Goal: Use online tool/utility: Use online tool/utility

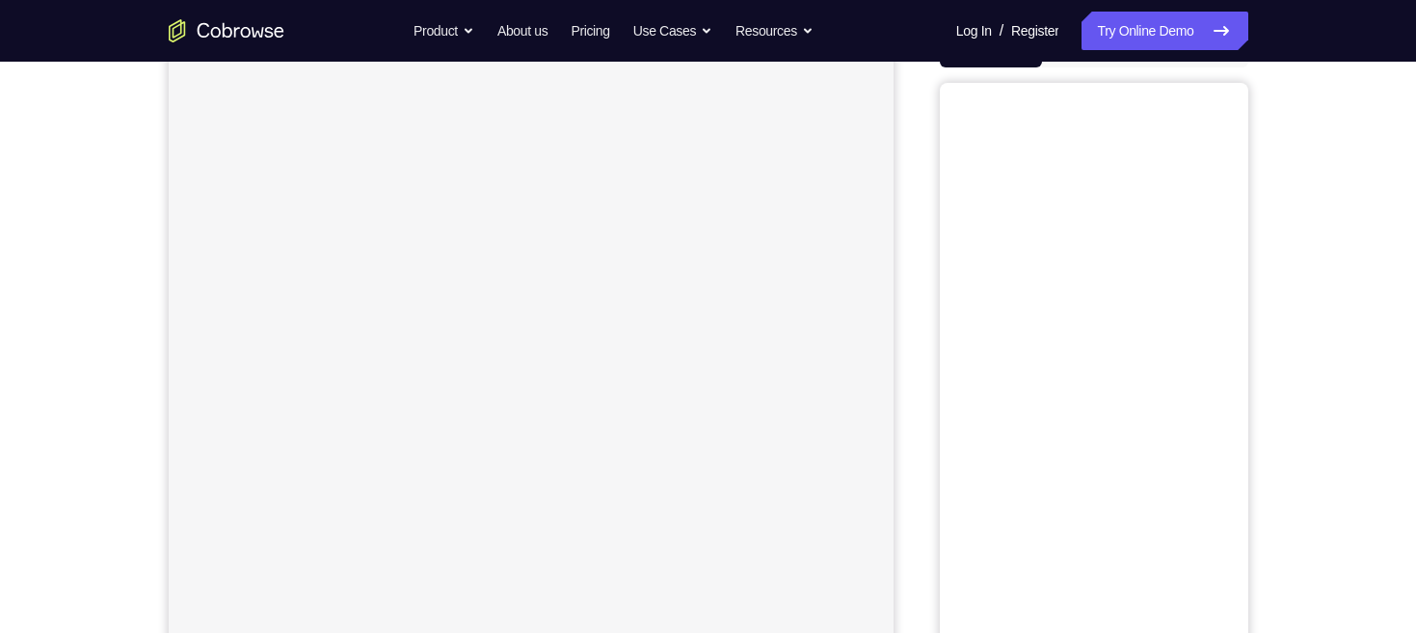
click at [1207, 67] on button "Android" at bounding box center [1196, 48] width 103 height 39
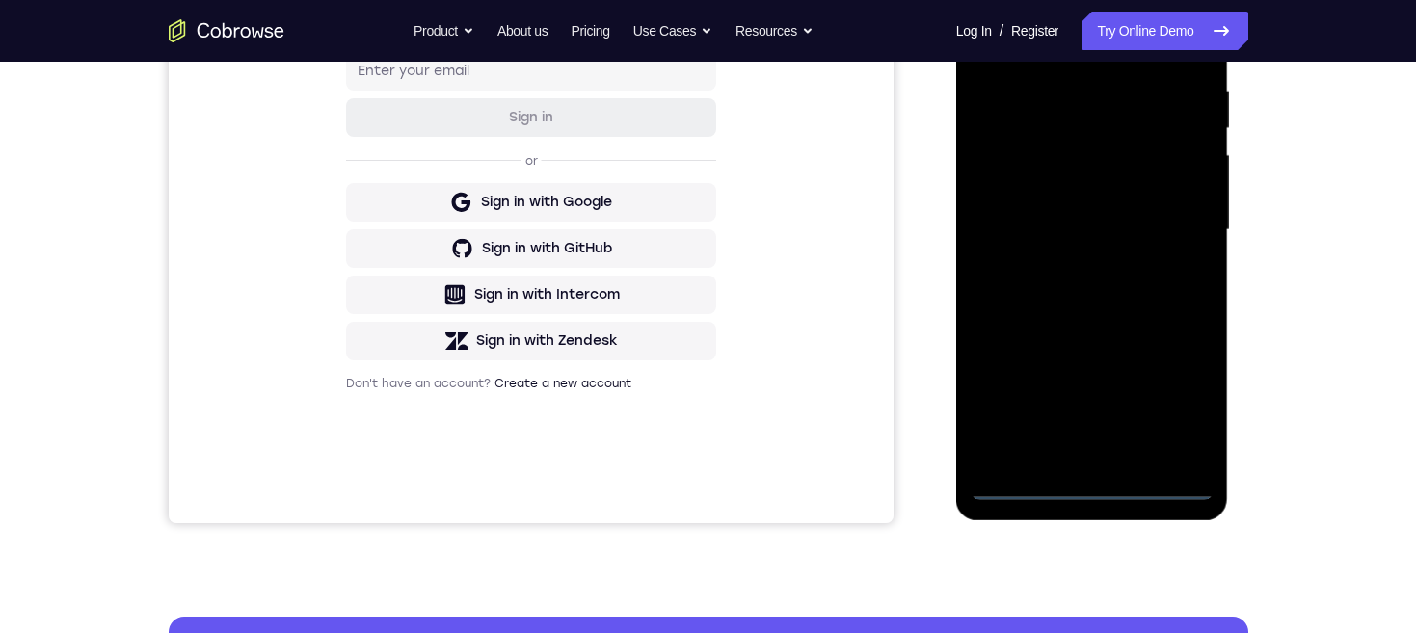
click at [1090, 481] on div at bounding box center [1092, 230] width 243 height 540
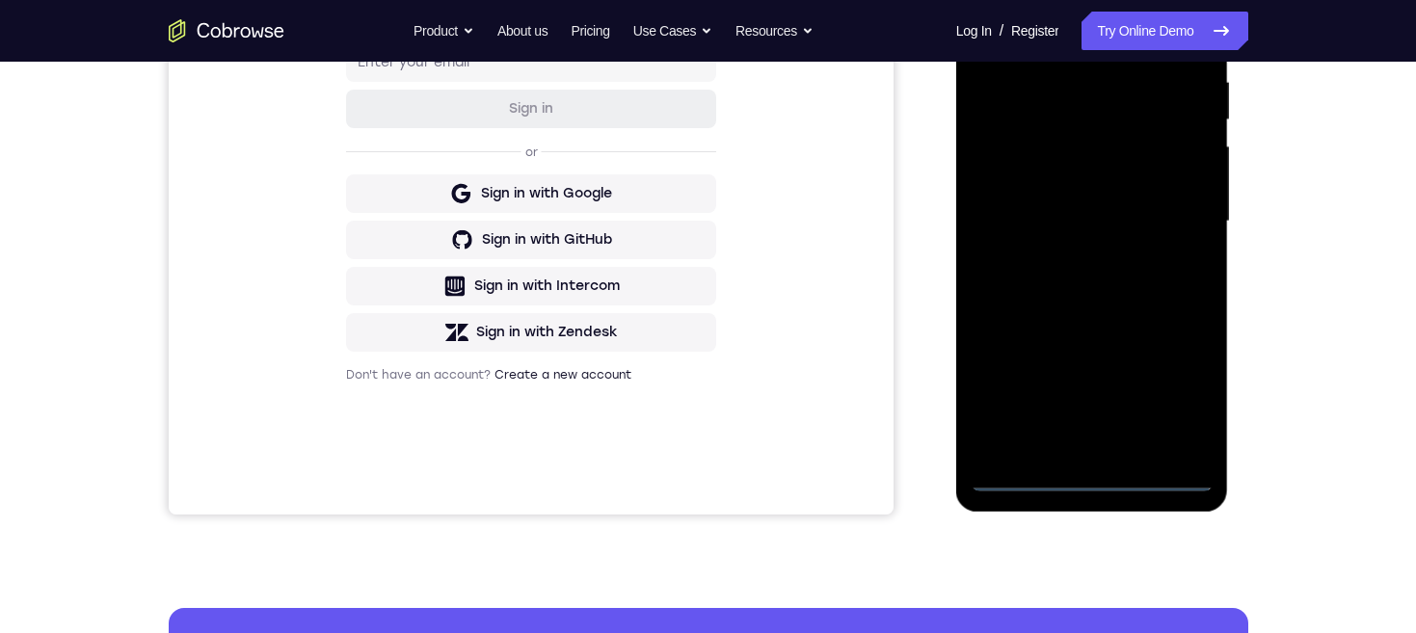
click at [1177, 393] on div at bounding box center [1092, 222] width 243 height 540
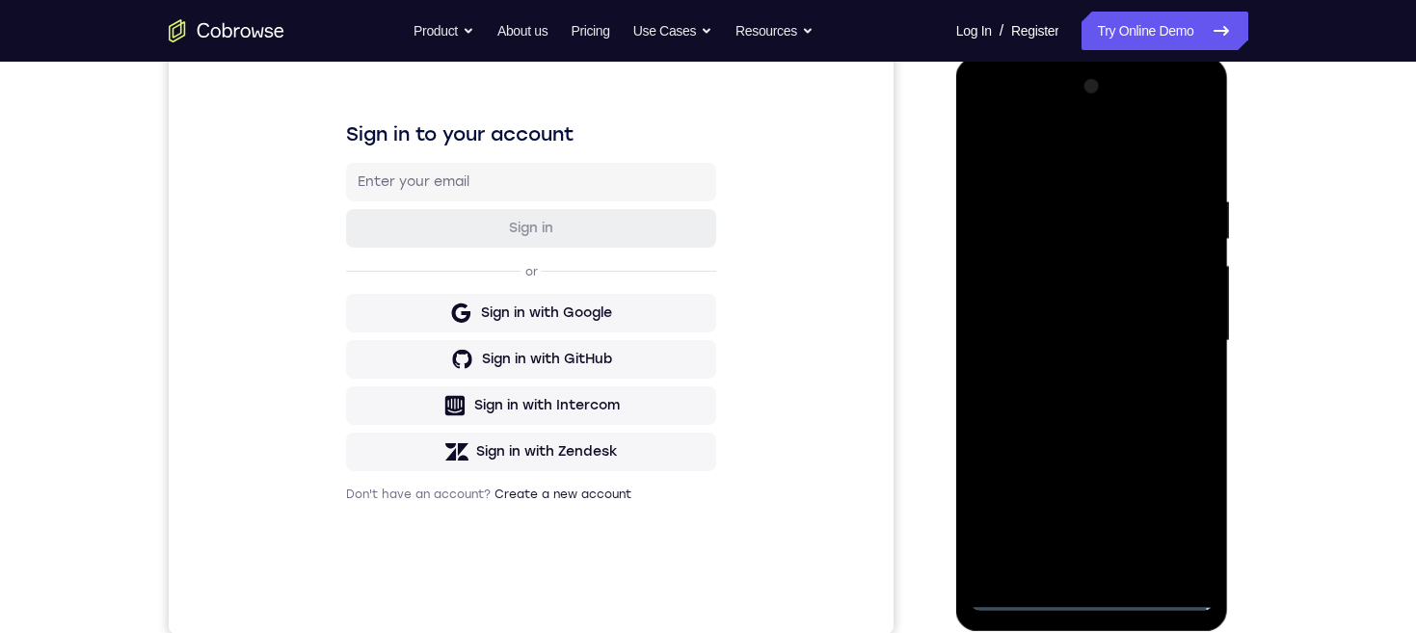
click at [1092, 159] on div at bounding box center [1092, 341] width 243 height 540
click at [1169, 336] on div at bounding box center [1092, 341] width 243 height 540
click at [1069, 376] on div at bounding box center [1092, 341] width 243 height 540
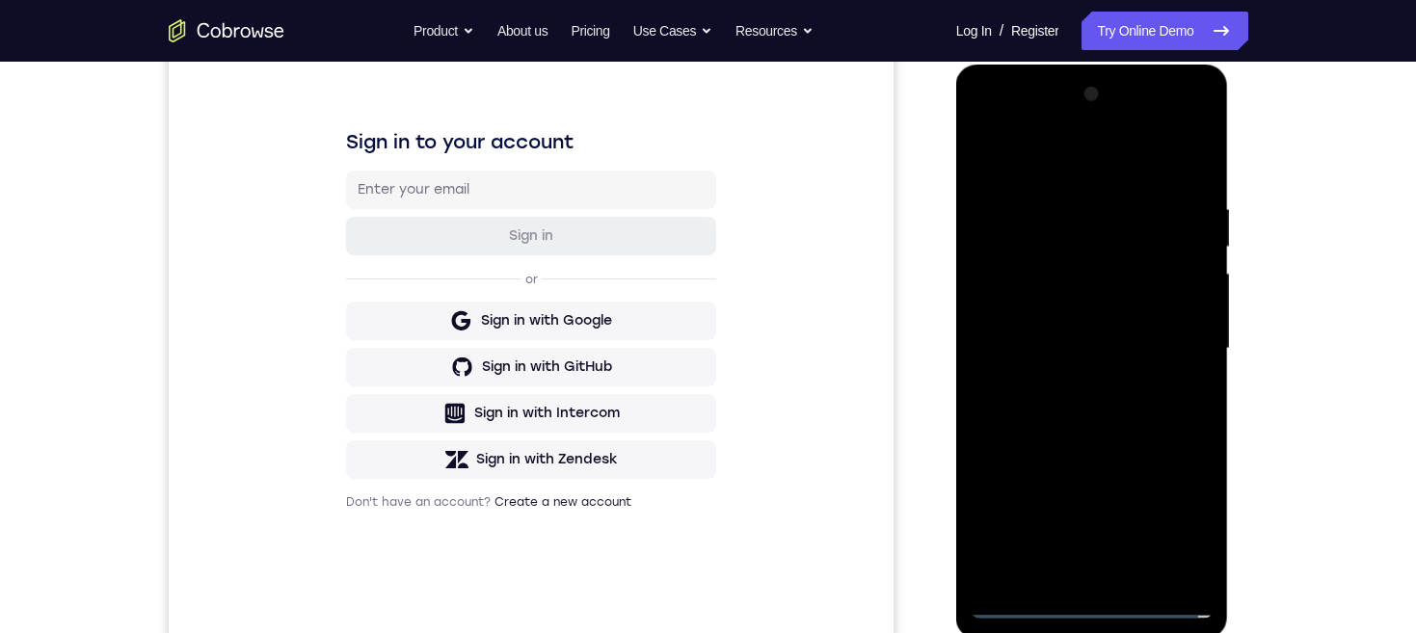
click at [1141, 331] on div at bounding box center [1092, 349] width 243 height 540
click at [1075, 302] on div at bounding box center [1092, 349] width 243 height 540
click at [1145, 349] on div at bounding box center [1092, 349] width 243 height 540
click at [1130, 416] on div at bounding box center [1092, 349] width 243 height 540
click at [1139, 405] on div at bounding box center [1092, 349] width 243 height 540
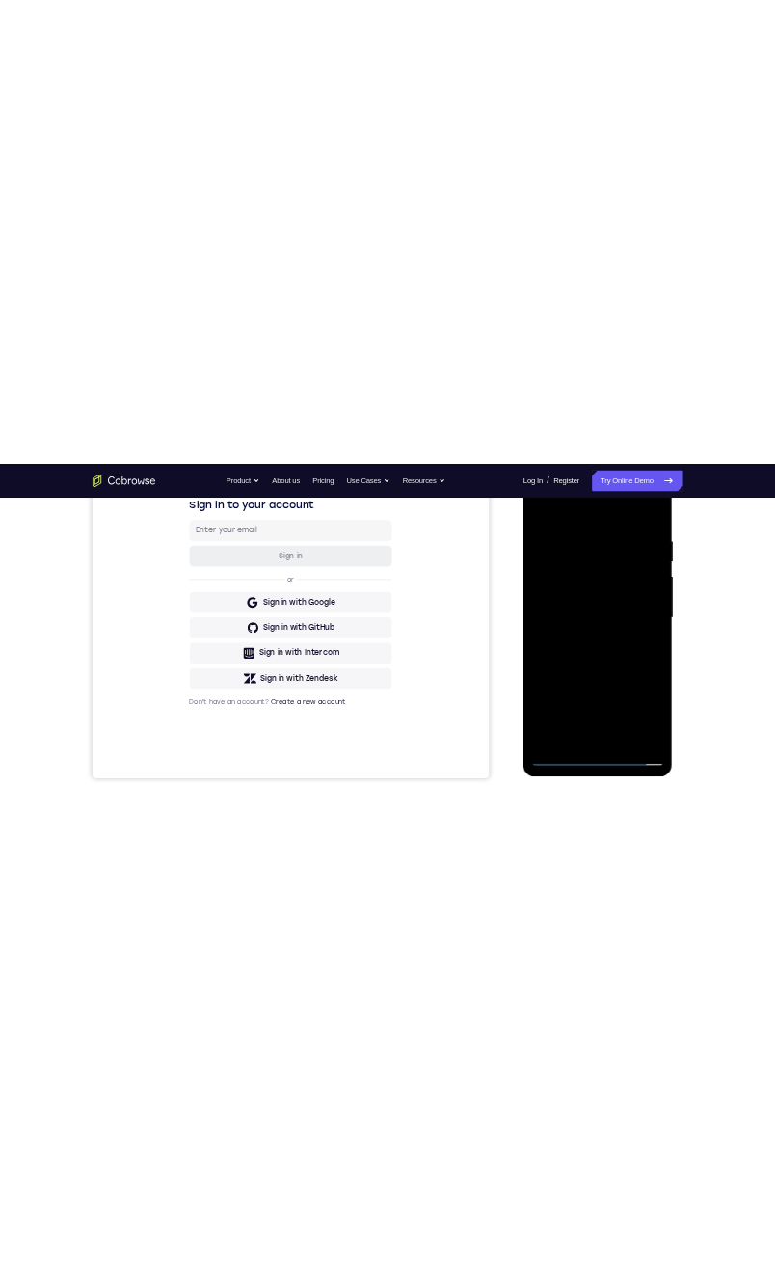
scroll to position [327, 0]
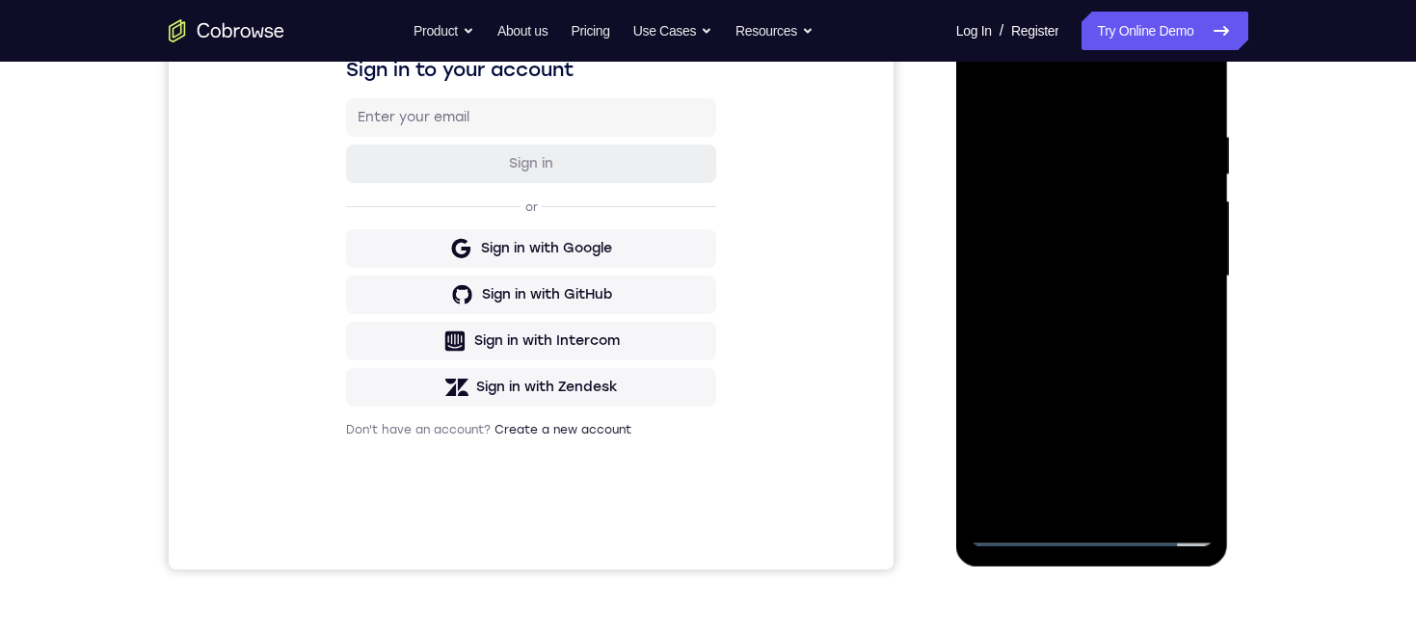
click at [1159, 322] on div at bounding box center [1092, 277] width 243 height 540
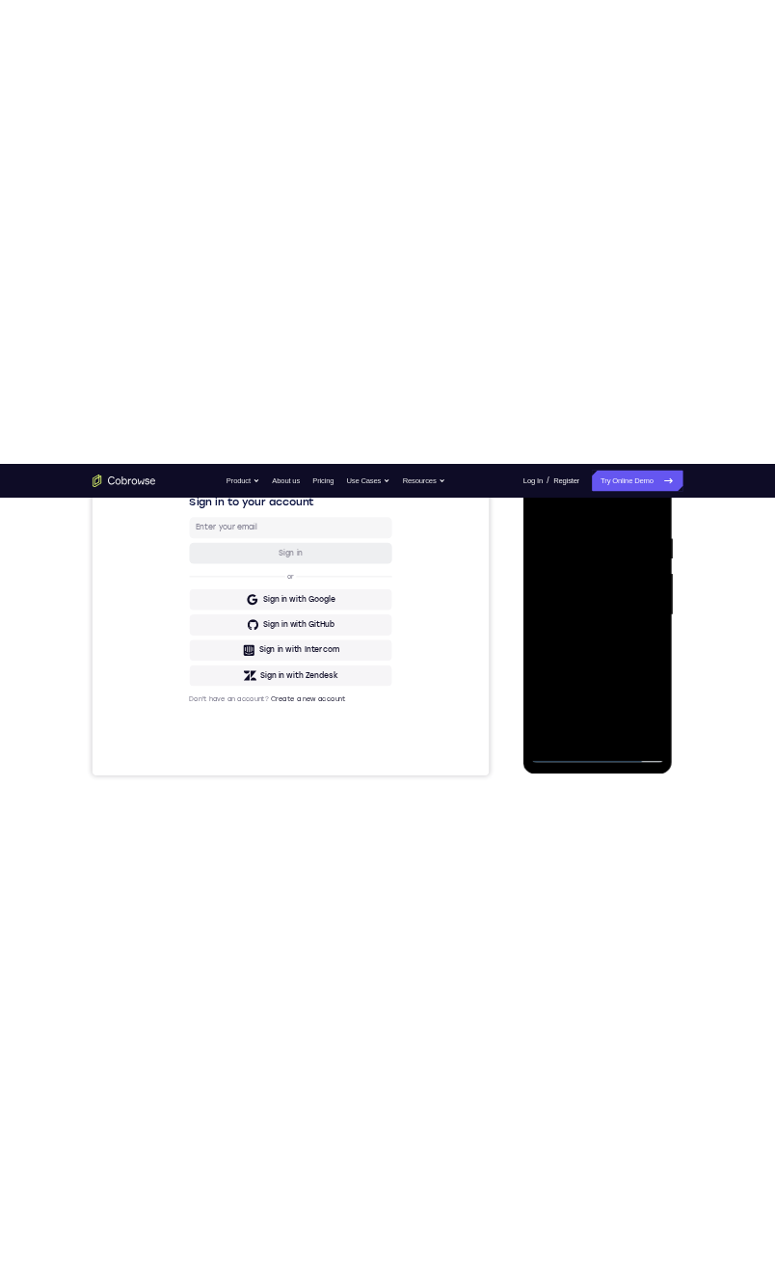
click at [765, 632] on div at bounding box center [658, 743] width 243 height 540
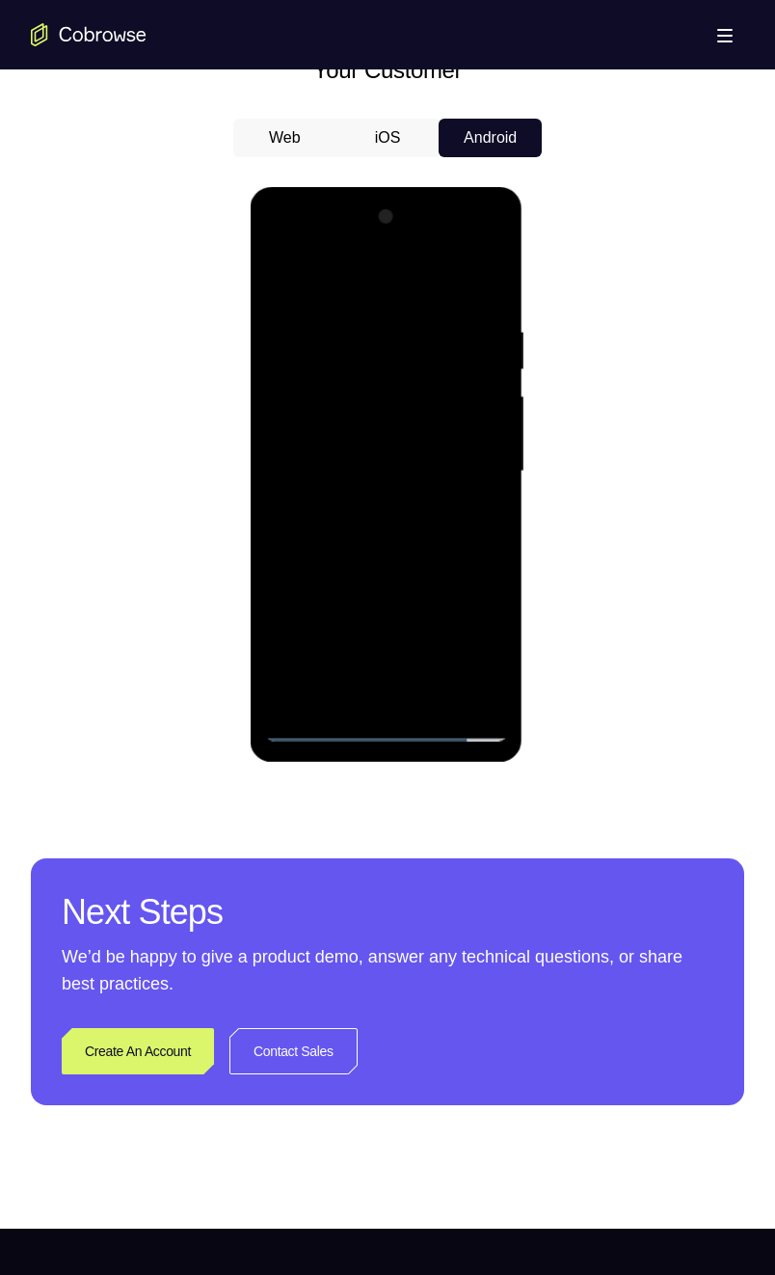
scroll to position [903, 0]
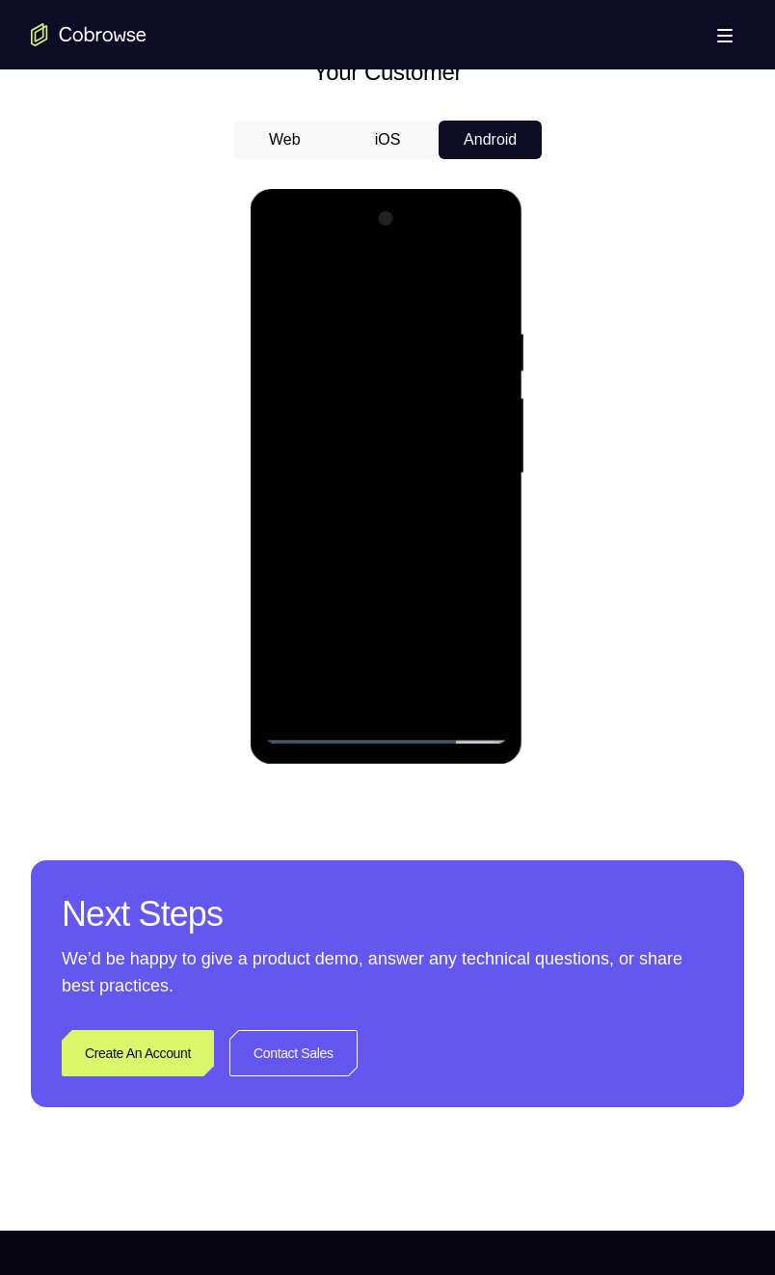
click at [428, 632] on div at bounding box center [385, 473] width 243 height 540
click at [417, 572] on div at bounding box center [385, 473] width 243 height 540
click at [374, 429] on div at bounding box center [385, 473] width 243 height 540
click at [352, 632] on div at bounding box center [385, 473] width 243 height 540
click at [304, 588] on div at bounding box center [385, 473] width 243 height 540
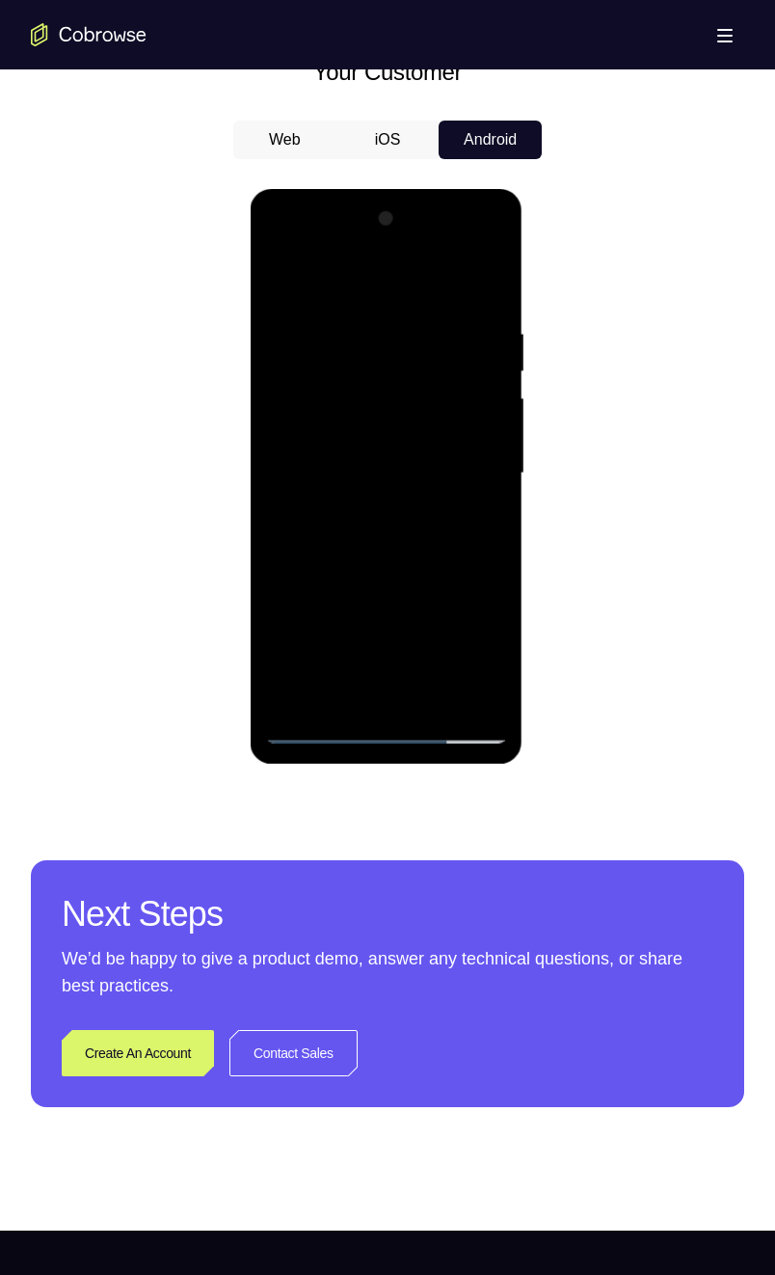
click at [287, 619] on div at bounding box center [385, 473] width 243 height 540
click at [491, 589] on div at bounding box center [385, 473] width 243 height 540
click at [400, 632] on div at bounding box center [385, 473] width 243 height 540
click at [427, 632] on div at bounding box center [385, 473] width 243 height 540
click at [490, 632] on div at bounding box center [385, 473] width 243 height 540
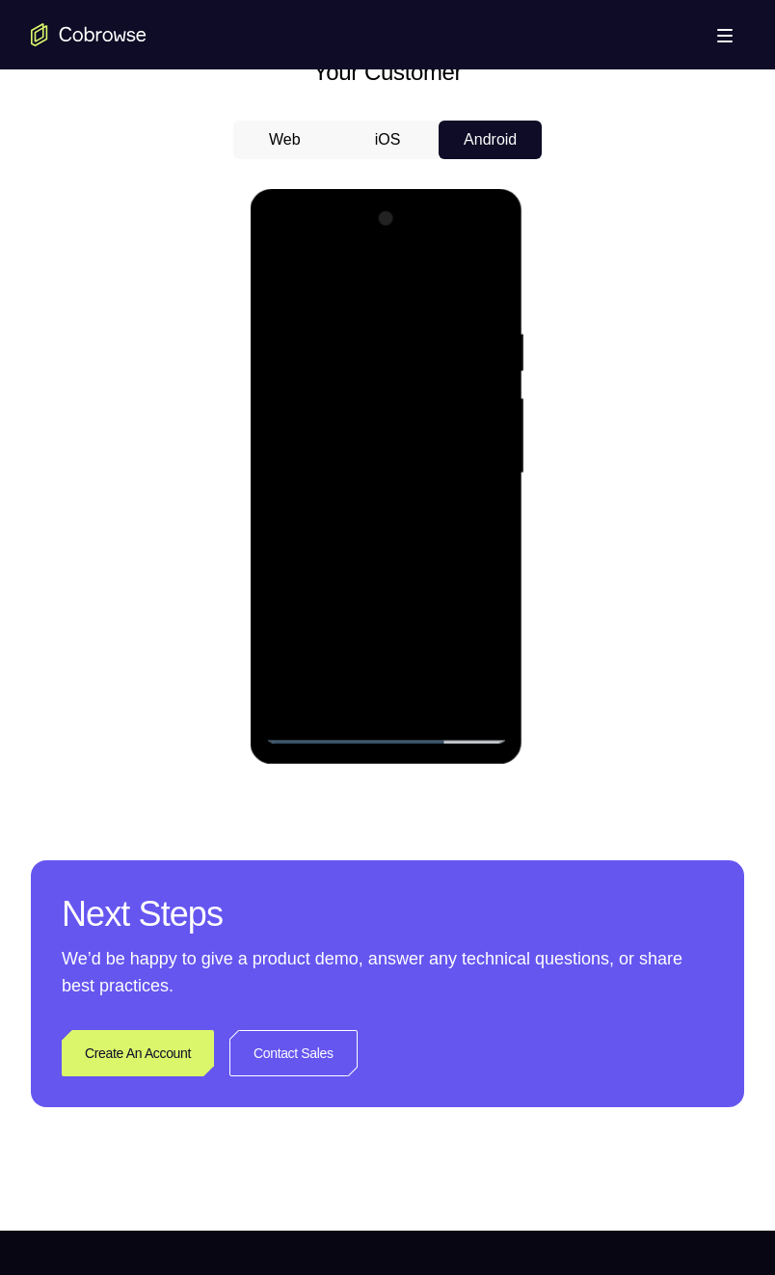
click at [485, 632] on div at bounding box center [385, 473] width 243 height 540
click at [486, 632] on div at bounding box center [385, 473] width 243 height 540
click at [487, 632] on div at bounding box center [385, 473] width 243 height 540
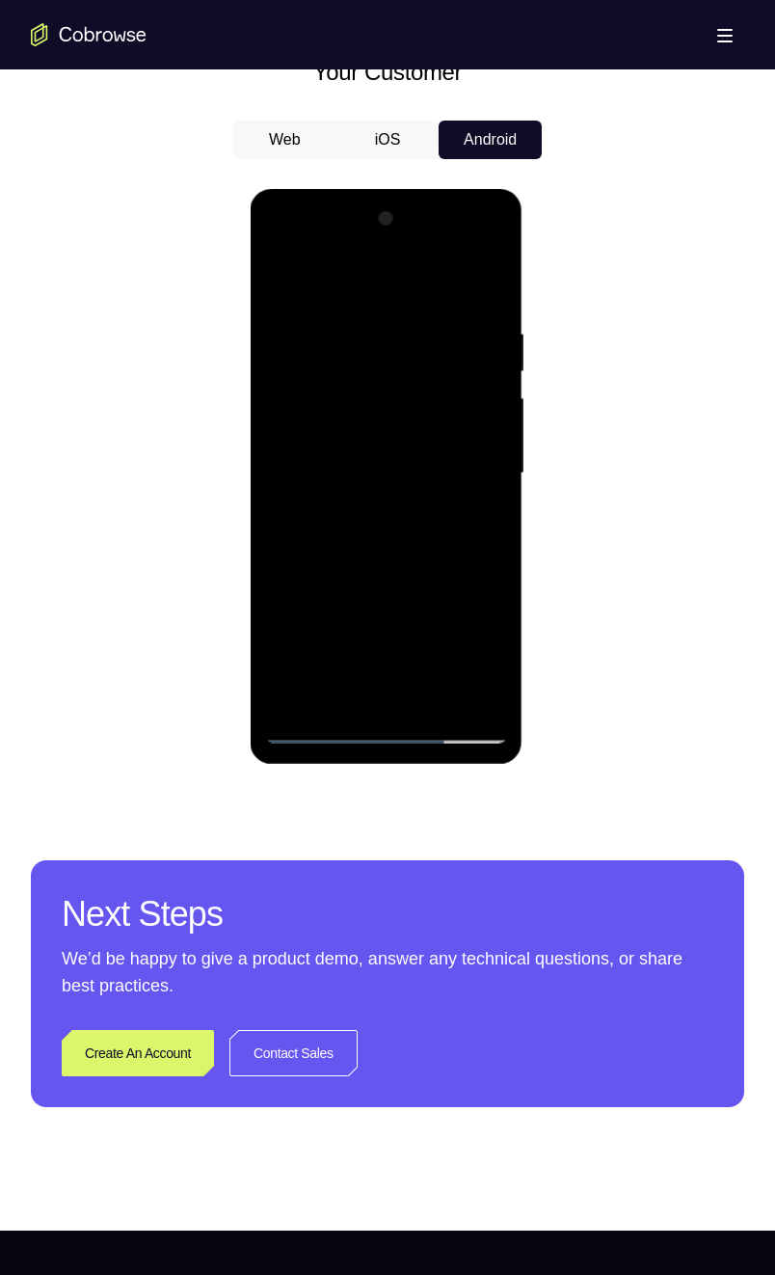
click at [487, 632] on div at bounding box center [385, 473] width 243 height 540
click at [492, 632] on div at bounding box center [385, 473] width 243 height 540
click at [491, 632] on div at bounding box center [385, 473] width 243 height 540
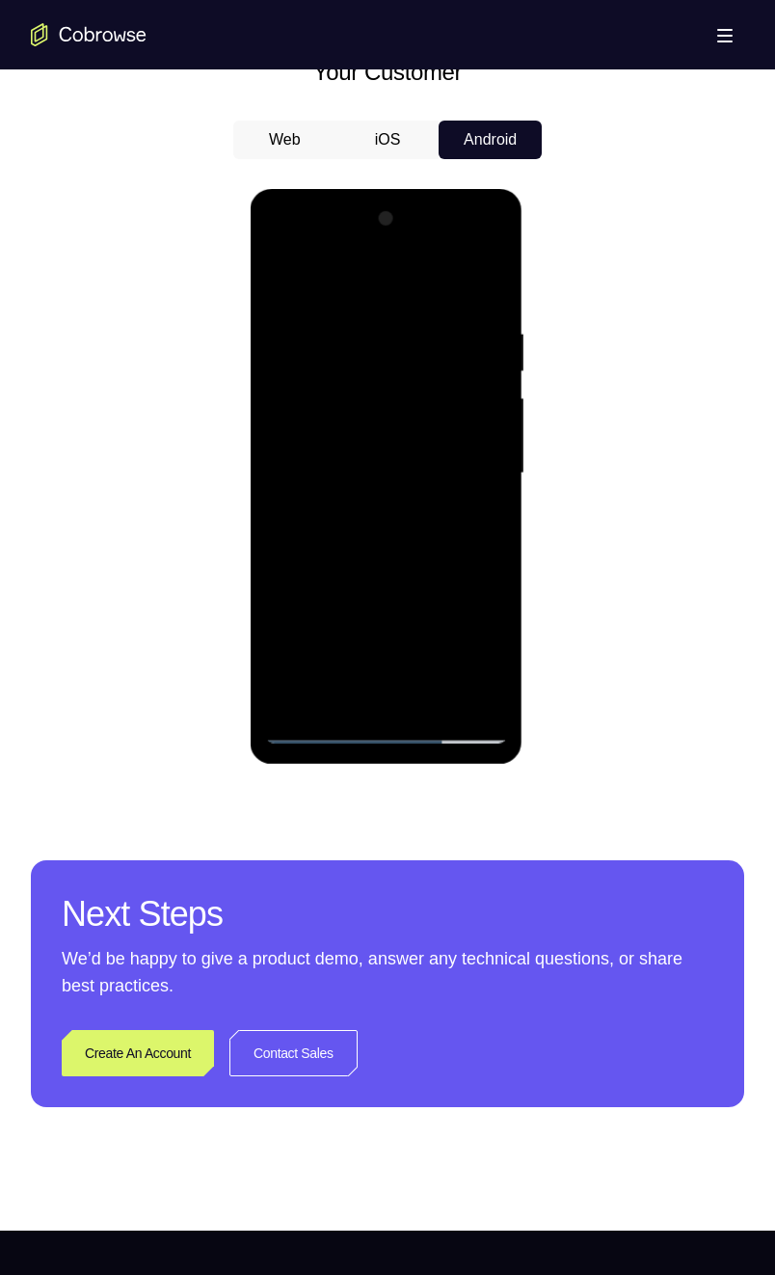
click at [445, 592] on div at bounding box center [385, 473] width 243 height 540
click at [387, 623] on div at bounding box center [385, 473] width 243 height 540
click at [466, 591] on div at bounding box center [385, 473] width 243 height 540
click at [467, 591] on div at bounding box center [385, 473] width 243 height 540
click at [465, 592] on div at bounding box center [385, 473] width 243 height 540
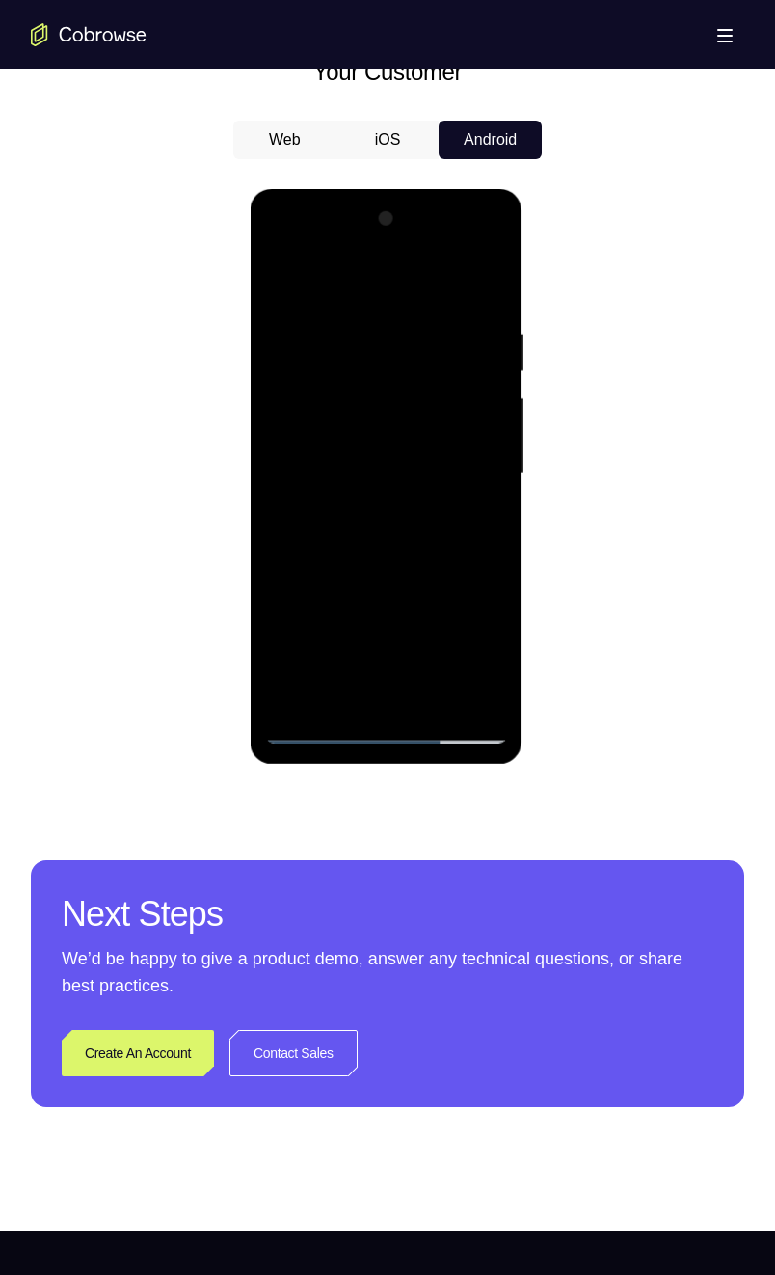
click at [403, 632] on div at bounding box center [385, 473] width 243 height 540
click at [457, 632] on div at bounding box center [385, 473] width 243 height 540
click at [408, 632] on div at bounding box center [385, 473] width 243 height 540
click at [299, 587] on div at bounding box center [385, 473] width 243 height 540
click at [443, 592] on div at bounding box center [385, 473] width 243 height 540
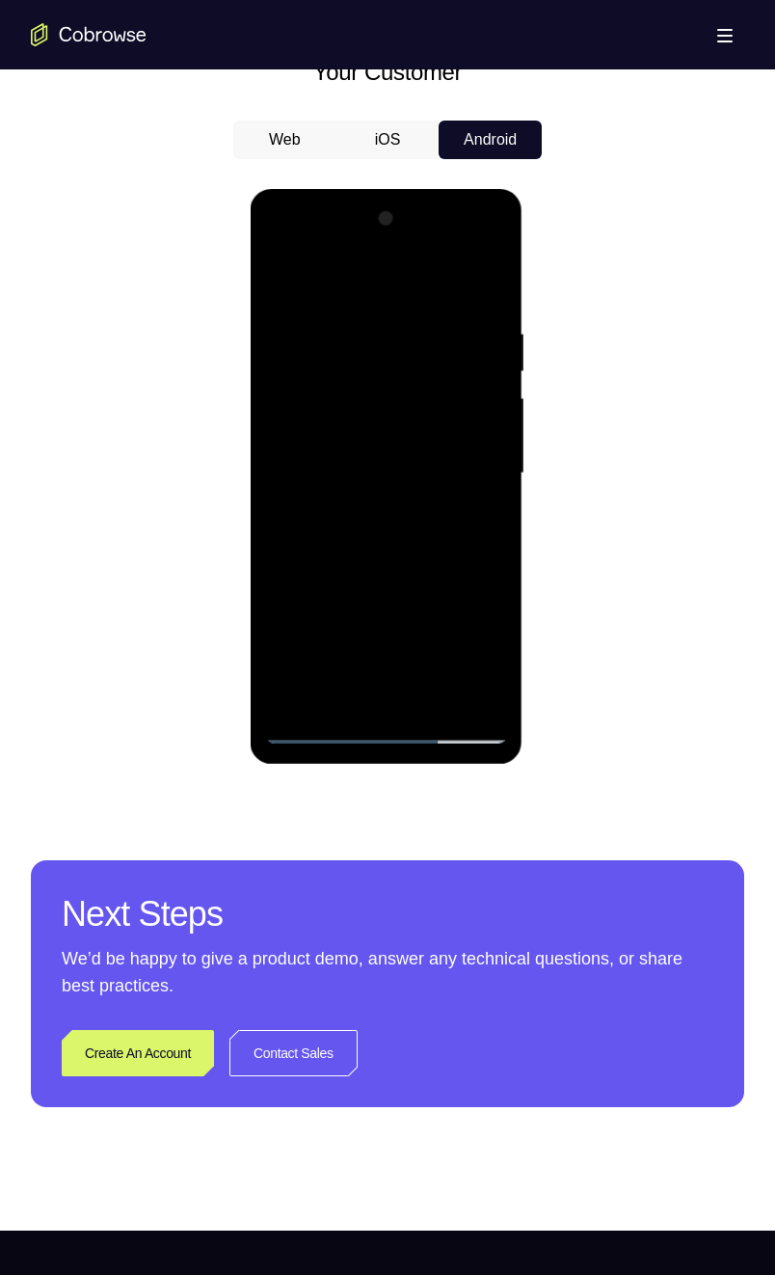
click at [346, 591] on div at bounding box center [385, 473] width 243 height 540
click at [385, 632] on div at bounding box center [385, 473] width 243 height 540
click at [301, 589] on div at bounding box center [385, 473] width 243 height 540
click at [467, 587] on div at bounding box center [385, 473] width 243 height 540
click at [400, 632] on div at bounding box center [385, 473] width 243 height 540
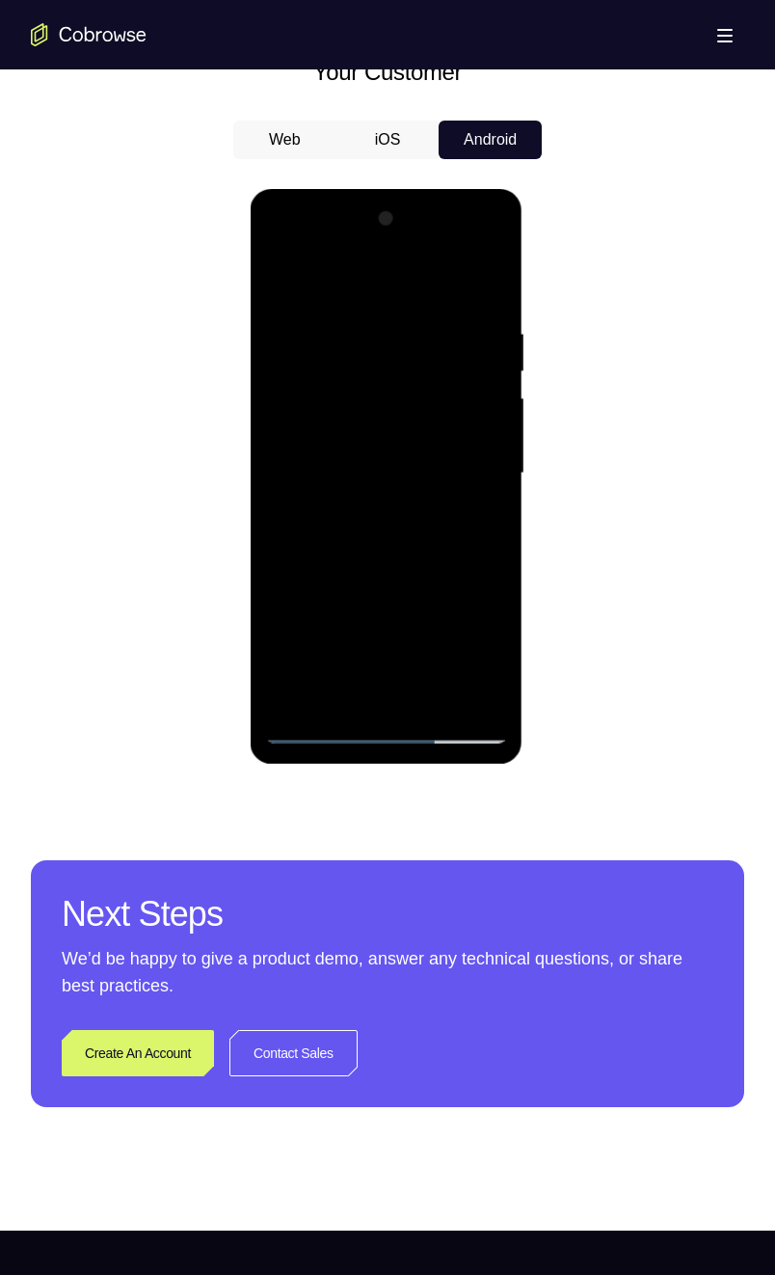
click at [335, 626] on div at bounding box center [385, 473] width 243 height 540
click at [421, 583] on div at bounding box center [385, 473] width 243 height 540
click at [402, 624] on div at bounding box center [385, 473] width 243 height 540
click at [418, 583] on div at bounding box center [385, 473] width 243 height 540
click at [350, 591] on div at bounding box center [385, 473] width 243 height 540
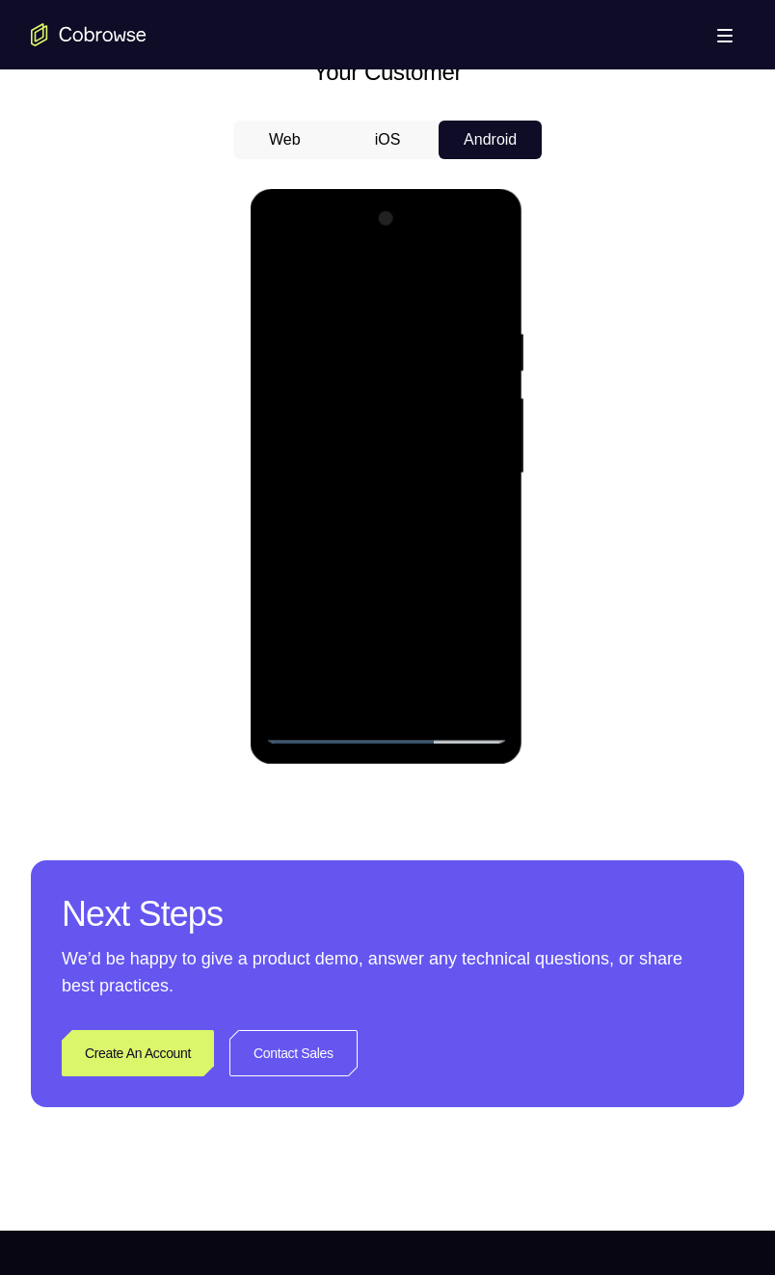
click at [325, 589] on div at bounding box center [385, 473] width 243 height 540
click at [473, 526] on div at bounding box center [385, 473] width 243 height 540
click at [273, 278] on div at bounding box center [385, 473] width 243 height 540
click at [385, 503] on div at bounding box center [385, 473] width 243 height 540
click at [356, 632] on div at bounding box center [385, 473] width 243 height 540
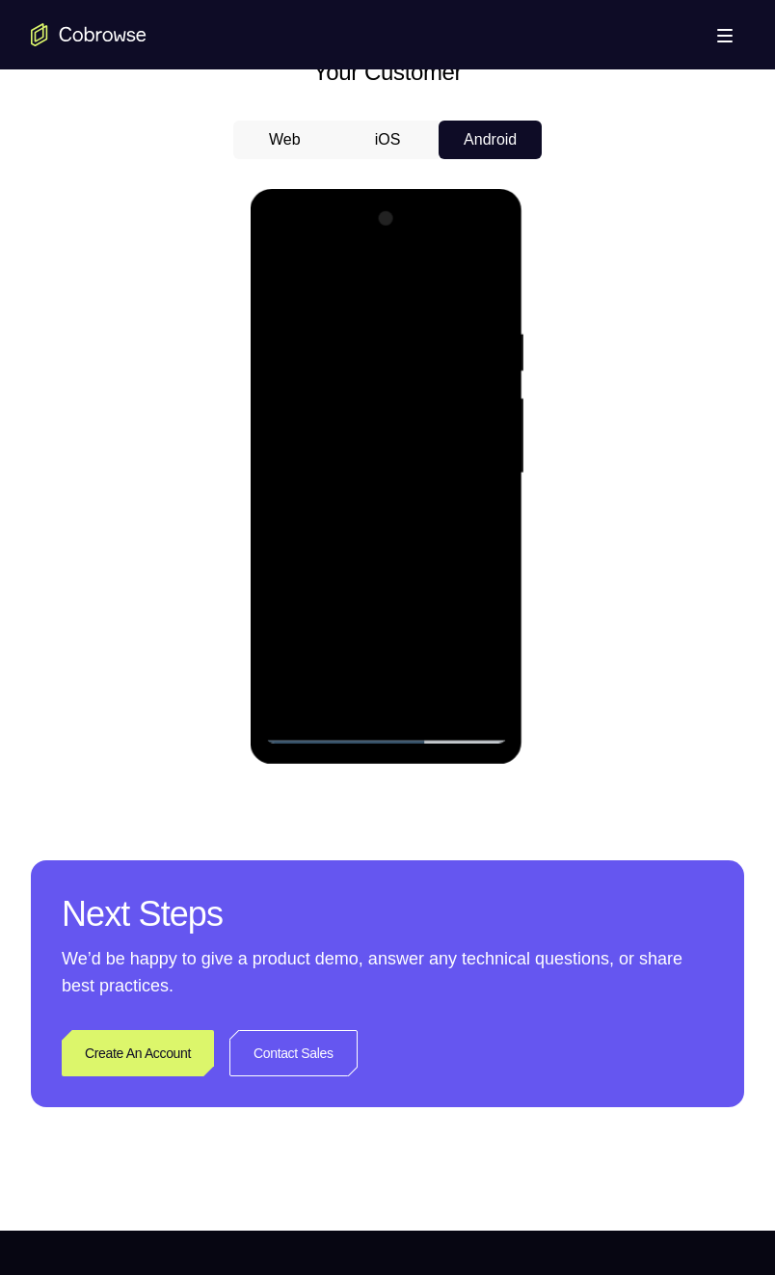
click at [408, 632] on div at bounding box center [385, 473] width 243 height 540
click at [441, 588] on div at bounding box center [385, 473] width 243 height 540
click at [452, 632] on div at bounding box center [385, 473] width 243 height 540
click at [432, 601] on div at bounding box center [385, 473] width 243 height 540
click at [366, 590] on div at bounding box center [385, 473] width 243 height 540
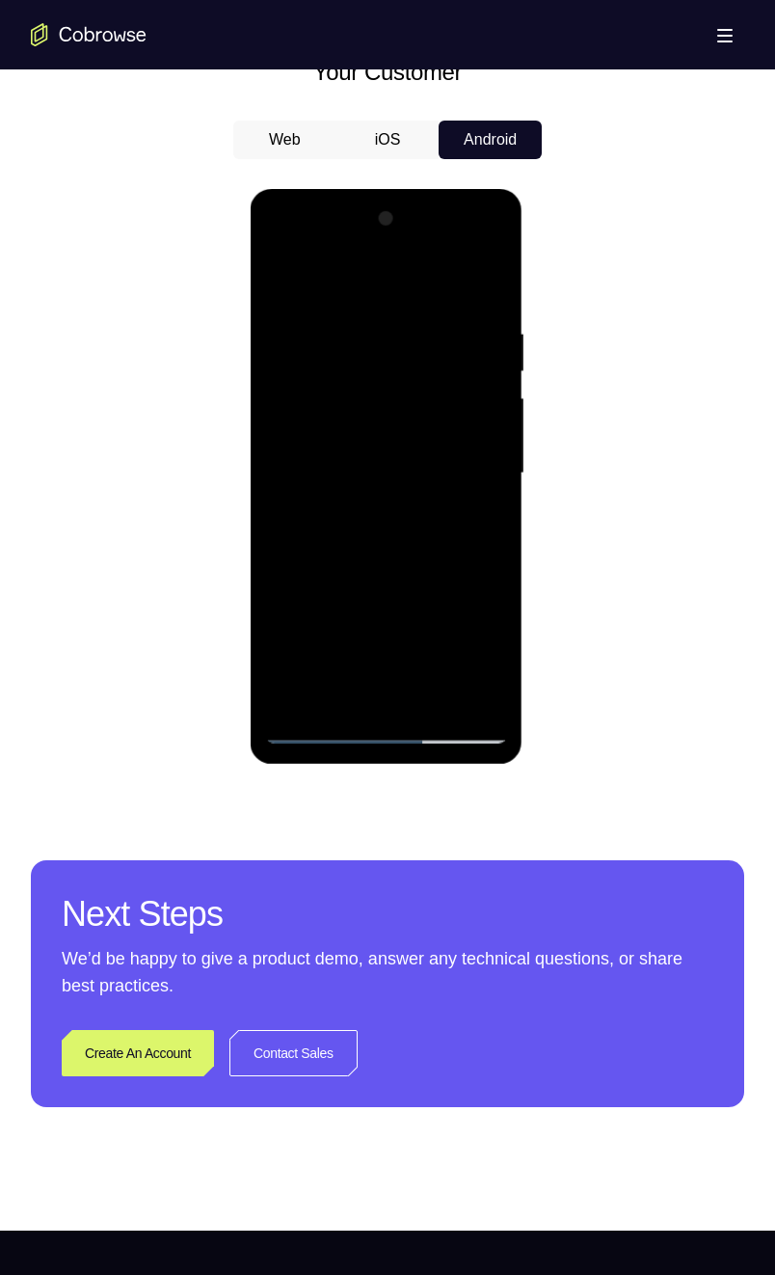
click at [299, 588] on div at bounding box center [385, 473] width 243 height 540
click at [423, 632] on div at bounding box center [385, 473] width 243 height 540
click at [476, 517] on div at bounding box center [385, 473] width 243 height 540
click at [276, 285] on div at bounding box center [385, 473] width 243 height 540
click at [389, 584] on div at bounding box center [385, 473] width 243 height 540
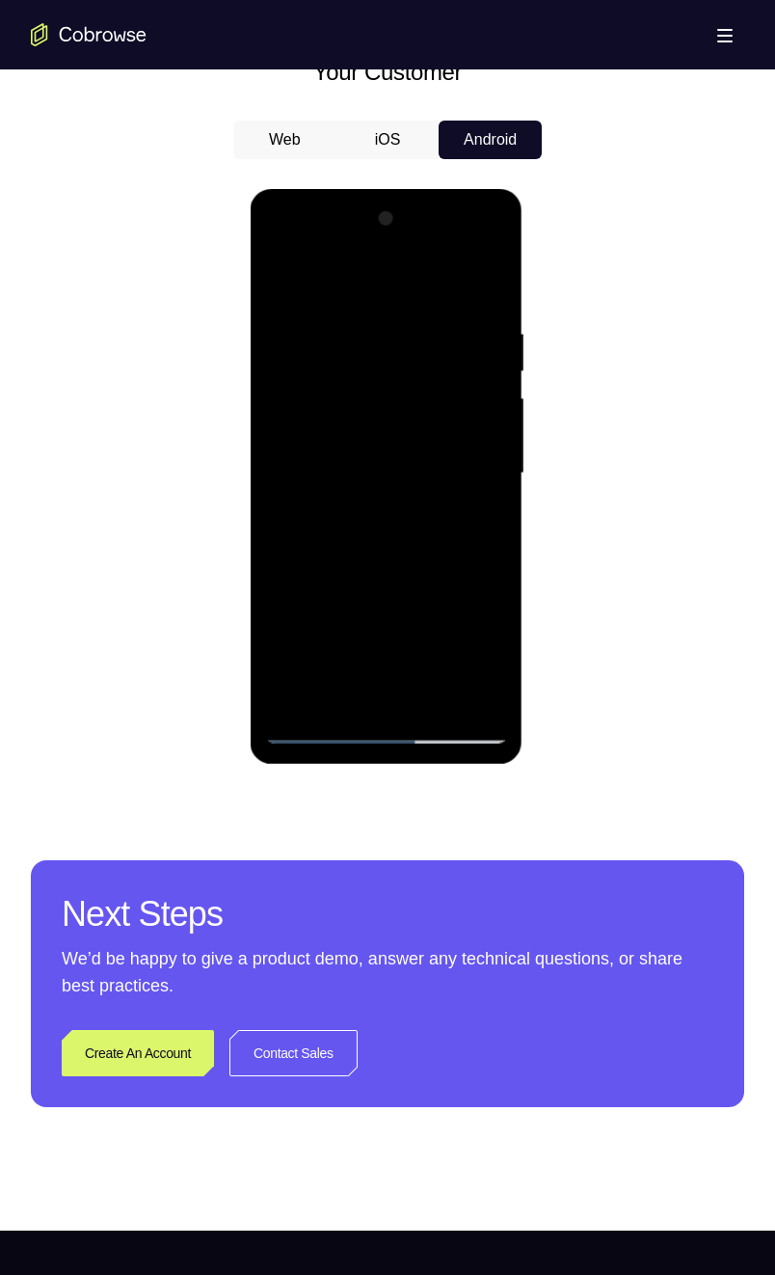
click at [368, 632] on div at bounding box center [385, 473] width 243 height 540
click at [339, 481] on div at bounding box center [385, 473] width 243 height 540
click at [384, 632] on div at bounding box center [385, 473] width 243 height 540
click at [288, 623] on div at bounding box center [385, 473] width 243 height 540
click at [410, 624] on div at bounding box center [385, 473] width 243 height 540
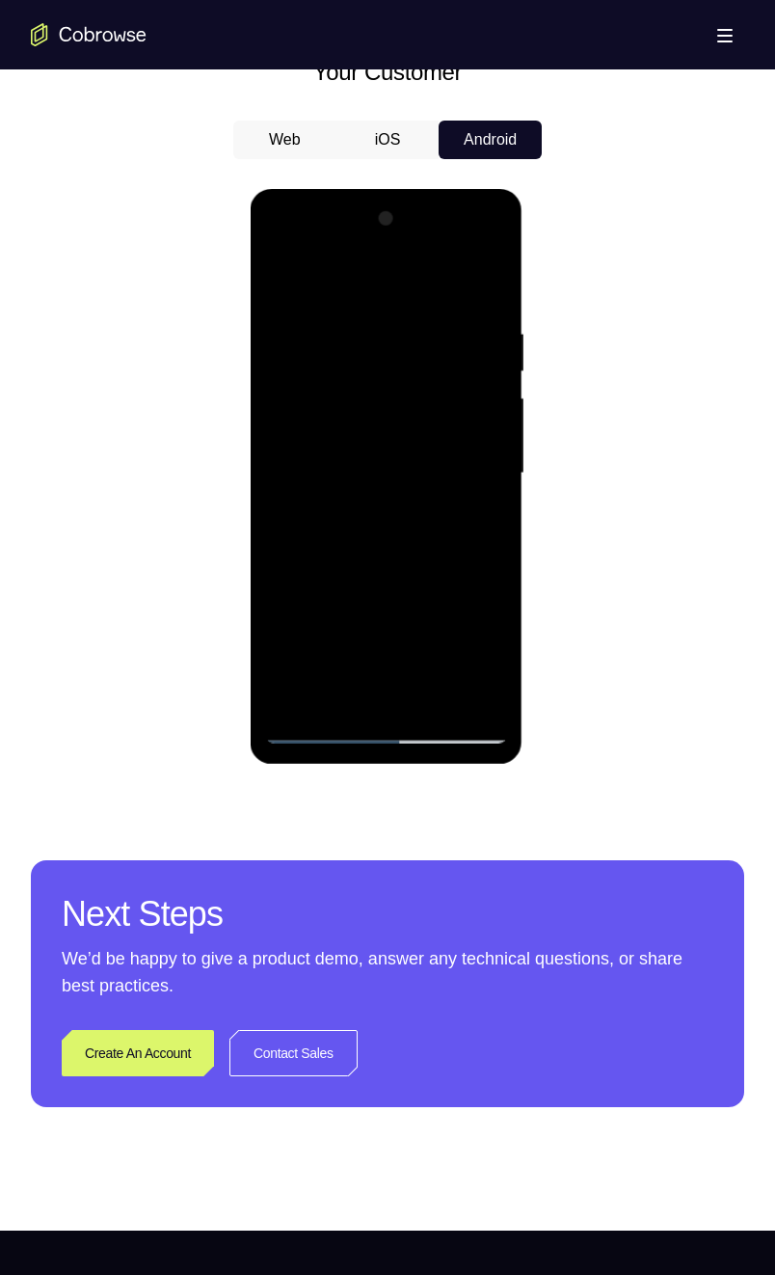
click at [286, 624] on div at bounding box center [385, 473] width 243 height 540
click at [284, 627] on div at bounding box center [385, 473] width 243 height 540
click at [287, 621] on div at bounding box center [385, 473] width 243 height 540
click at [480, 516] on div at bounding box center [385, 473] width 243 height 540
click at [281, 288] on div at bounding box center [385, 473] width 243 height 540
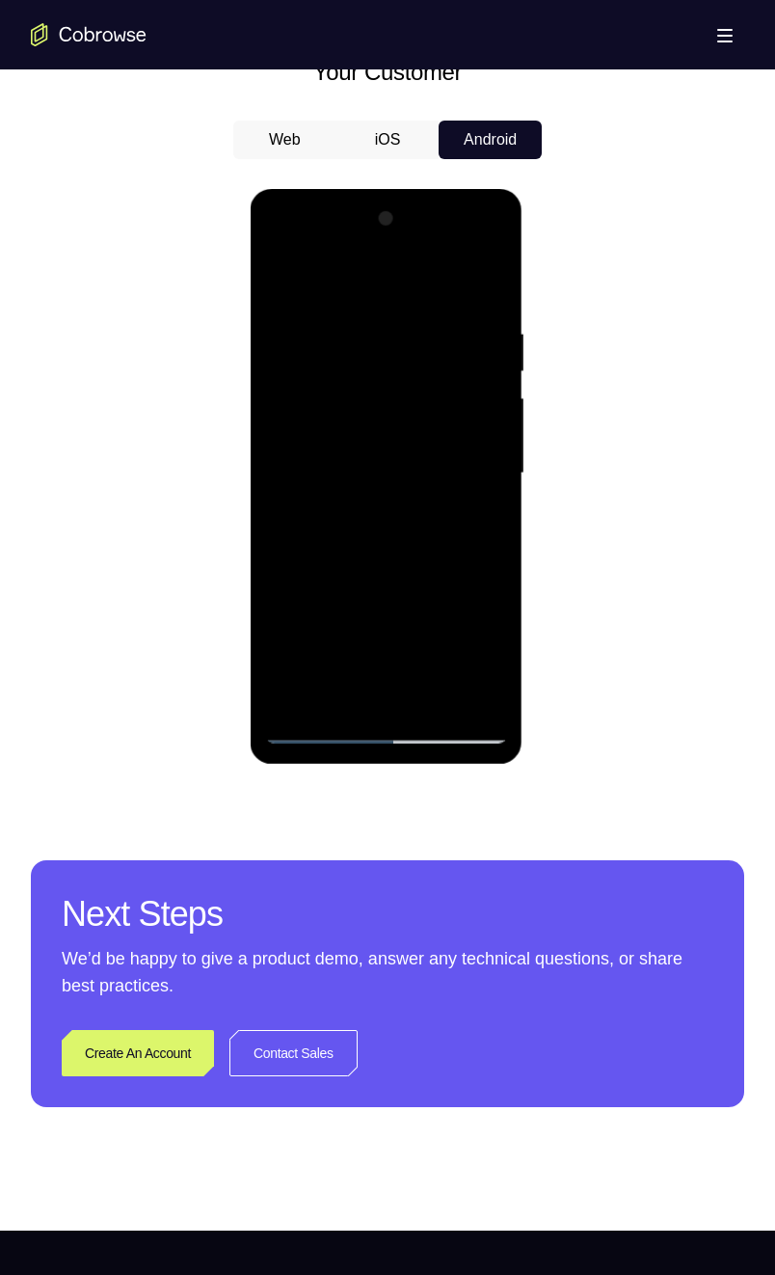
click at [388, 543] on div at bounding box center [385, 473] width 243 height 540
click at [345, 632] on div at bounding box center [385, 473] width 243 height 540
click at [292, 622] on div at bounding box center [385, 473] width 243 height 540
click at [344, 588] on div at bounding box center [385, 473] width 243 height 540
click at [451, 617] on div at bounding box center [385, 473] width 243 height 540
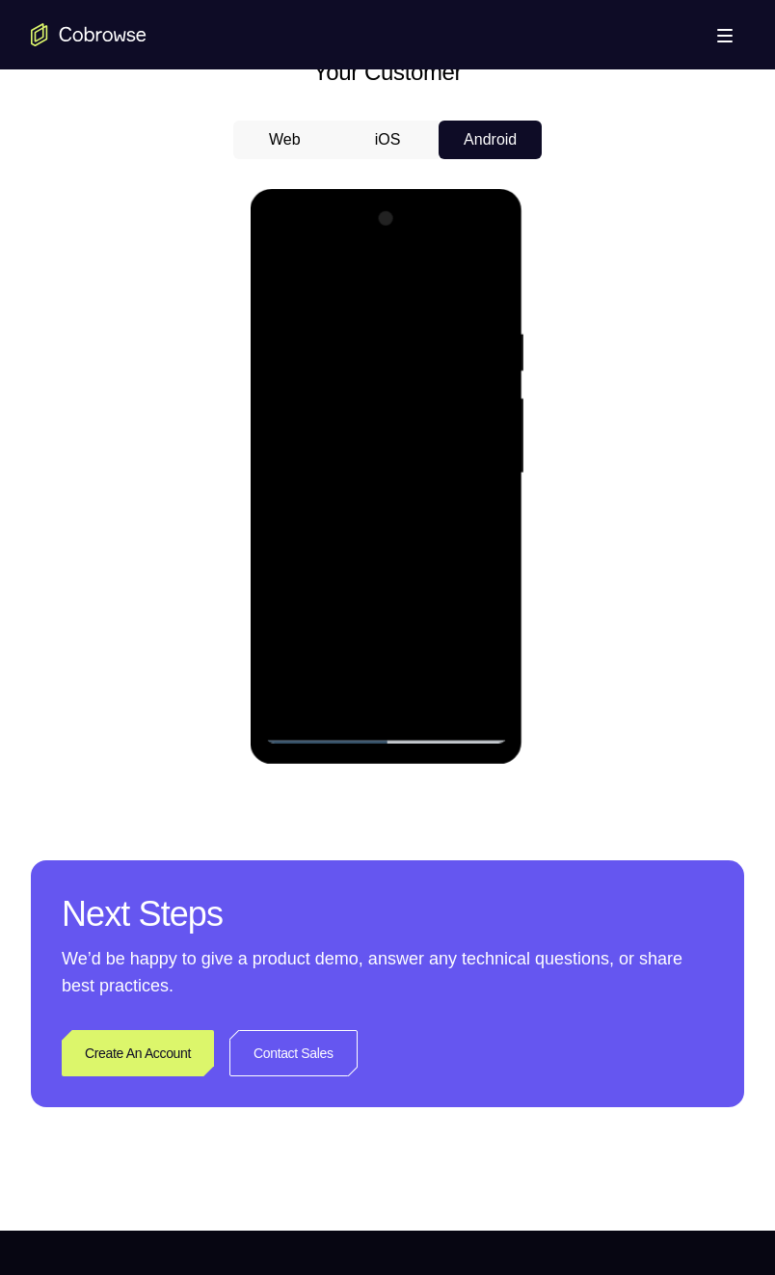
click at [418, 632] on div at bounding box center [385, 473] width 243 height 540
click at [431, 632] on div at bounding box center [385, 473] width 243 height 540
click at [463, 585] on div at bounding box center [385, 473] width 243 height 540
click at [400, 632] on div at bounding box center [385, 473] width 243 height 540
click at [418, 585] on div at bounding box center [385, 473] width 243 height 540
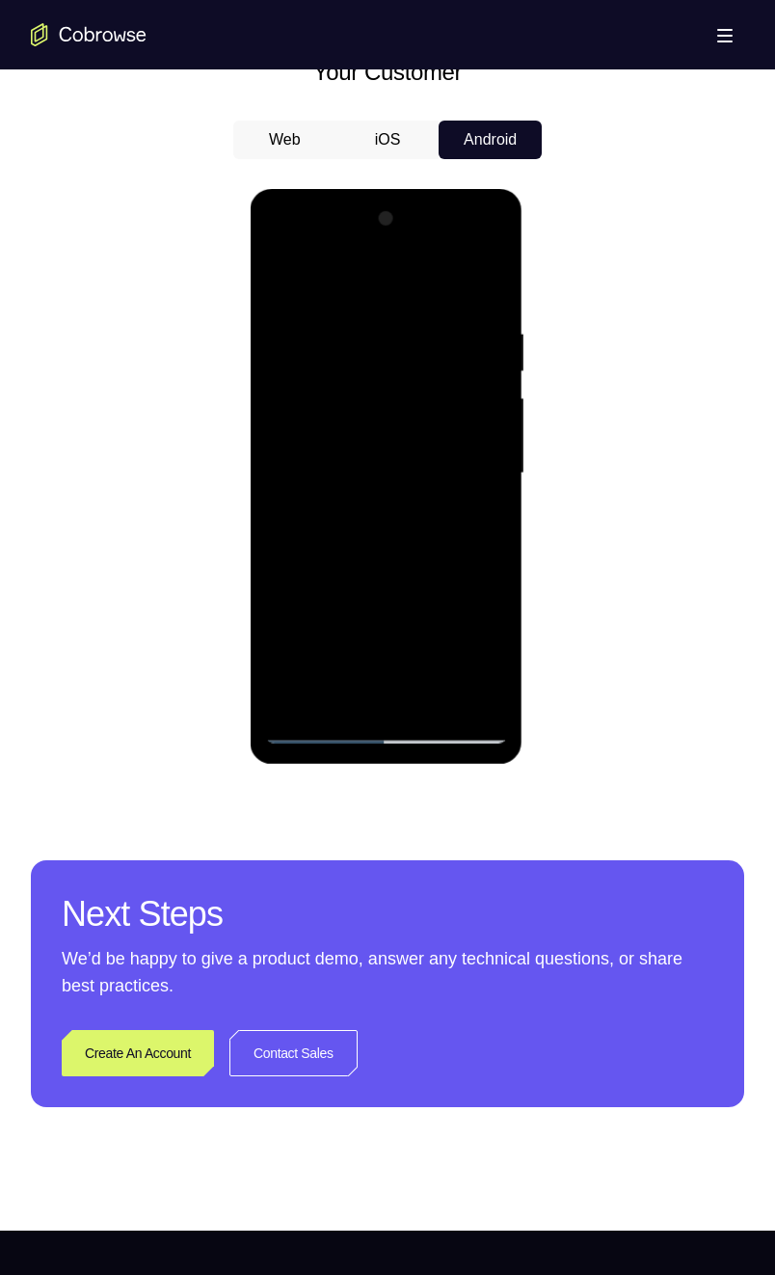
click at [348, 581] on div at bounding box center [385, 473] width 243 height 540
click at [282, 621] on div at bounding box center [385, 473] width 243 height 540
click at [312, 632] on div at bounding box center [385, 473] width 243 height 540
click at [416, 589] on div at bounding box center [385, 473] width 243 height 540
click at [453, 632] on div at bounding box center [385, 473] width 243 height 540
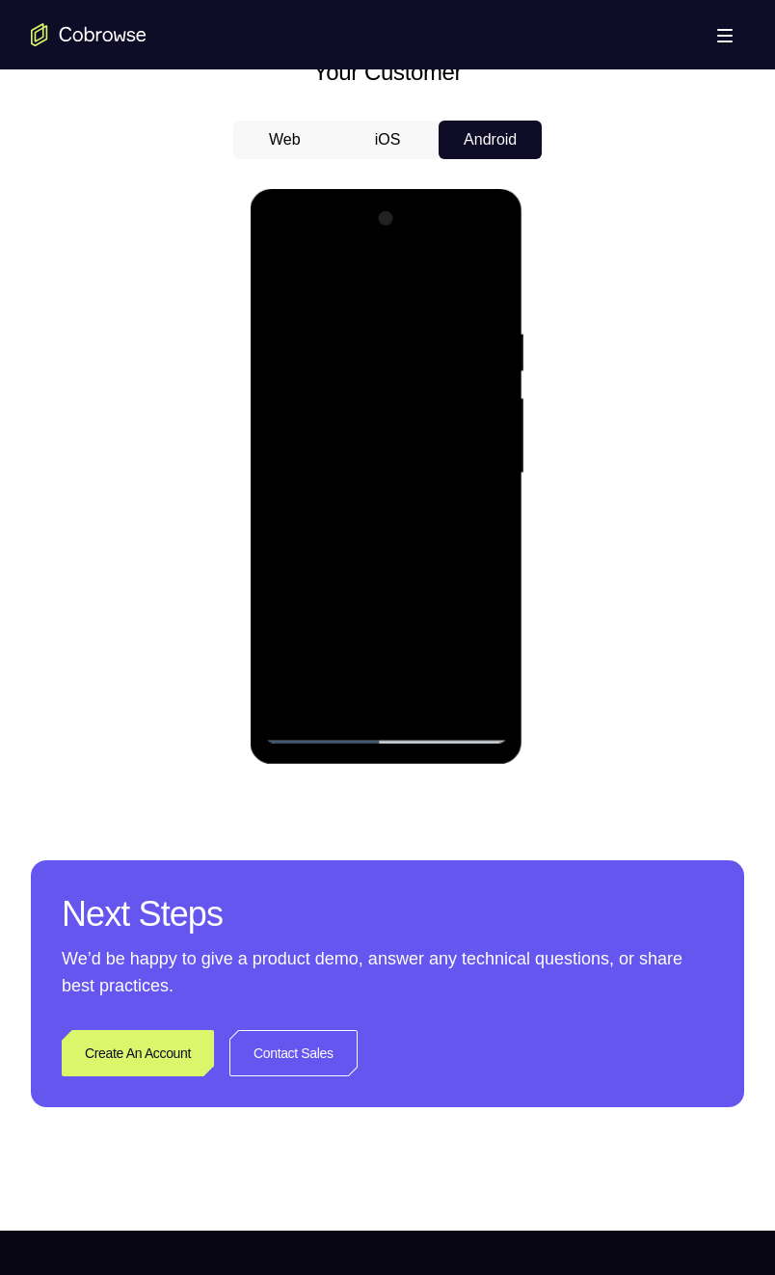
click at [475, 516] on div at bounding box center [385, 473] width 243 height 540
click at [432, 632] on div at bounding box center [385, 473] width 243 height 540
click at [416, 588] on div at bounding box center [385, 473] width 243 height 540
click at [309, 632] on div at bounding box center [385, 473] width 243 height 540
click at [283, 622] on div at bounding box center [385, 473] width 243 height 540
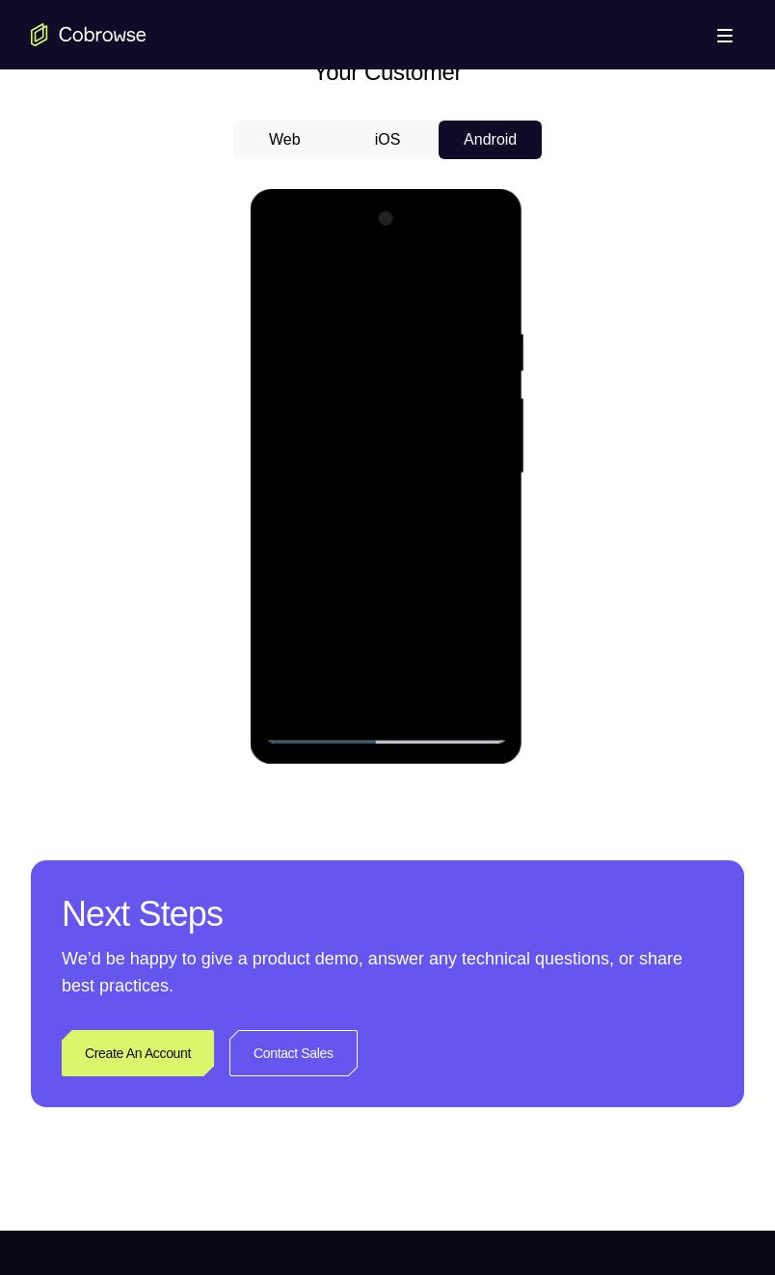
click at [404, 632] on div at bounding box center [385, 473] width 243 height 540
click at [429, 632] on div at bounding box center [385, 473] width 243 height 540
click at [389, 588] on div at bounding box center [385, 473] width 243 height 540
click at [434, 632] on div at bounding box center [385, 473] width 243 height 540
click at [422, 632] on div at bounding box center [385, 473] width 243 height 540
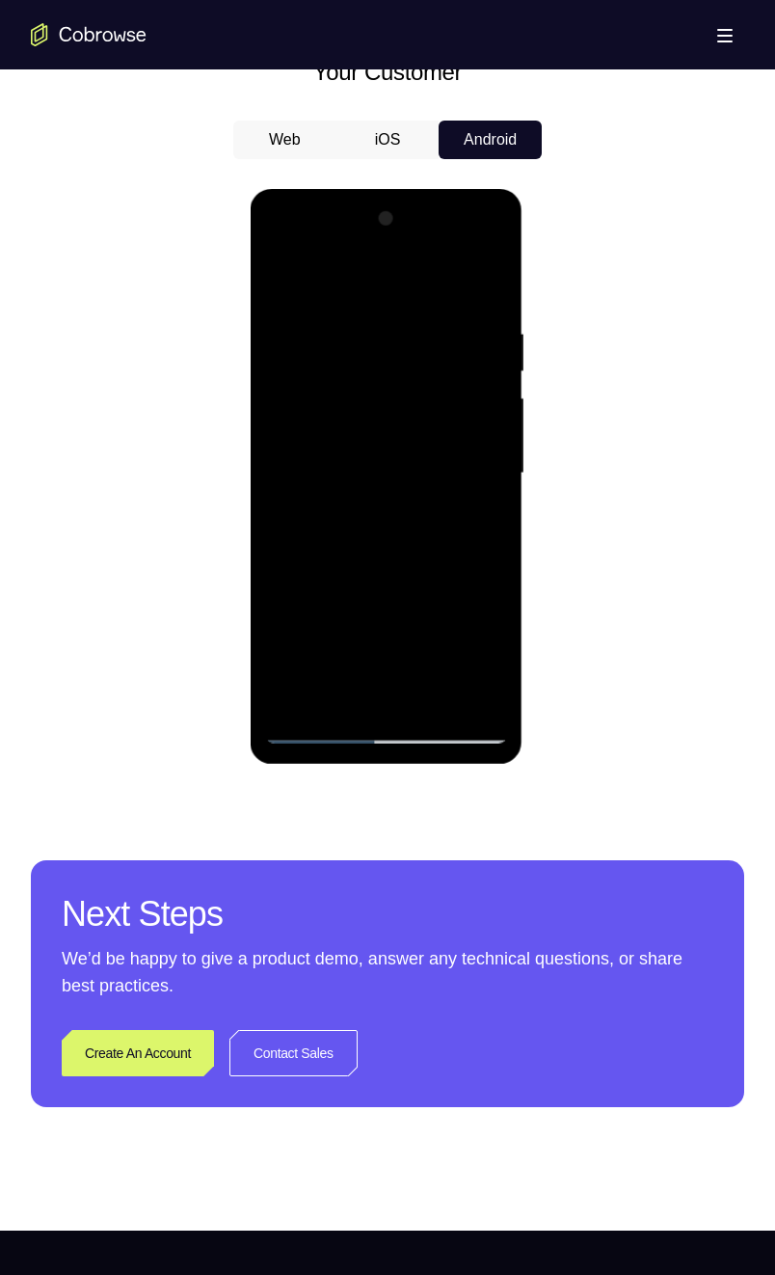
click at [416, 592] on div at bounding box center [385, 473] width 243 height 540
click at [316, 632] on div at bounding box center [385, 473] width 243 height 540
click at [290, 622] on div at bounding box center [385, 473] width 243 height 540
click at [428, 632] on div at bounding box center [385, 473] width 243 height 540
click at [321, 592] on div at bounding box center [385, 473] width 243 height 540
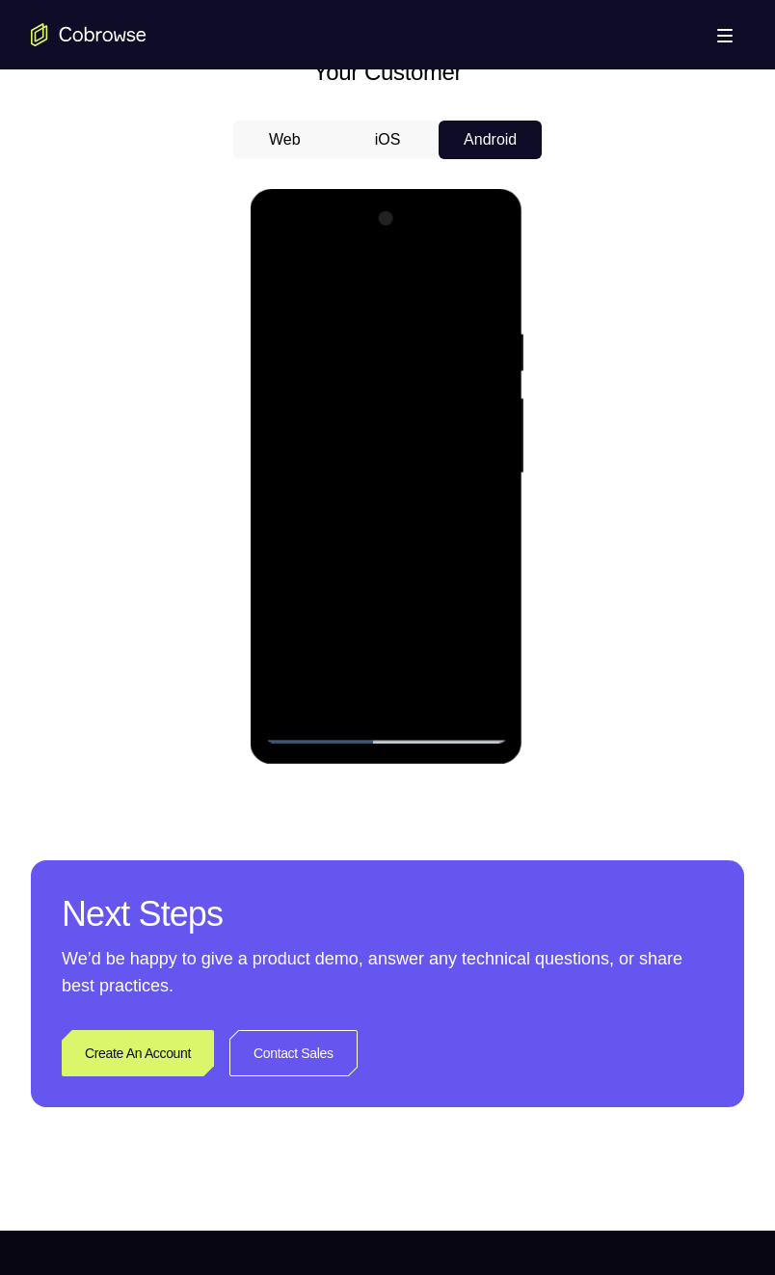
click at [395, 632] on div at bounding box center [385, 473] width 243 height 540
click at [289, 626] on div at bounding box center [385, 473] width 243 height 540
click at [388, 626] on div at bounding box center [385, 473] width 243 height 540
click at [284, 628] on div at bounding box center [385, 473] width 243 height 540
click at [313, 622] on div at bounding box center [385, 473] width 243 height 540
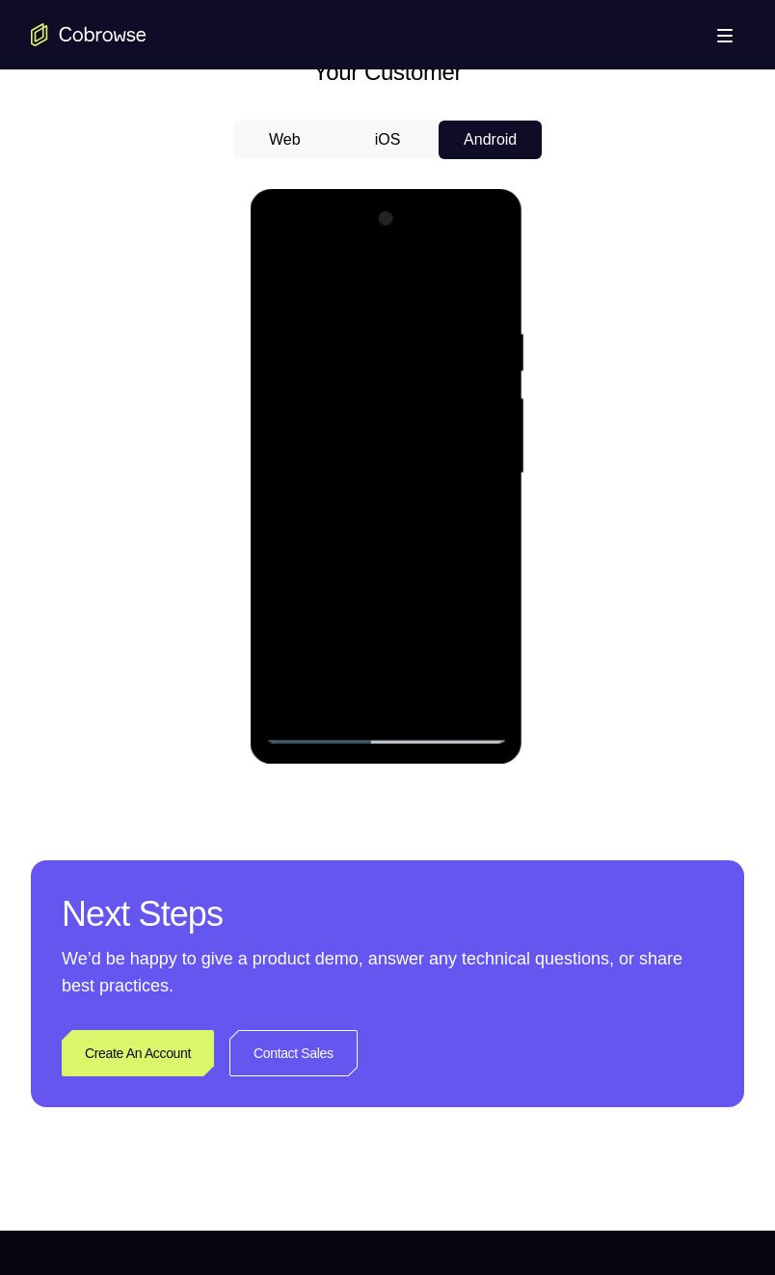
click at [328, 584] on div at bounding box center [385, 473] width 243 height 540
click at [433, 632] on div at bounding box center [385, 473] width 243 height 540
click at [338, 617] on div at bounding box center [385, 473] width 243 height 540
click at [284, 620] on div at bounding box center [385, 473] width 243 height 540
click at [472, 524] on div at bounding box center [385, 473] width 243 height 540
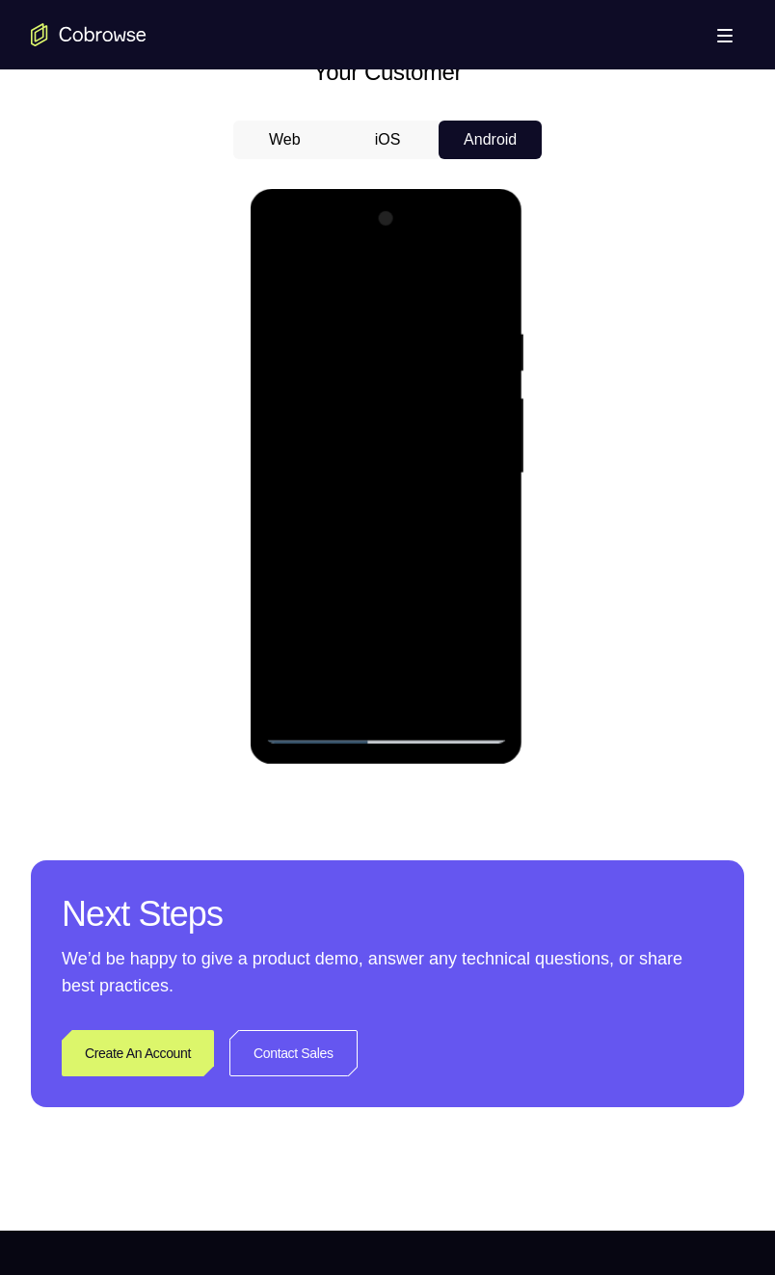
click at [277, 281] on div at bounding box center [385, 473] width 243 height 540
click at [389, 581] on div at bounding box center [385, 473] width 243 height 540
click at [355, 632] on div at bounding box center [385, 473] width 243 height 540
click at [416, 589] on div at bounding box center [385, 473] width 243 height 540
click at [453, 632] on div at bounding box center [385, 473] width 243 height 540
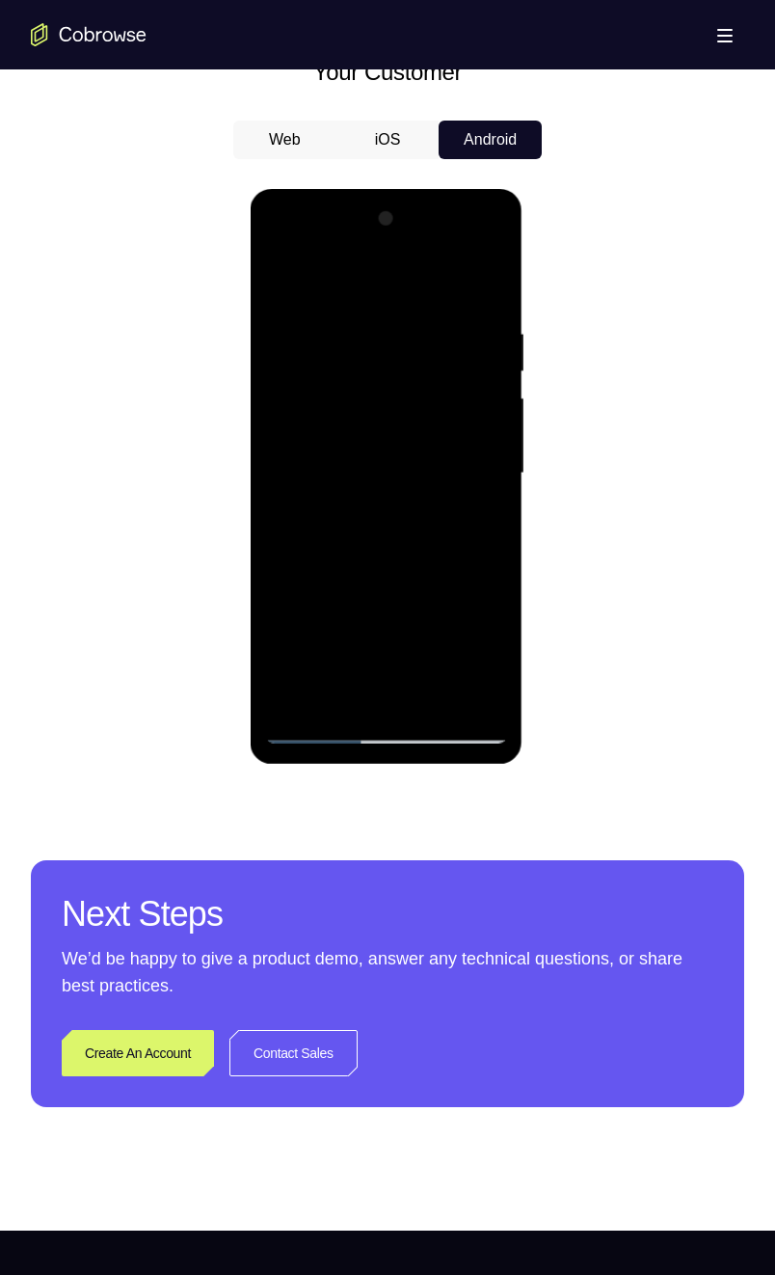
click at [386, 632] on div at bounding box center [385, 473] width 243 height 540
click at [283, 621] on div at bounding box center [385, 473] width 243 height 540
click at [404, 632] on div at bounding box center [385, 473] width 243 height 540
click at [422, 632] on div at bounding box center [385, 473] width 243 height 540
click at [332, 624] on div at bounding box center [385, 473] width 243 height 540
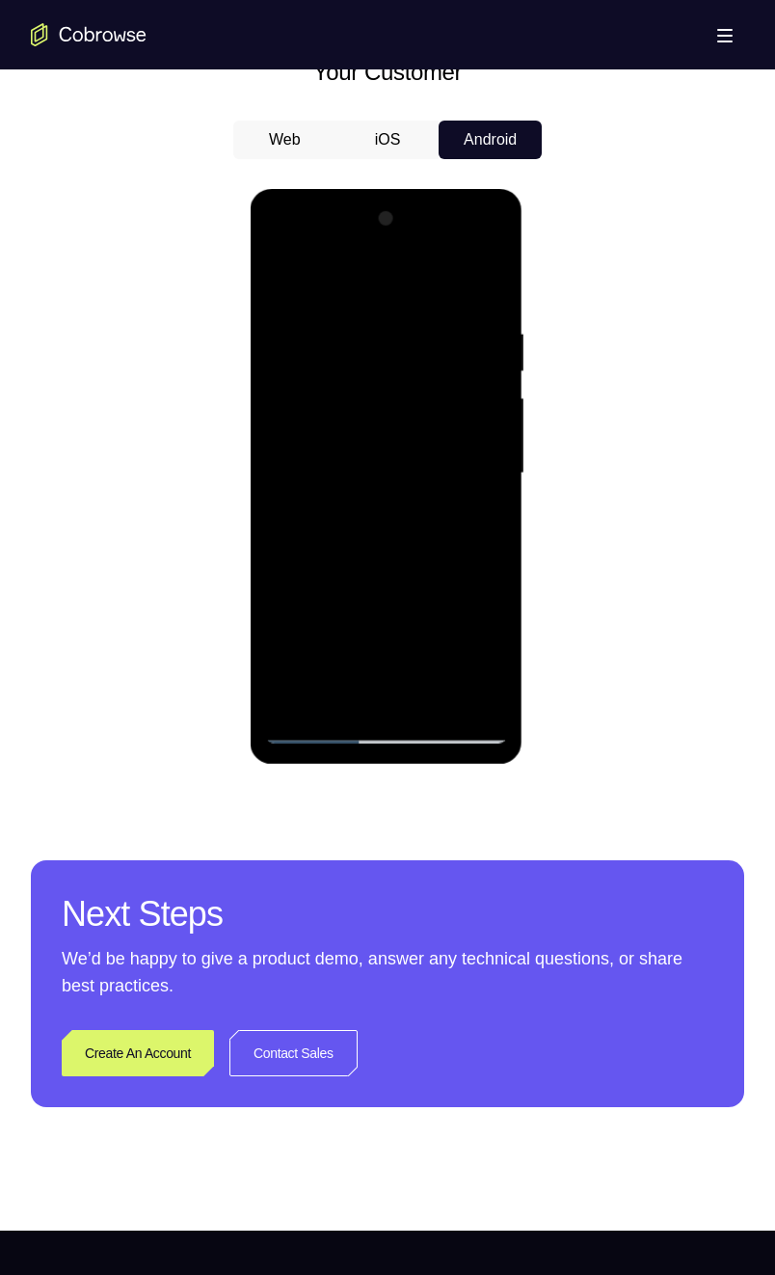
click at [283, 623] on div at bounding box center [385, 473] width 243 height 540
click at [407, 620] on div at bounding box center [385, 473] width 243 height 540
click at [283, 619] on div at bounding box center [385, 473] width 243 height 540
click at [311, 518] on div at bounding box center [385, 473] width 243 height 540
click at [374, 522] on div at bounding box center [385, 473] width 243 height 540
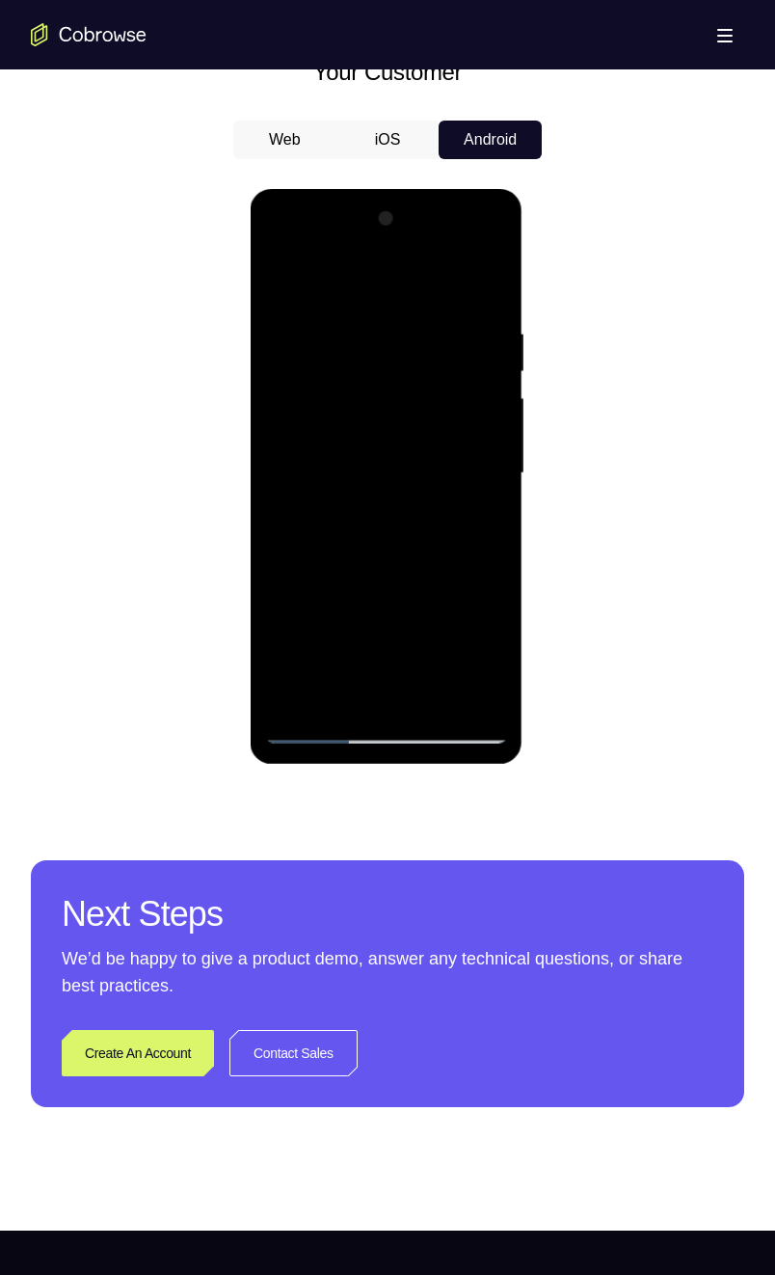
click at [485, 632] on div at bounding box center [385, 473] width 243 height 540
click at [426, 632] on div at bounding box center [385, 473] width 243 height 540
click at [369, 520] on div at bounding box center [385, 473] width 243 height 540
click at [406, 632] on div at bounding box center [385, 473] width 243 height 540
click at [442, 592] on div at bounding box center [385, 473] width 243 height 540
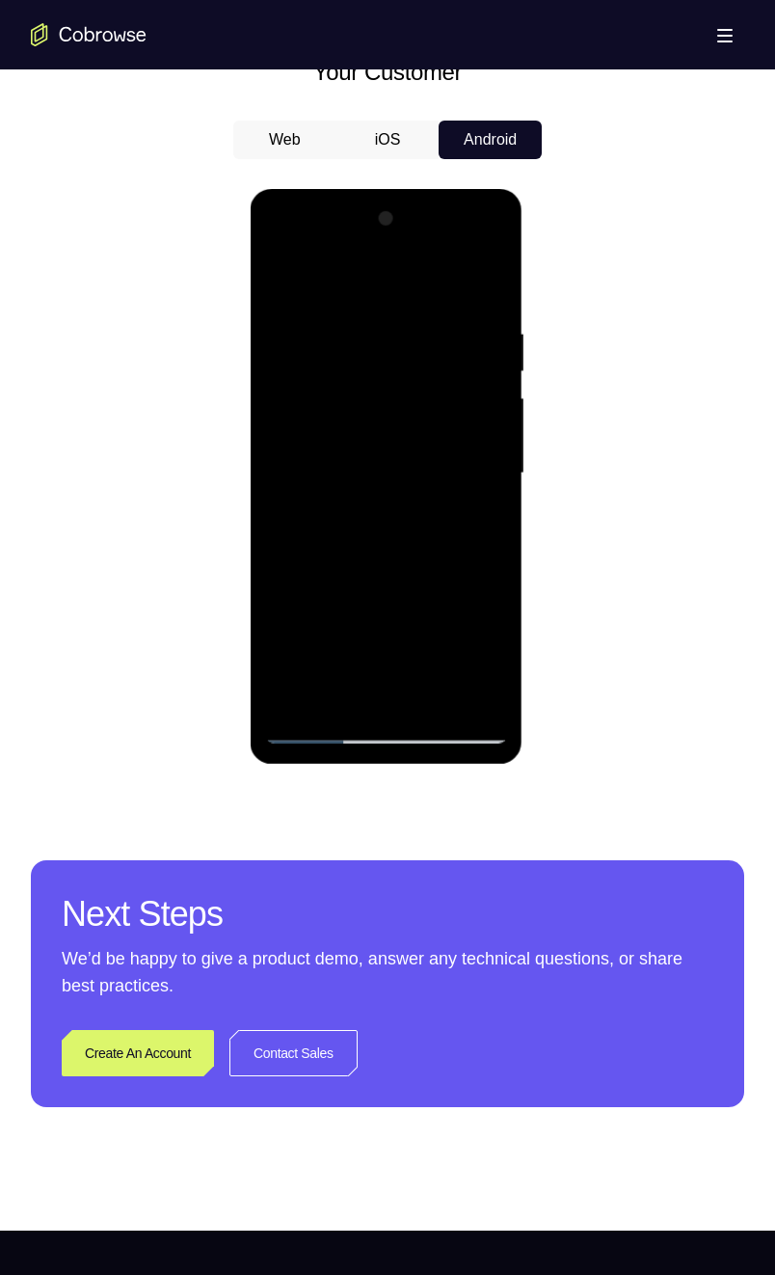
click at [455, 632] on div at bounding box center [385, 473] width 243 height 540
click at [441, 585] on div at bounding box center [385, 473] width 243 height 540
click at [431, 632] on div at bounding box center [385, 473] width 243 height 540
click at [318, 583] on div at bounding box center [385, 473] width 243 height 540
click at [450, 619] on div at bounding box center [385, 473] width 243 height 540
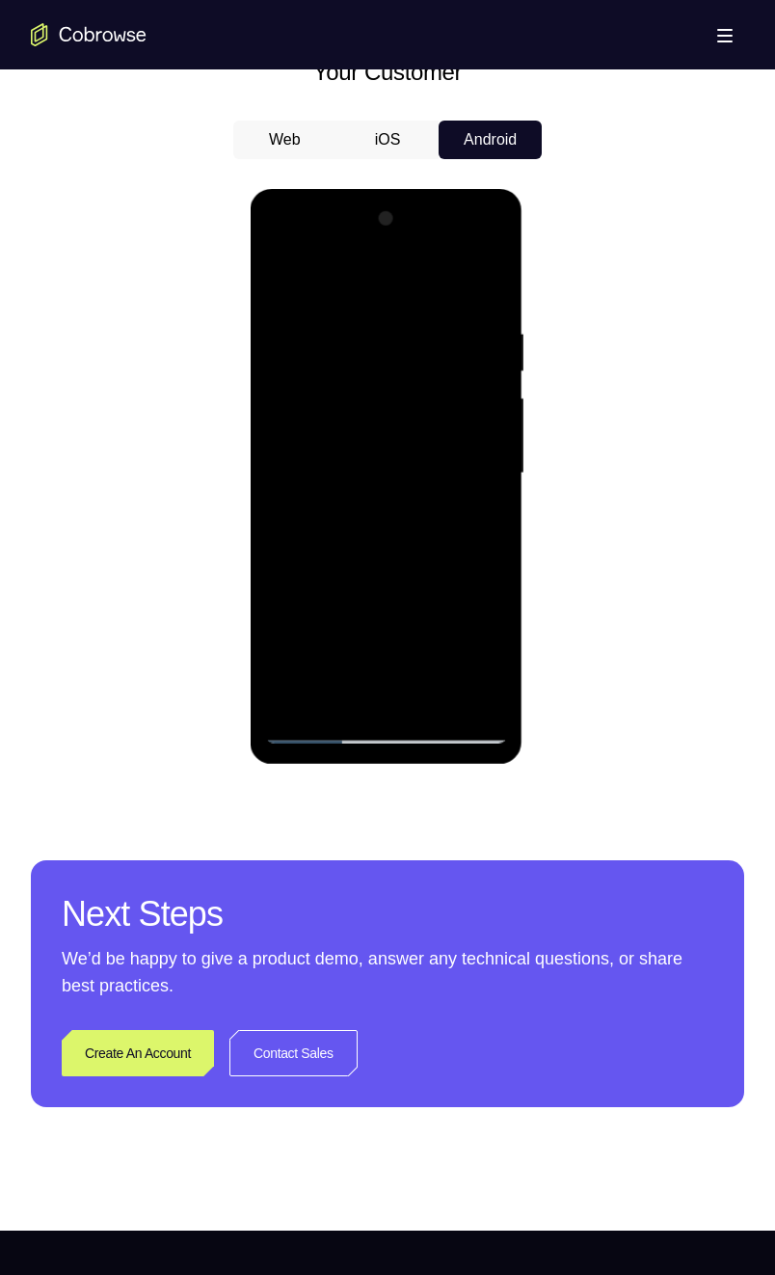
click at [321, 588] on div at bounding box center [385, 473] width 243 height 540
click at [426, 632] on div at bounding box center [385, 473] width 243 height 540
click at [450, 626] on div at bounding box center [385, 473] width 243 height 540
click at [461, 593] on div at bounding box center [385, 473] width 243 height 540
click at [453, 632] on div at bounding box center [385, 473] width 243 height 540
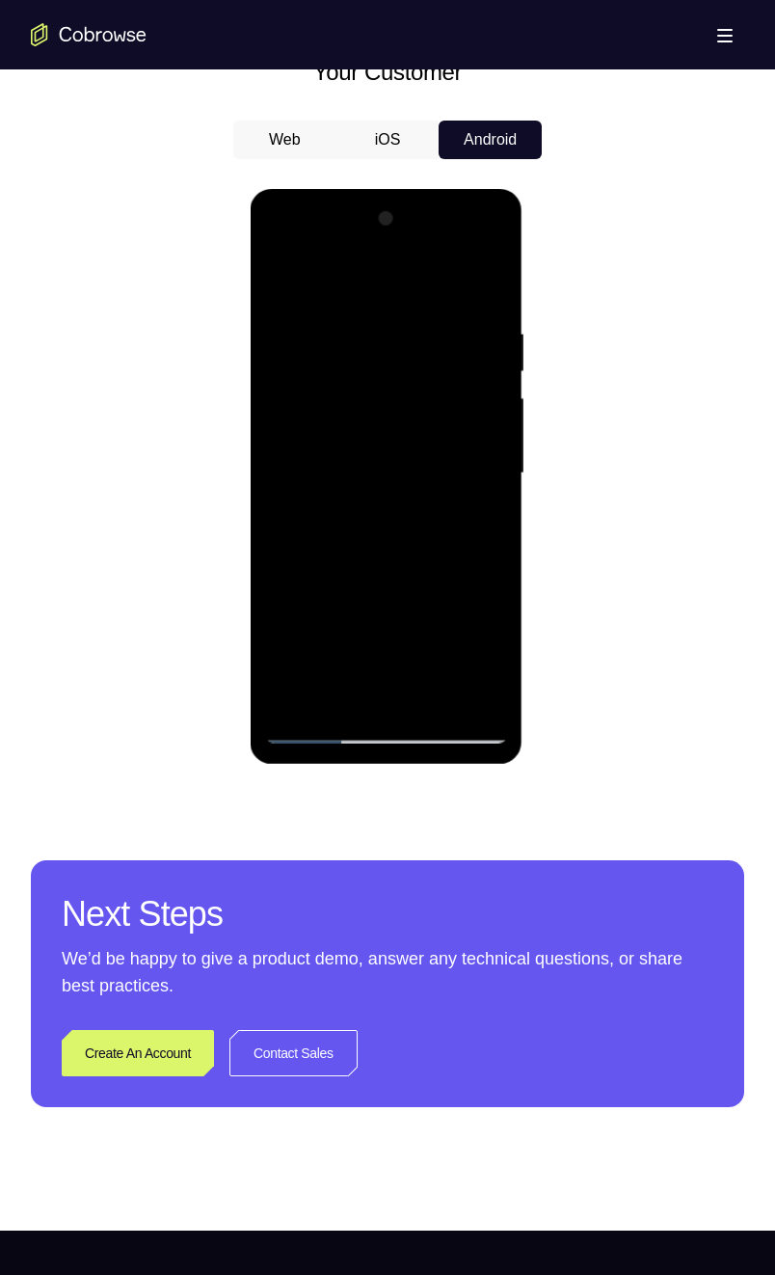
click at [462, 589] on div at bounding box center [385, 473] width 243 height 540
click at [336, 632] on div at bounding box center [385, 473] width 243 height 540
click at [436, 584] on div at bounding box center [385, 473] width 243 height 540
click at [481, 505] on div at bounding box center [385, 473] width 243 height 540
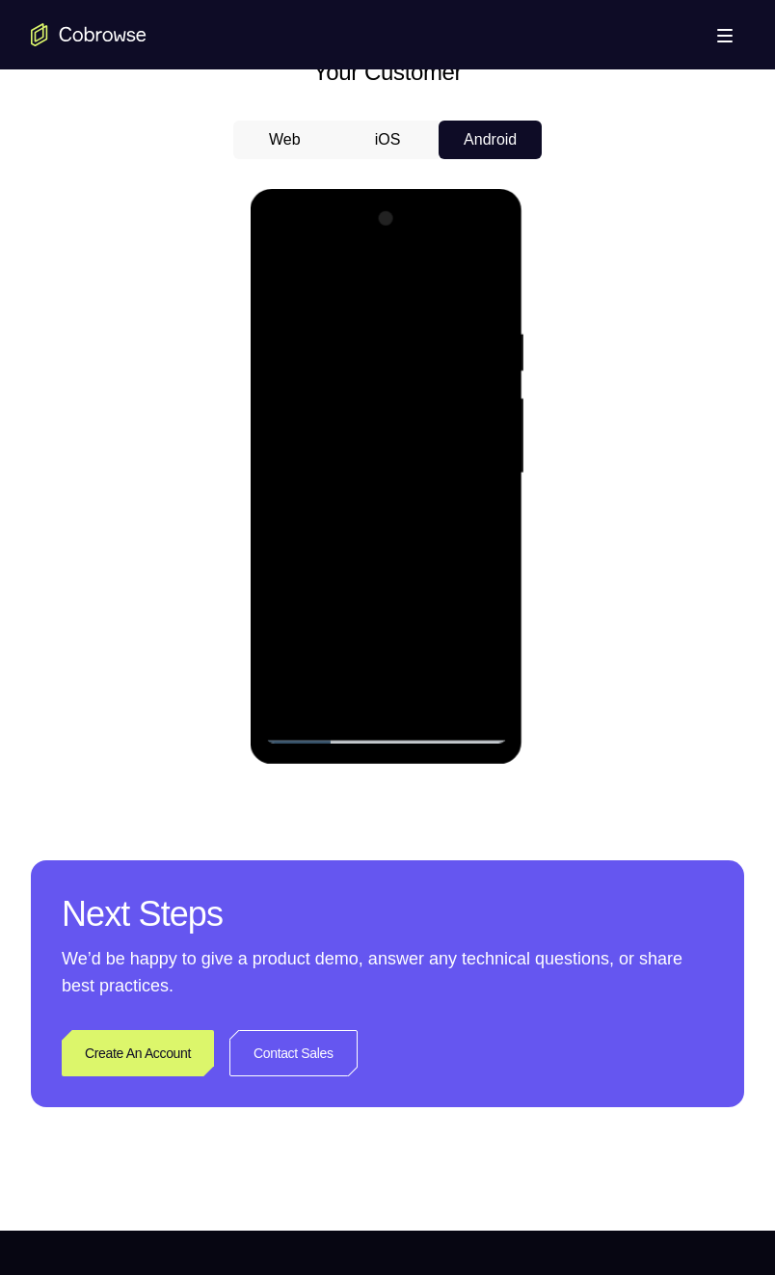
click at [273, 283] on div at bounding box center [385, 473] width 243 height 540
click at [286, 273] on div at bounding box center [385, 473] width 243 height 540
click at [355, 322] on div at bounding box center [385, 473] width 243 height 540
click at [485, 629] on div at bounding box center [385, 473] width 243 height 540
click at [486, 600] on div at bounding box center [385, 473] width 243 height 540
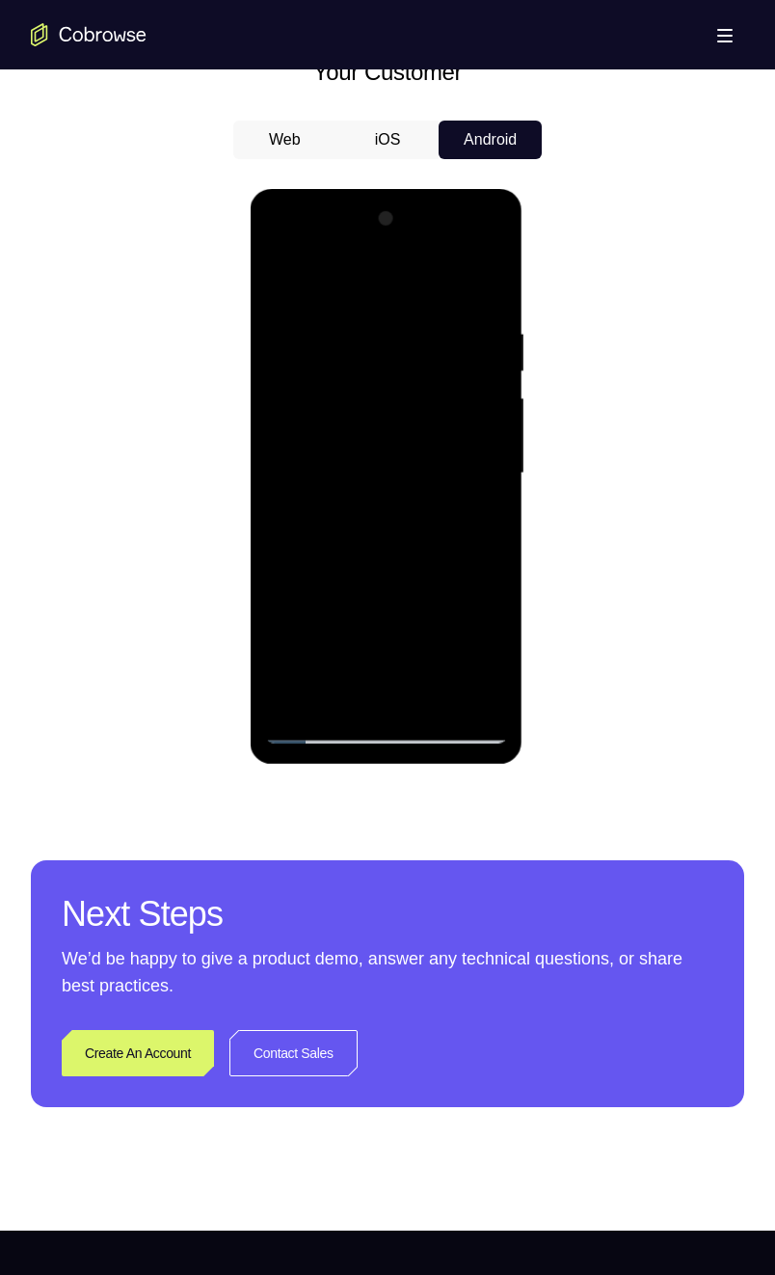
click at [462, 632] on div at bounding box center [385, 473] width 243 height 540
click at [443, 389] on div at bounding box center [385, 473] width 243 height 540
click at [490, 458] on div at bounding box center [385, 473] width 243 height 540
click at [279, 536] on div at bounding box center [385, 473] width 243 height 540
click at [488, 466] on div at bounding box center [385, 473] width 243 height 540
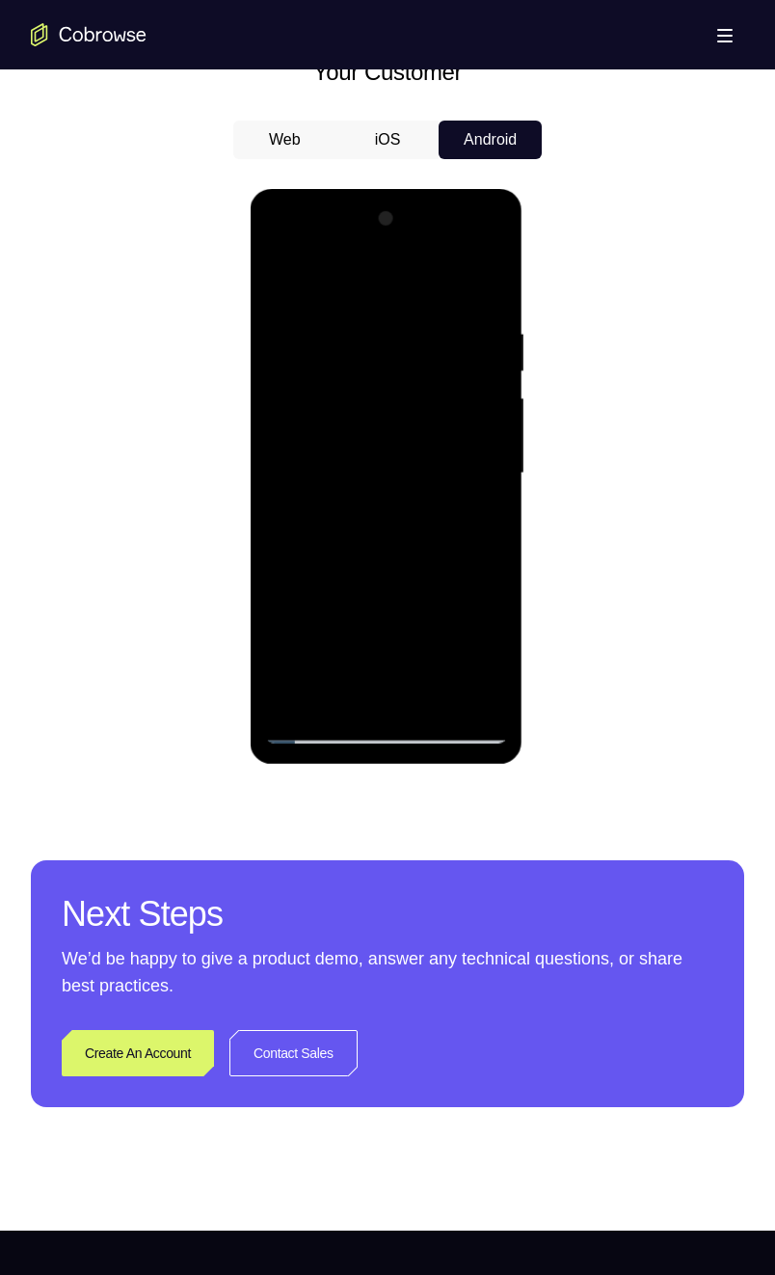
click at [482, 489] on div at bounding box center [385, 473] width 243 height 540
click at [456, 632] on div at bounding box center [385, 473] width 243 height 540
click at [496, 494] on div at bounding box center [385, 473] width 243 height 540
click at [479, 487] on div at bounding box center [385, 473] width 243 height 540
click at [473, 597] on div at bounding box center [385, 473] width 243 height 540
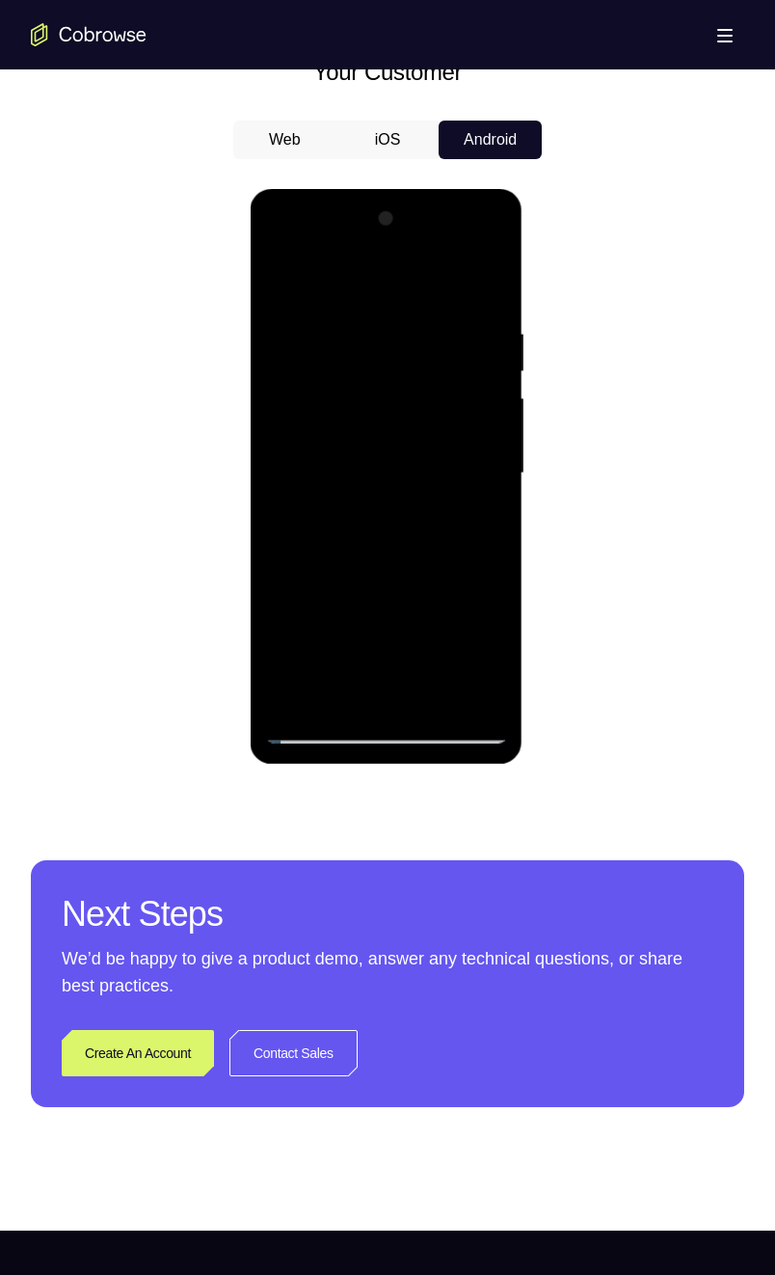
click at [465, 603] on div at bounding box center [385, 473] width 243 height 540
click at [427, 463] on div at bounding box center [385, 473] width 243 height 540
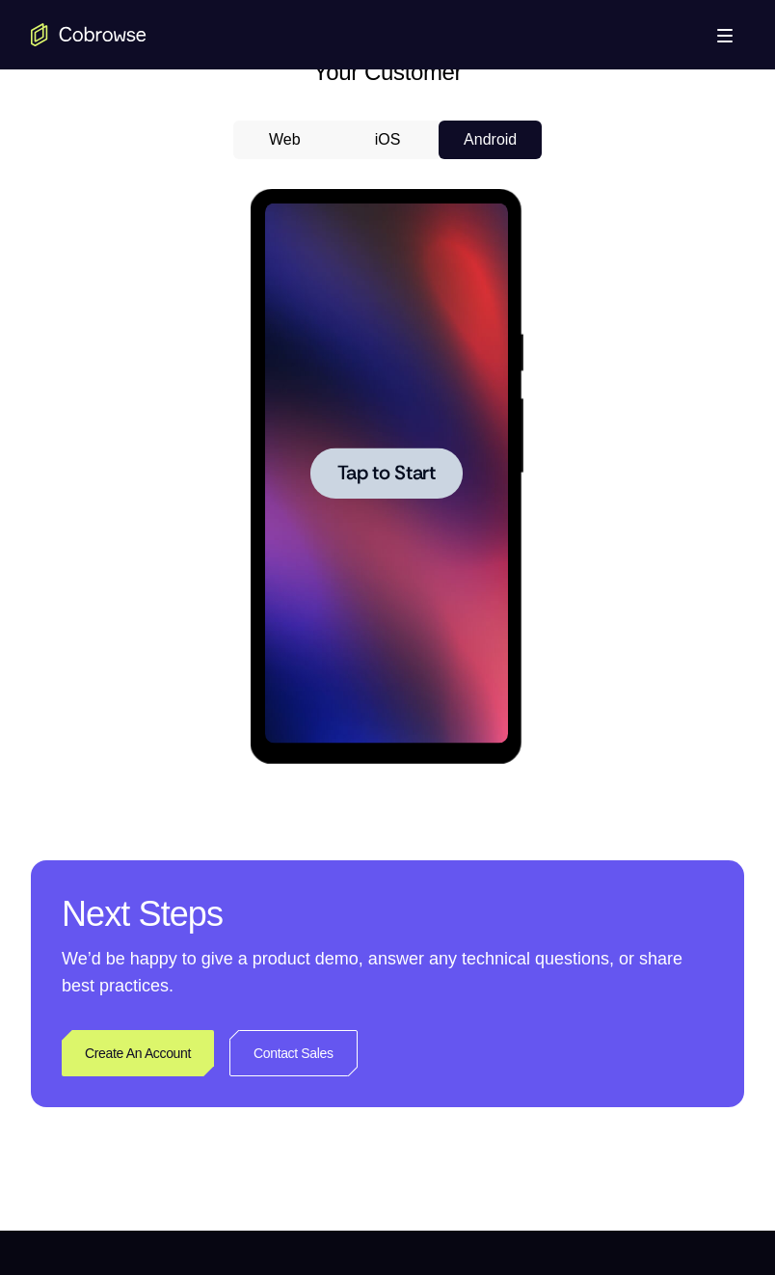
click at [427, 465] on span "Tap to Start" at bounding box center [385, 473] width 98 height 19
click at [376, 481] on span "Tap to Start" at bounding box center [385, 473] width 98 height 19
click at [404, 482] on span "Tap to Start" at bounding box center [385, 473] width 98 height 19
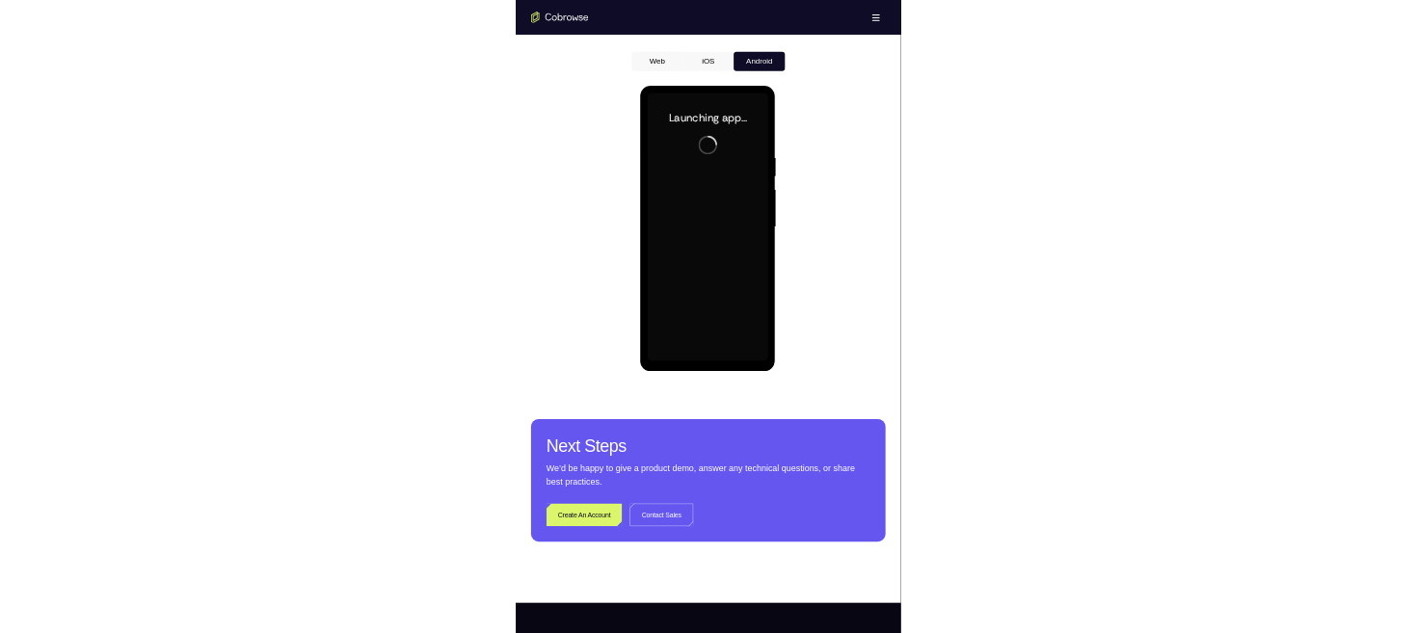
scroll to position [918, 0]
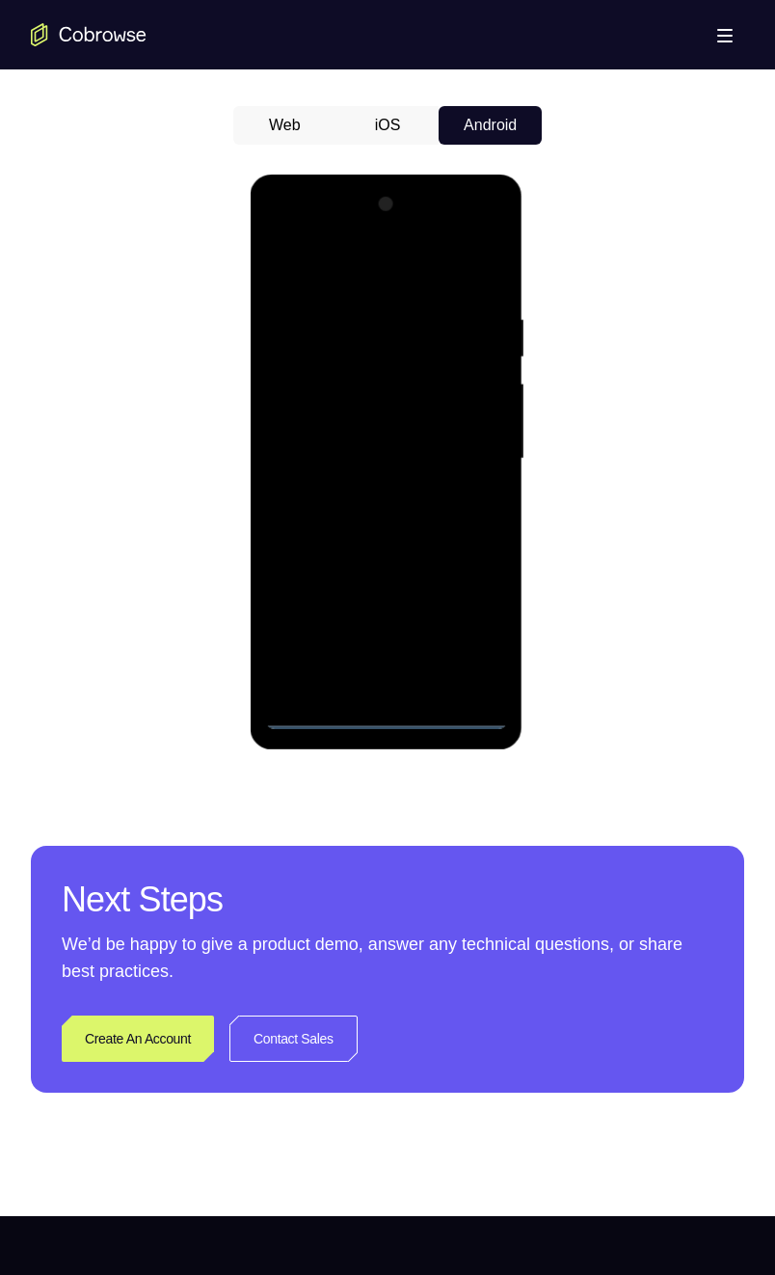
click at [386, 632] on div at bounding box center [385, 459] width 243 height 540
click at [466, 626] on div at bounding box center [385, 459] width 243 height 540
click at [408, 271] on div at bounding box center [385, 459] width 243 height 540
click at [470, 453] on div at bounding box center [385, 459] width 243 height 540
click at [366, 632] on div at bounding box center [385, 459] width 243 height 540
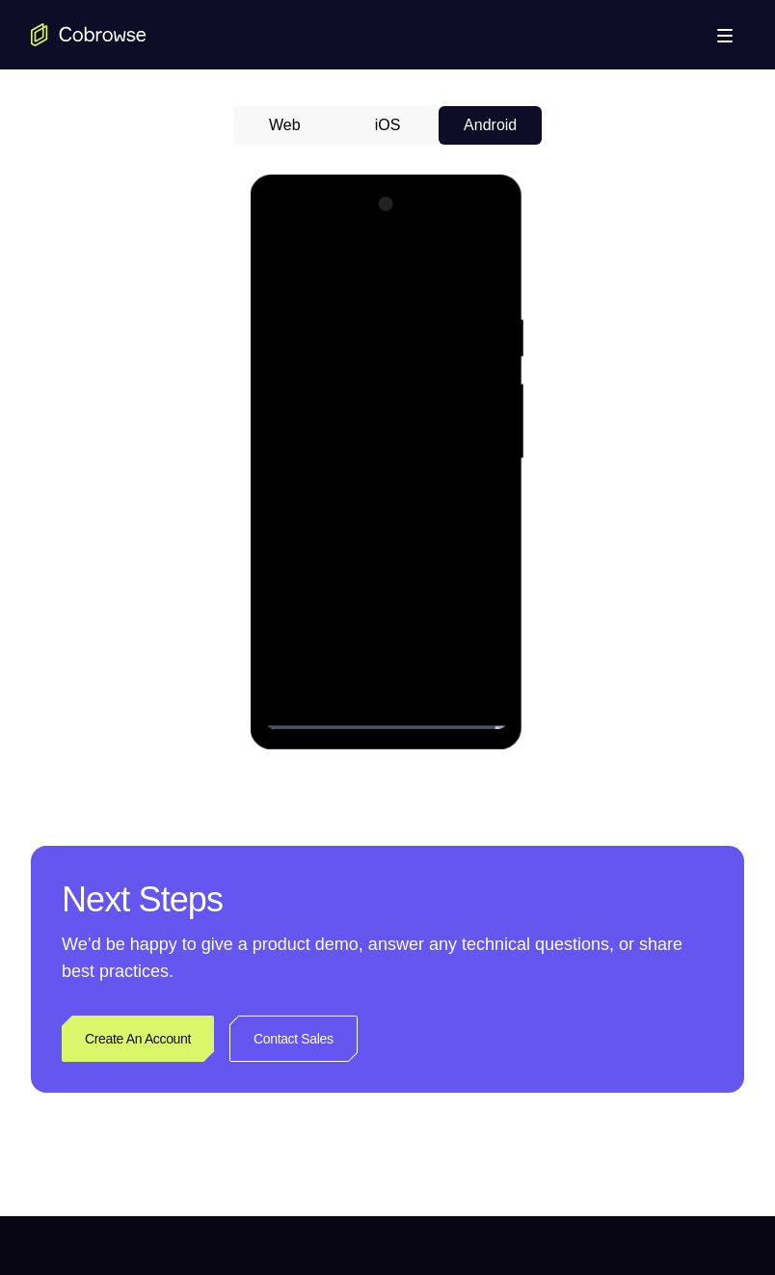
click at [412, 437] on div at bounding box center [385, 459] width 243 height 540
click at [287, 632] on div at bounding box center [385, 459] width 243 height 540
click at [347, 612] on div at bounding box center [385, 459] width 243 height 540
click at [280, 632] on div at bounding box center [385, 459] width 243 height 540
click at [454, 606] on div at bounding box center [385, 459] width 243 height 540
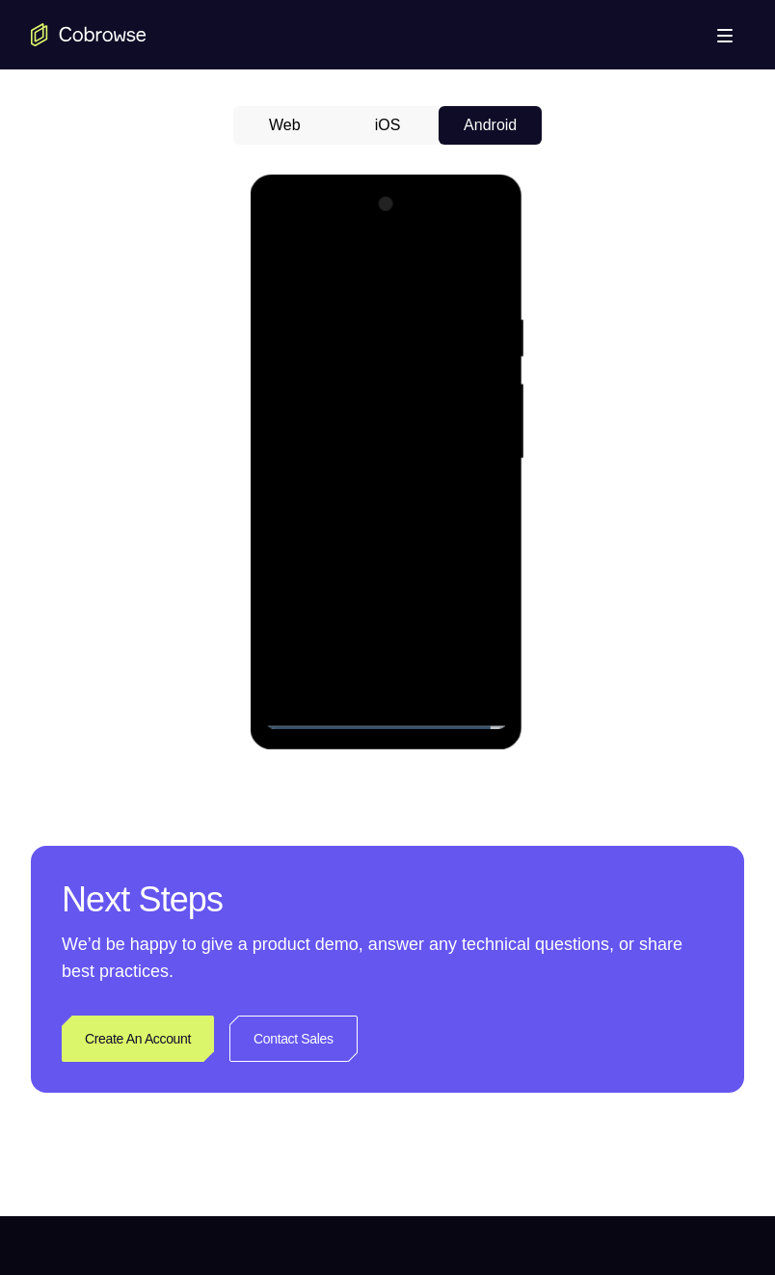
click at [284, 607] on div at bounding box center [385, 459] width 243 height 540
click at [447, 632] on div at bounding box center [385, 459] width 243 height 540
click at [439, 571] on div at bounding box center [385, 459] width 243 height 540
click at [281, 632] on div at bounding box center [385, 459] width 243 height 540
click at [348, 607] on div at bounding box center [385, 459] width 243 height 540
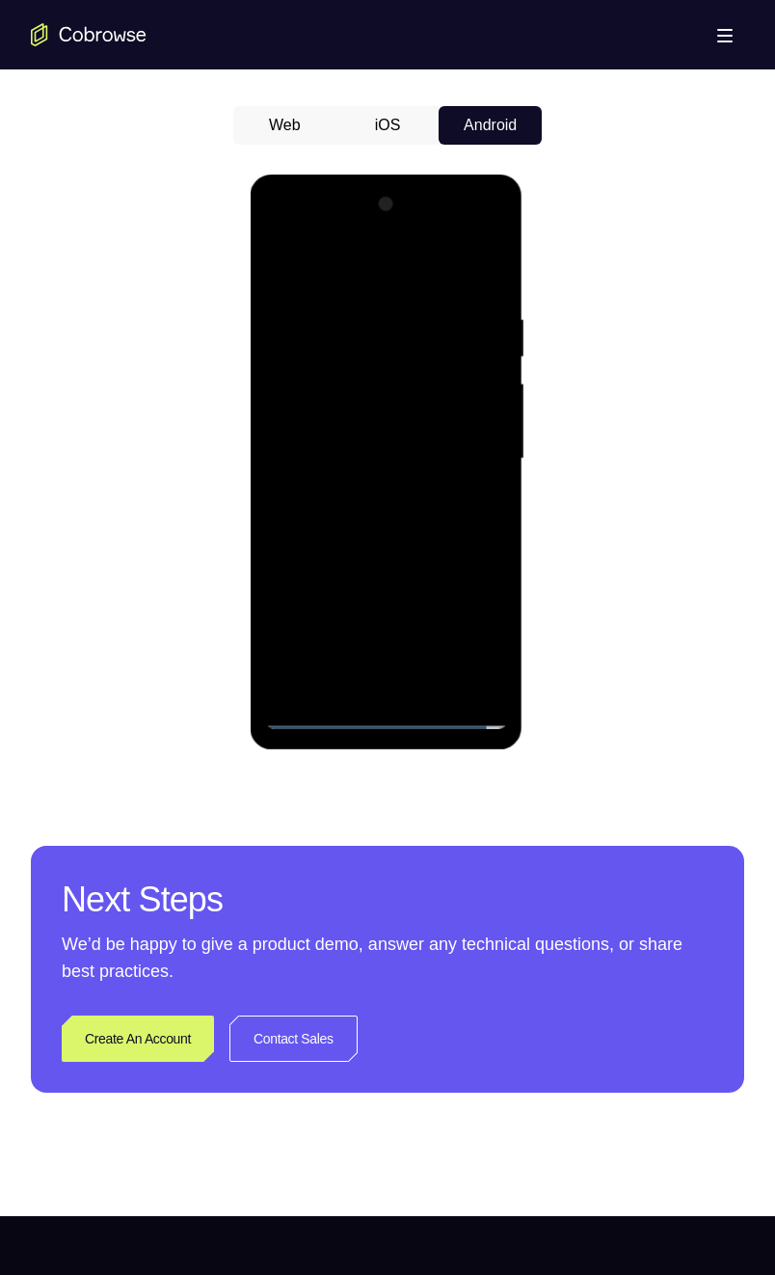
click at [282, 632] on div at bounding box center [385, 459] width 243 height 540
click at [487, 576] on div at bounding box center [385, 459] width 243 height 540
click at [452, 606] on div at bounding box center [385, 459] width 243 height 540
click at [384, 417] on div at bounding box center [385, 459] width 243 height 540
click at [492, 576] on div at bounding box center [385, 459] width 243 height 540
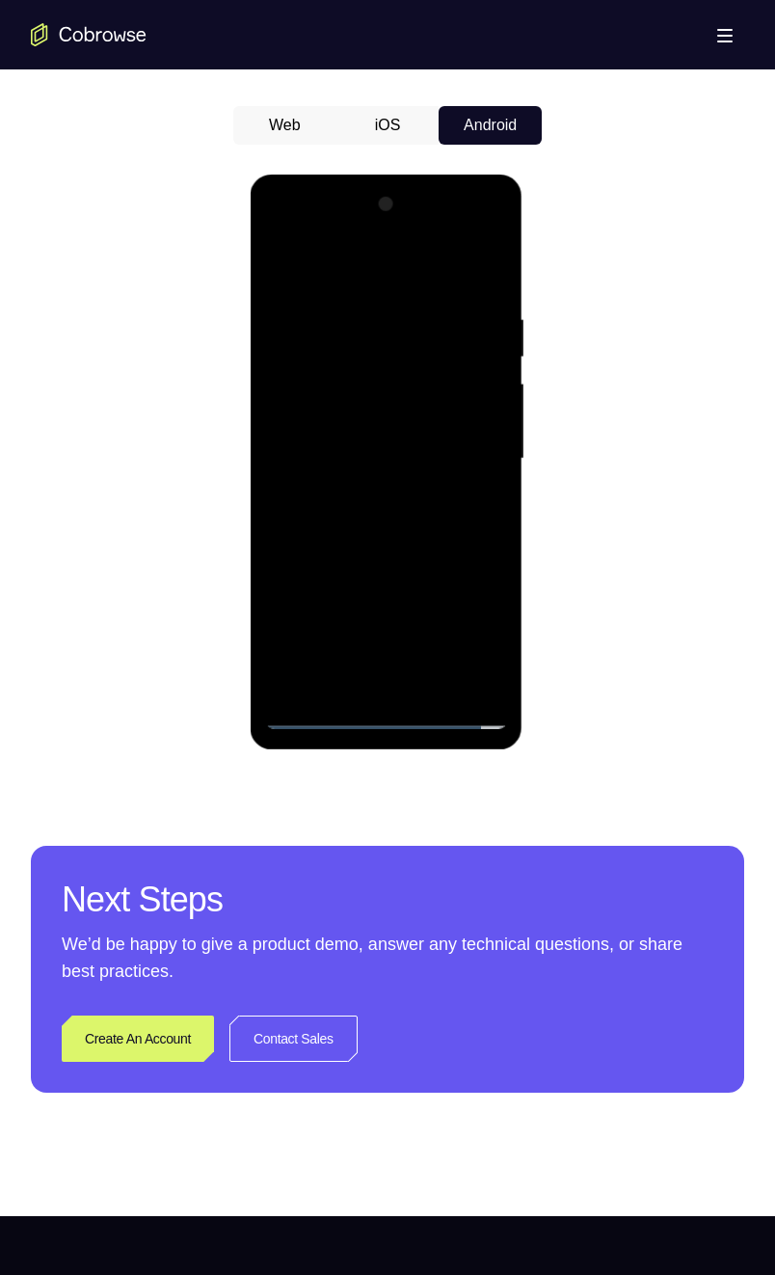
click at [322, 573] on div at bounding box center [385, 459] width 243 height 540
click at [281, 611] on div at bounding box center [385, 459] width 243 height 540
click at [360, 632] on div at bounding box center [385, 459] width 243 height 540
click at [322, 571] on div at bounding box center [385, 459] width 243 height 540
click at [416, 632] on div at bounding box center [385, 459] width 243 height 540
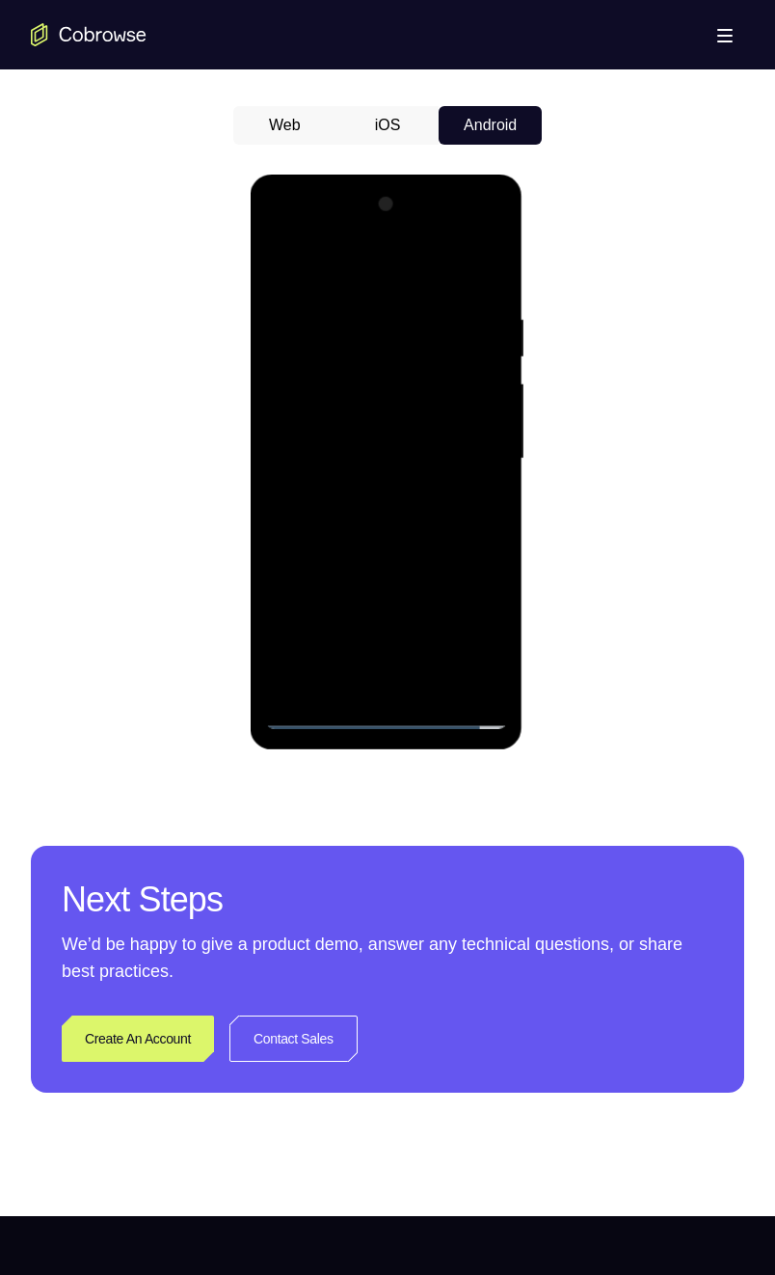
click at [477, 608] on div at bounding box center [385, 459] width 243 height 540
click at [467, 573] on div at bounding box center [385, 459] width 243 height 540
click at [386, 632] on div at bounding box center [385, 459] width 243 height 540
click at [316, 567] on div at bounding box center [385, 459] width 243 height 540
click at [366, 632] on div at bounding box center [385, 459] width 243 height 540
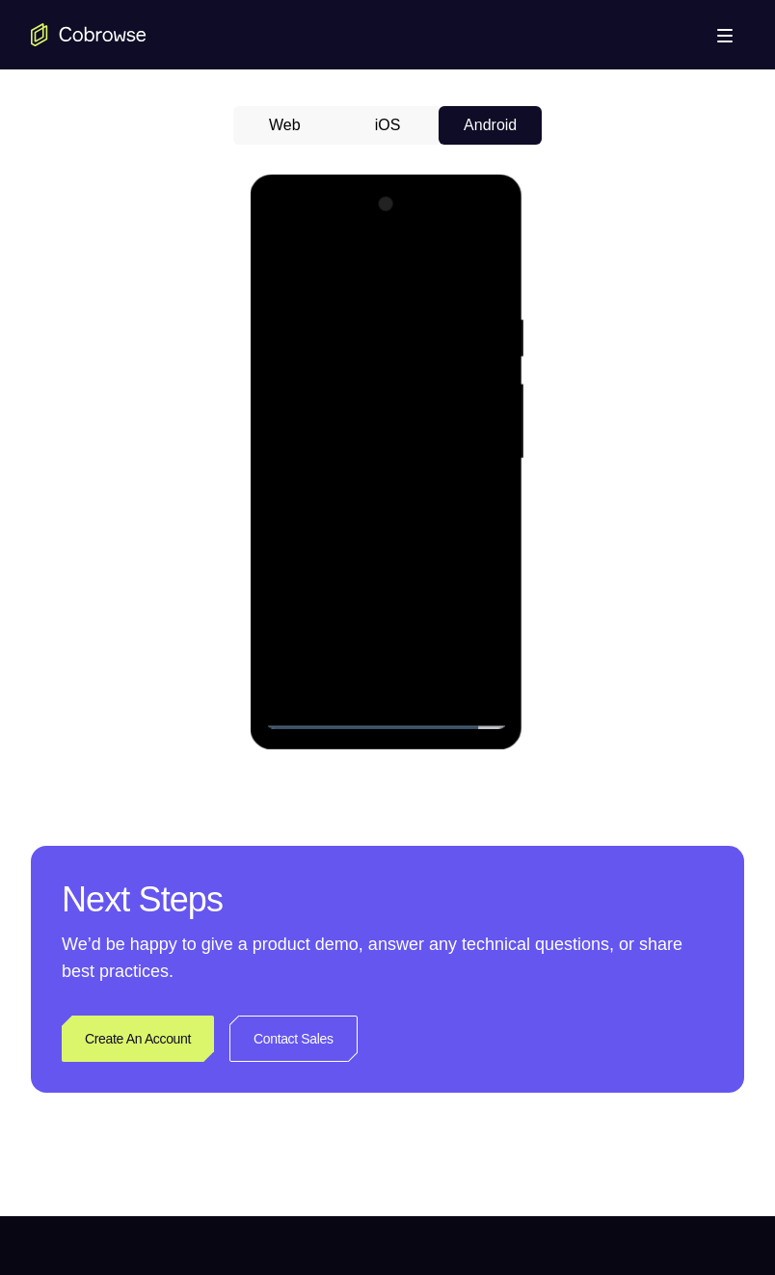
click at [297, 575] on div at bounding box center [385, 459] width 243 height 540
click at [321, 568] on div at bounding box center [385, 459] width 243 height 540
click at [315, 606] on div at bounding box center [385, 459] width 243 height 540
click at [369, 571] on div at bounding box center [385, 459] width 243 height 540
click at [276, 540] on div at bounding box center [385, 459] width 243 height 540
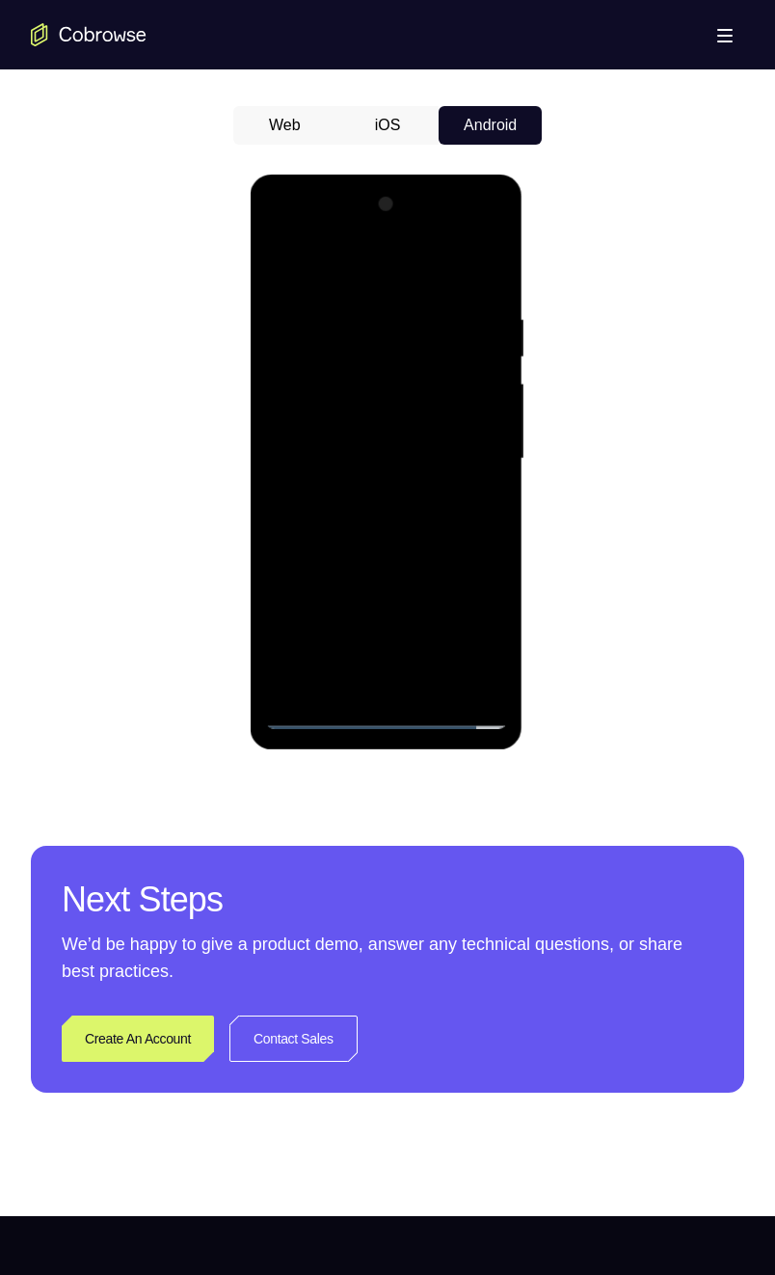
click at [294, 539] on div at bounding box center [385, 459] width 243 height 540
click at [319, 538] on div at bounding box center [385, 459] width 243 height 540
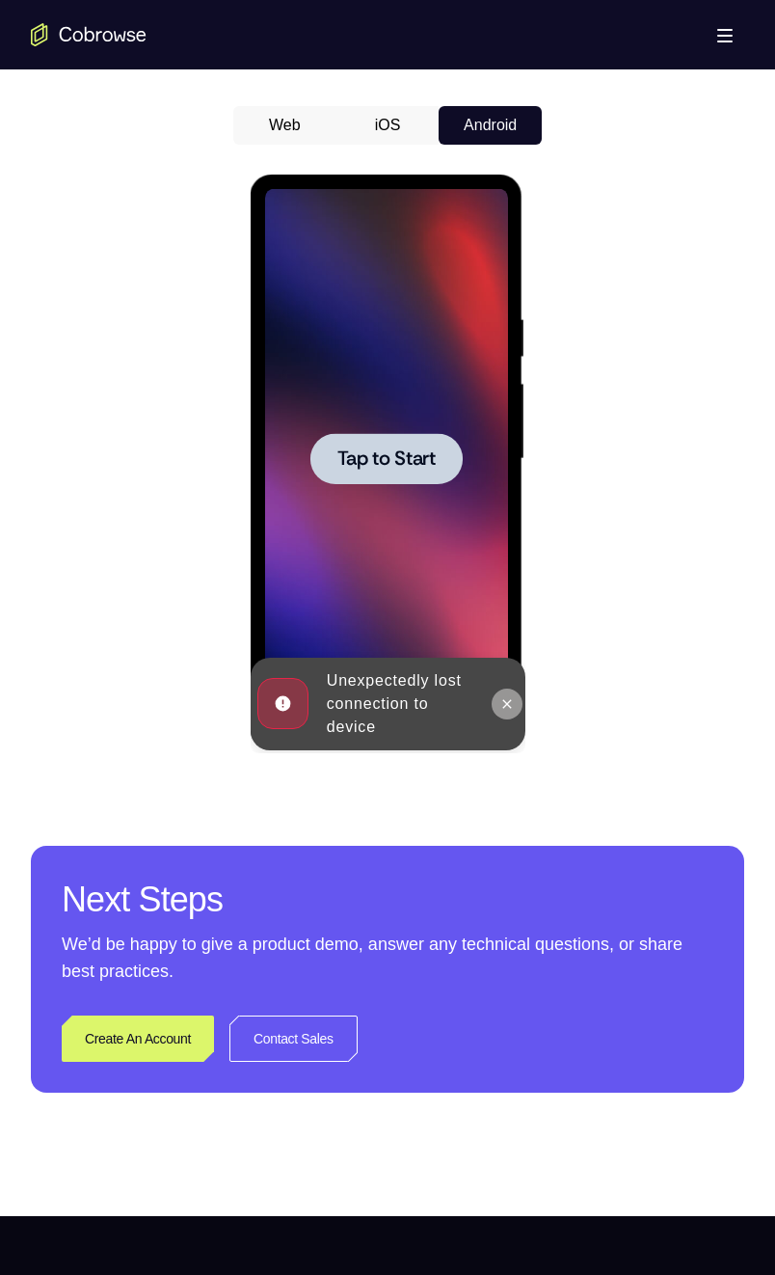
click at [505, 632] on icon at bounding box center [505, 703] width 15 height 15
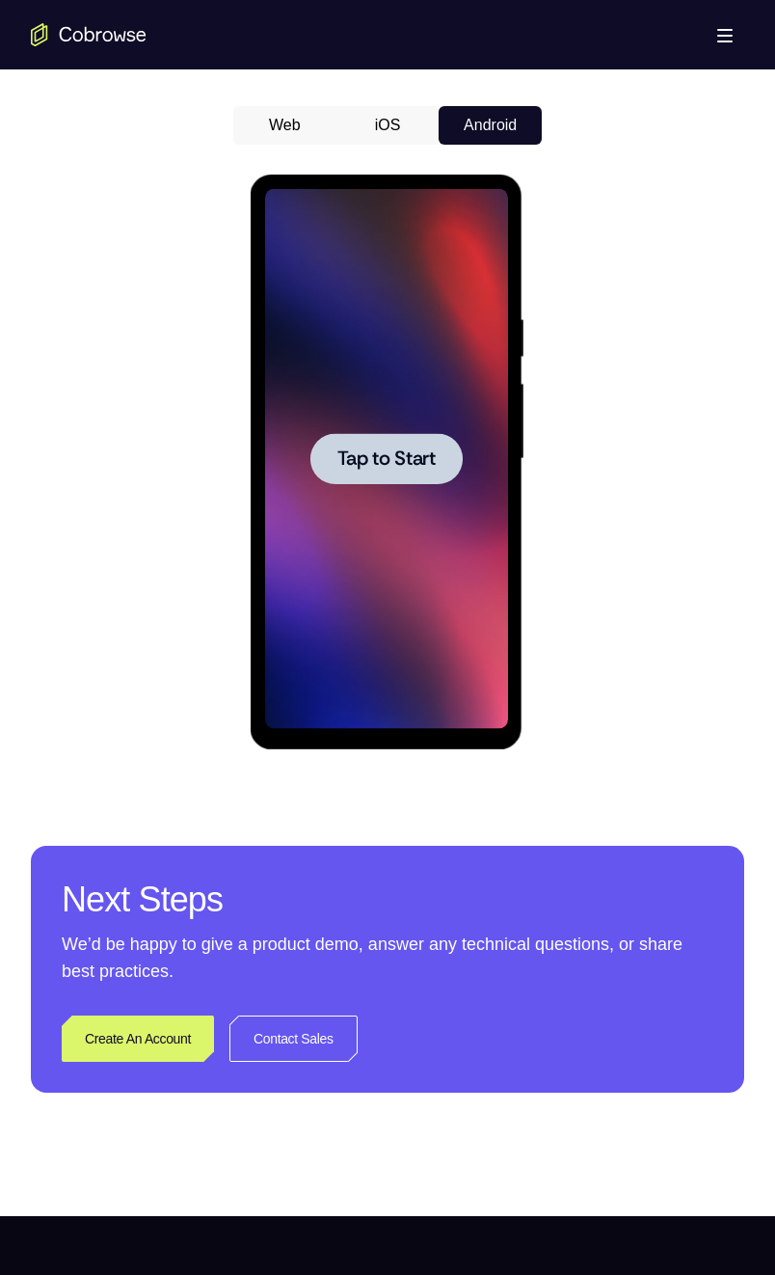
click at [431, 463] on span "Tap to Start" at bounding box center [385, 458] width 98 height 19
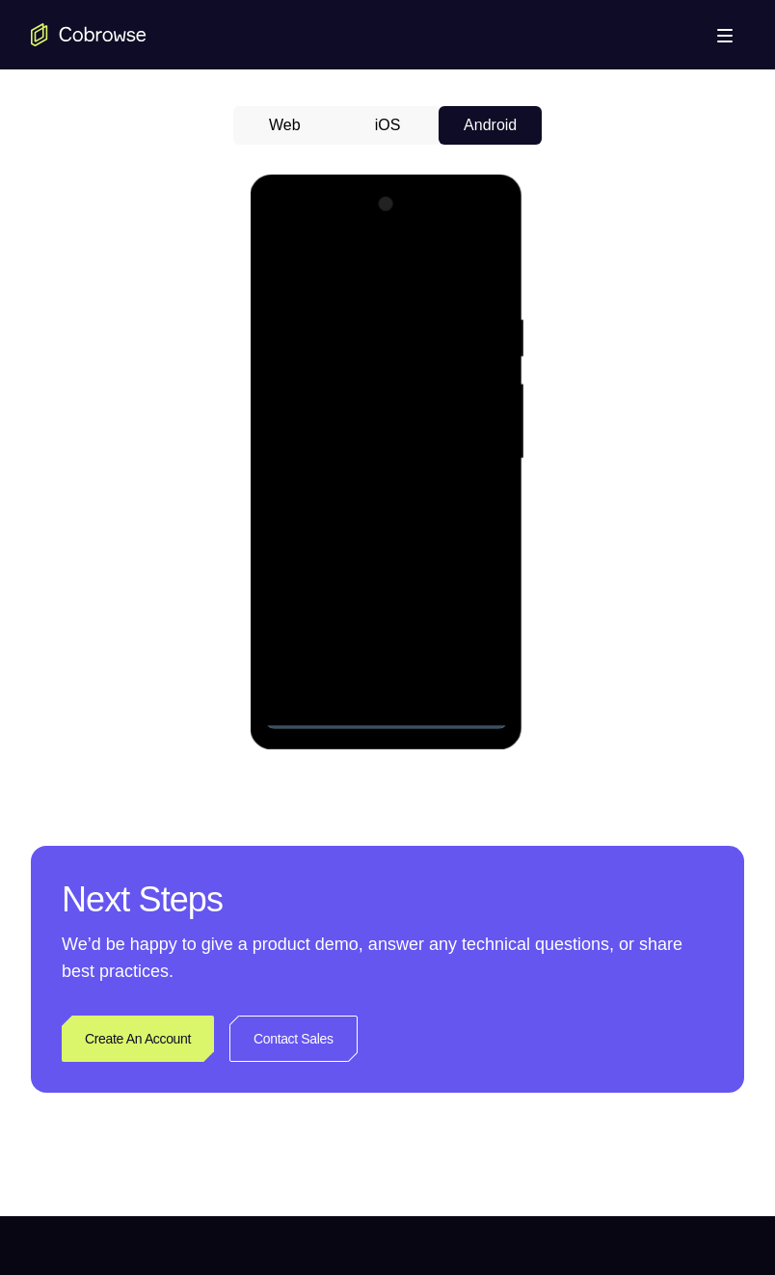
click at [388, 632] on div at bounding box center [385, 459] width 243 height 540
click at [470, 632] on div at bounding box center [385, 459] width 243 height 540
click at [400, 274] on div at bounding box center [385, 459] width 243 height 540
click at [471, 449] on div at bounding box center [385, 459] width 243 height 540
click at [368, 489] on div at bounding box center [385, 459] width 243 height 540
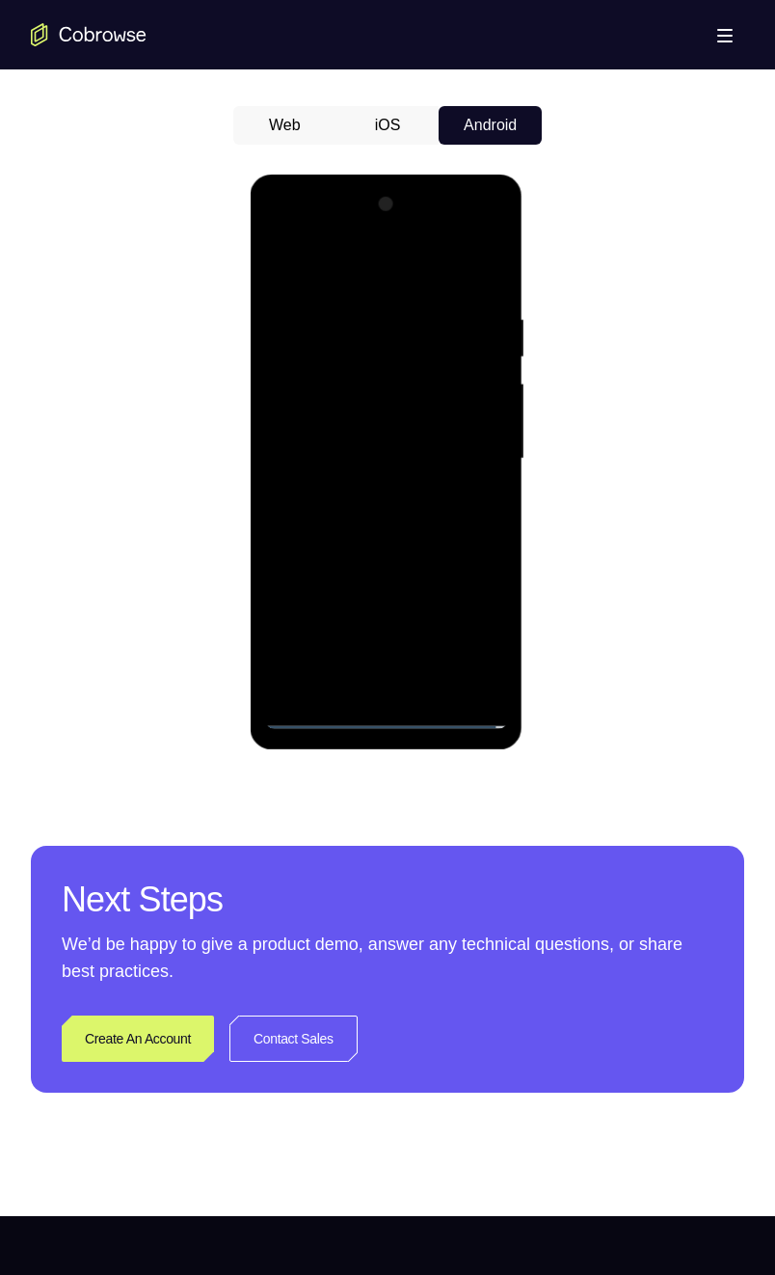
click at [419, 440] on div at bounding box center [385, 459] width 243 height 540
click at [348, 423] on div at bounding box center [385, 459] width 243 height 540
click at [458, 460] on div at bounding box center [385, 459] width 243 height 540
click at [438, 524] on div at bounding box center [385, 459] width 243 height 540
click at [437, 513] on div at bounding box center [385, 459] width 243 height 540
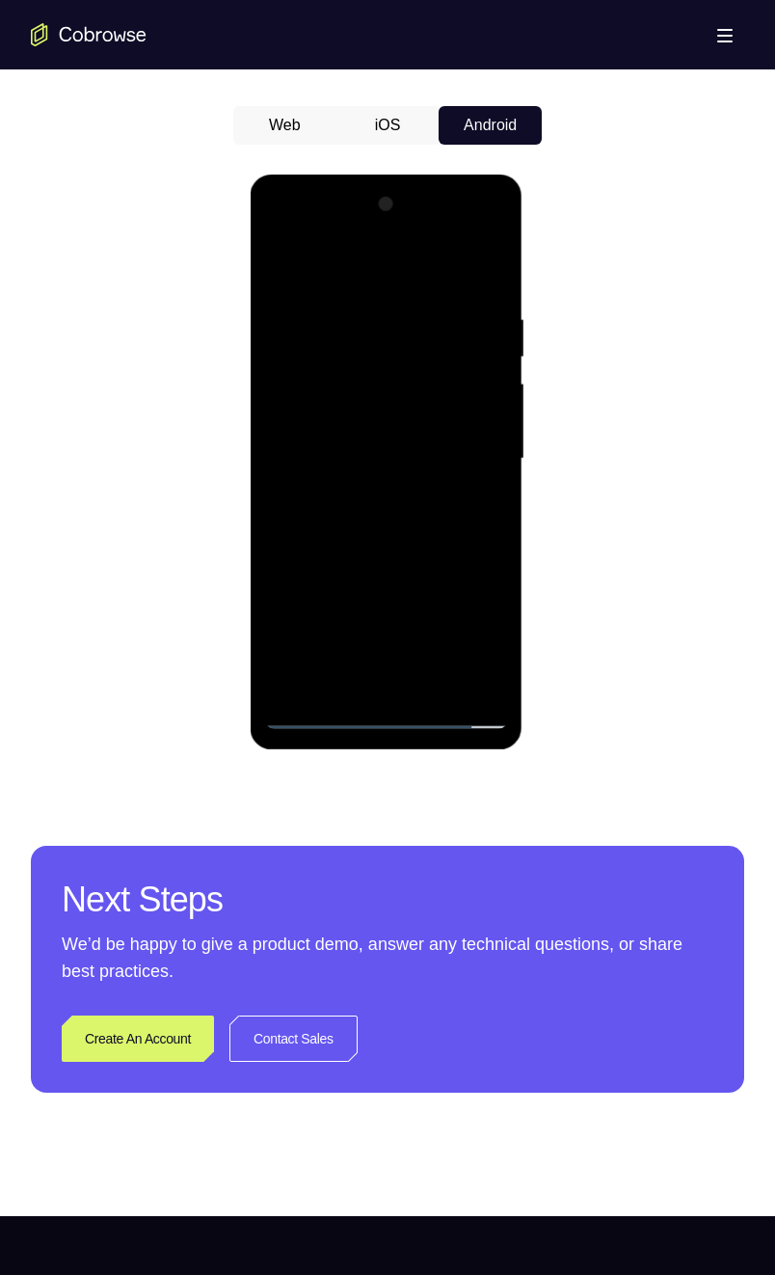
click at [442, 497] on div at bounding box center [385, 459] width 243 height 540
click at [280, 628] on div at bounding box center [385, 459] width 243 height 540
click at [429, 588] on div at bounding box center [385, 459] width 243 height 540
click at [492, 467] on div at bounding box center [385, 459] width 243 height 540
click at [495, 470] on div at bounding box center [385, 459] width 243 height 540
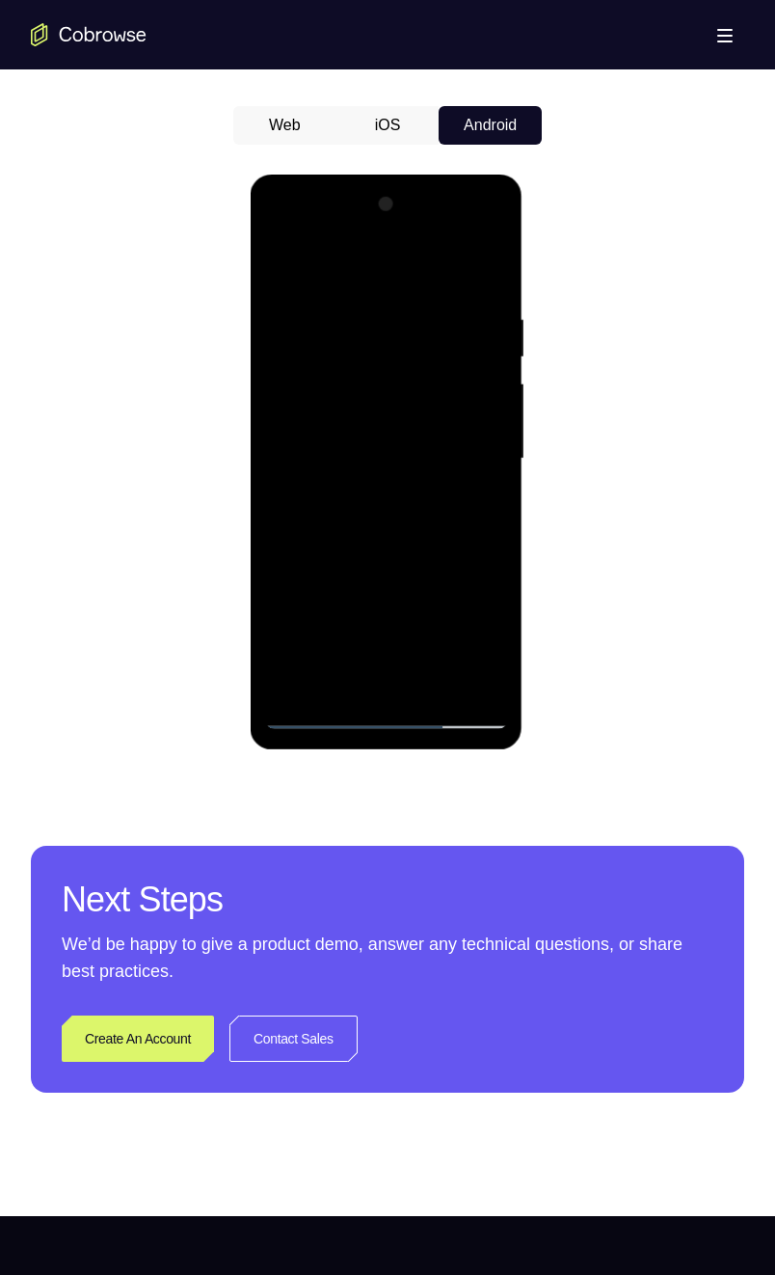
click at [495, 462] on div at bounding box center [385, 459] width 243 height 540
click at [491, 467] on div at bounding box center [385, 459] width 243 height 540
click at [493, 467] on div at bounding box center [385, 459] width 243 height 540
click at [490, 467] on div at bounding box center [385, 459] width 243 height 540
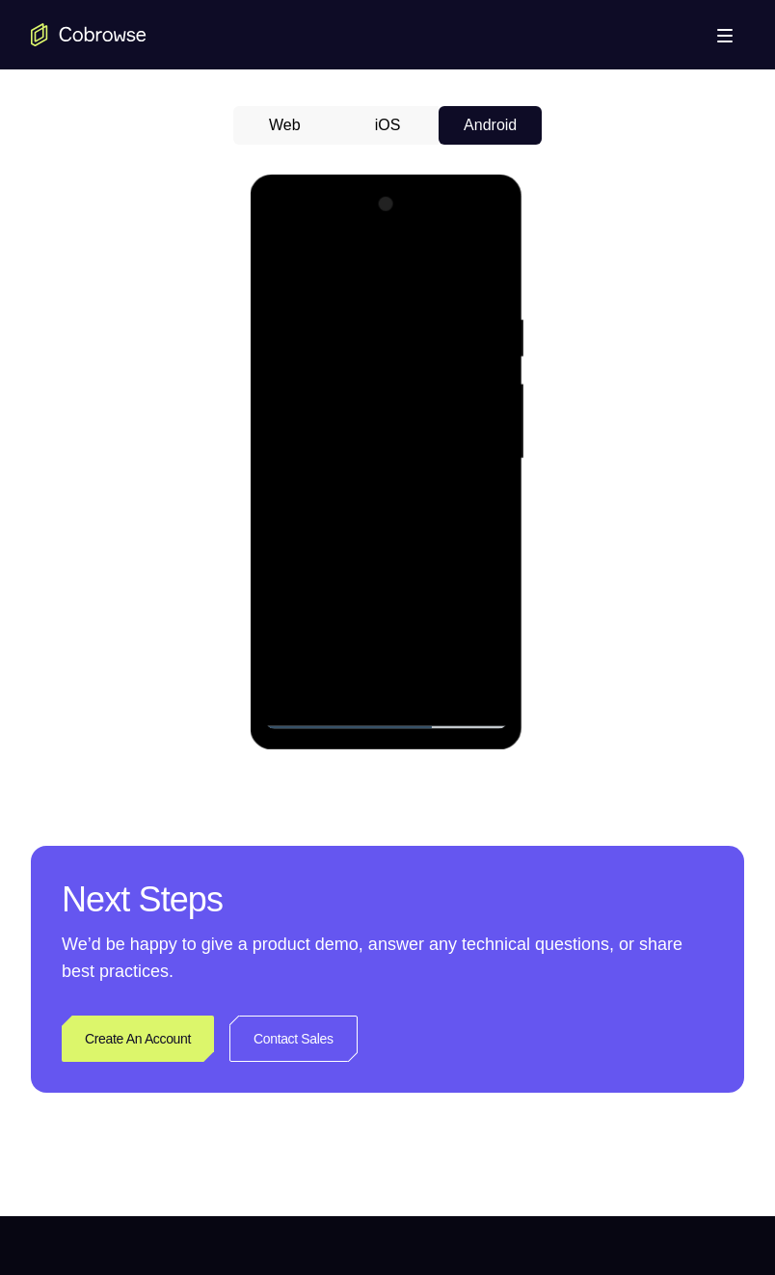
click at [493, 465] on div at bounding box center [385, 459] width 243 height 540
click at [491, 465] on div at bounding box center [385, 459] width 243 height 540
click at [493, 463] on div at bounding box center [385, 459] width 243 height 540
click at [278, 632] on div at bounding box center [385, 459] width 243 height 540
click at [431, 632] on div at bounding box center [385, 459] width 243 height 540
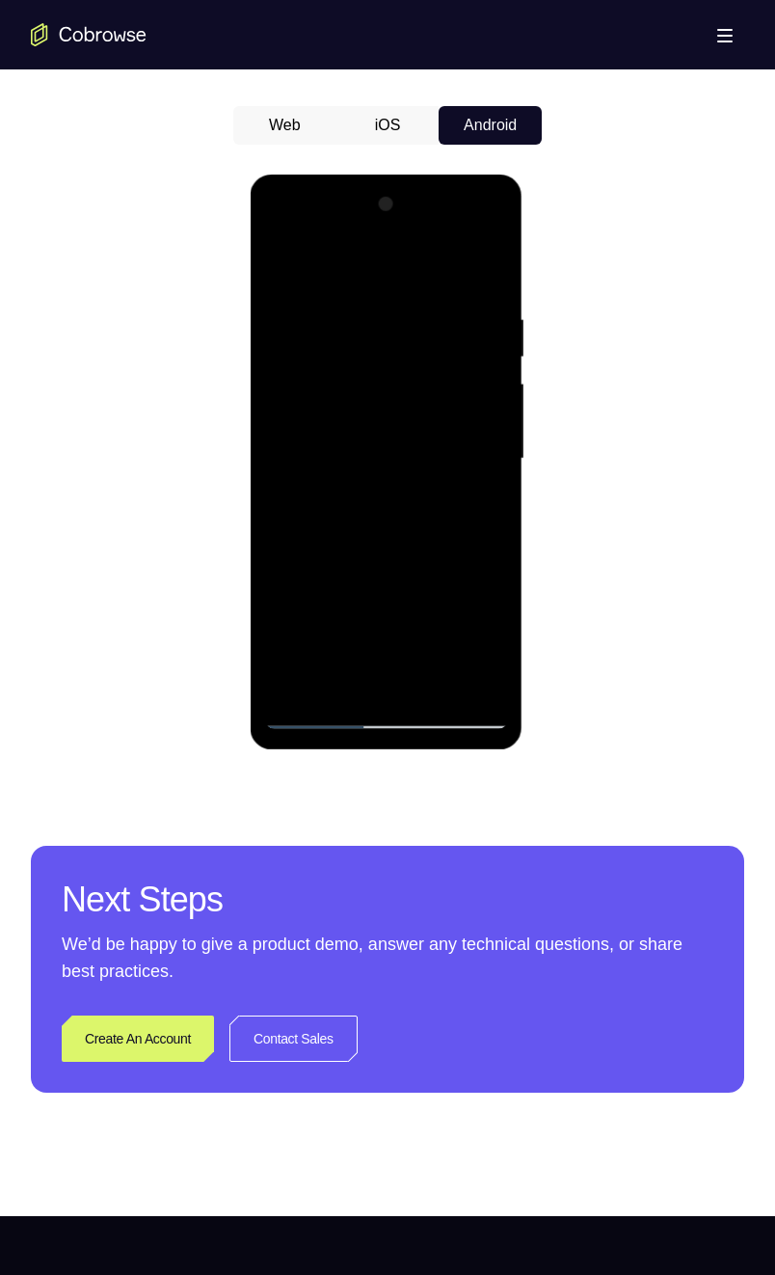
click at [431, 632] on div at bounding box center [385, 459] width 243 height 540
click at [403, 568] on div at bounding box center [385, 459] width 243 height 540
click at [406, 411] on div at bounding box center [385, 459] width 243 height 540
click at [352, 571] on div at bounding box center [385, 459] width 243 height 540
click at [396, 573] on div at bounding box center [385, 459] width 243 height 540
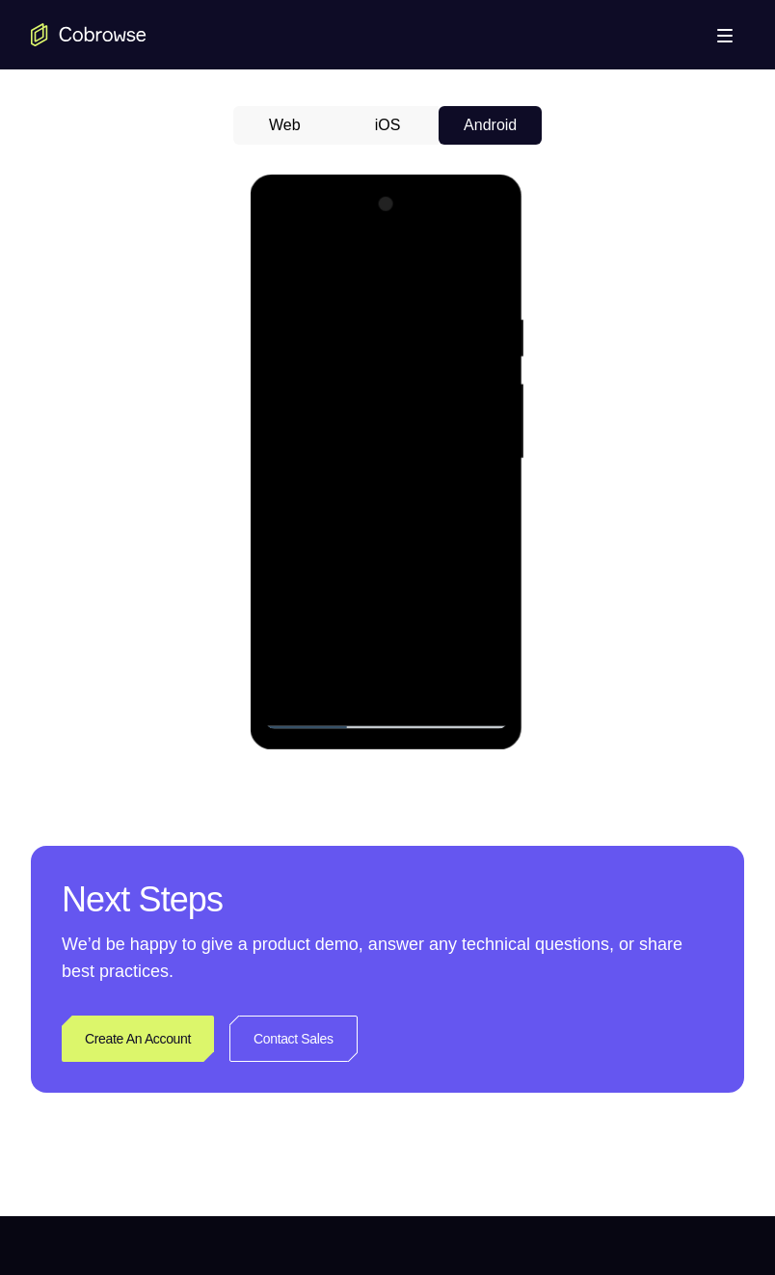
click at [431, 632] on div at bounding box center [385, 459] width 243 height 540
click at [418, 575] on div at bounding box center [385, 459] width 243 height 540
click at [452, 611] on div at bounding box center [385, 459] width 243 height 540
click at [466, 565] on div at bounding box center [385, 459] width 243 height 540
click at [409, 632] on div at bounding box center [385, 459] width 243 height 540
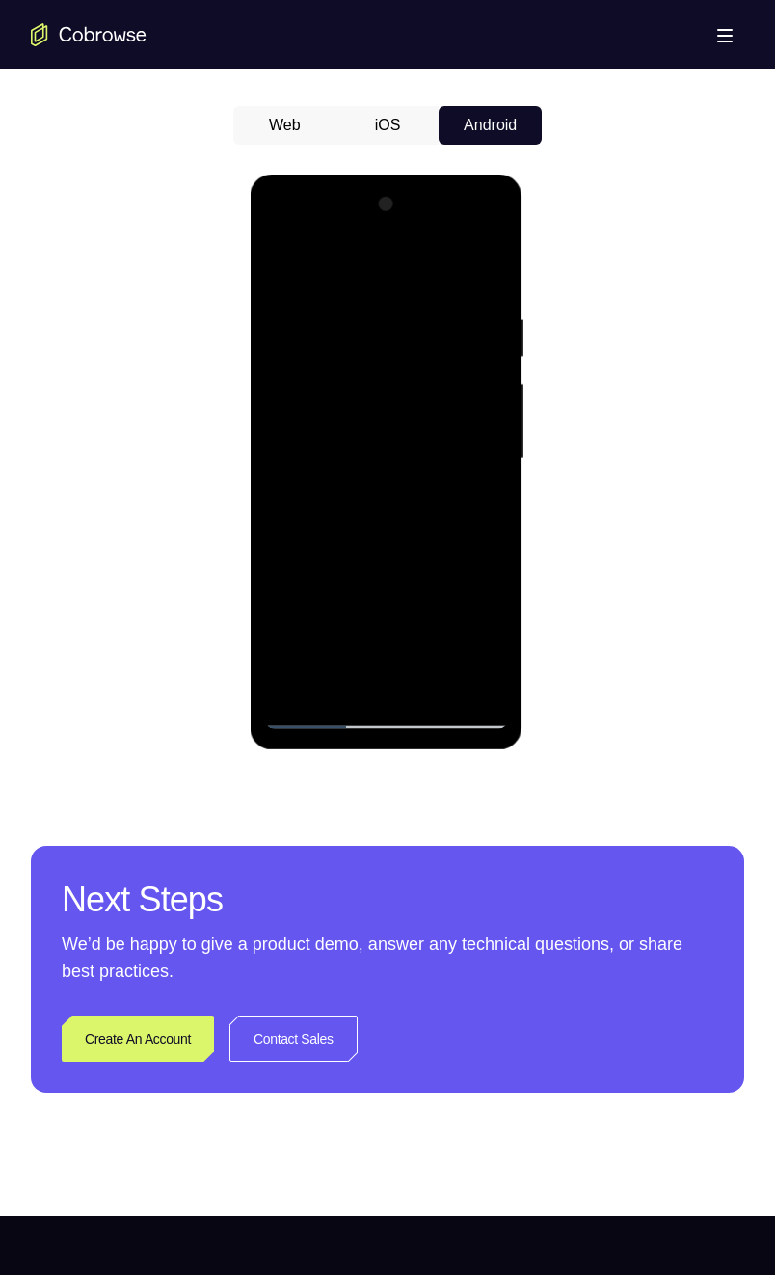
click at [287, 604] on div at bounding box center [385, 459] width 243 height 540
click at [346, 570] on div at bounding box center [385, 459] width 243 height 540
click at [461, 604] on div at bounding box center [385, 459] width 243 height 540
click at [407, 632] on div at bounding box center [385, 459] width 243 height 540
click at [408, 632] on div at bounding box center [385, 459] width 243 height 540
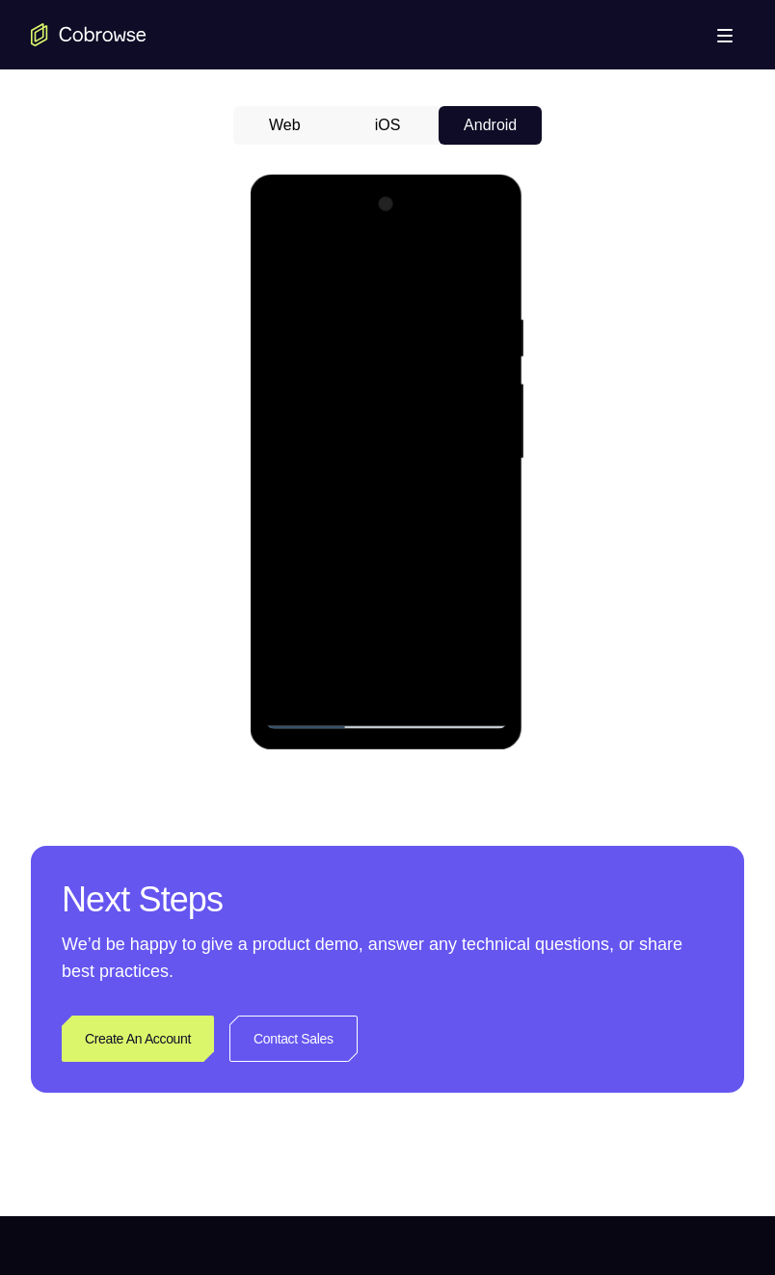
click at [288, 602] on div at bounding box center [385, 459] width 243 height 540
click at [347, 577] on div at bounding box center [385, 459] width 243 height 540
click at [441, 573] on div at bounding box center [385, 459] width 243 height 540
click at [418, 632] on div at bounding box center [385, 459] width 243 height 540
click at [400, 632] on div at bounding box center [385, 459] width 243 height 540
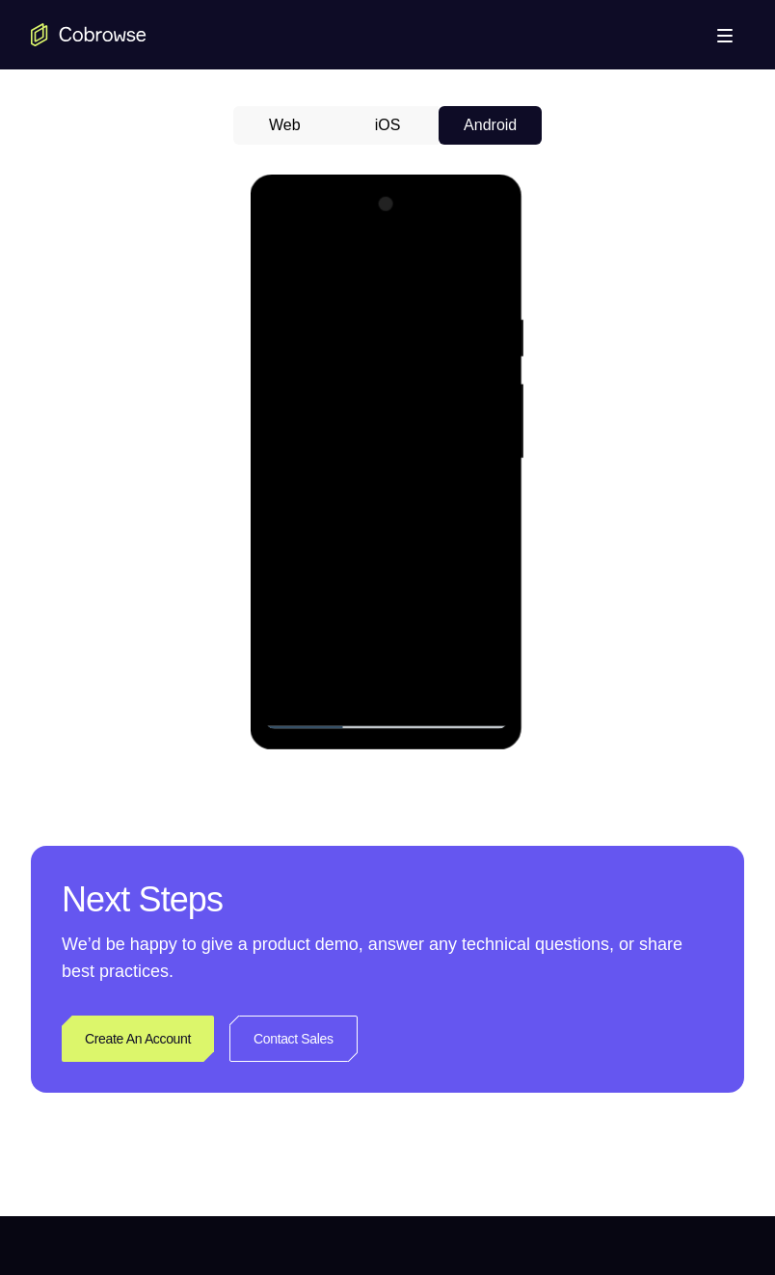
click at [284, 603] on div at bounding box center [385, 459] width 243 height 540
click at [460, 632] on div at bounding box center [385, 459] width 243 height 540
click at [407, 632] on div at bounding box center [385, 459] width 243 height 540
click at [299, 573] on div at bounding box center [385, 459] width 243 height 540
click at [442, 571] on div at bounding box center [385, 459] width 243 height 540
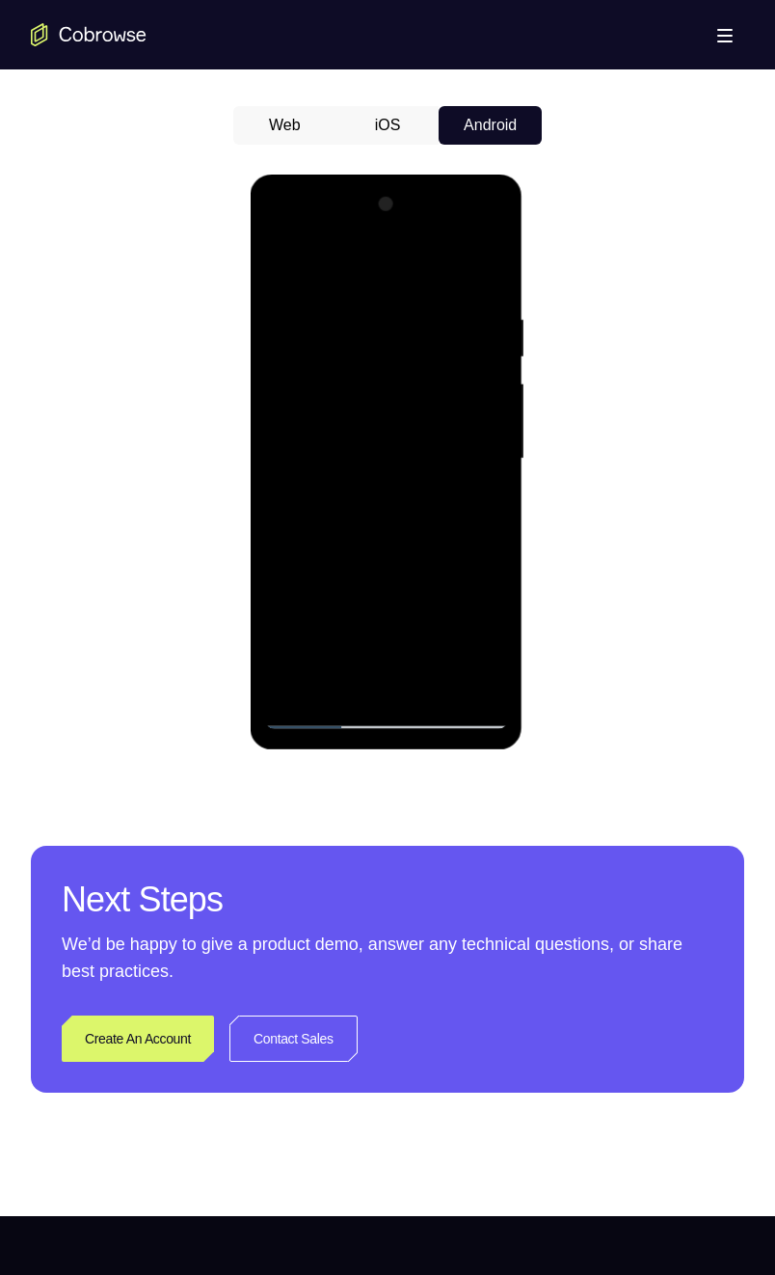
click at [388, 576] on div at bounding box center [385, 459] width 243 height 540
click at [475, 502] on div at bounding box center [385, 459] width 243 height 540
click at [354, 632] on div at bounding box center [385, 459] width 243 height 540
click at [308, 541] on div at bounding box center [385, 459] width 243 height 540
click at [491, 632] on div at bounding box center [385, 459] width 243 height 540
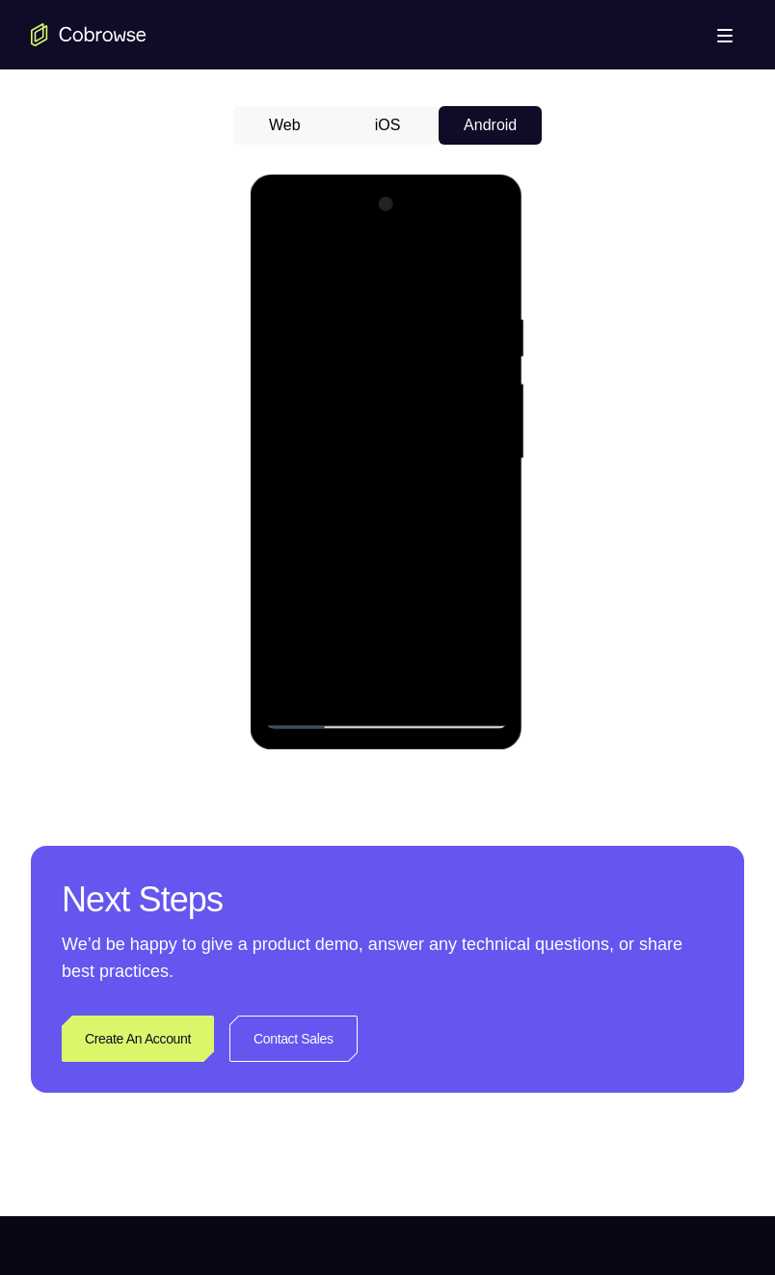
click at [398, 573] on div at bounding box center [385, 459] width 243 height 540
click at [483, 505] on div at bounding box center [385, 459] width 243 height 540
click at [280, 277] on div at bounding box center [385, 459] width 243 height 540
click at [370, 402] on div at bounding box center [385, 459] width 243 height 540
click at [348, 632] on div at bounding box center [385, 459] width 243 height 540
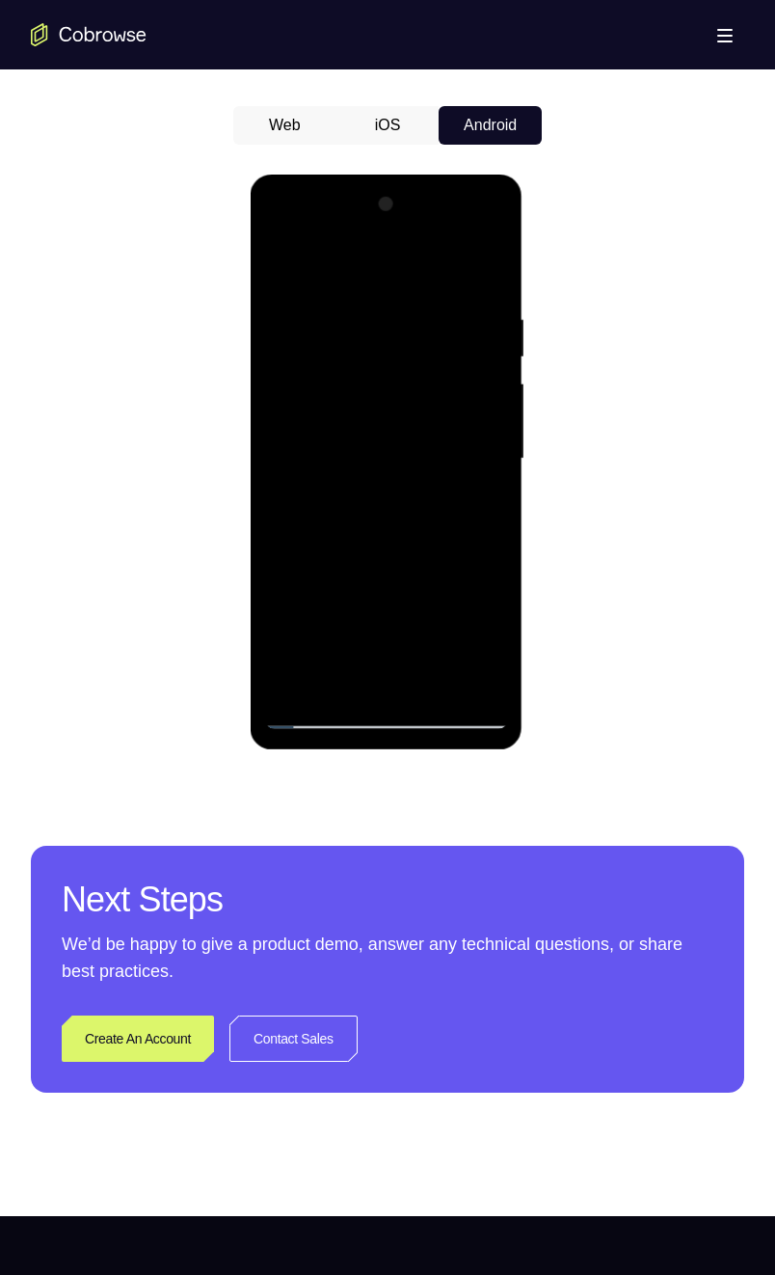
click at [344, 468] on div at bounding box center [385, 459] width 243 height 540
click at [396, 632] on div at bounding box center [385, 459] width 243 height 540
click at [429, 632] on div at bounding box center [385, 459] width 243 height 540
click at [371, 577] on div at bounding box center [385, 459] width 243 height 540
click at [342, 576] on div at bounding box center [385, 459] width 243 height 540
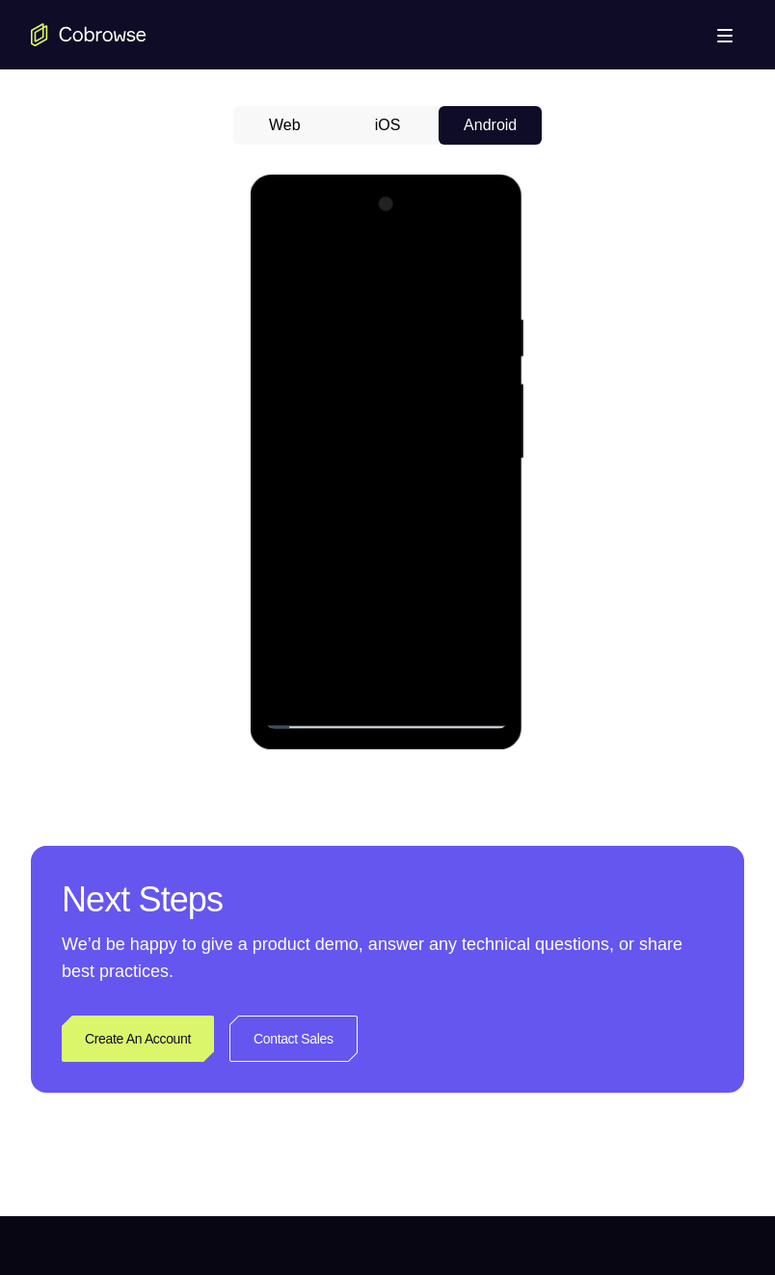
click at [407, 632] on div at bounding box center [385, 459] width 243 height 540
click at [413, 632] on div at bounding box center [385, 459] width 243 height 540
click at [428, 632] on div at bounding box center [385, 459] width 243 height 540
click at [332, 607] on div at bounding box center [385, 459] width 243 height 540
click at [277, 600] on div at bounding box center [385, 459] width 243 height 540
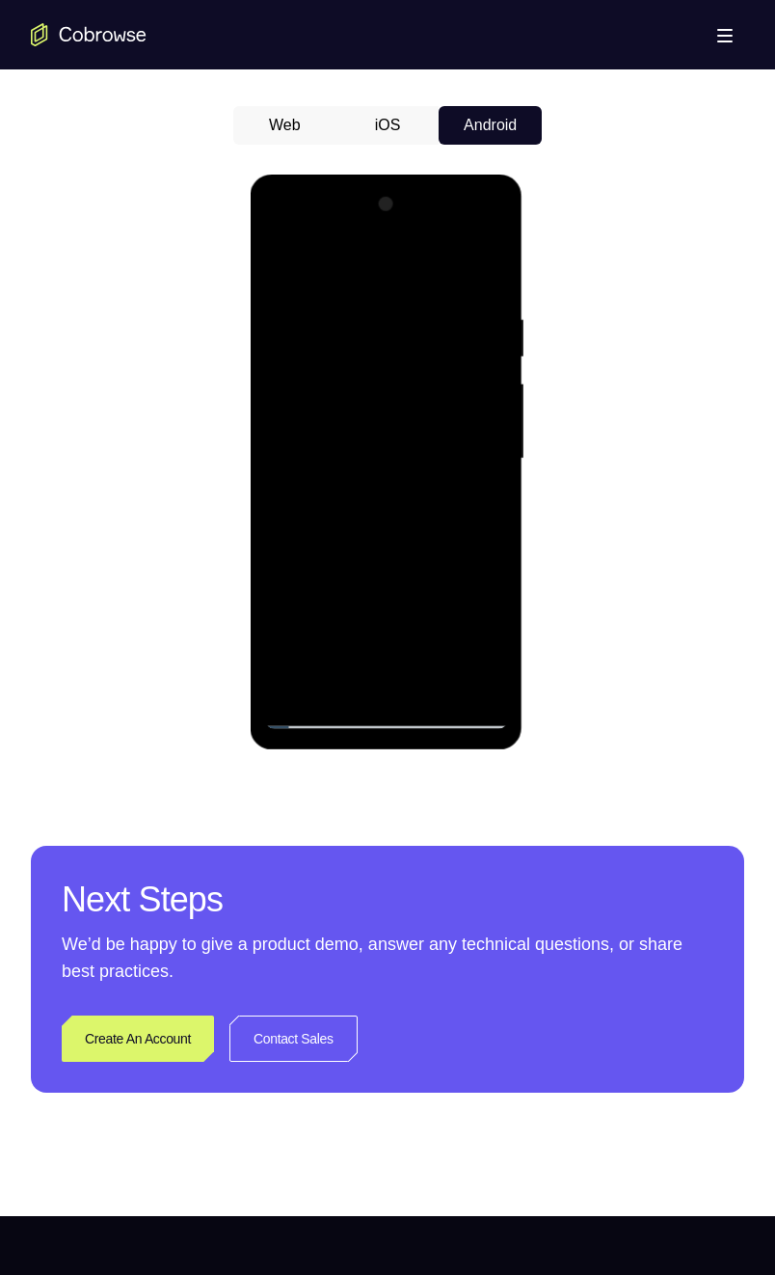
click at [310, 632] on div at bounding box center [385, 459] width 243 height 540
click at [451, 612] on div at bounding box center [385, 459] width 243 height 540
click at [463, 573] on div at bounding box center [385, 459] width 243 height 540
click at [416, 632] on div at bounding box center [385, 459] width 243 height 540
click at [428, 632] on div at bounding box center [385, 459] width 243 height 540
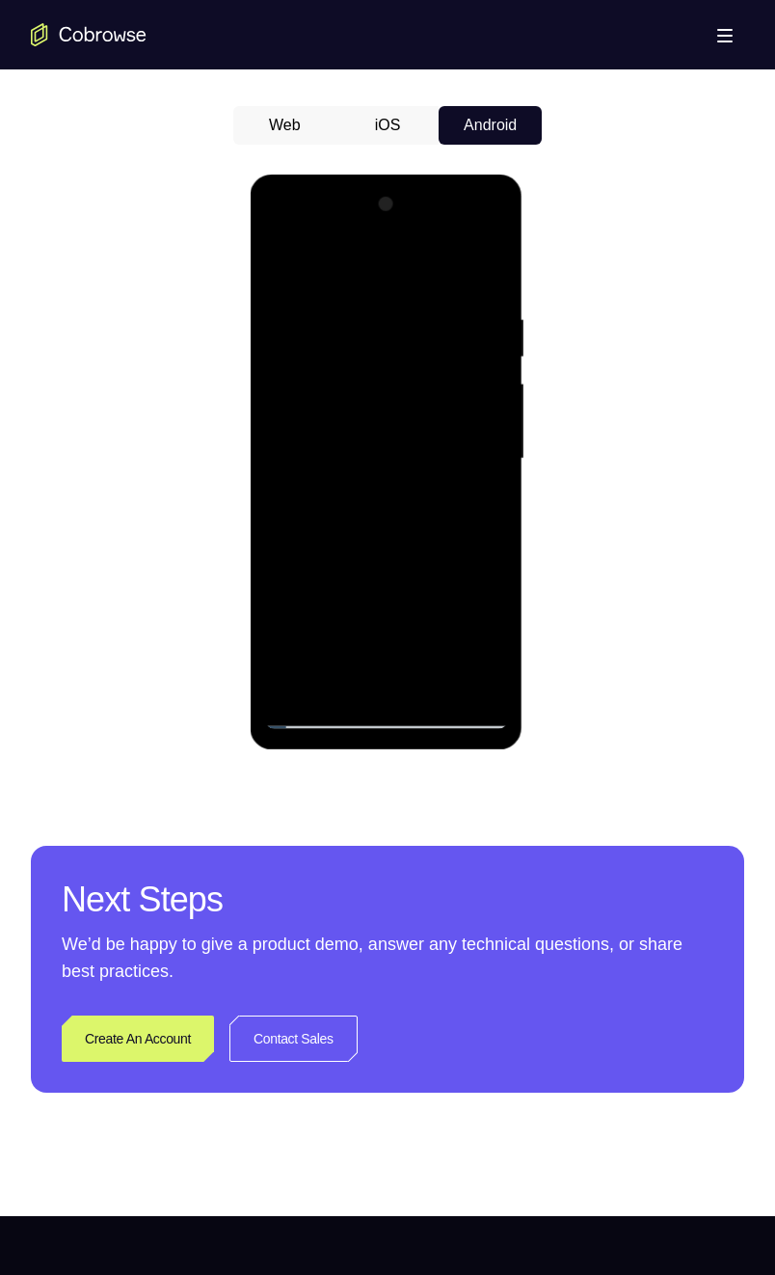
click at [486, 632] on div at bounding box center [385, 459] width 243 height 540
click at [485, 632] on div at bounding box center [385, 459] width 243 height 540
click at [427, 632] on div at bounding box center [385, 459] width 243 height 540
click at [386, 608] on div at bounding box center [385, 459] width 243 height 540
click at [323, 579] on div at bounding box center [385, 459] width 243 height 540
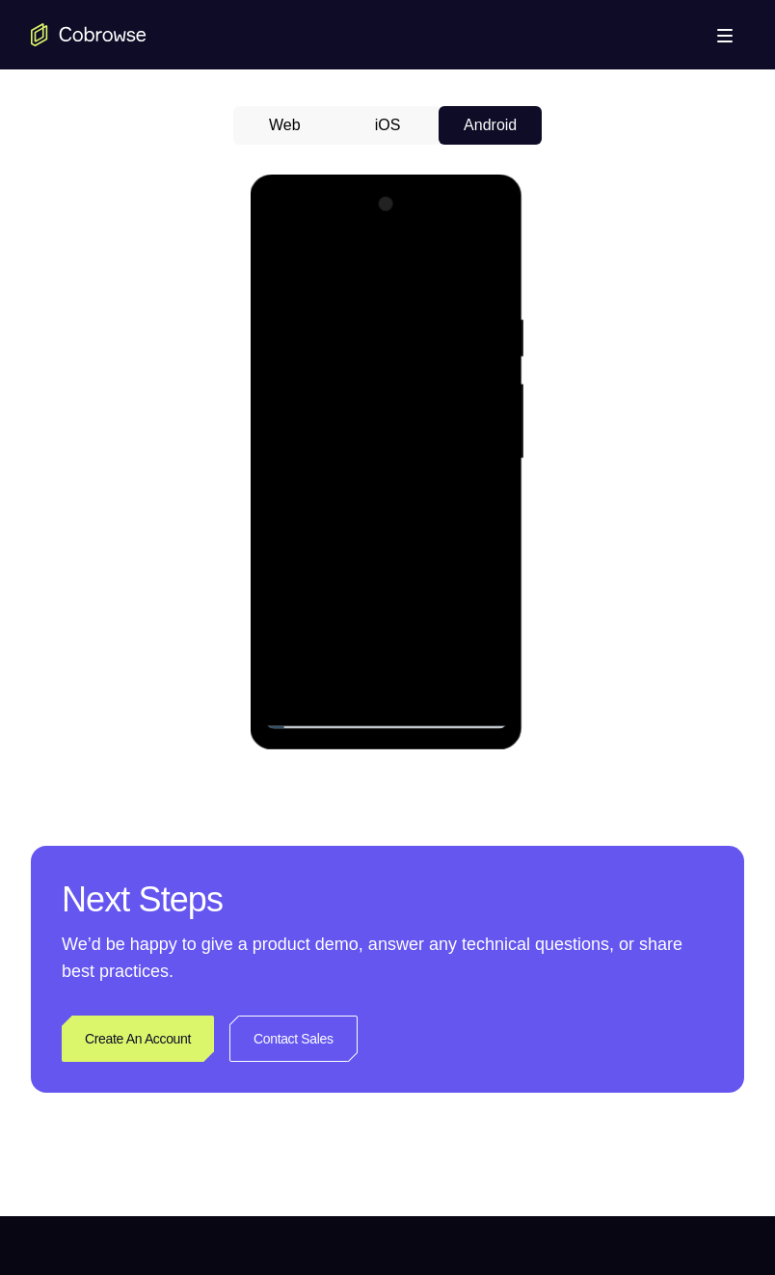
click at [349, 571] on div at bounding box center [385, 459] width 243 height 540
click at [283, 608] on div at bounding box center [385, 459] width 243 height 540
click at [416, 632] on div at bounding box center [385, 459] width 243 height 540
click at [444, 613] on div at bounding box center [385, 459] width 243 height 540
click at [419, 571] on div at bounding box center [385, 459] width 243 height 540
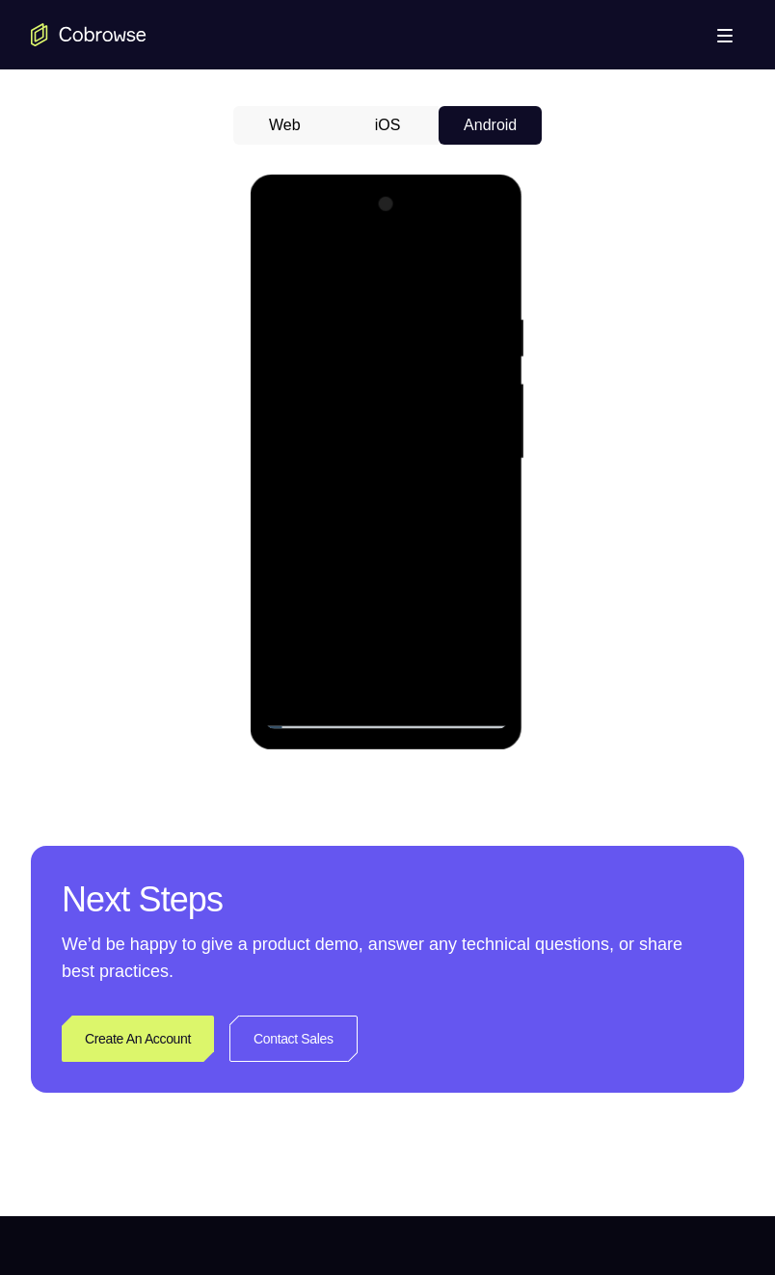
click at [452, 612] on div at bounding box center [385, 459] width 243 height 540
click at [418, 578] on div at bounding box center [385, 459] width 243 height 540
click at [399, 632] on div at bounding box center [385, 459] width 243 height 540
click at [286, 614] on div at bounding box center [385, 459] width 243 height 540
click at [313, 632] on div at bounding box center [385, 459] width 243 height 540
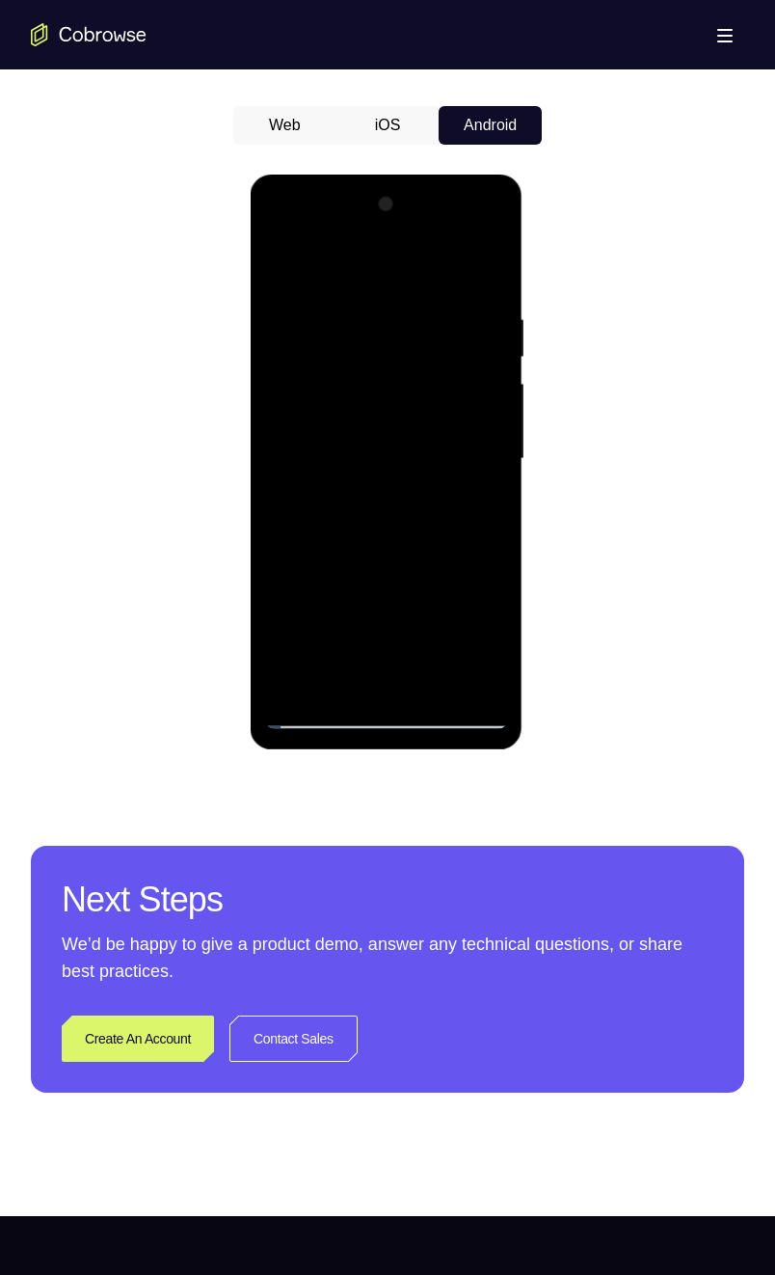
click at [286, 604] on div at bounding box center [385, 459] width 243 height 540
click at [415, 632] on div at bounding box center [385, 459] width 243 height 540
click at [429, 632] on div at bounding box center [385, 459] width 243 height 540
click at [417, 570] on div at bounding box center [385, 459] width 243 height 540
click at [454, 632] on div at bounding box center [385, 459] width 243 height 540
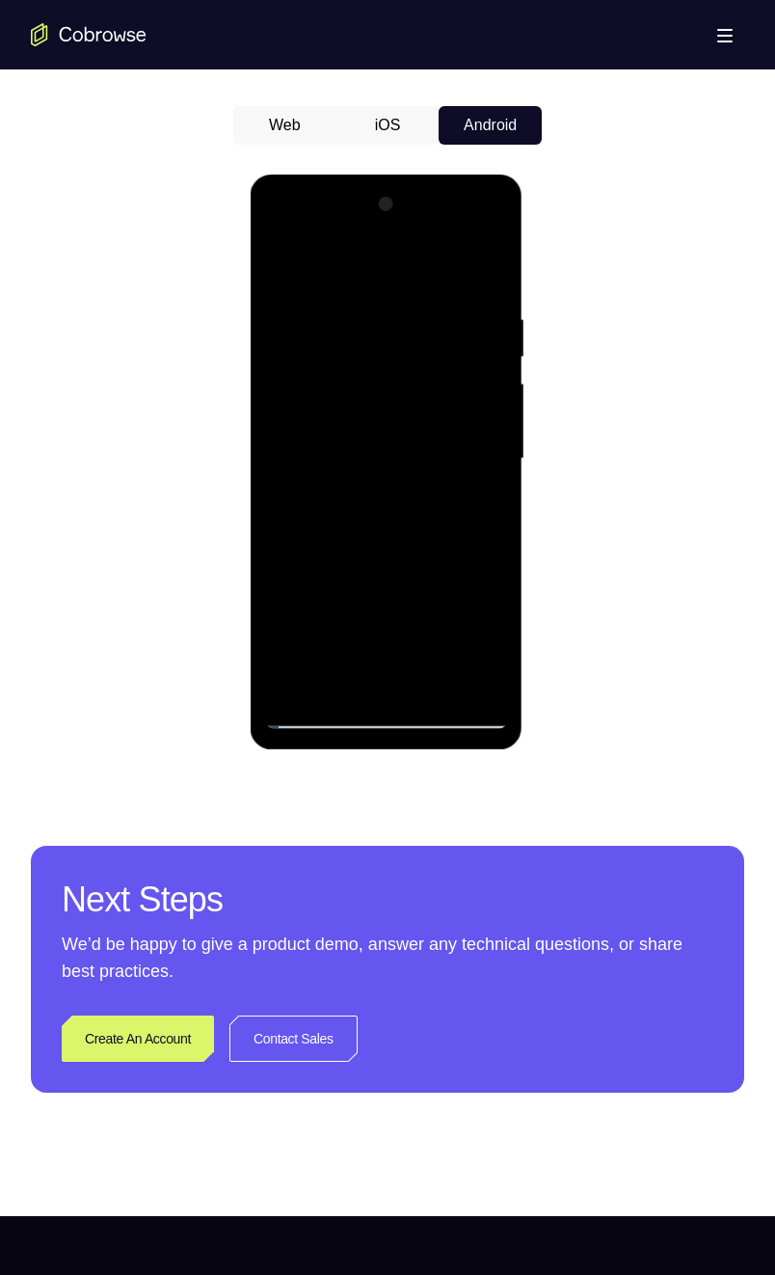
click at [388, 632] on div at bounding box center [385, 459] width 243 height 540
click at [396, 632] on div at bounding box center [385, 459] width 243 height 540
click at [419, 577] on div at bounding box center [385, 459] width 243 height 540
click at [452, 616] on div at bounding box center [385, 459] width 243 height 540
click at [462, 569] on div at bounding box center [385, 459] width 243 height 540
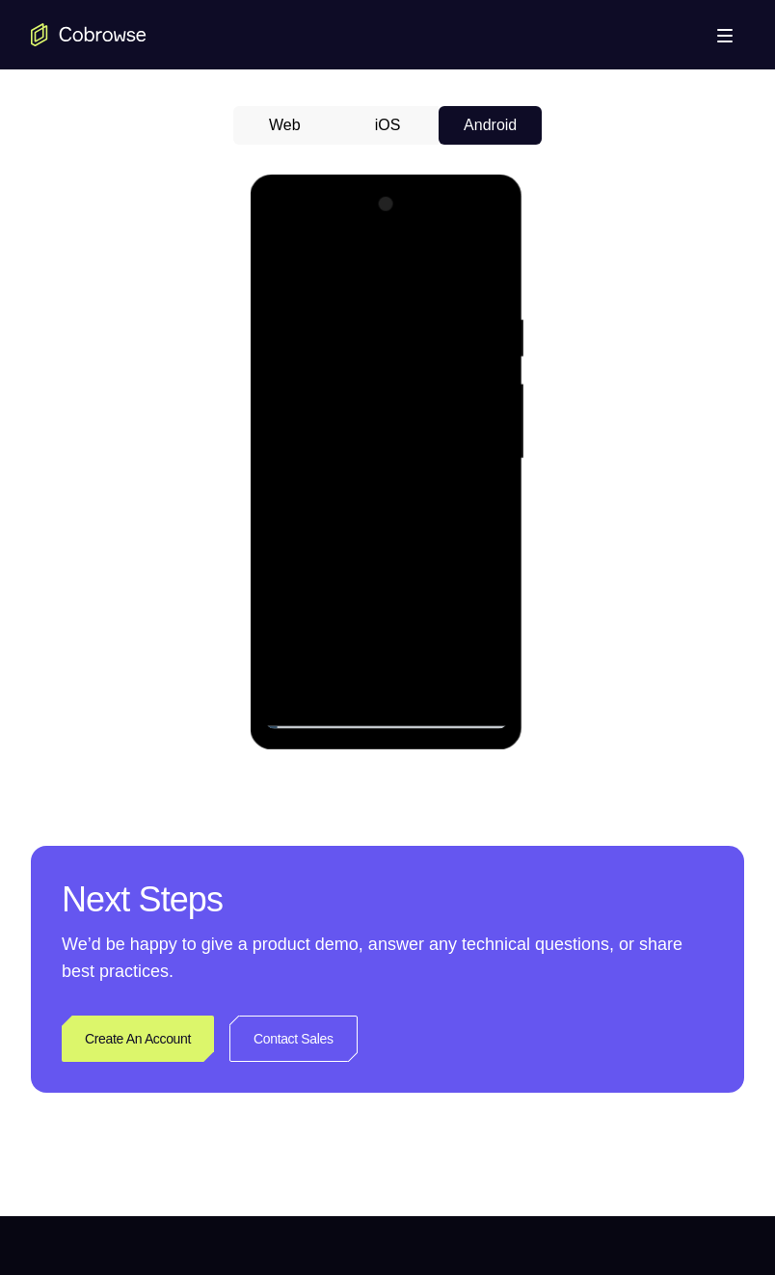
click at [419, 632] on div at bounding box center [385, 459] width 243 height 540
click at [444, 571] on div at bounding box center [385, 459] width 243 height 540
click at [453, 632] on div at bounding box center [385, 459] width 243 height 540
click at [319, 576] on div at bounding box center [385, 459] width 243 height 540
click at [311, 632] on div at bounding box center [385, 459] width 243 height 540
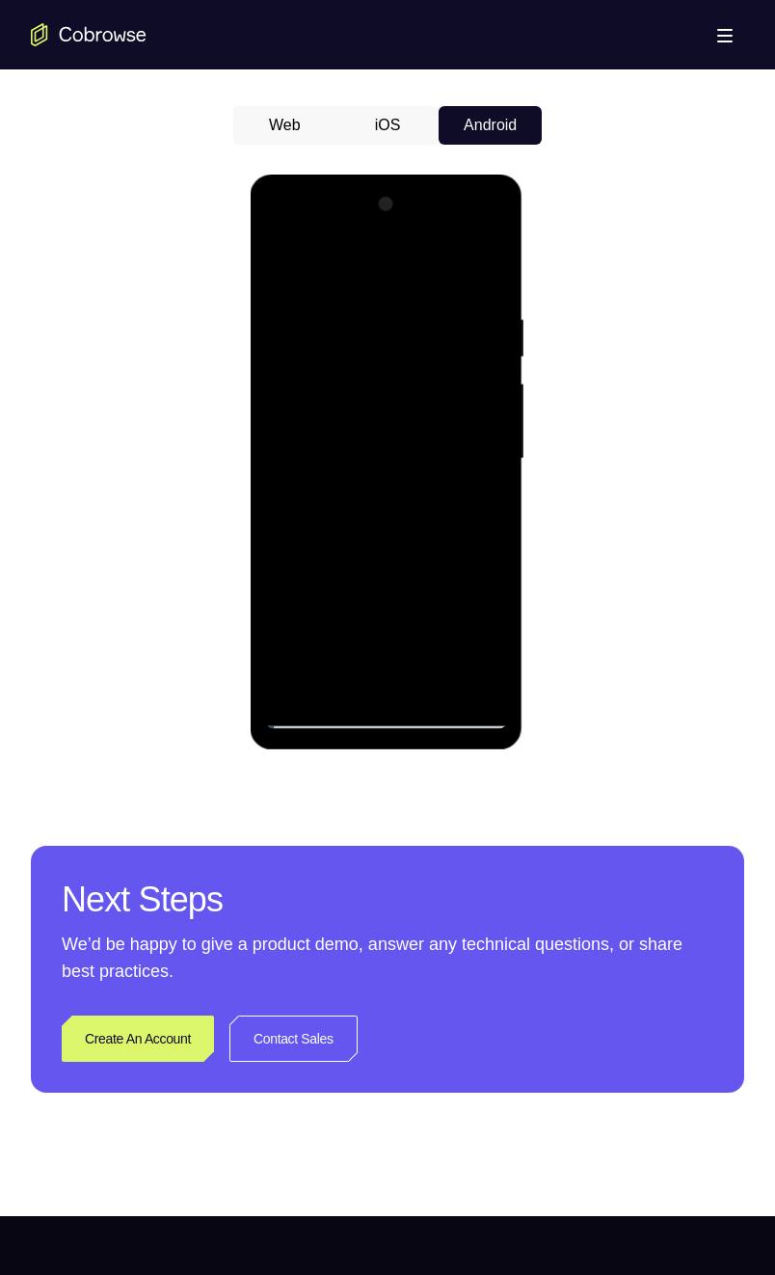
click at [364, 497] on div at bounding box center [385, 459] width 243 height 540
click at [421, 468] on div at bounding box center [385, 459] width 243 height 540
click at [485, 632] on div at bounding box center [385, 459] width 243 height 540
click at [454, 607] on div at bounding box center [385, 459] width 243 height 540
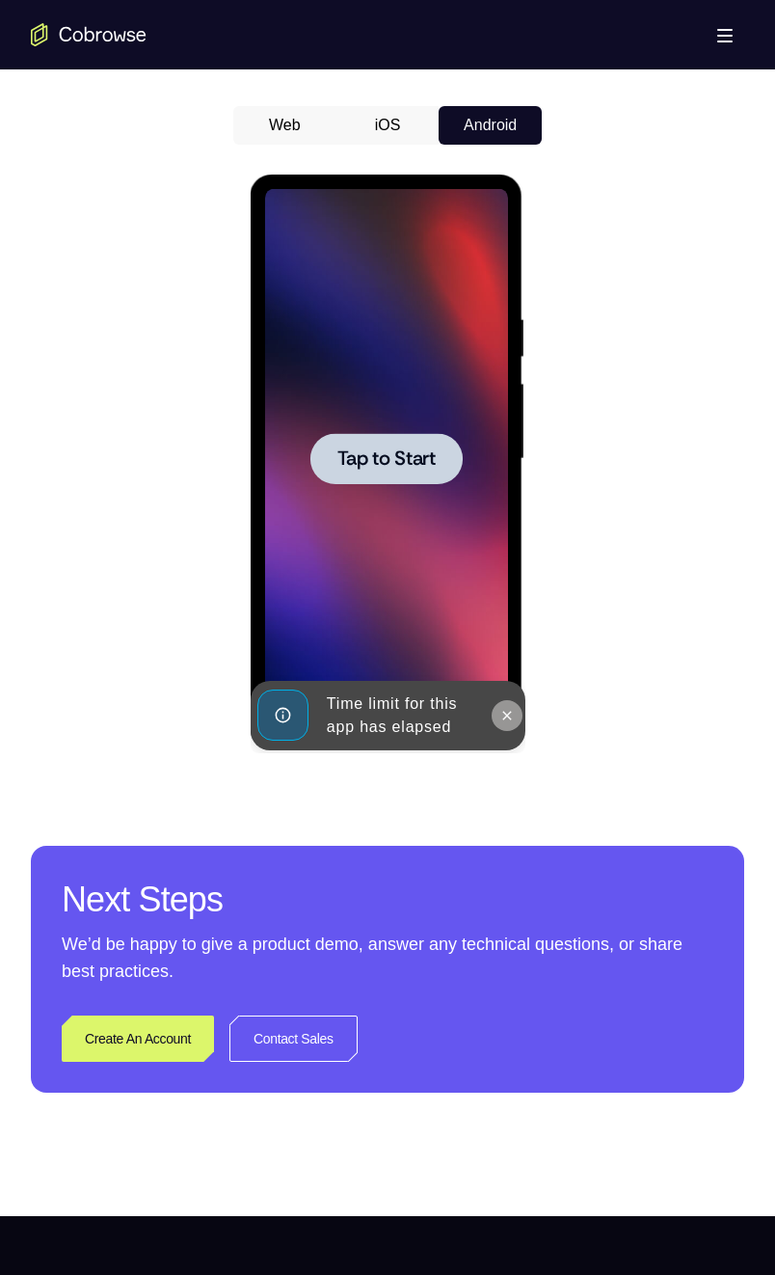
click at [502, 632] on icon at bounding box center [505, 715] width 15 height 15
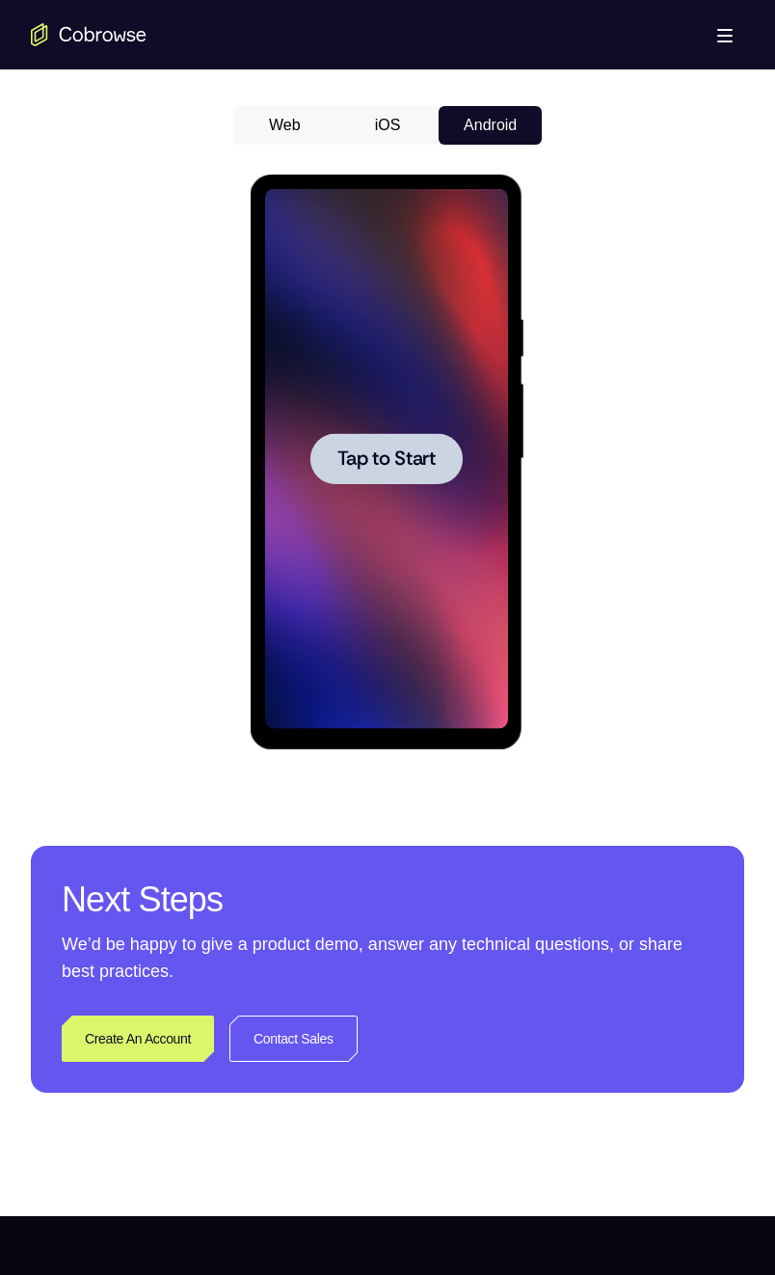
click at [387, 461] on span "Tap to Start" at bounding box center [385, 458] width 98 height 19
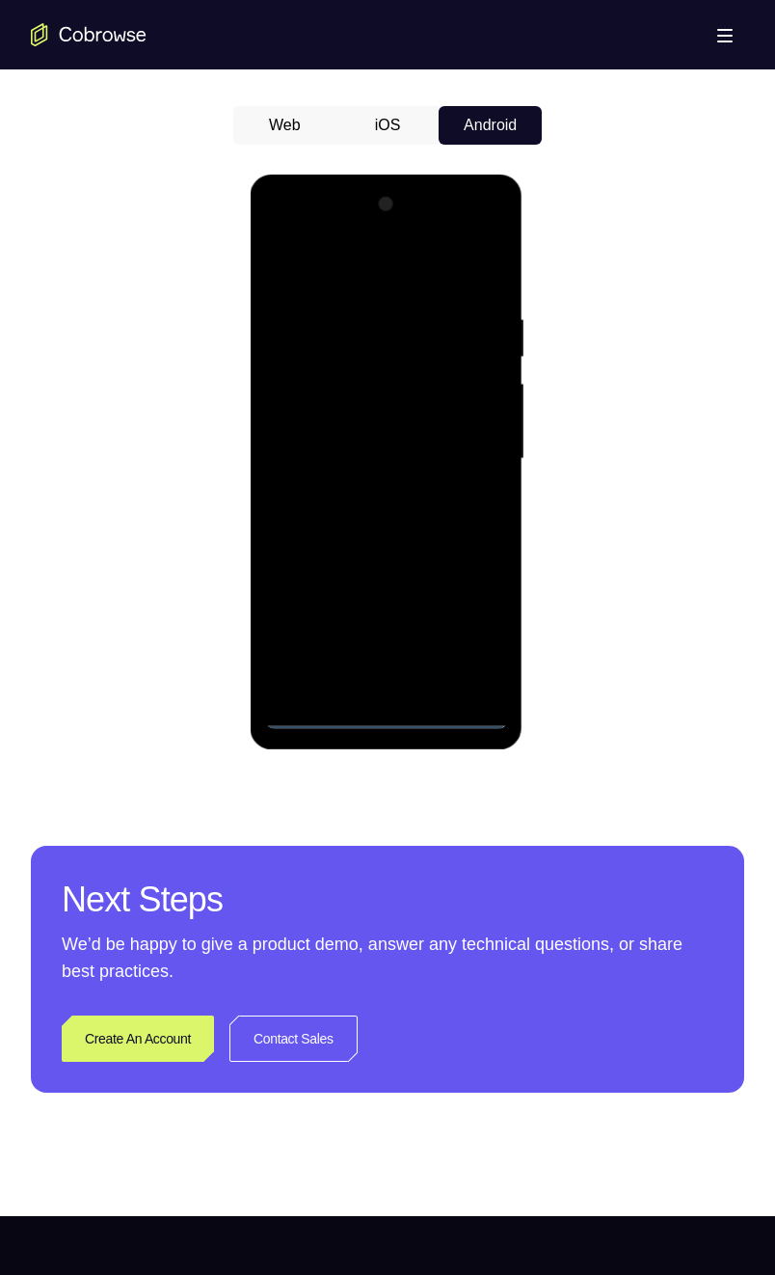
click at [387, 632] on div at bounding box center [385, 459] width 243 height 540
click at [388, 632] on div at bounding box center [385, 459] width 243 height 540
click at [472, 632] on div at bounding box center [385, 459] width 243 height 540
click at [388, 273] on div at bounding box center [385, 459] width 243 height 540
click at [471, 453] on div at bounding box center [385, 459] width 243 height 540
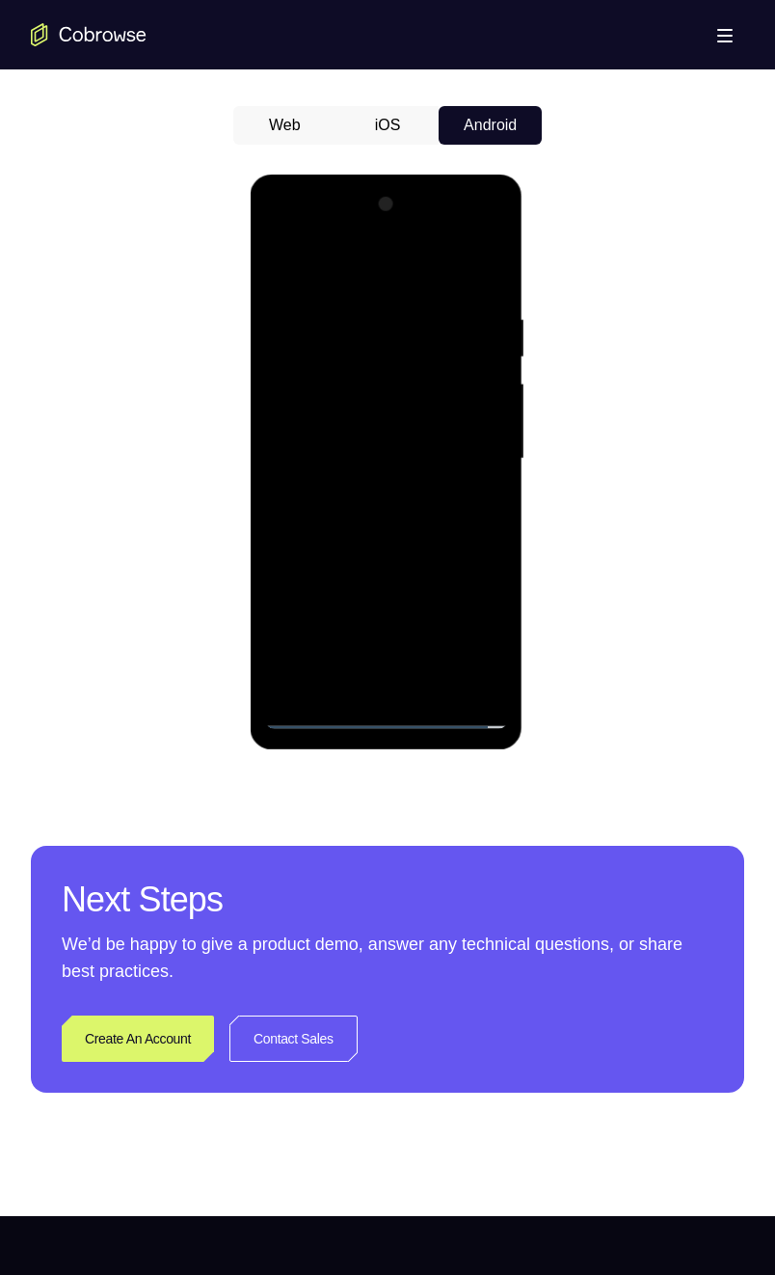
click at [356, 497] on div at bounding box center [385, 459] width 243 height 540
click at [439, 439] on div at bounding box center [385, 459] width 243 height 540
click at [281, 632] on div at bounding box center [385, 459] width 243 height 540
click at [345, 611] on div at bounding box center [385, 459] width 243 height 540
click at [282, 632] on div at bounding box center [385, 459] width 243 height 540
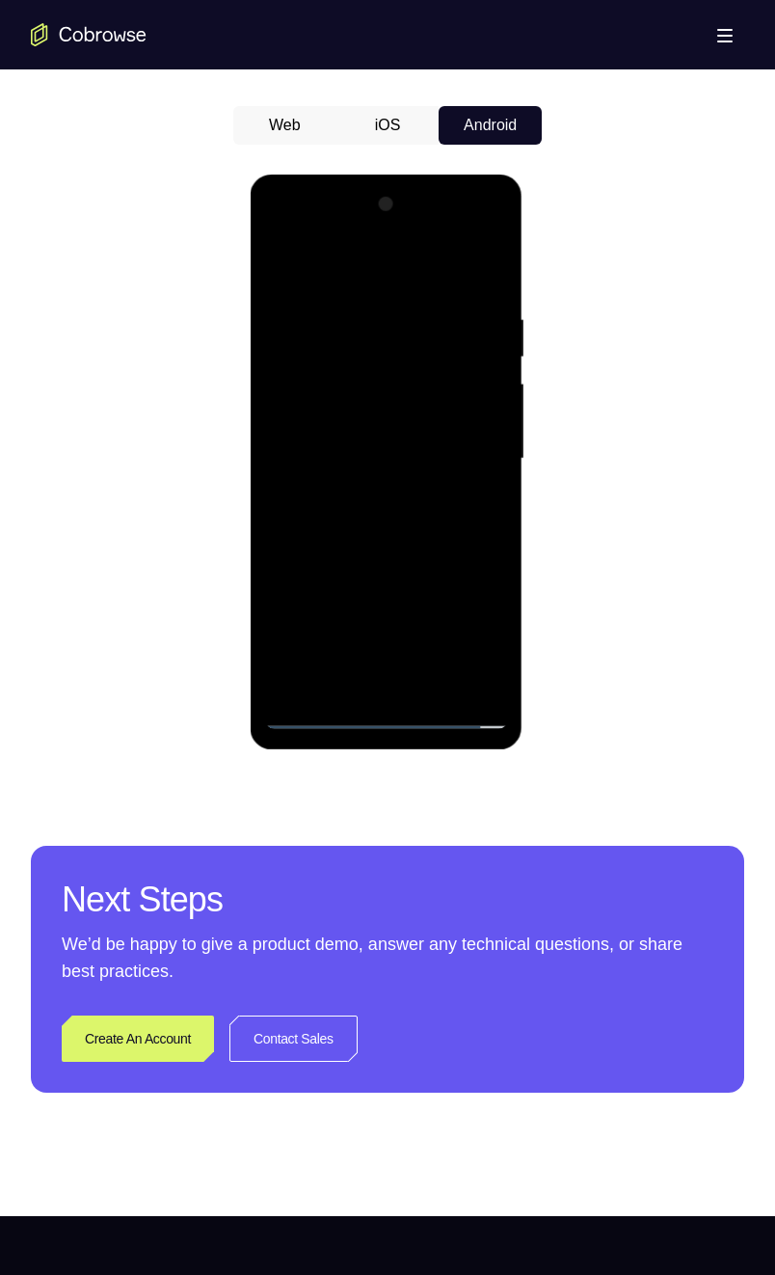
click at [455, 609] on div at bounding box center [385, 459] width 243 height 540
click at [290, 611] on div at bounding box center [385, 459] width 243 height 540
click at [454, 632] on div at bounding box center [385, 459] width 243 height 540
click at [444, 573] on div at bounding box center [385, 459] width 243 height 540
click at [286, 632] on div at bounding box center [385, 459] width 243 height 540
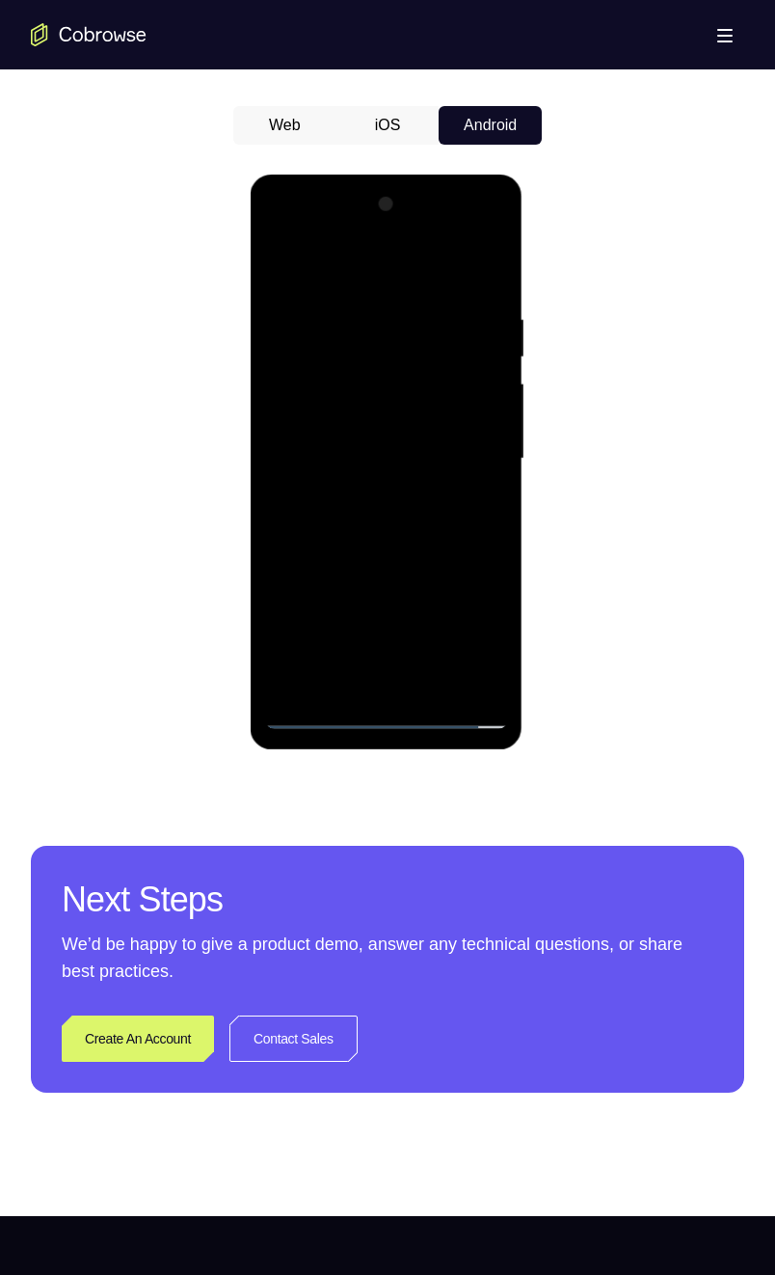
click at [349, 611] on div at bounding box center [385, 459] width 243 height 540
click at [282, 632] on div at bounding box center [385, 459] width 243 height 540
click at [487, 576] on div at bounding box center [385, 459] width 243 height 540
click at [453, 605] on div at bounding box center [385, 459] width 243 height 540
click at [404, 413] on div at bounding box center [385, 459] width 243 height 540
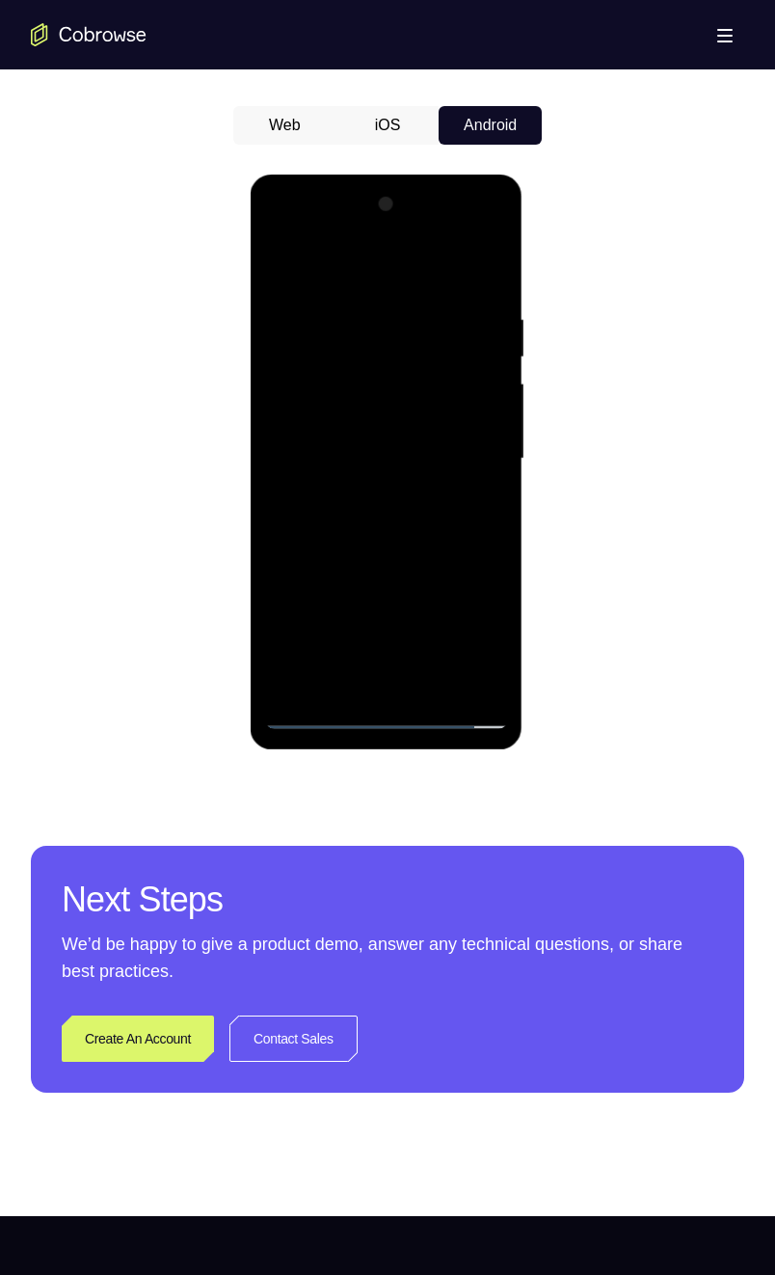
click at [490, 576] on div at bounding box center [385, 459] width 243 height 540
click at [318, 576] on div at bounding box center [385, 459] width 243 height 540
click at [287, 607] on div at bounding box center [385, 459] width 243 height 540
click at [361, 632] on div at bounding box center [385, 459] width 243 height 540
click at [319, 571] on div at bounding box center [385, 459] width 243 height 540
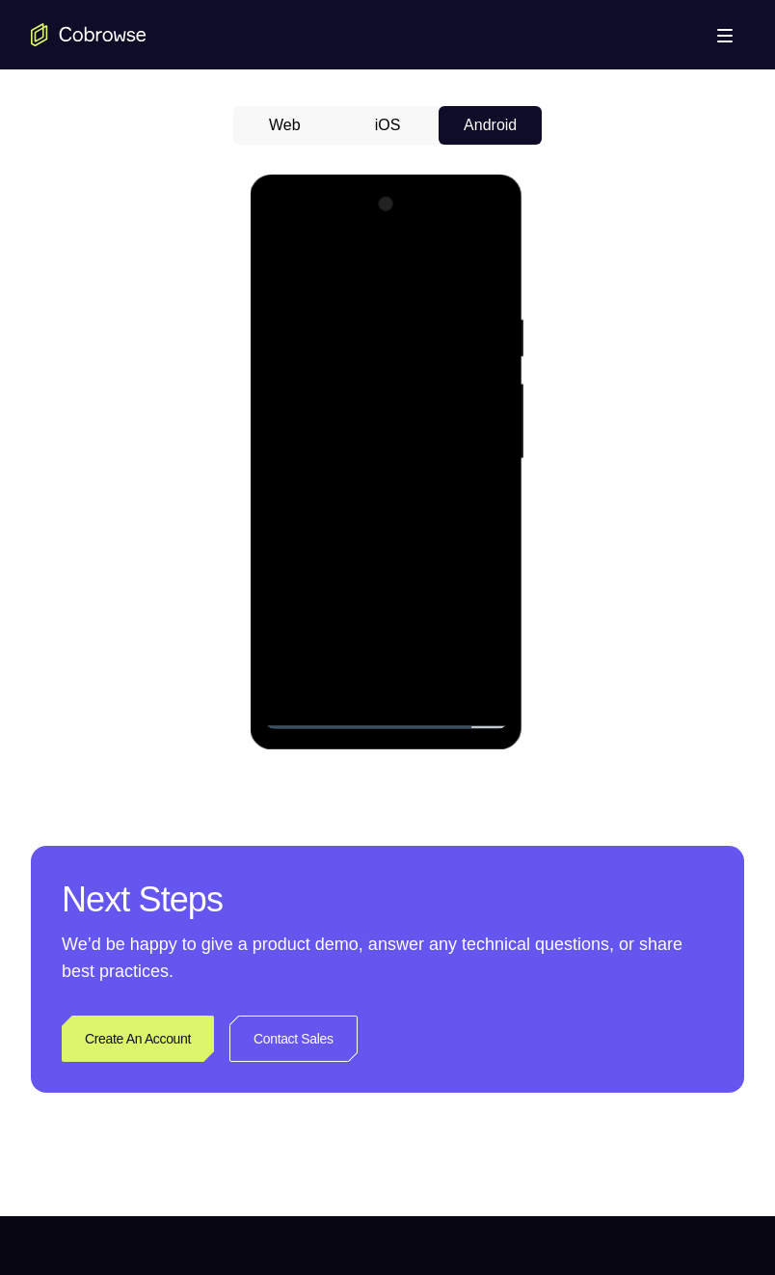
click at [408, 632] on div at bounding box center [385, 459] width 243 height 540
click at [477, 606] on div at bounding box center [385, 459] width 243 height 540
click at [464, 570] on div at bounding box center [385, 459] width 243 height 540
click at [381, 632] on div at bounding box center [385, 459] width 243 height 540
click at [330, 573] on div at bounding box center [385, 459] width 243 height 540
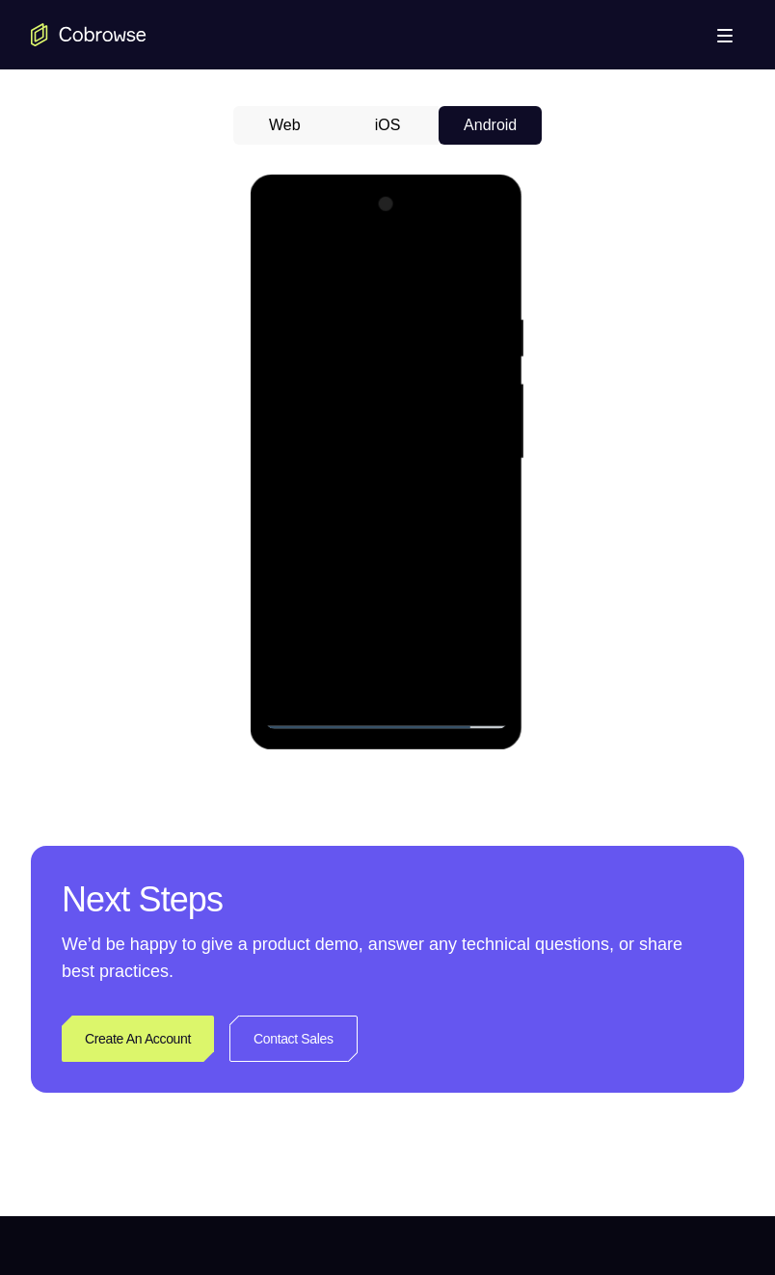
click at [397, 632] on div at bounding box center [385, 459] width 243 height 540
click at [302, 577] on div at bounding box center [385, 459] width 243 height 540
click at [332, 563] on div at bounding box center [385, 459] width 243 height 540
click at [321, 608] on div at bounding box center [385, 459] width 243 height 540
click at [367, 574] on div at bounding box center [385, 459] width 243 height 540
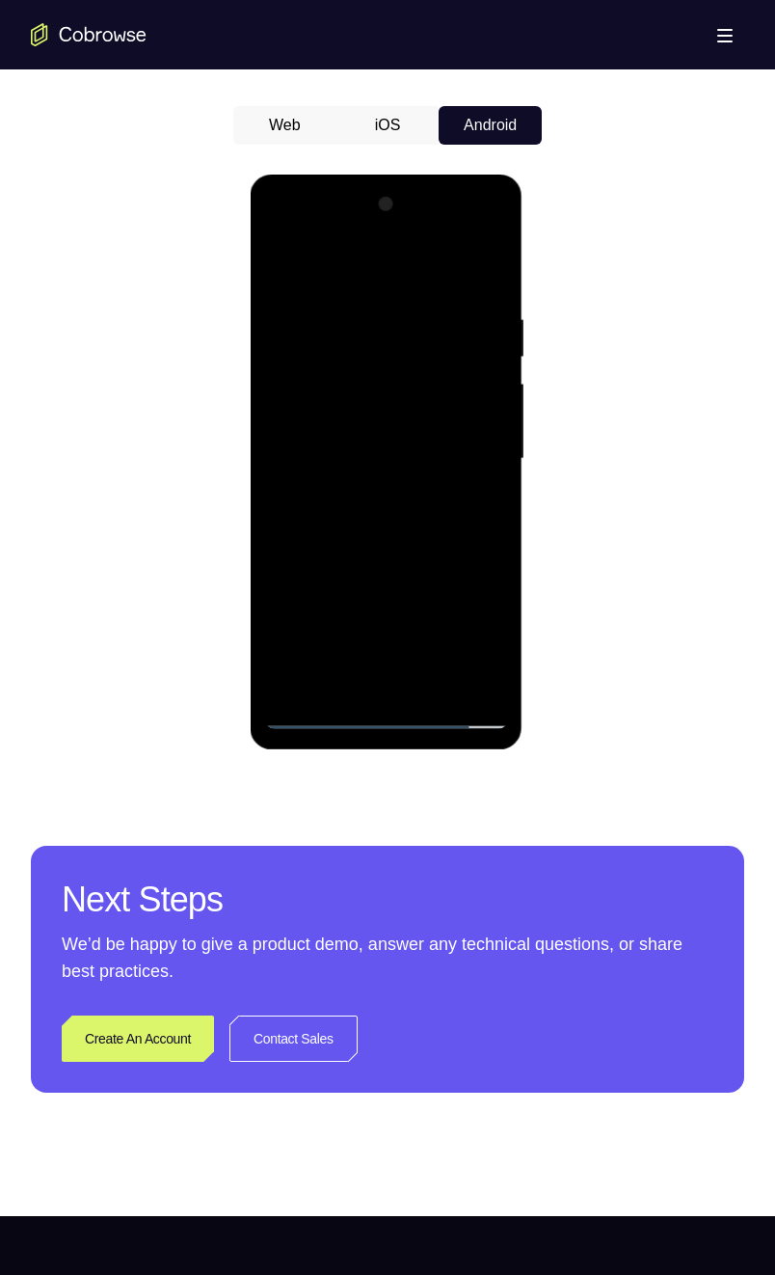
click at [282, 542] on div at bounding box center [385, 459] width 243 height 540
click at [302, 547] on div at bounding box center [385, 459] width 243 height 540
click at [327, 539] on div at bounding box center [385, 459] width 243 height 540
click at [434, 462] on div at bounding box center [385, 459] width 243 height 540
click at [451, 526] on div at bounding box center [385, 459] width 243 height 540
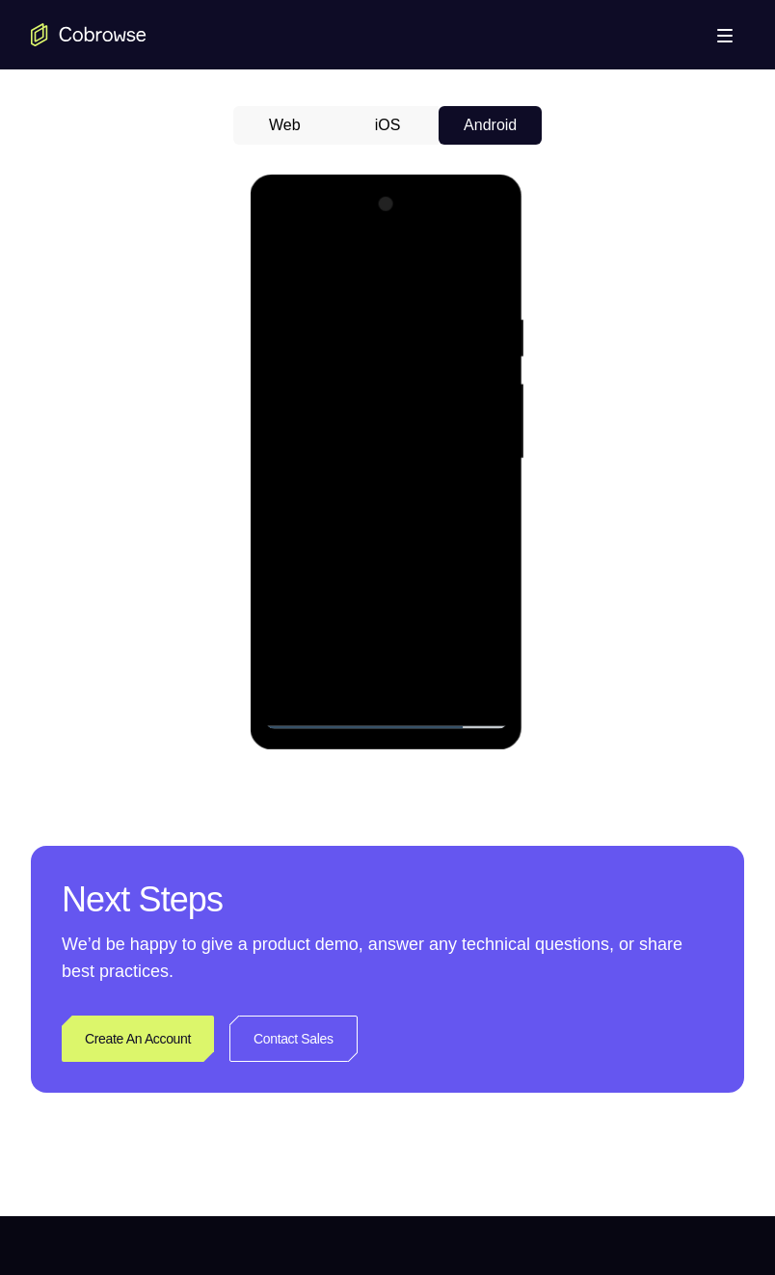
click at [445, 515] on div at bounding box center [385, 459] width 243 height 540
click at [475, 259] on div at bounding box center [385, 459] width 243 height 540
click at [451, 522] on div at bounding box center [385, 459] width 243 height 540
click at [423, 497] on div at bounding box center [385, 459] width 243 height 540
click at [282, 580] on div at bounding box center [385, 459] width 243 height 540
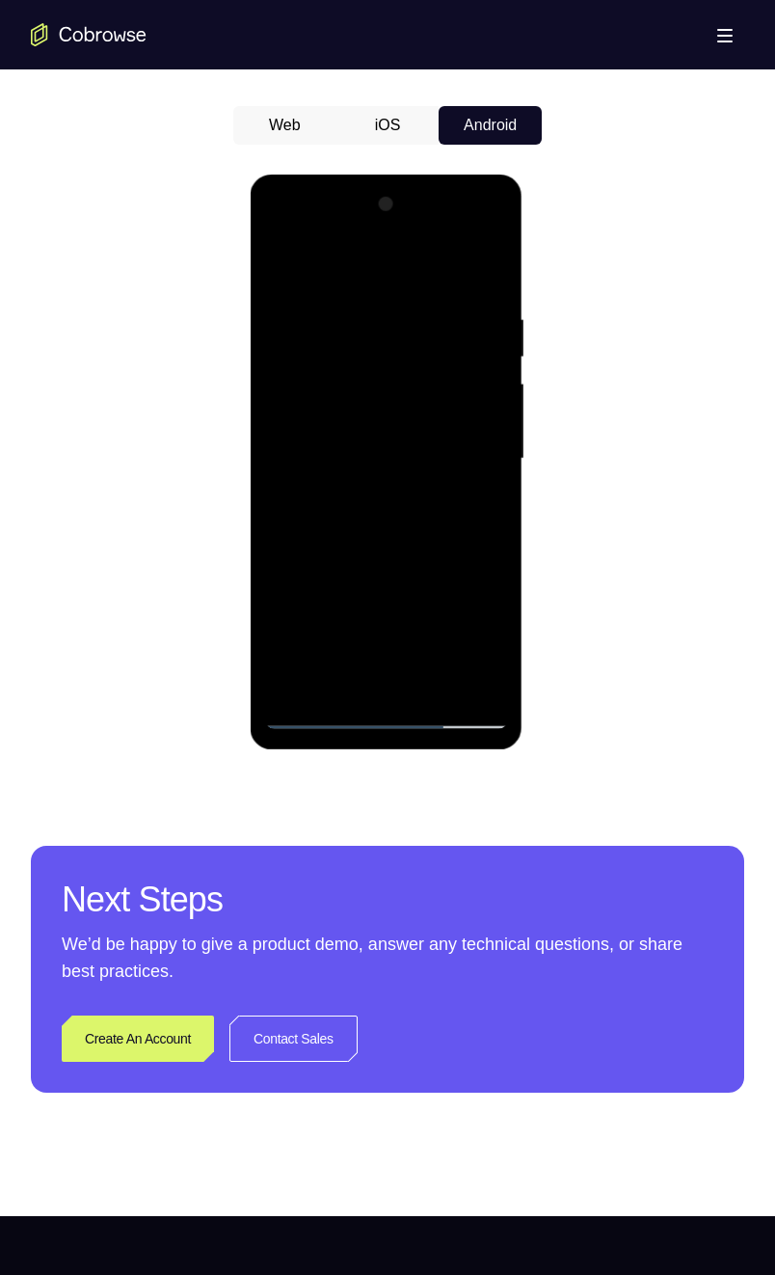
click at [276, 549] on div at bounding box center [385, 459] width 243 height 540
click at [432, 632] on div at bounding box center [385, 459] width 243 height 540
click at [414, 526] on div at bounding box center [385, 459] width 243 height 540
click at [416, 488] on div at bounding box center [385, 459] width 243 height 540
click at [379, 415] on div at bounding box center [385, 459] width 243 height 540
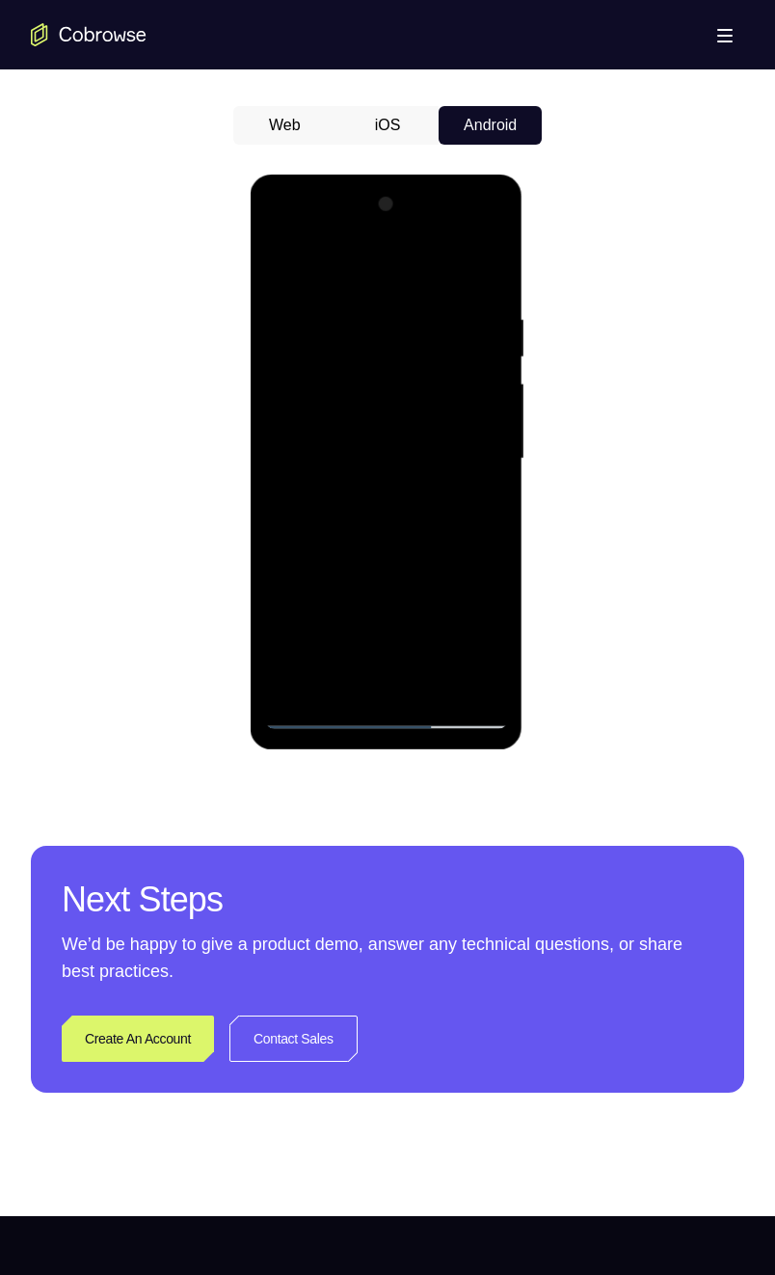
click at [352, 632] on div at bounding box center [385, 459] width 243 height 540
click at [351, 447] on div at bounding box center [385, 459] width 243 height 540
click at [395, 616] on div at bounding box center [385, 459] width 243 height 540
click at [434, 632] on div at bounding box center [385, 459] width 243 height 540
click at [373, 576] on div at bounding box center [385, 459] width 243 height 540
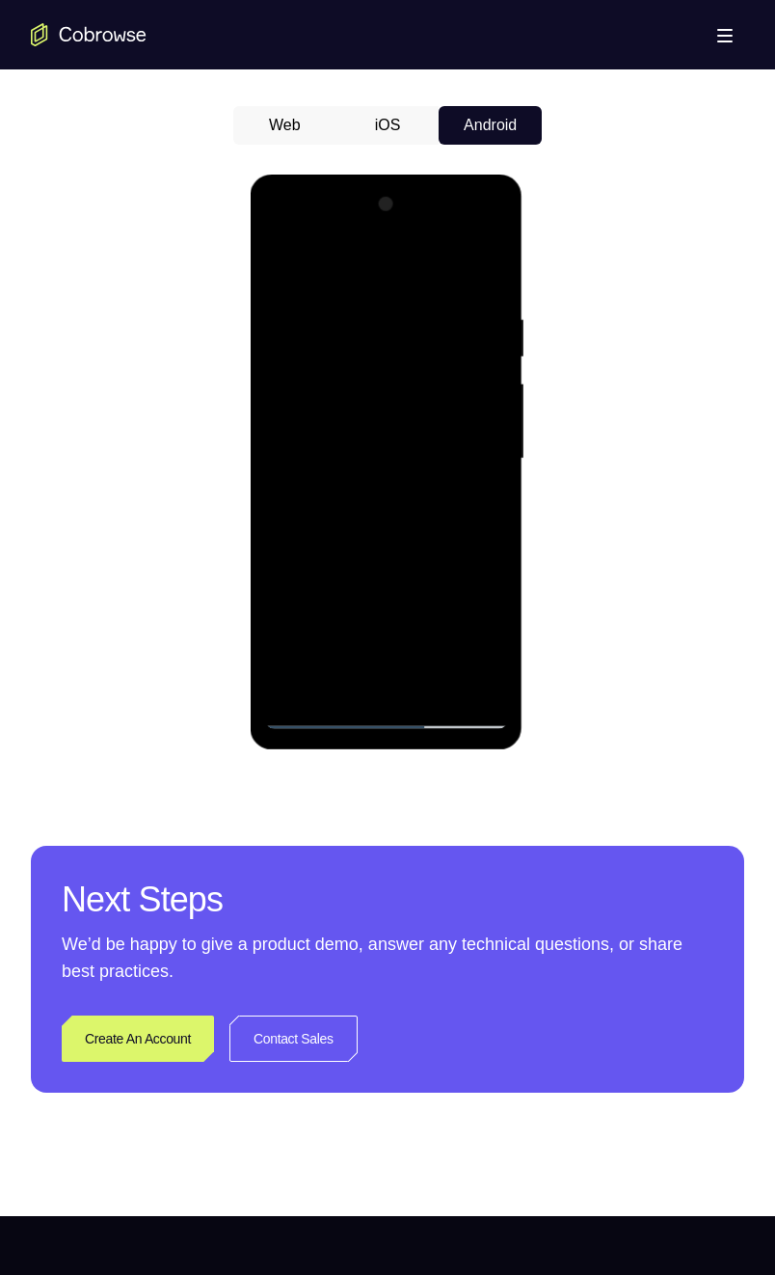
click at [416, 632] on div at bounding box center [385, 459] width 243 height 540
click at [429, 632] on div at bounding box center [385, 459] width 243 height 540
click at [331, 609] on div at bounding box center [385, 459] width 243 height 540
click at [276, 612] on div at bounding box center [385, 459] width 243 height 540
click at [309, 632] on div at bounding box center [385, 459] width 243 height 540
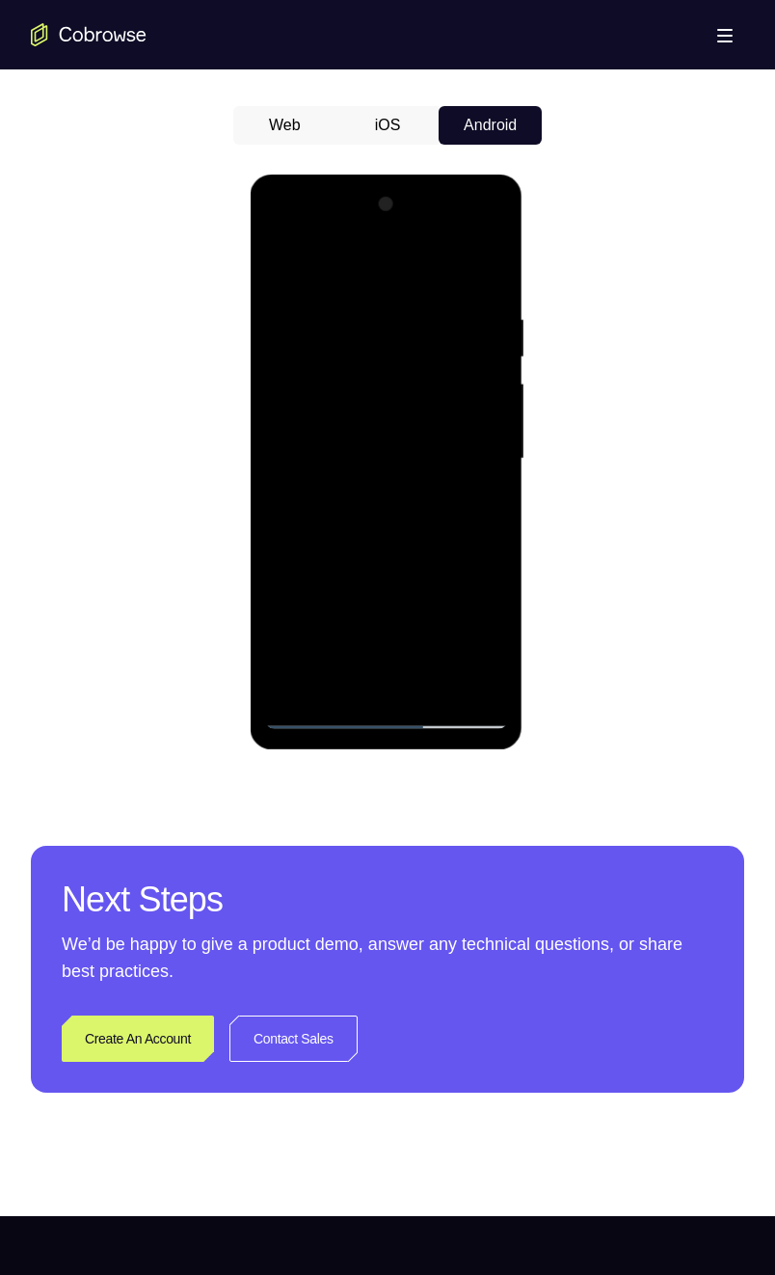
click at [456, 602] on div at bounding box center [385, 459] width 243 height 540
click at [464, 563] on div at bounding box center [385, 459] width 243 height 540
click at [429, 632] on div at bounding box center [385, 459] width 243 height 540
click at [380, 605] on div at bounding box center [385, 459] width 243 height 540
click at [319, 575] on div at bounding box center [385, 459] width 243 height 540
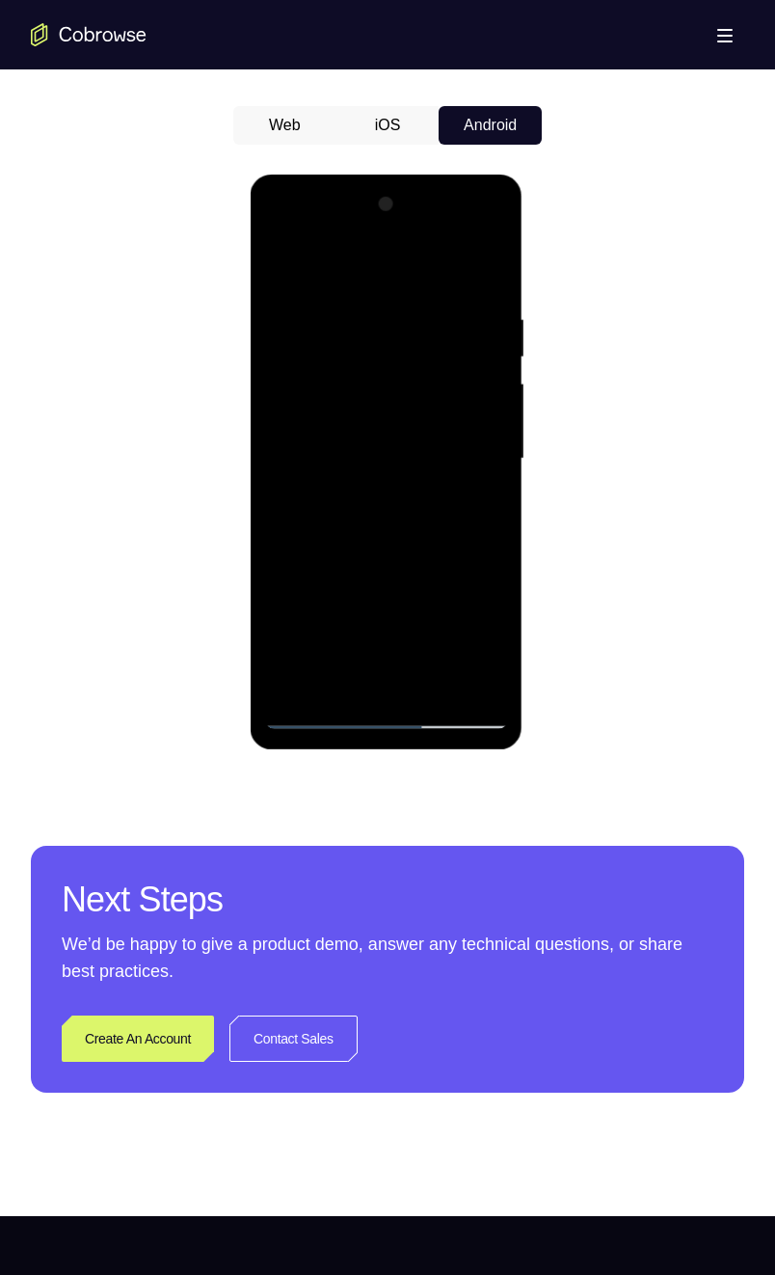
click at [348, 570] on div at bounding box center [385, 459] width 243 height 540
click at [282, 605] on div at bounding box center [385, 459] width 243 height 540
click at [408, 632] on div at bounding box center [385, 459] width 243 height 540
click at [428, 632] on div at bounding box center [385, 459] width 243 height 540
click at [452, 604] on div at bounding box center [385, 459] width 243 height 540
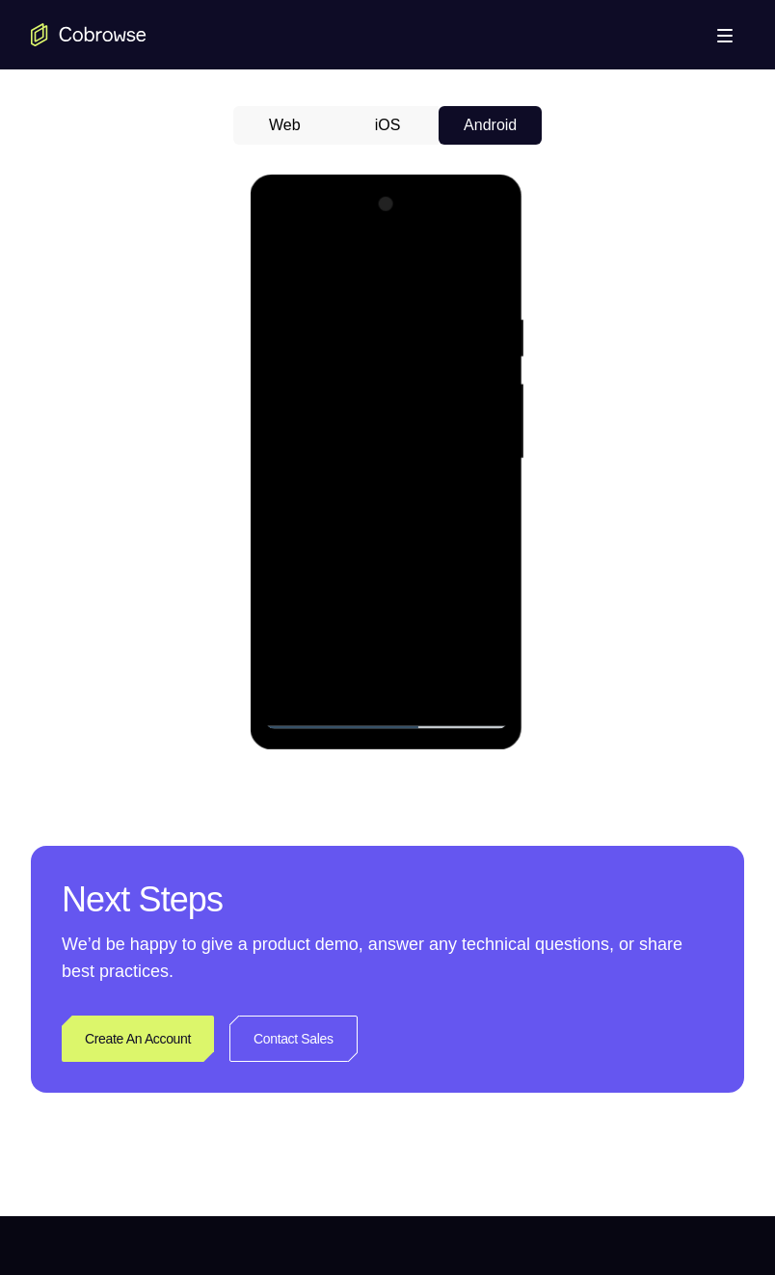
click at [415, 573] on div at bounding box center [385, 459] width 243 height 540
click at [383, 632] on div at bounding box center [385, 459] width 243 height 540
click at [422, 567] on div at bounding box center [385, 459] width 243 height 540
click at [386, 613] on div at bounding box center [385, 459] width 243 height 540
click at [439, 566] on div at bounding box center [385, 459] width 243 height 540
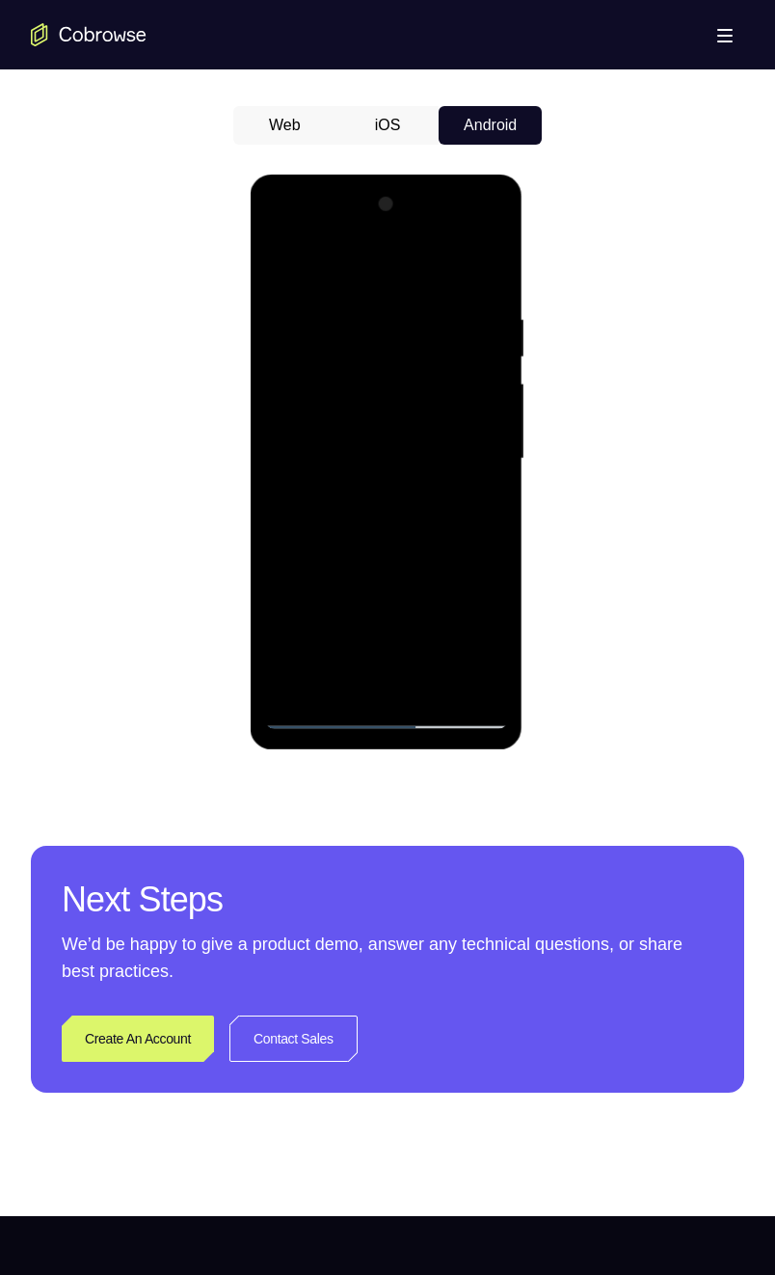
click at [308, 604] on div at bounding box center [385, 459] width 243 height 540
click at [408, 606] on div at bounding box center [385, 459] width 243 height 540
click at [479, 507] on div at bounding box center [385, 459] width 243 height 540
click at [403, 400] on div at bounding box center [385, 459] width 243 height 540
click at [465, 574] on div at bounding box center [385, 459] width 243 height 540
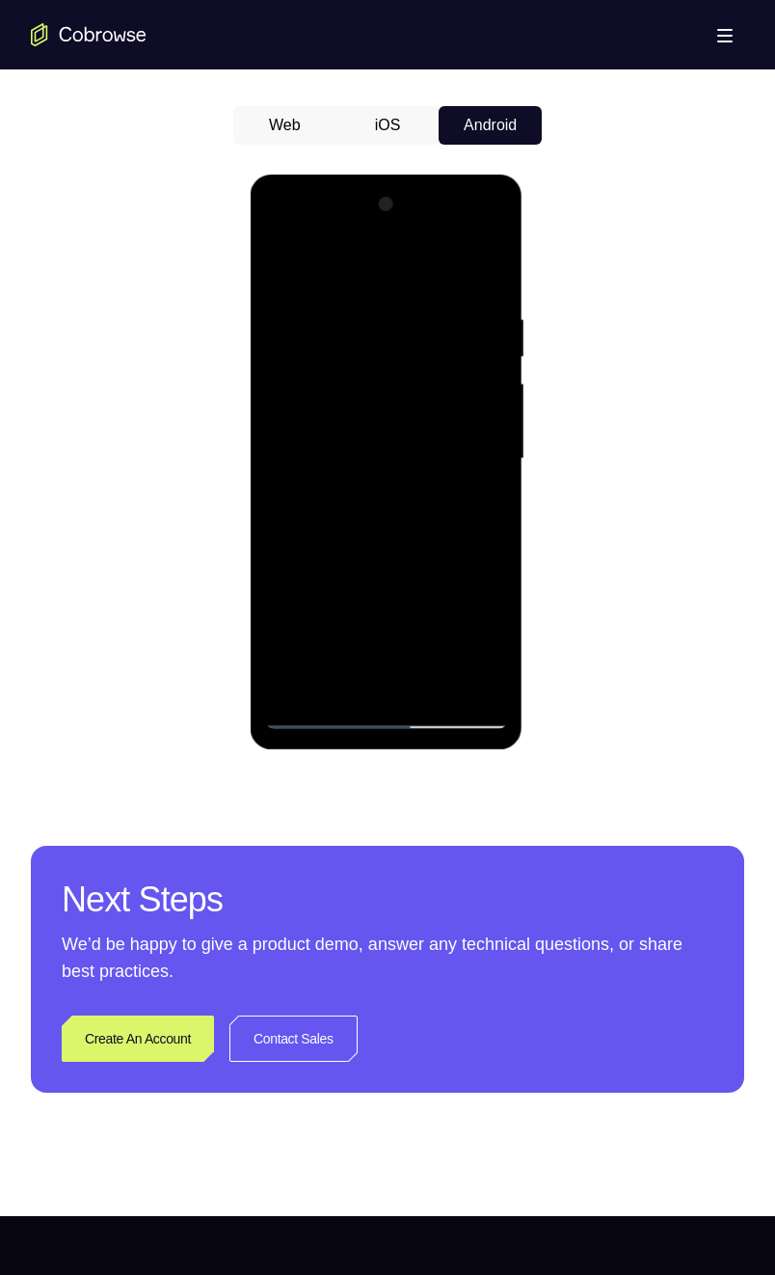
click at [442, 575] on div at bounding box center [385, 459] width 243 height 540
click at [350, 574] on div at bounding box center [385, 459] width 243 height 540
click at [442, 573] on div at bounding box center [385, 459] width 243 height 540
click at [419, 576] on div at bounding box center [385, 459] width 243 height 540
click at [350, 573] on div at bounding box center [385, 459] width 243 height 540
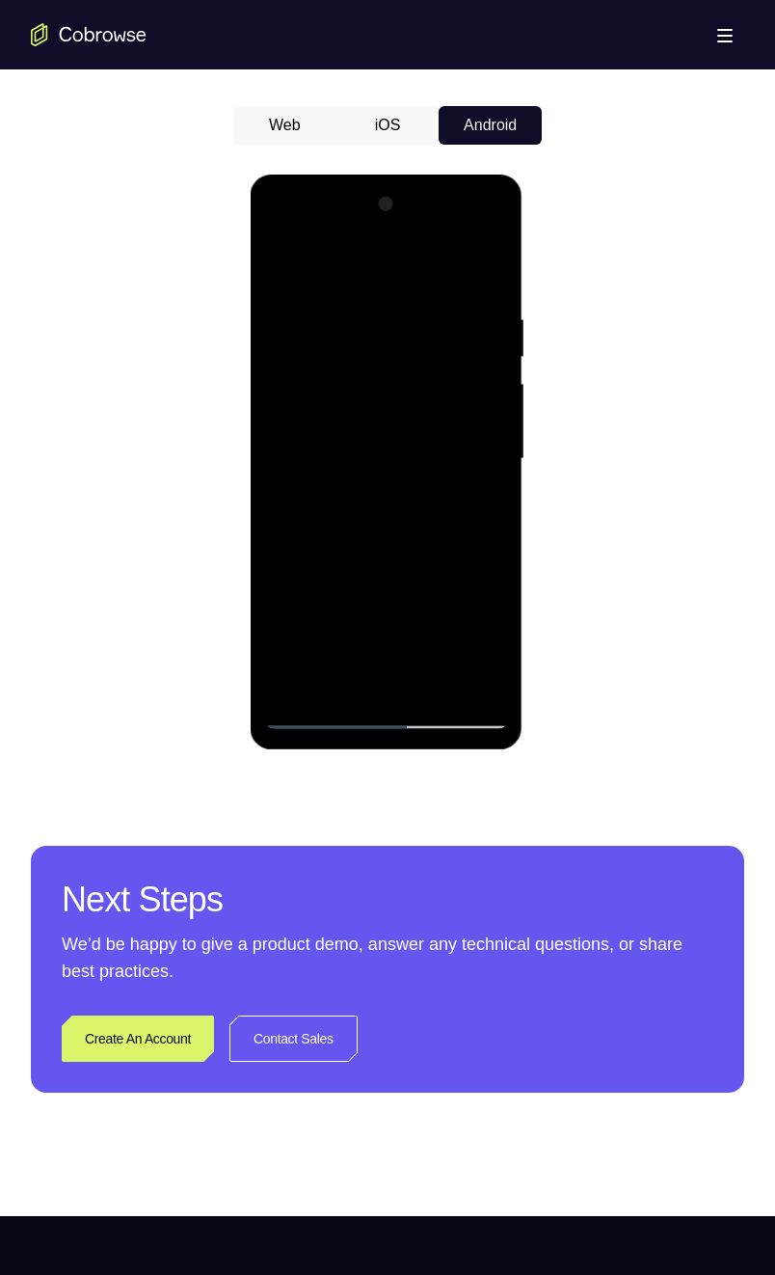
click at [442, 570] on div at bounding box center [385, 459] width 243 height 540
click at [397, 632] on div at bounding box center [385, 459] width 243 height 540
click at [280, 632] on div at bounding box center [385, 459] width 243 height 540
click at [274, 575] on div at bounding box center [385, 459] width 243 height 540
click at [297, 571] on div at bounding box center [385, 459] width 243 height 540
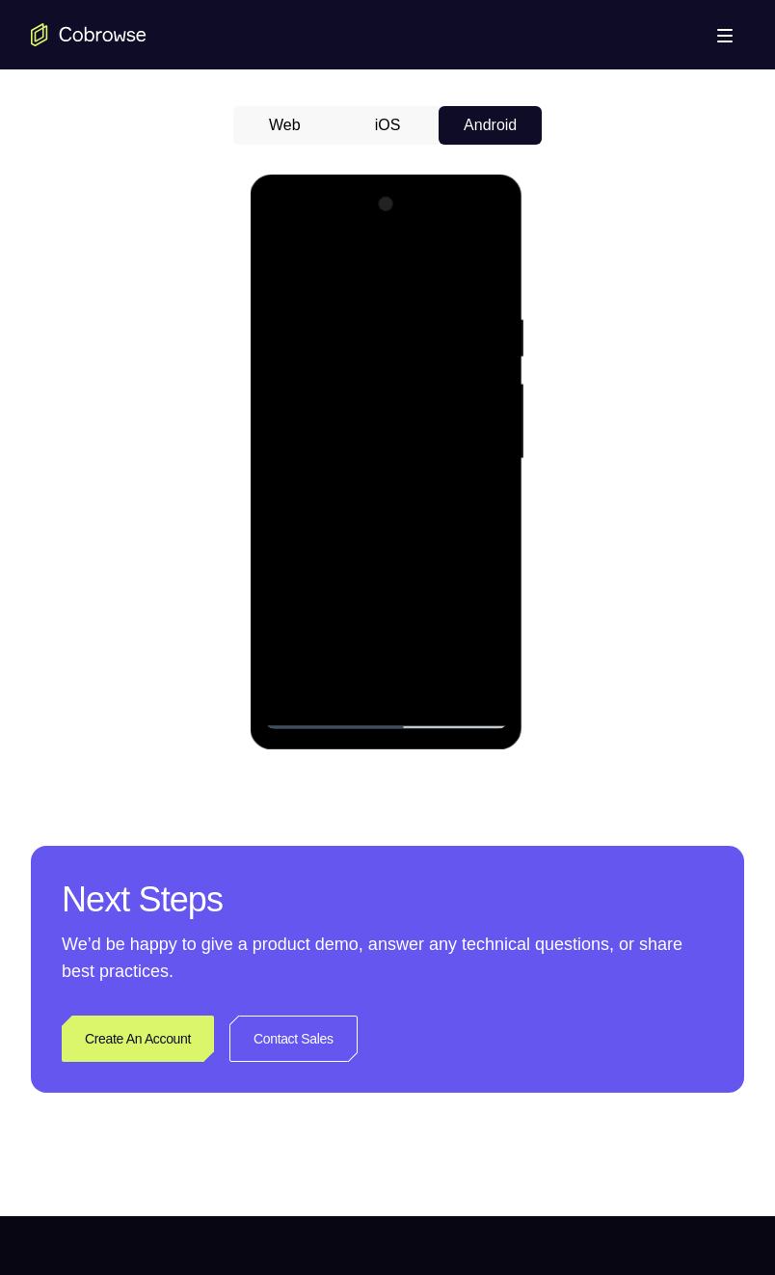
click at [475, 506] on div at bounding box center [385, 459] width 243 height 540
click at [278, 274] on div at bounding box center [385, 459] width 243 height 540
click at [400, 438] on div at bounding box center [385, 459] width 243 height 540
click at [357, 632] on div at bounding box center [385, 459] width 243 height 540
click at [286, 605] on div at bounding box center [385, 459] width 243 height 540
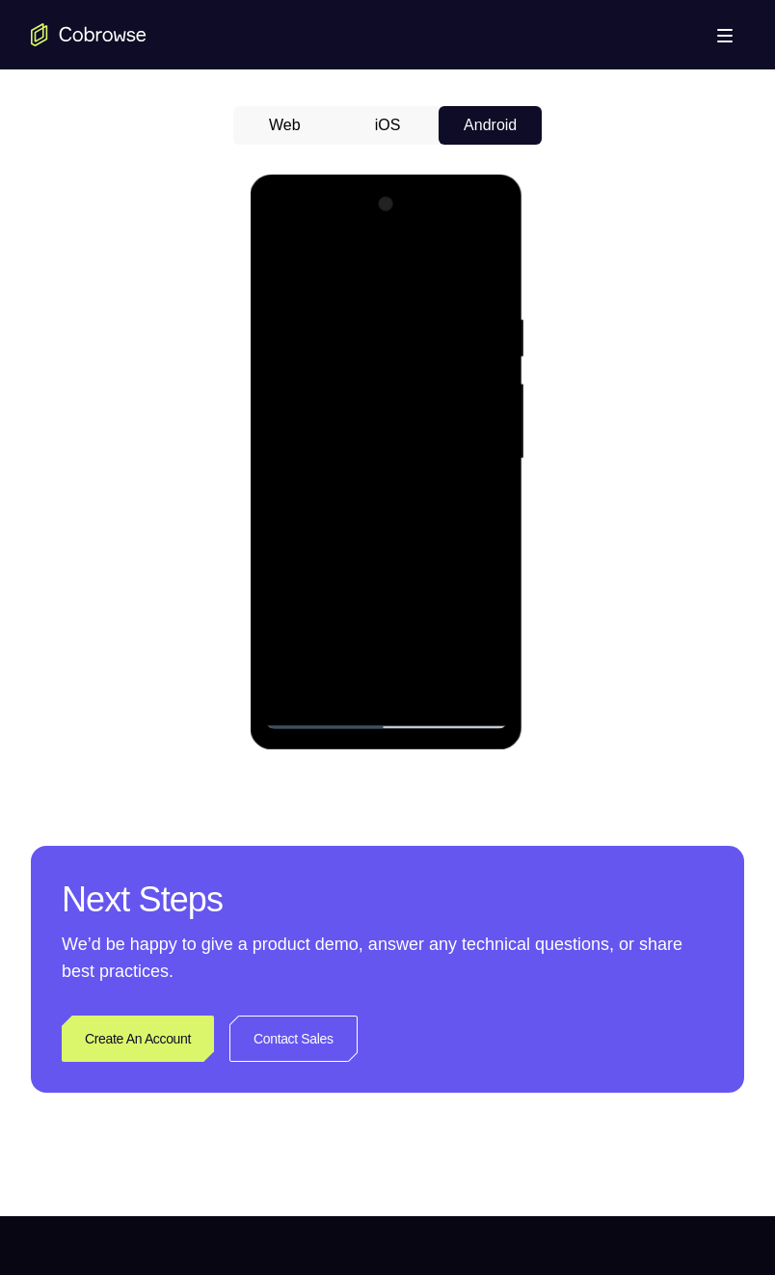
click at [432, 632] on div at bounding box center [385, 459] width 243 height 540
click at [385, 604] on div at bounding box center [385, 459] width 243 height 540
click at [287, 604] on div at bounding box center [385, 459] width 243 height 540
click at [408, 605] on div at bounding box center [385, 459] width 243 height 540
click at [330, 582] on div at bounding box center [385, 459] width 243 height 540
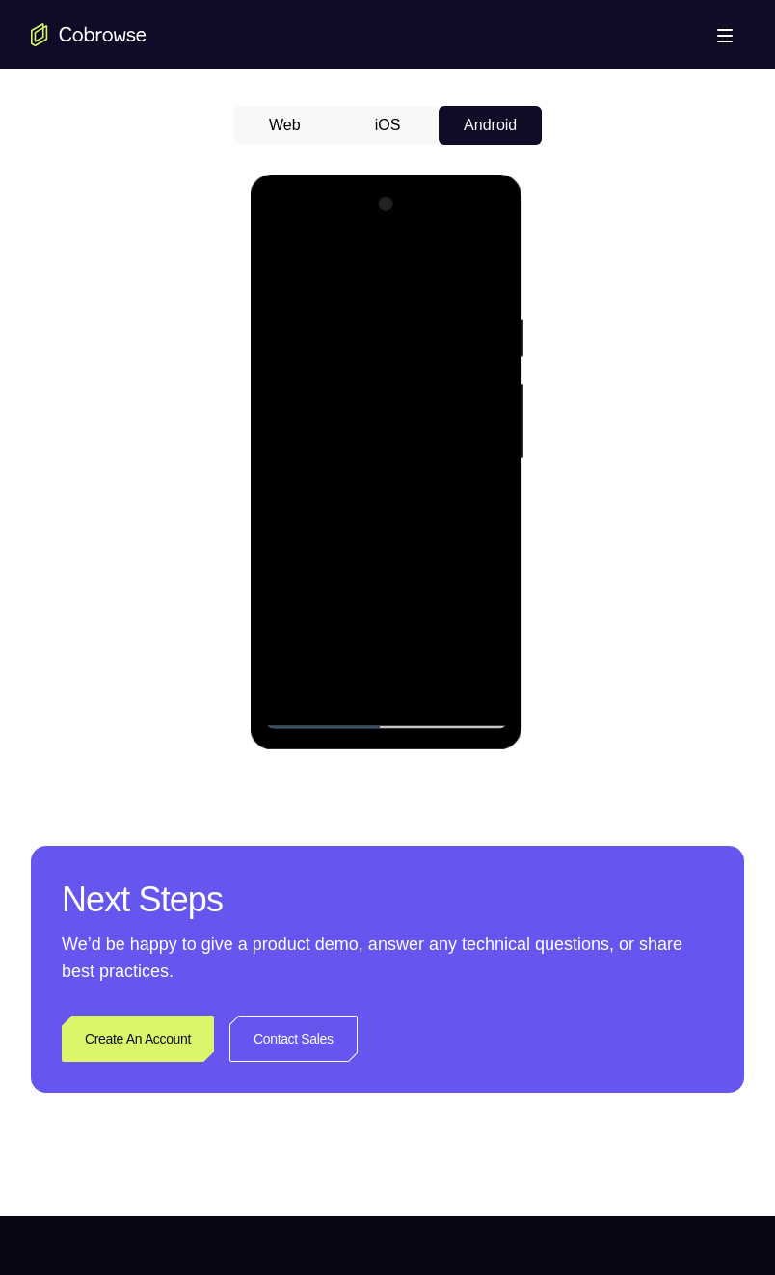
click at [482, 500] on div at bounding box center [385, 459] width 243 height 540
click at [279, 270] on div at bounding box center [385, 459] width 243 height 540
click at [289, 260] on div at bounding box center [385, 459] width 243 height 540
click at [366, 309] on div at bounding box center [385, 459] width 243 height 540
click at [461, 632] on div at bounding box center [385, 459] width 243 height 540
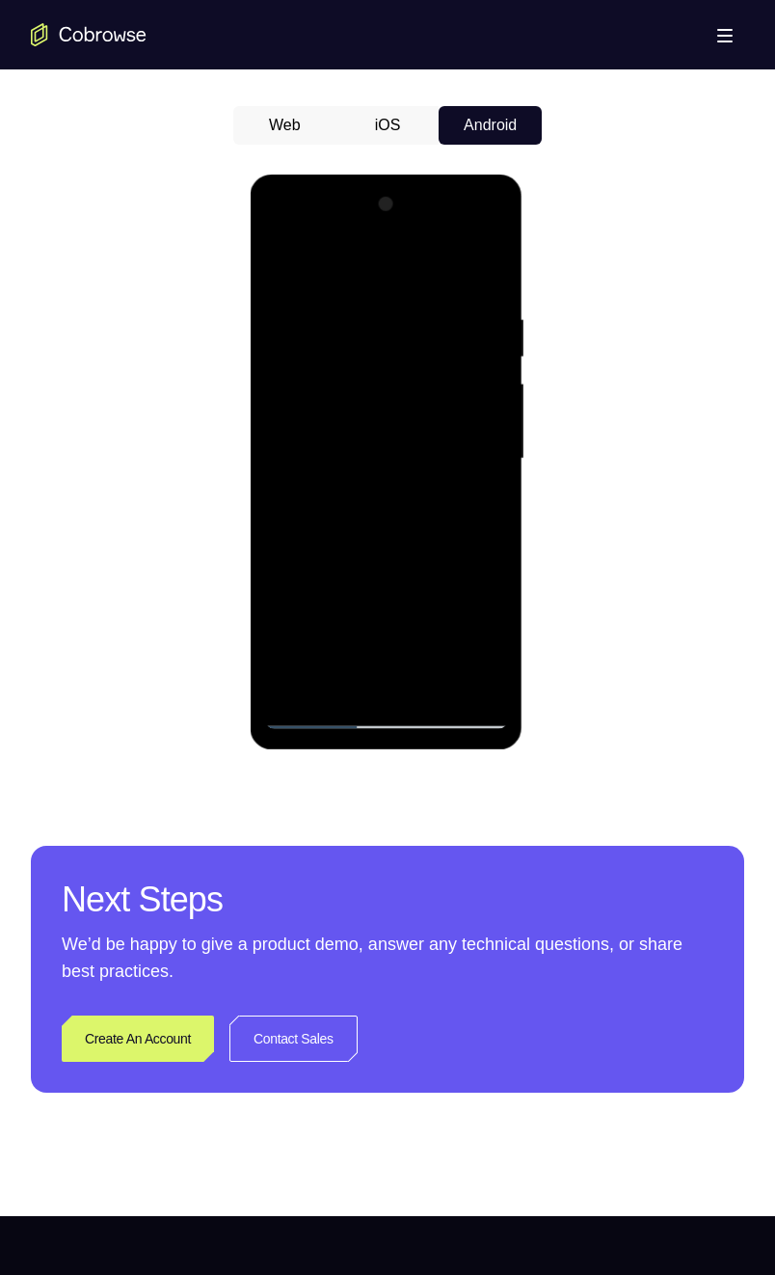
click at [484, 499] on div at bounding box center [385, 459] width 243 height 540
click at [483, 506] on div at bounding box center [385, 459] width 243 height 540
click at [494, 529] on div at bounding box center [385, 459] width 243 height 540
click at [462, 576] on div at bounding box center [385, 459] width 243 height 540
click at [464, 598] on div at bounding box center [385, 459] width 243 height 540
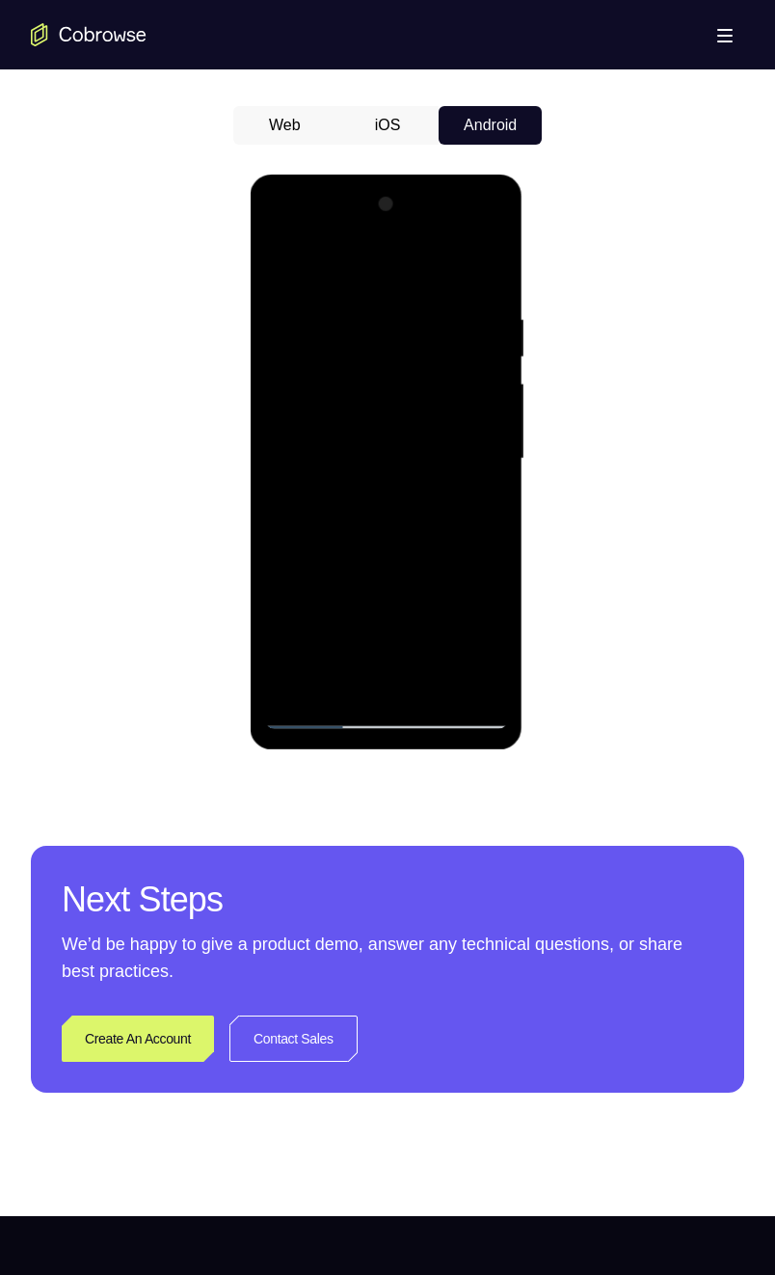
click at [461, 632] on div at bounding box center [385, 459] width 243 height 540
click at [505, 542] on div at bounding box center [385, 459] width 243 height 540
click at [495, 512] on div at bounding box center [385, 459] width 243 height 540
click at [425, 313] on div at bounding box center [385, 459] width 243 height 540
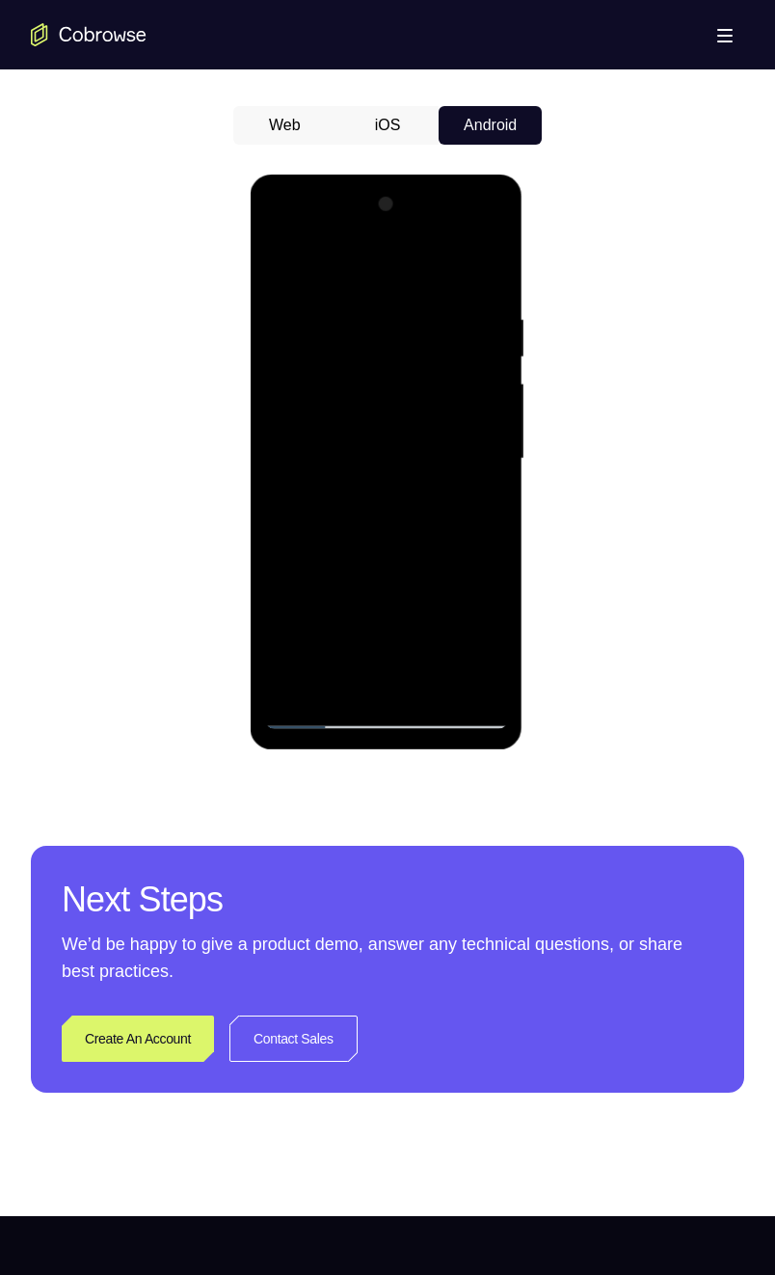
click at [487, 525] on div at bounding box center [385, 459] width 243 height 540
click at [429, 632] on div at bounding box center [385, 459] width 243 height 540
click at [384, 517] on div at bounding box center [385, 459] width 243 height 540
click at [395, 493] on div at bounding box center [385, 459] width 243 height 540
click at [274, 263] on div at bounding box center [385, 459] width 243 height 540
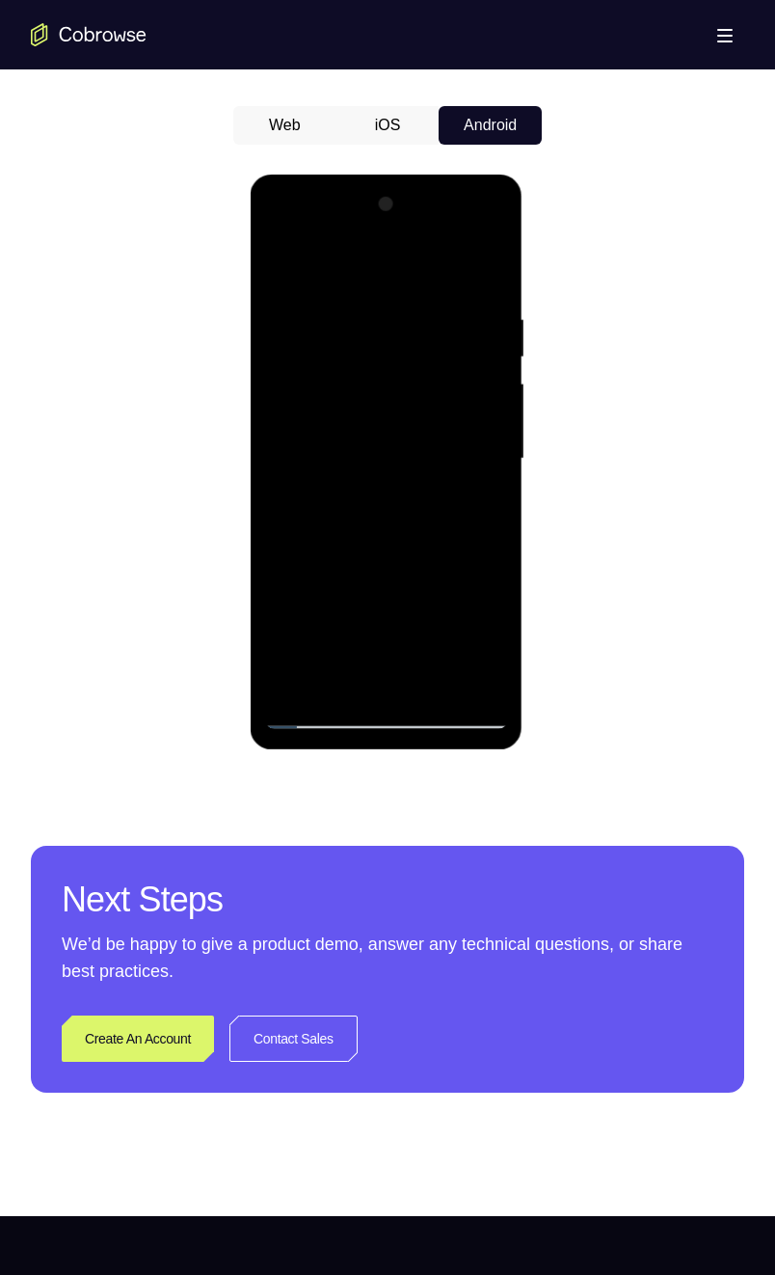
click at [433, 632] on div at bounding box center [385, 459] width 243 height 540
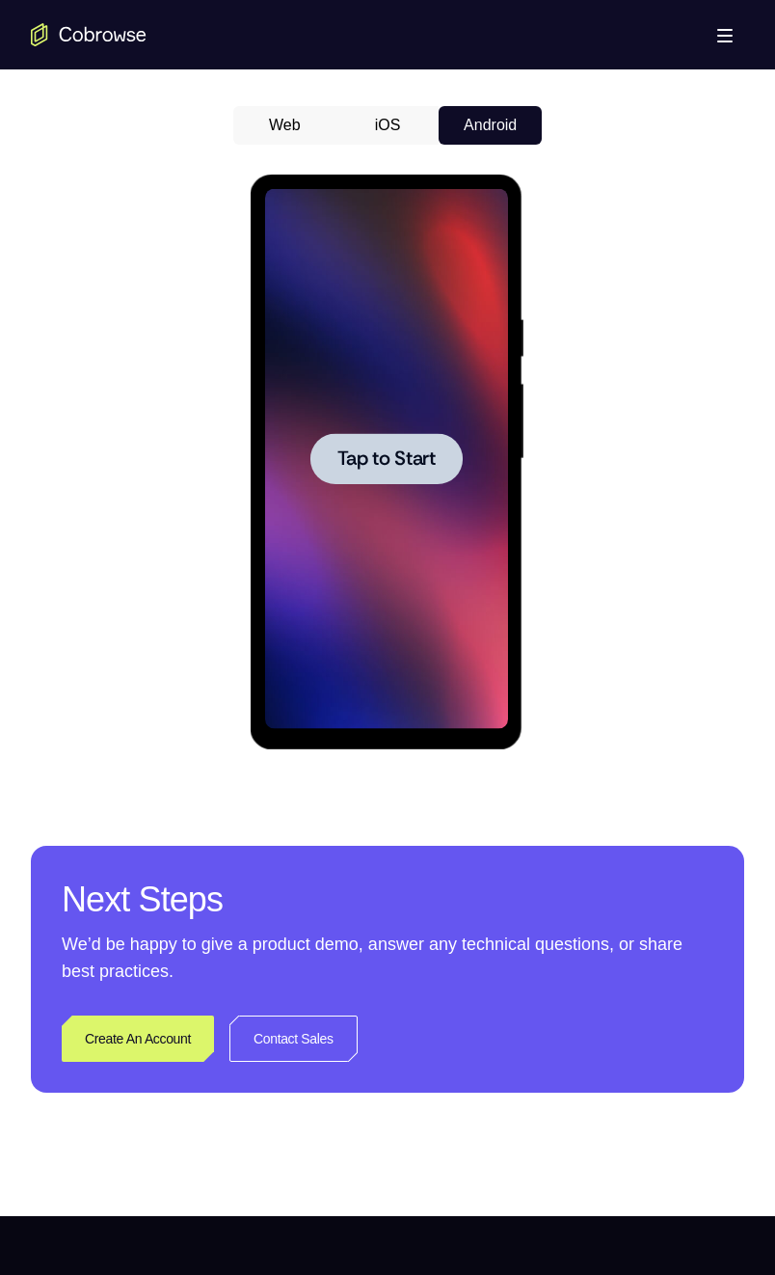
click at [426, 459] on span "Tap to Start" at bounding box center [385, 458] width 98 height 19
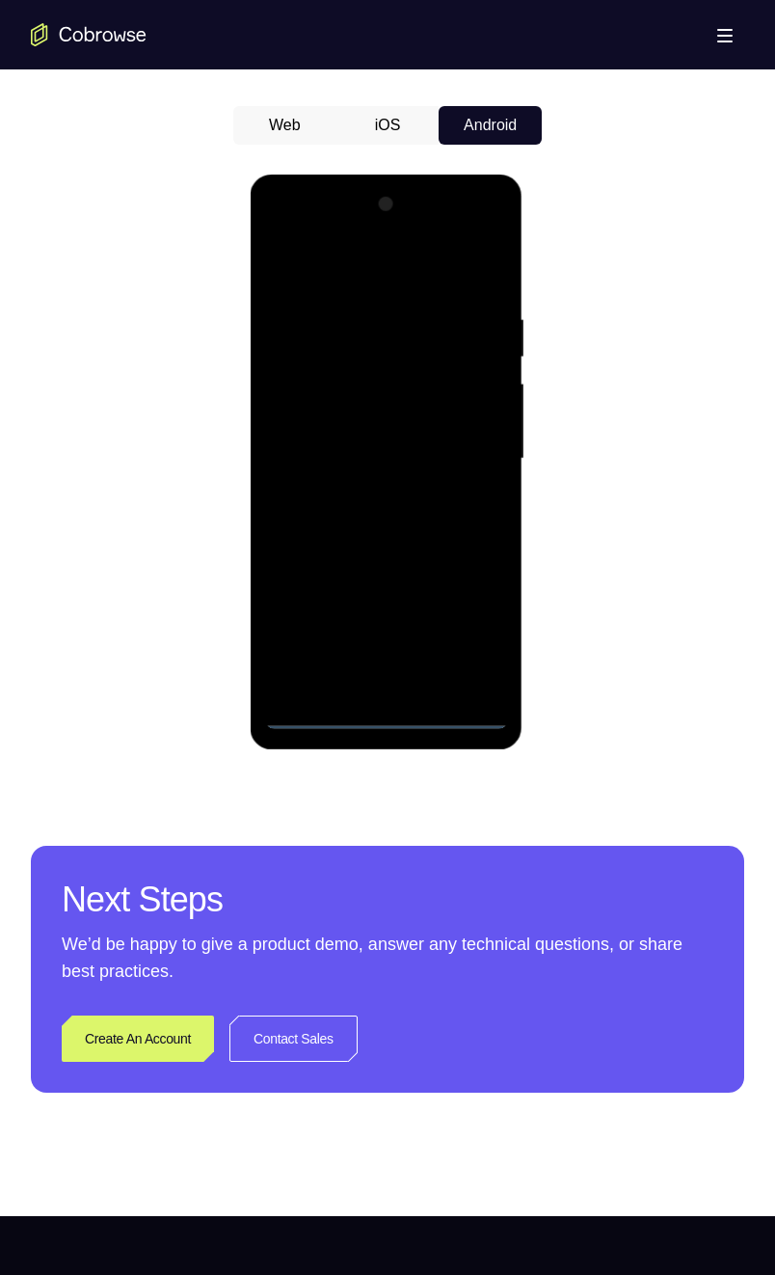
click at [385, 632] on div at bounding box center [385, 459] width 243 height 540
click at [466, 627] on div at bounding box center [385, 459] width 243 height 540
click at [416, 276] on div at bounding box center [385, 459] width 243 height 540
click at [468, 450] on div at bounding box center [385, 459] width 243 height 540
click at [360, 492] on div at bounding box center [385, 459] width 243 height 540
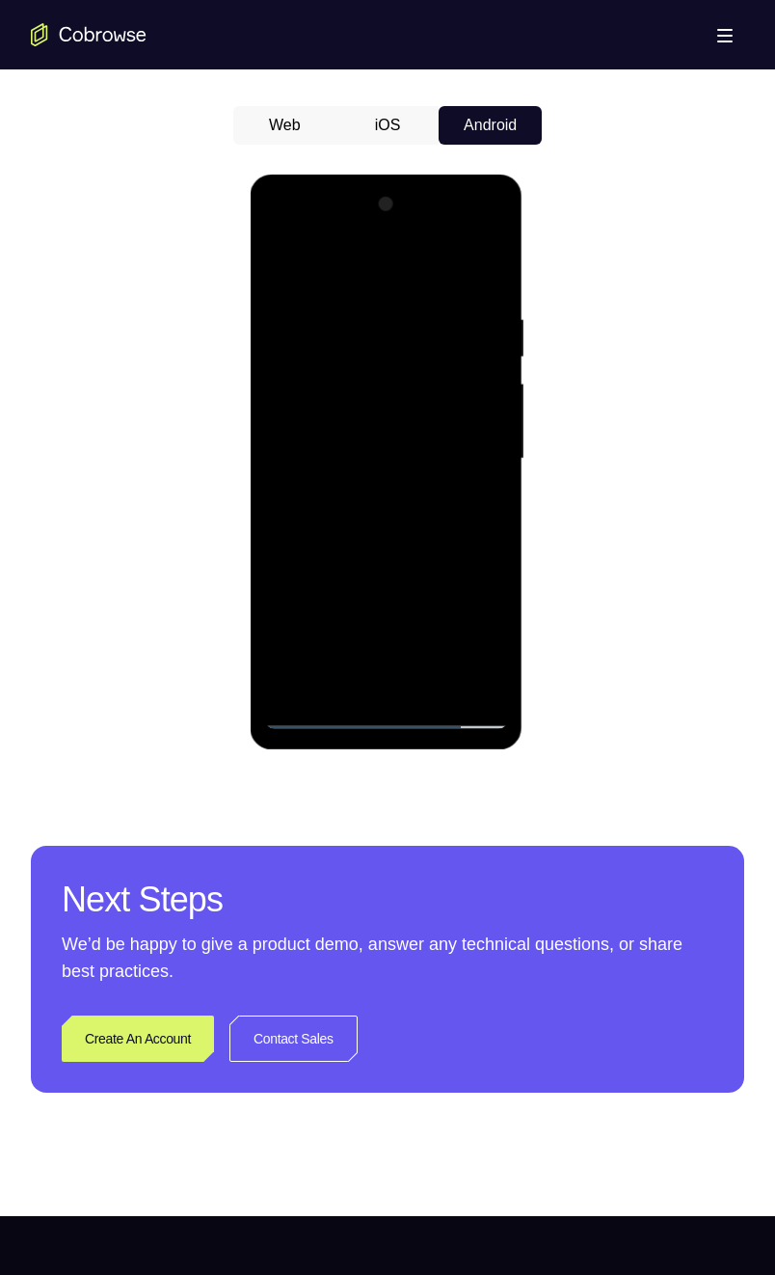
click at [405, 441] on div at bounding box center [385, 459] width 243 height 540
click at [366, 413] on div at bounding box center [385, 459] width 243 height 540
click at [464, 458] on div at bounding box center [385, 459] width 243 height 540
click at [421, 526] on div at bounding box center [385, 459] width 243 height 540
click at [444, 500] on div at bounding box center [385, 459] width 243 height 540
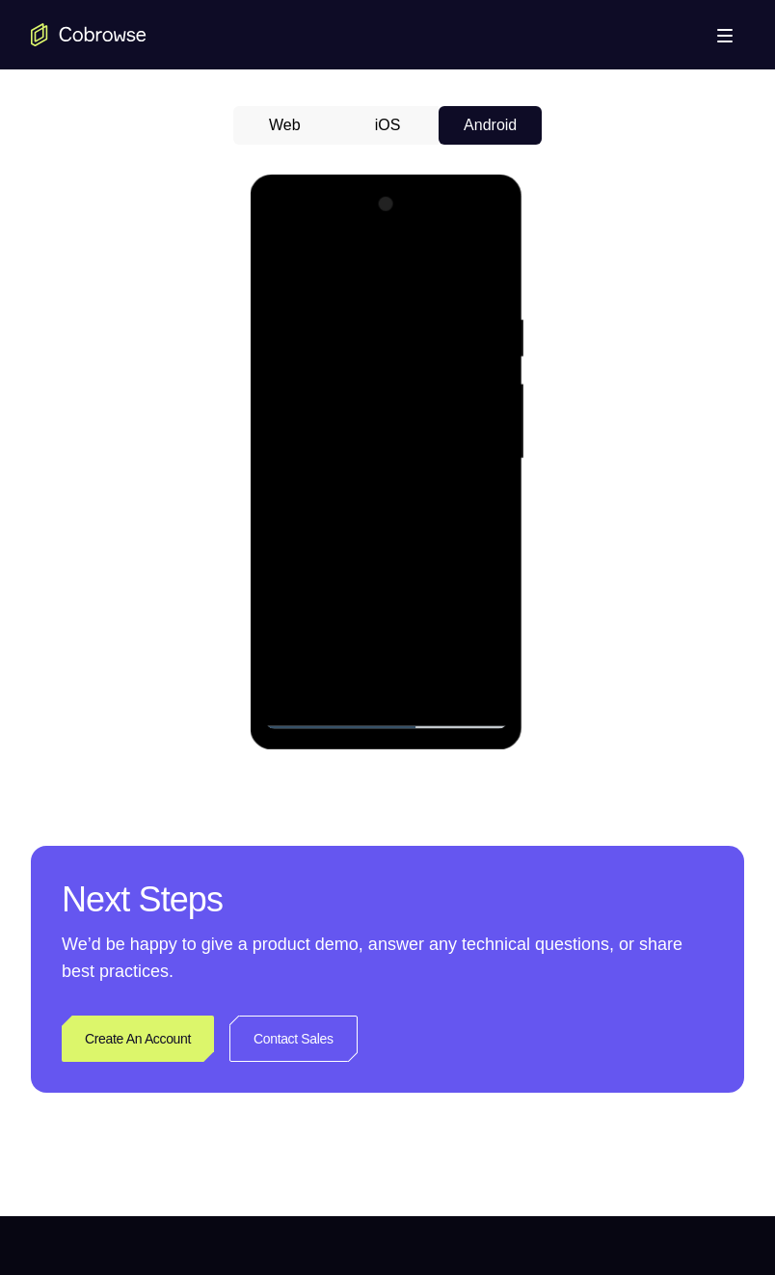
click at [432, 632] on div at bounding box center [385, 459] width 243 height 540
click at [376, 563] on div at bounding box center [385, 459] width 243 height 540
click at [337, 413] on div at bounding box center [385, 459] width 243 height 540
click at [362, 632] on div at bounding box center [385, 459] width 243 height 540
click at [307, 576] on div at bounding box center [385, 459] width 243 height 540
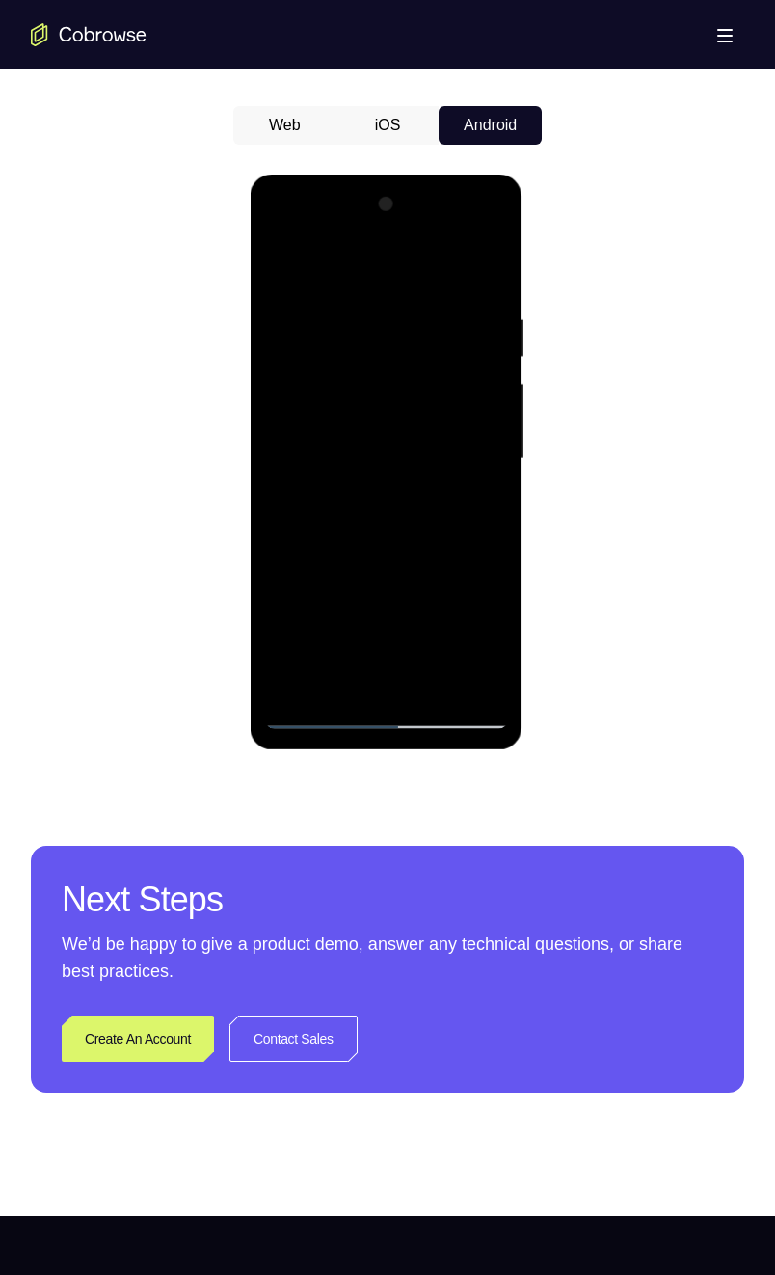
click at [288, 607] on div at bounding box center [385, 459] width 243 height 540
click at [429, 632] on div at bounding box center [385, 459] width 243 height 540
click at [377, 612] on div at bounding box center [385, 459] width 243 height 540
click at [414, 578] on div at bounding box center [385, 459] width 243 height 540
click at [348, 577] on div at bounding box center [385, 459] width 243 height 540
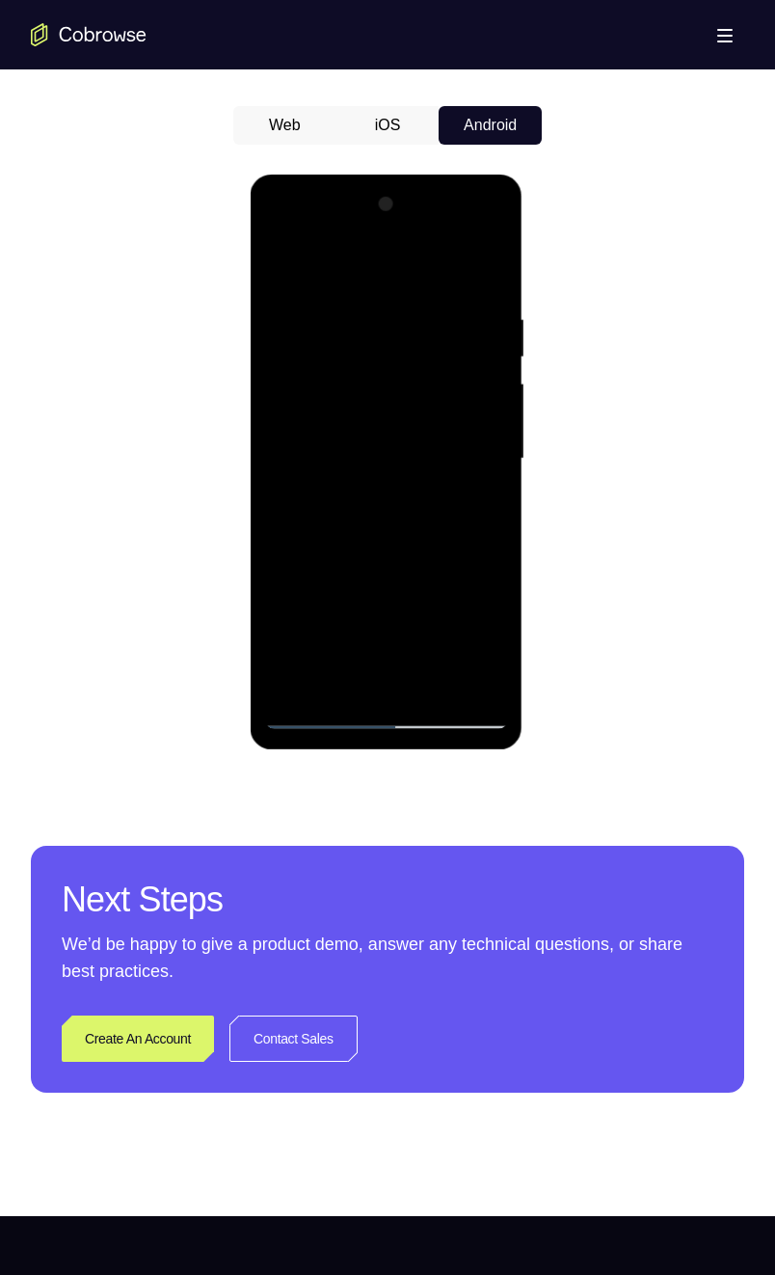
click at [442, 576] on div at bounding box center [385, 459] width 243 height 540
click at [396, 576] on div at bounding box center [385, 459] width 243 height 540
click at [319, 578] on div at bounding box center [385, 459] width 243 height 540
click at [385, 632] on div at bounding box center [385, 459] width 243 height 540
click at [355, 600] on div at bounding box center [385, 459] width 243 height 540
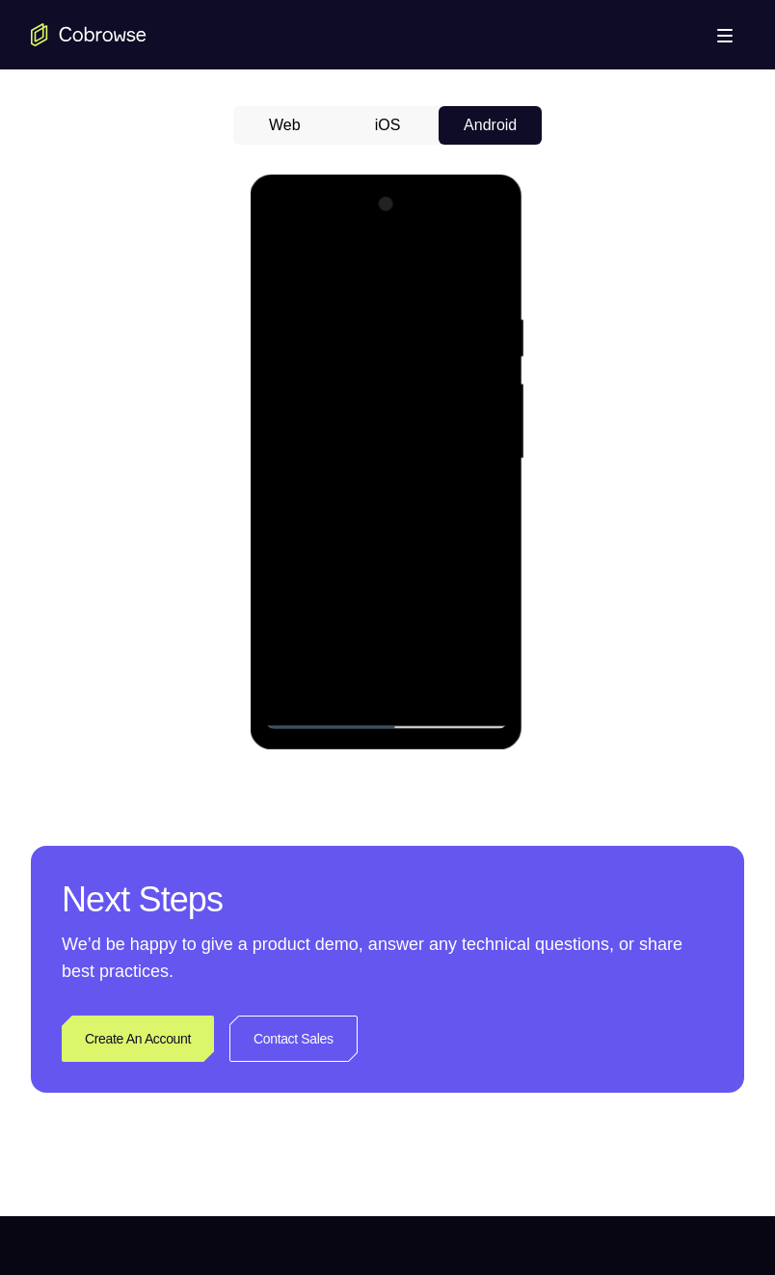
click at [284, 607] on div at bounding box center [385, 459] width 243 height 540
click at [433, 632] on div at bounding box center [385, 459] width 243 height 540
click at [371, 574] on div at bounding box center [385, 459] width 243 height 540
click at [288, 611] on div at bounding box center [385, 459] width 243 height 540
click at [424, 632] on div at bounding box center [385, 459] width 243 height 540
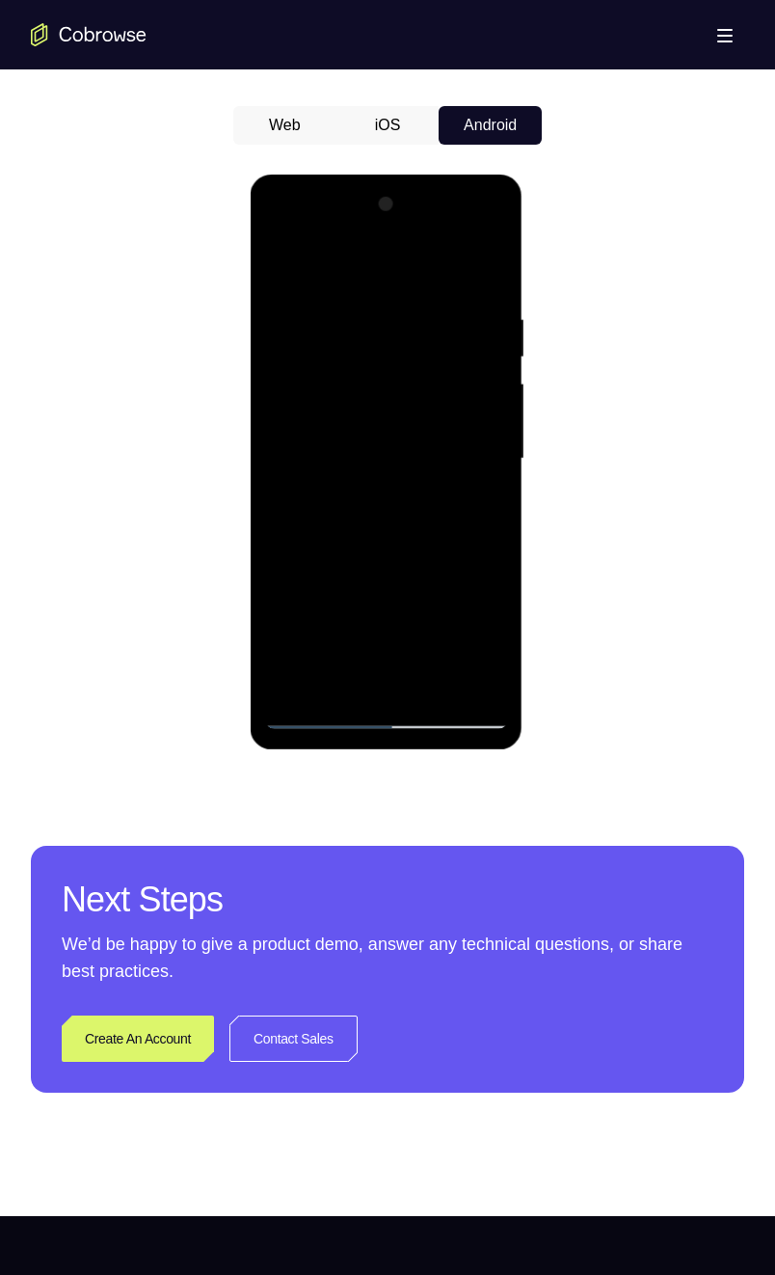
click at [447, 632] on div at bounding box center [385, 459] width 243 height 540
click at [300, 570] on div at bounding box center [385, 459] width 243 height 540
click at [428, 632] on div at bounding box center [385, 459] width 243 height 540
click at [470, 506] on div at bounding box center [385, 459] width 243 height 540
click at [281, 274] on div at bounding box center [385, 459] width 243 height 540
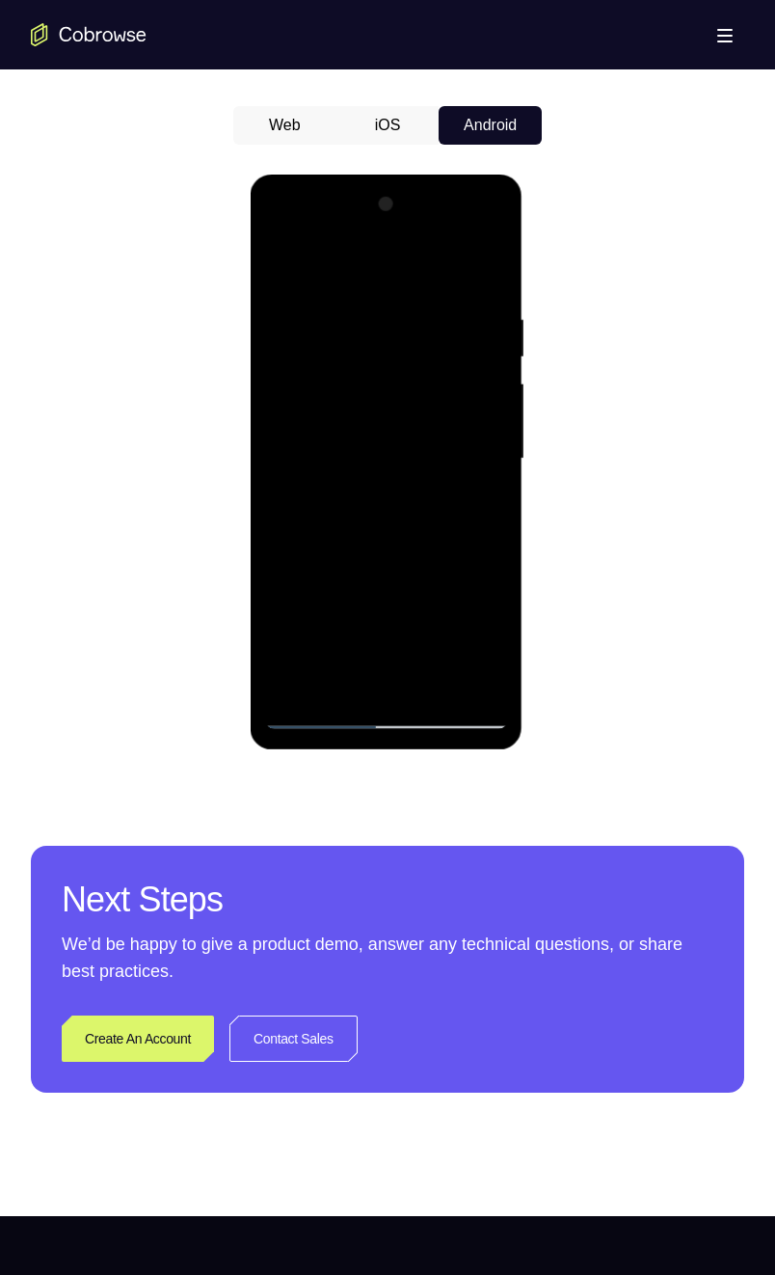
click at [346, 449] on div at bounding box center [385, 459] width 243 height 540
click at [339, 632] on div at bounding box center [385, 459] width 243 height 540
click at [416, 608] on div at bounding box center [385, 459] width 243 height 540
click at [321, 571] on div at bounding box center [385, 459] width 243 height 540
click at [328, 575] on div at bounding box center [385, 459] width 243 height 540
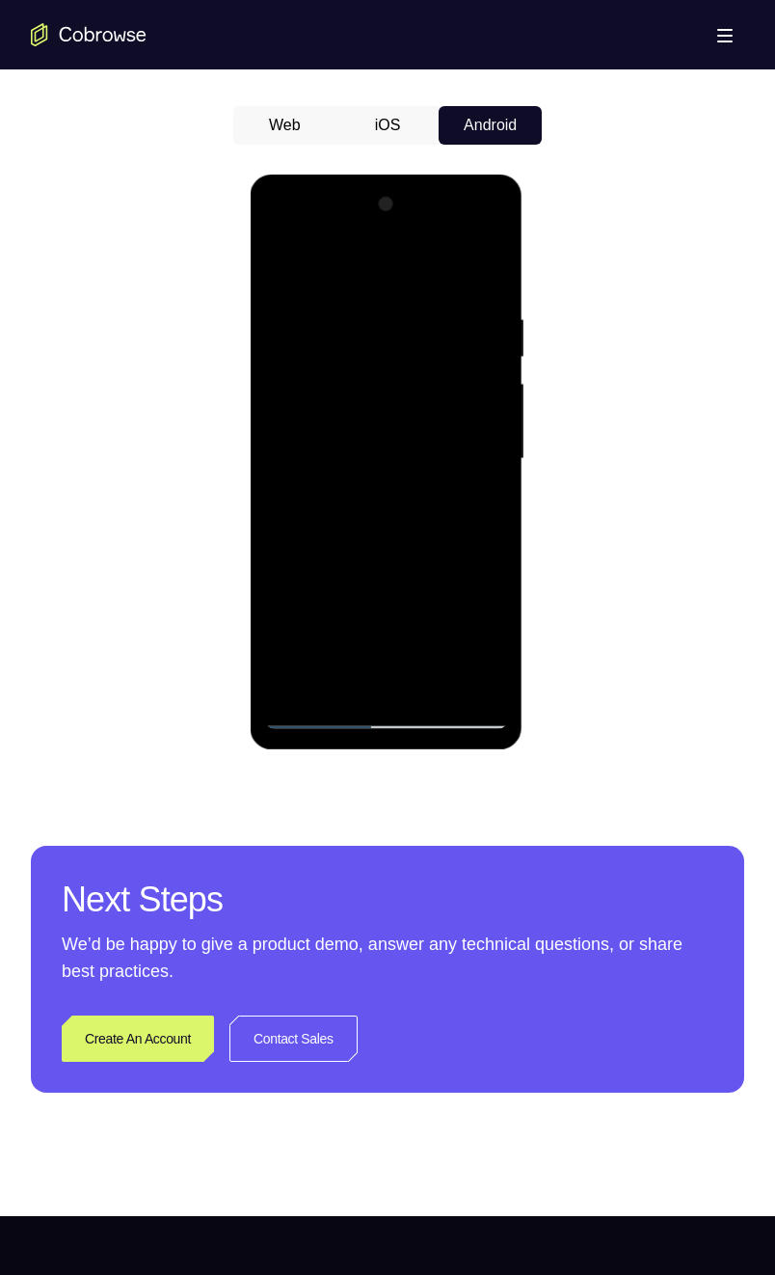
click at [326, 574] on div at bounding box center [385, 459] width 243 height 540
click at [326, 571] on div at bounding box center [385, 459] width 243 height 540
click at [477, 505] on div at bounding box center [385, 459] width 243 height 540
click at [283, 276] on div at bounding box center [385, 459] width 243 height 540
click at [282, 264] on div at bounding box center [385, 459] width 243 height 540
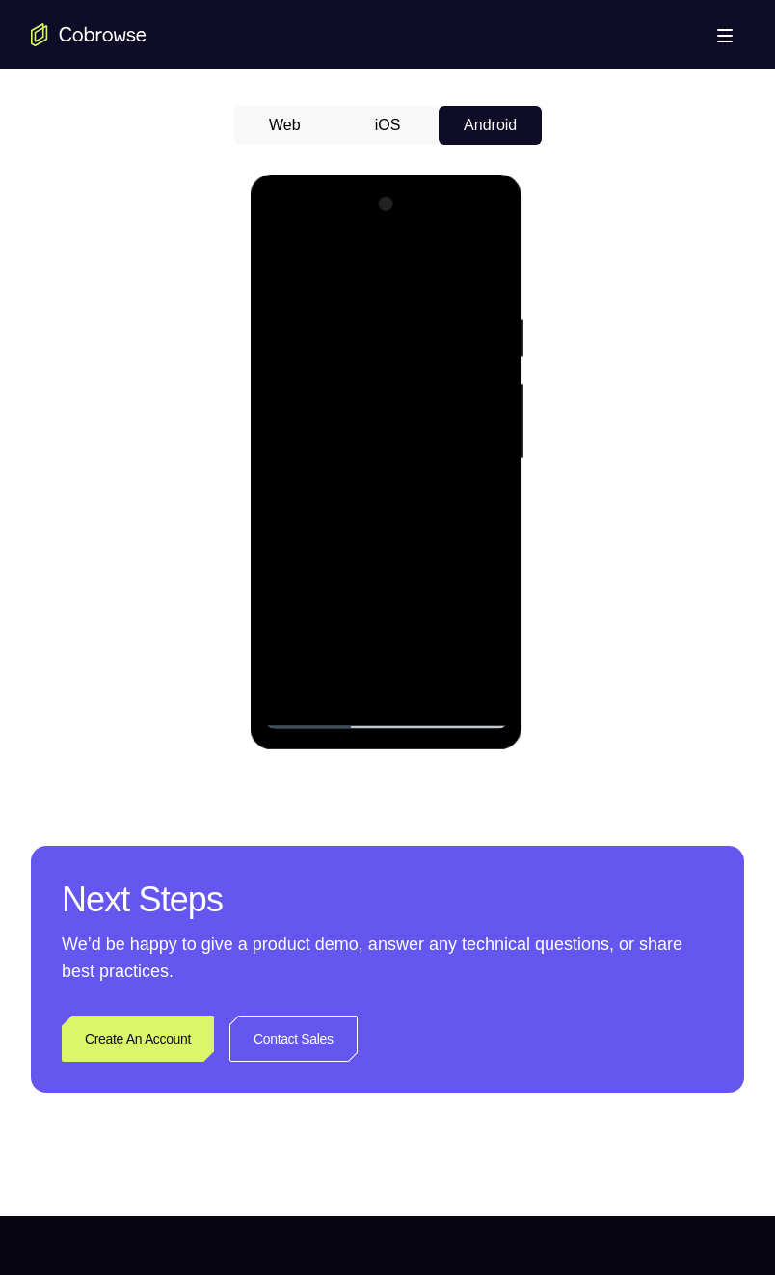
click at [284, 523] on div at bounding box center [385, 459] width 243 height 540
click at [490, 498] on div at bounding box center [385, 459] width 243 height 540
click at [482, 502] on div at bounding box center [385, 459] width 243 height 540
click at [483, 519] on div at bounding box center [385, 459] width 243 height 540
click at [487, 519] on div at bounding box center [385, 459] width 243 height 540
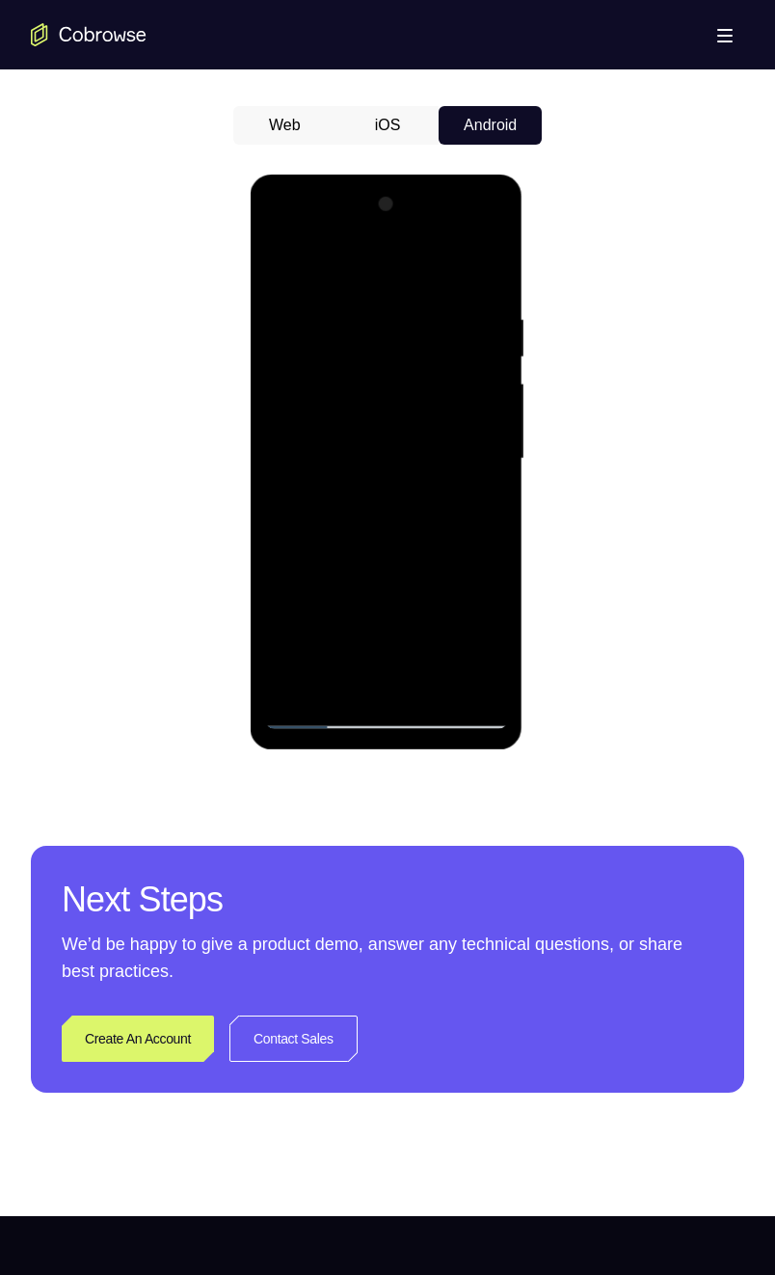
click at [488, 522] on div at bounding box center [385, 459] width 243 height 540
click at [492, 632] on div at bounding box center [385, 459] width 243 height 540
click at [502, 477] on div at bounding box center [385, 459] width 243 height 540
click at [494, 477] on div at bounding box center [385, 459] width 243 height 540
click at [492, 470] on div at bounding box center [385, 459] width 243 height 540
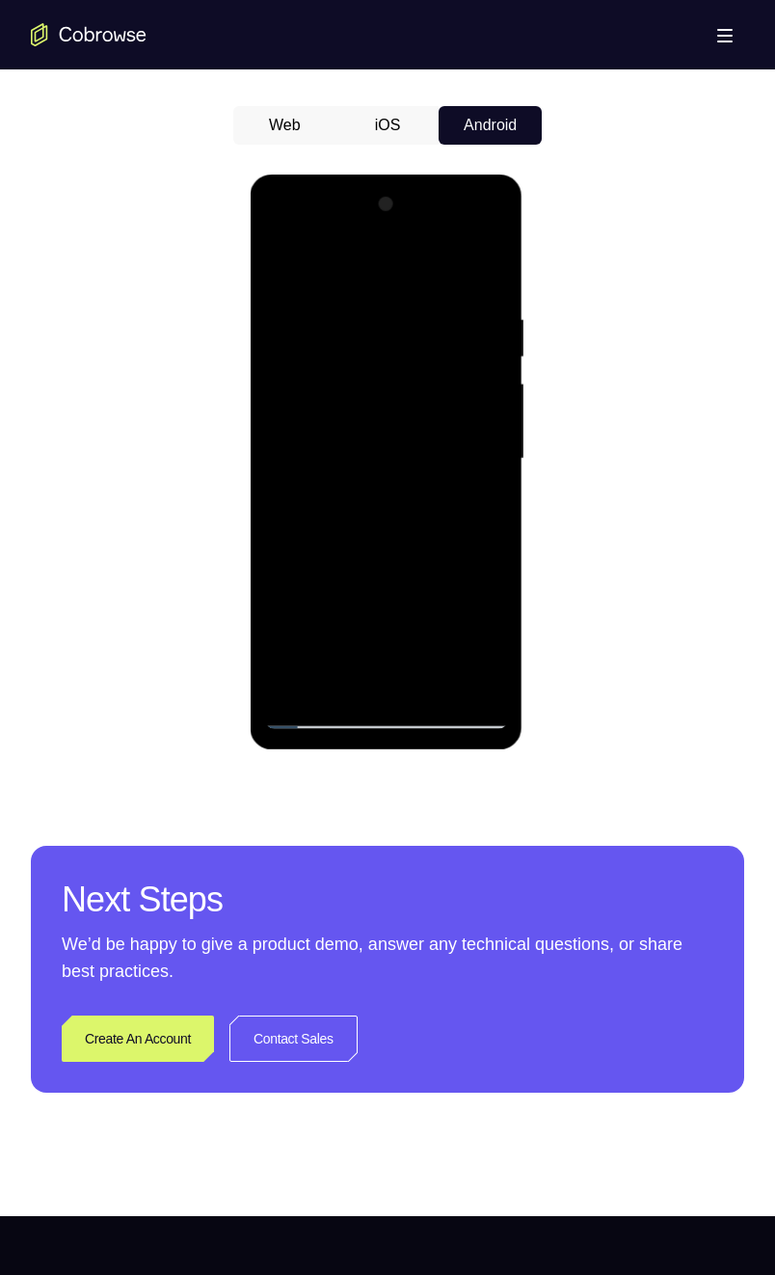
click at [491, 476] on div at bounding box center [385, 459] width 243 height 540
click at [490, 472] on div at bounding box center [385, 459] width 243 height 540
click at [492, 473] on div at bounding box center [385, 459] width 243 height 540
click at [495, 478] on div at bounding box center [385, 459] width 243 height 540
click at [492, 471] on div at bounding box center [385, 459] width 243 height 540
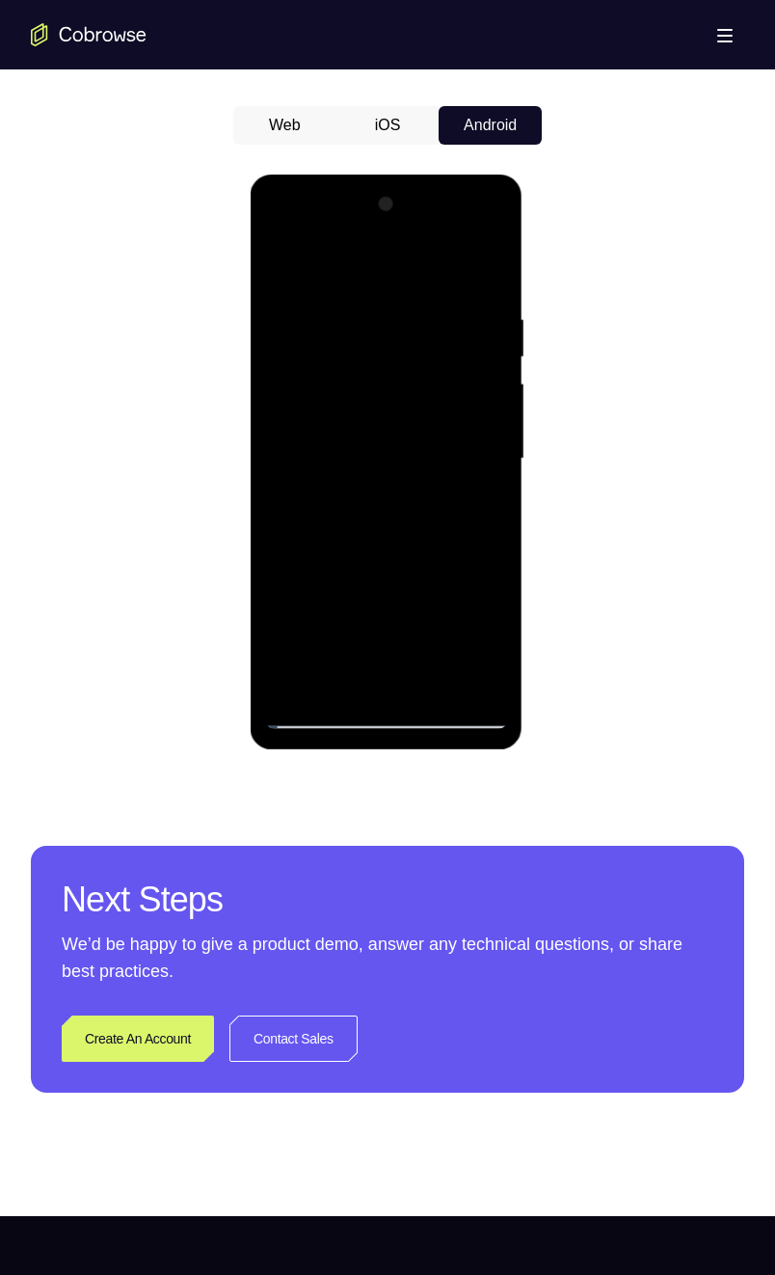
click at [492, 465] on div at bounding box center [385, 459] width 243 height 540
click at [485, 474] on div at bounding box center [385, 459] width 243 height 540
click at [429, 632] on div at bounding box center [385, 459] width 243 height 540
click at [423, 403] on div at bounding box center [385, 459] width 243 height 540
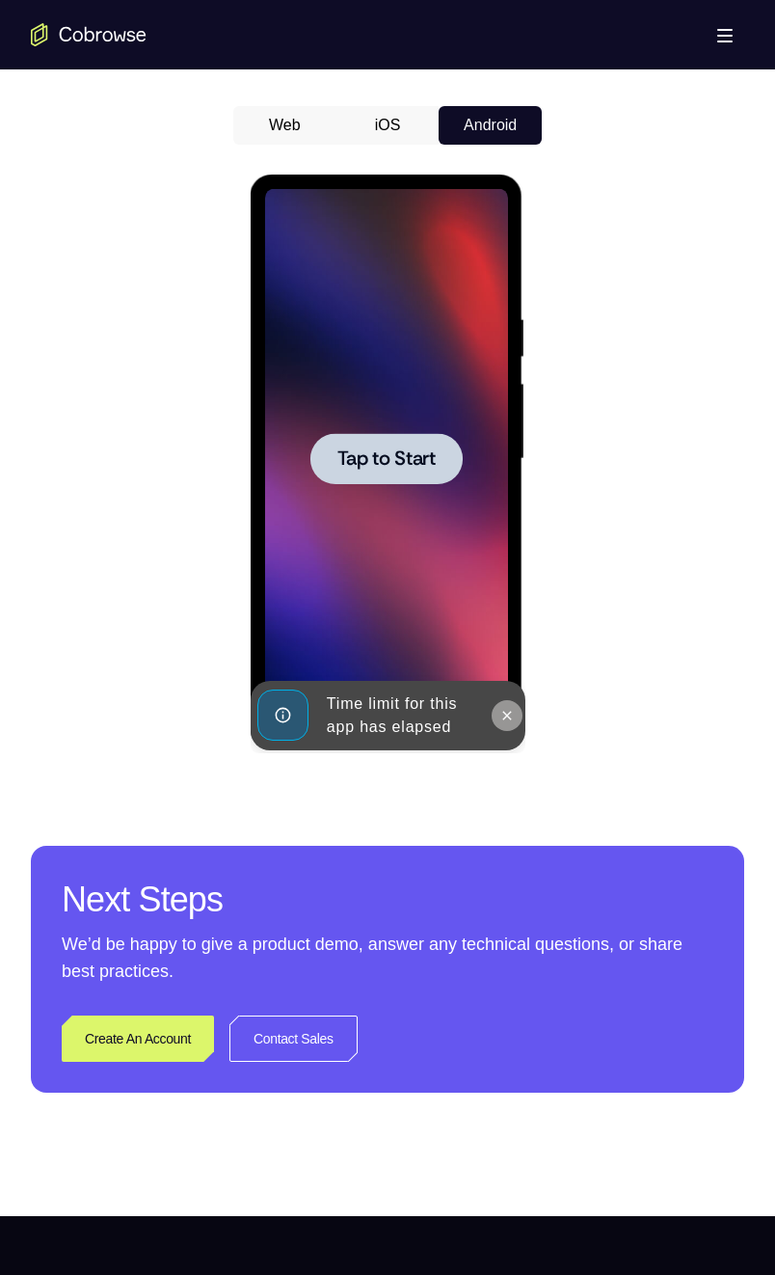
click at [495, 632] on button at bounding box center [506, 715] width 31 height 31
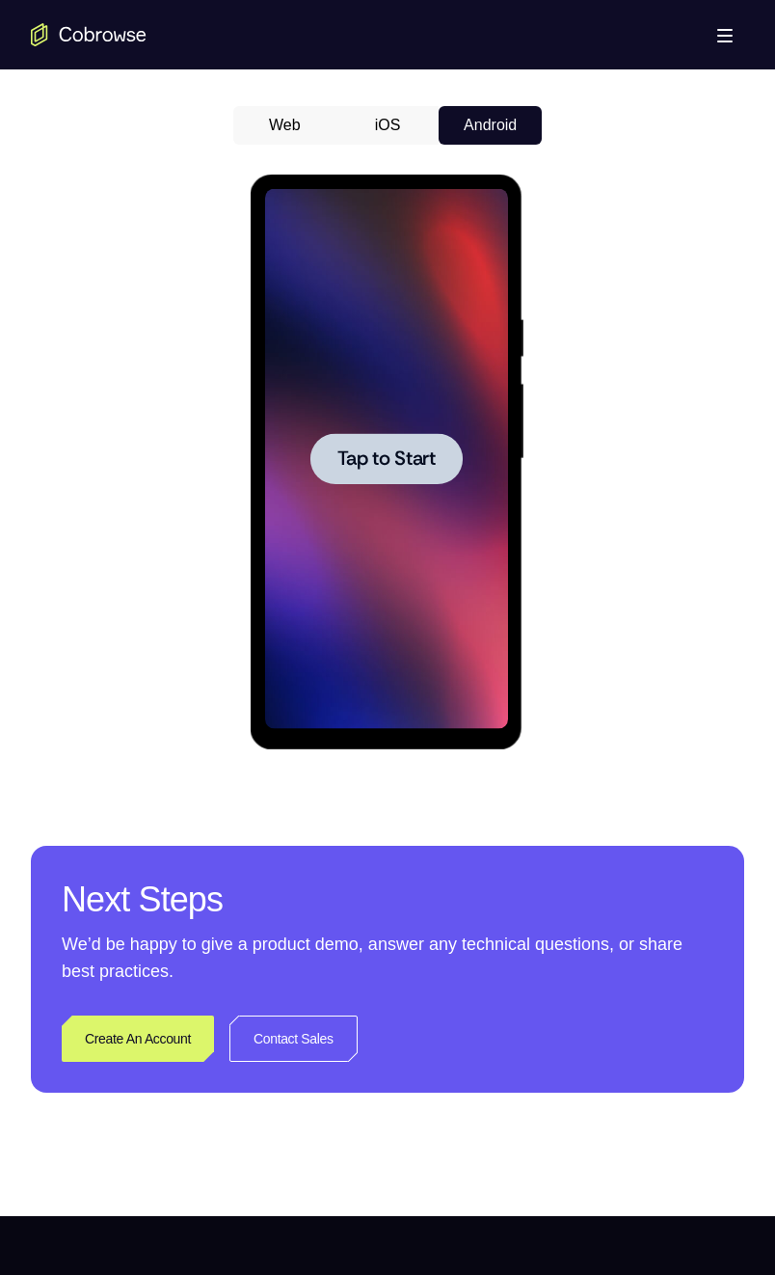
click at [457, 444] on div at bounding box center [385, 458] width 152 height 51
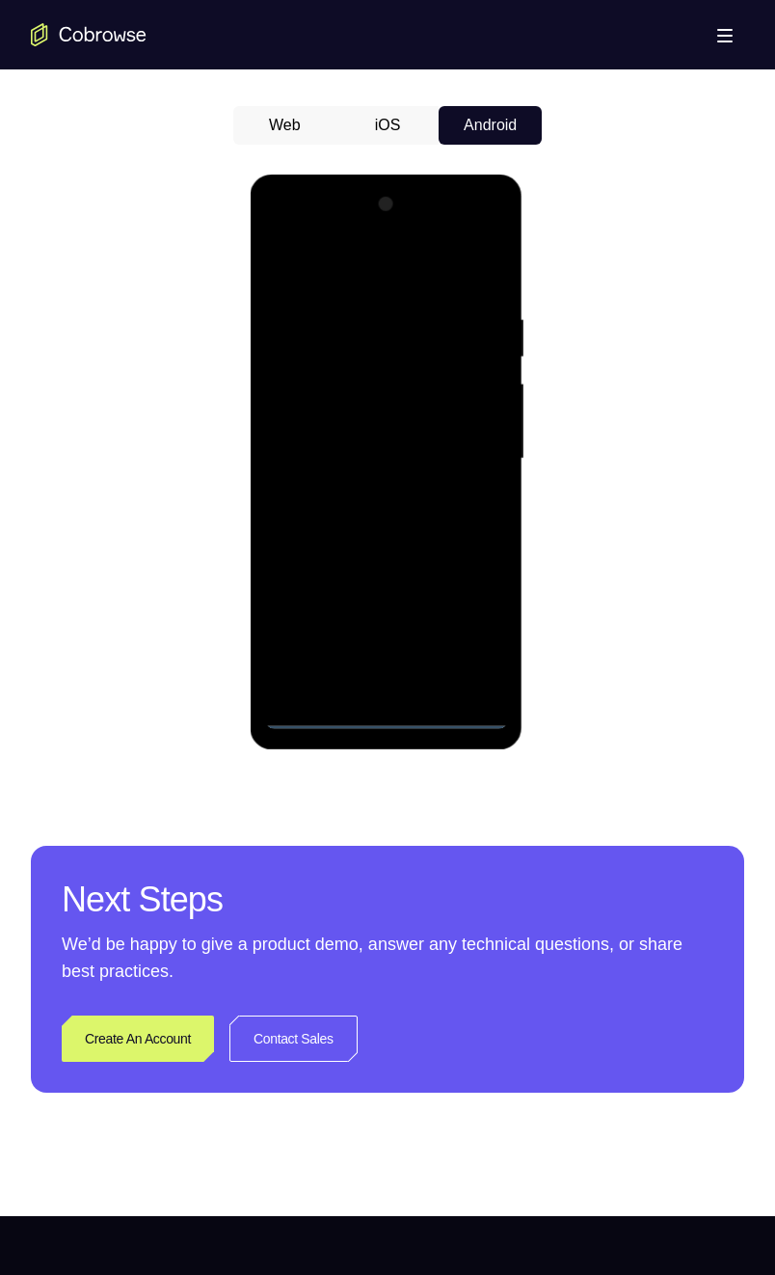
click at [385, 632] on div at bounding box center [385, 459] width 243 height 540
click at [389, 632] on div at bounding box center [385, 459] width 243 height 540
click at [477, 629] on div at bounding box center [385, 459] width 243 height 540
click at [405, 270] on div at bounding box center [385, 459] width 243 height 540
click at [470, 439] on div at bounding box center [385, 459] width 243 height 540
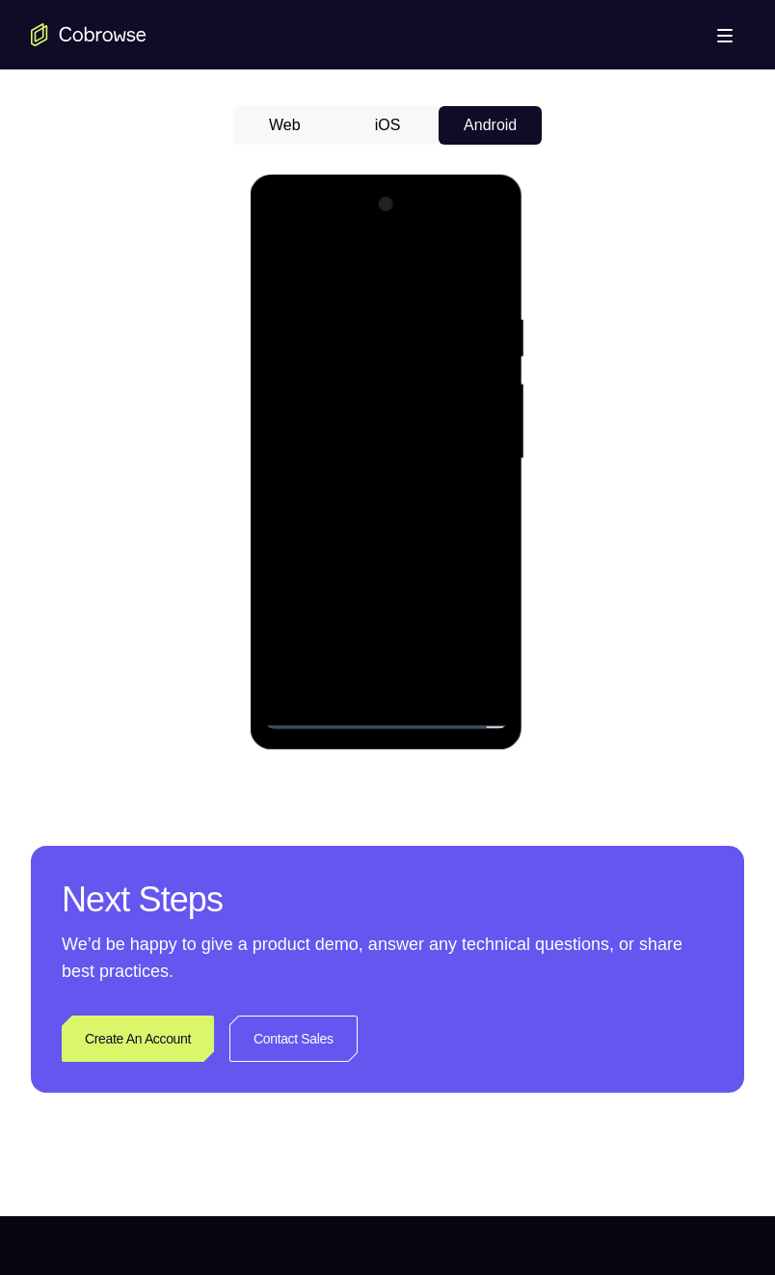
click at [362, 632] on div at bounding box center [385, 459] width 243 height 540
click at [363, 434] on div at bounding box center [385, 459] width 243 height 540
click at [400, 418] on div at bounding box center [385, 459] width 243 height 540
click at [468, 454] on div at bounding box center [385, 459] width 243 height 540
click at [456, 524] on div at bounding box center [385, 459] width 243 height 540
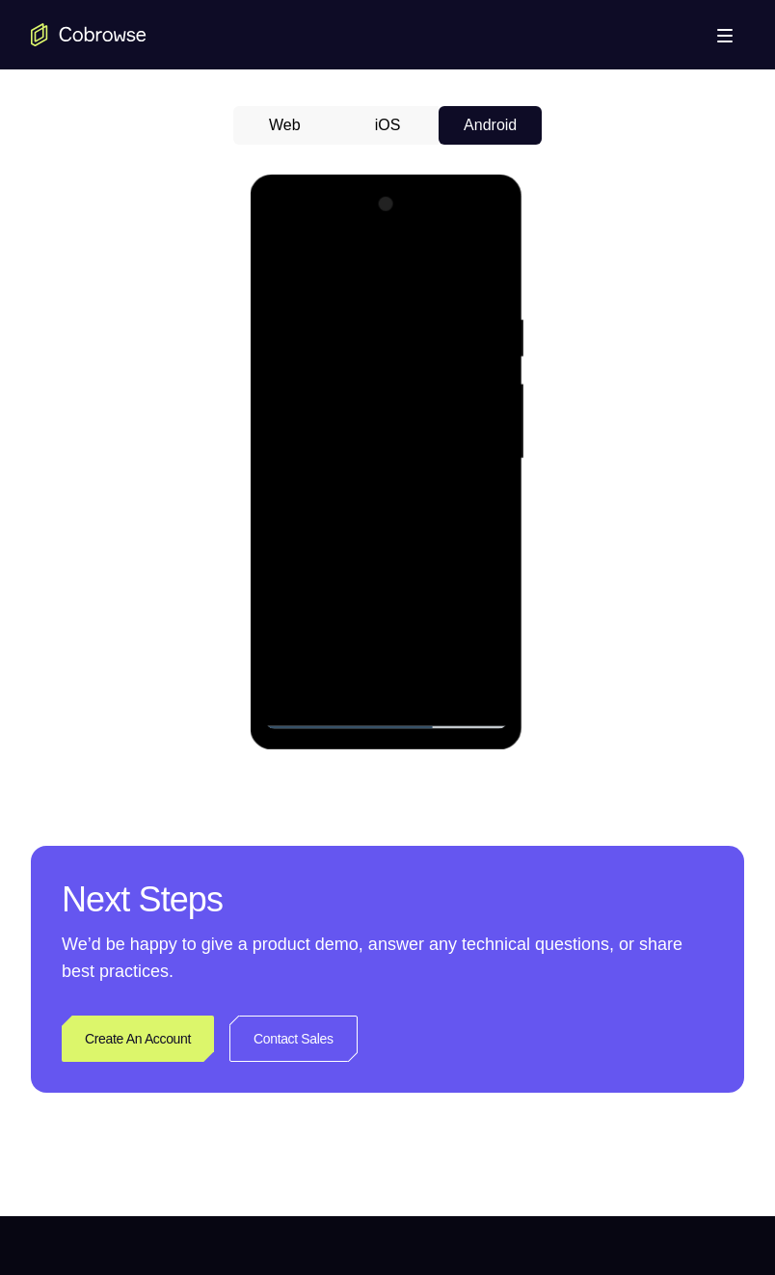
click at [330, 522] on div at bounding box center [385, 459] width 243 height 540
click at [330, 500] on div at bounding box center [385, 459] width 243 height 540
click at [427, 632] on div at bounding box center [385, 459] width 243 height 540
click at [377, 564] on div at bounding box center [385, 459] width 243 height 540
click at [358, 449] on div at bounding box center [385, 459] width 243 height 540
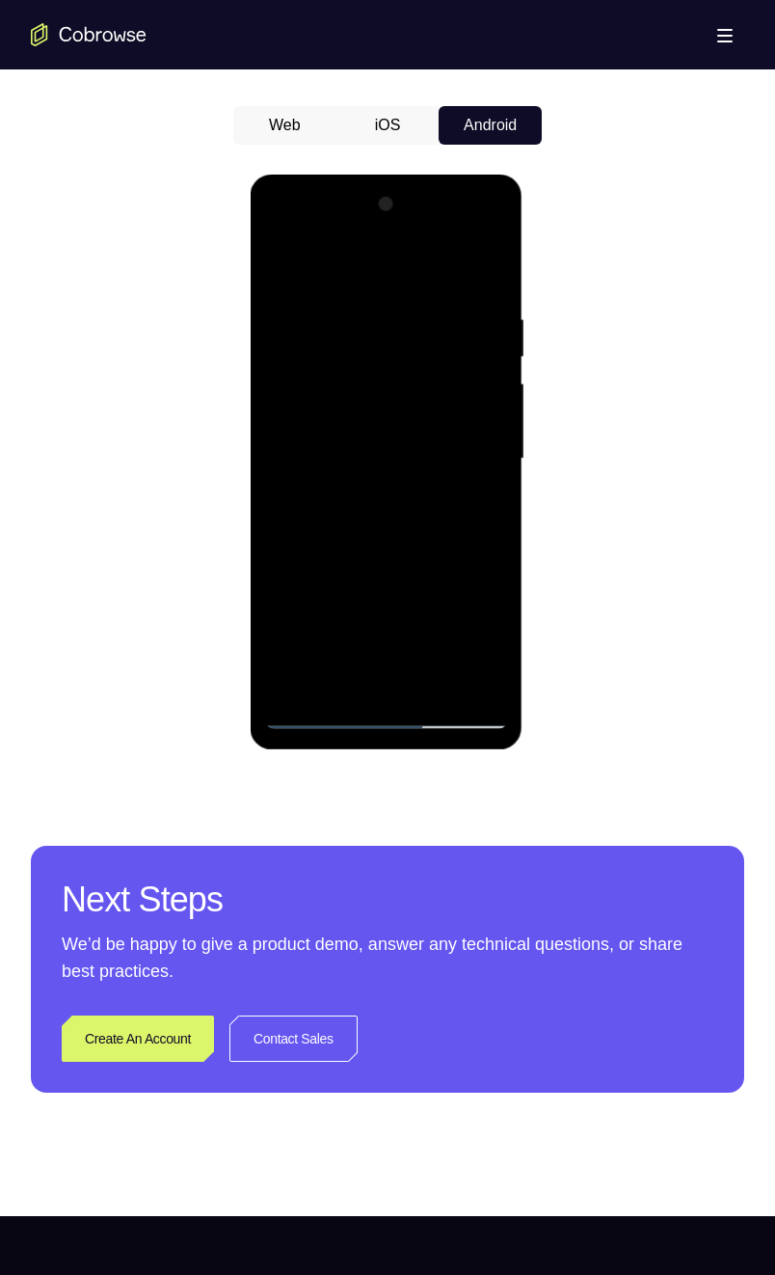
click at [322, 632] on div at bounding box center [385, 459] width 243 height 540
click at [342, 470] on div at bounding box center [385, 459] width 243 height 540
click at [427, 632] on div at bounding box center [385, 459] width 243 height 540
click at [345, 632] on div at bounding box center [385, 459] width 243 height 540
click at [304, 574] on div at bounding box center [385, 459] width 243 height 540
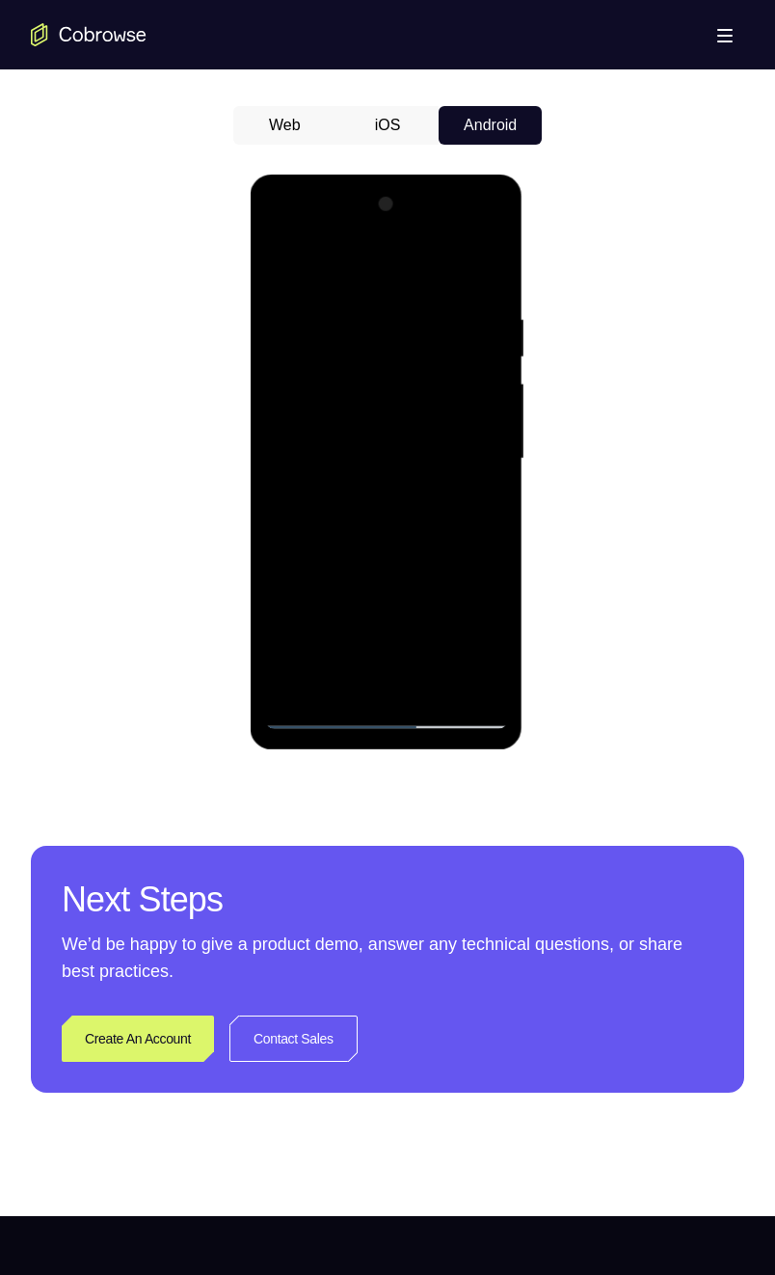
click at [413, 632] on div at bounding box center [385, 459] width 243 height 540
click at [437, 632] on div at bounding box center [385, 459] width 243 height 540
click at [390, 575] on div at bounding box center [385, 459] width 243 height 540
click at [437, 632] on div at bounding box center [385, 459] width 243 height 540
click at [414, 632] on div at bounding box center [385, 459] width 243 height 540
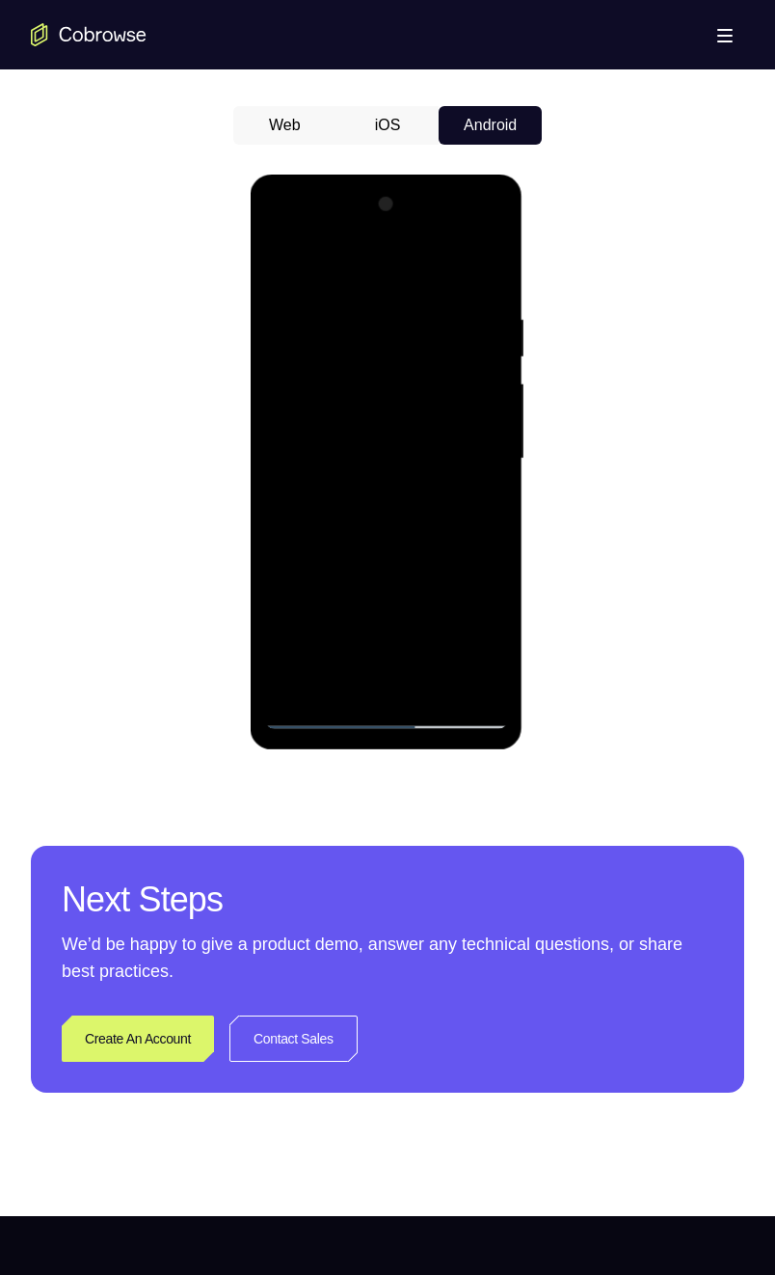
click at [290, 510] on div at bounding box center [385, 459] width 243 height 540
click at [293, 506] on div at bounding box center [385, 459] width 243 height 540
click at [487, 632] on div at bounding box center [385, 459] width 243 height 540
click at [303, 573] on div at bounding box center [385, 459] width 243 height 540
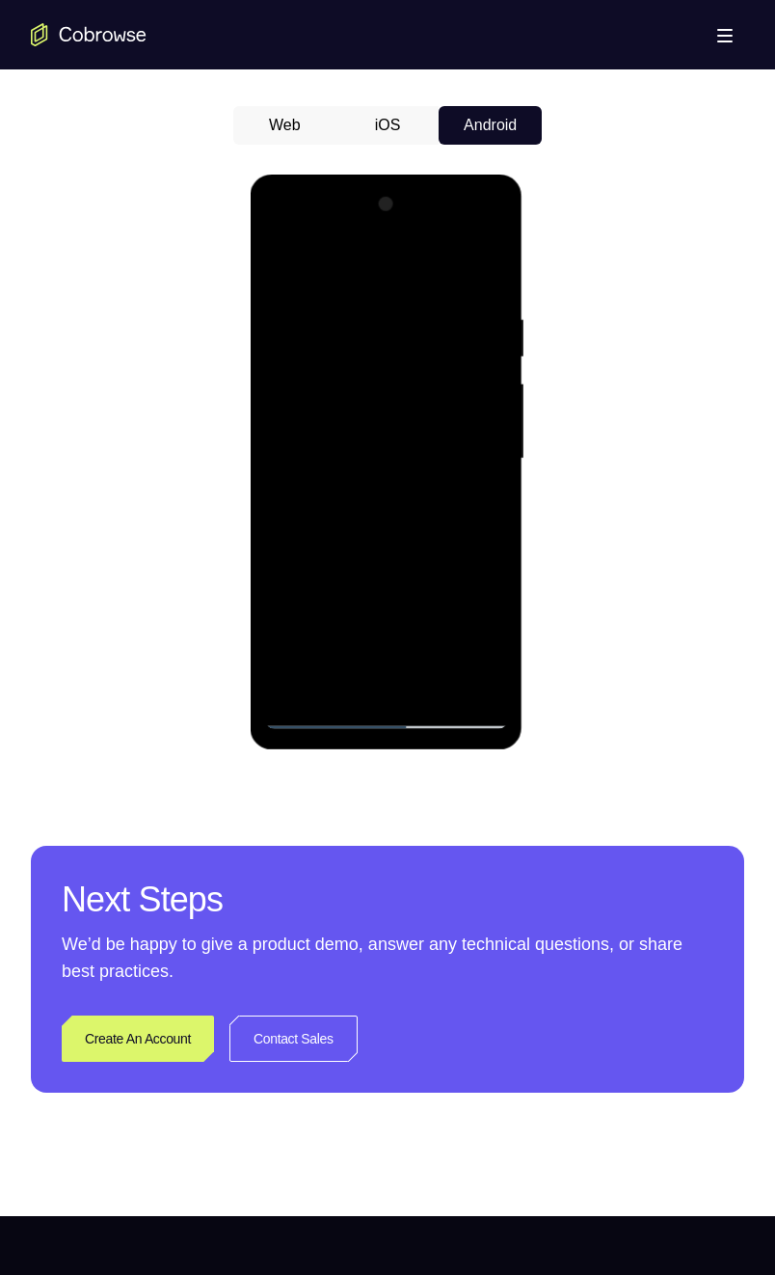
click at [383, 632] on div at bounding box center [385, 459] width 243 height 540
click at [477, 506] on div at bounding box center [385, 459] width 243 height 540
click at [282, 270] on div at bounding box center [385, 459] width 243 height 540
click at [365, 447] on div at bounding box center [385, 459] width 243 height 540
click at [329, 632] on div at bounding box center [385, 459] width 243 height 540
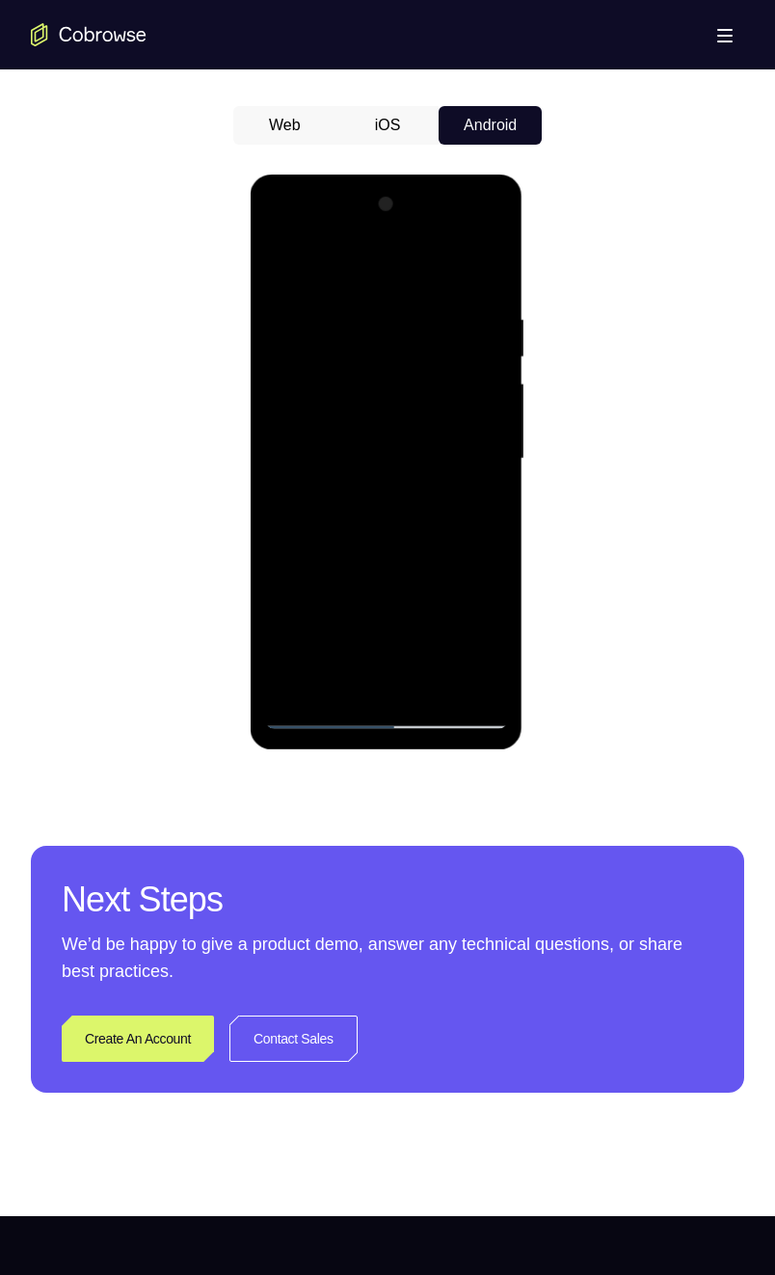
click at [432, 632] on div at bounding box center [385, 459] width 243 height 540
click at [333, 604] on div at bounding box center [385, 459] width 243 height 540
click at [288, 605] on div at bounding box center [385, 459] width 243 height 540
click at [408, 632] on div at bounding box center [385, 459] width 243 height 540
click at [436, 574] on div at bounding box center [385, 459] width 243 height 540
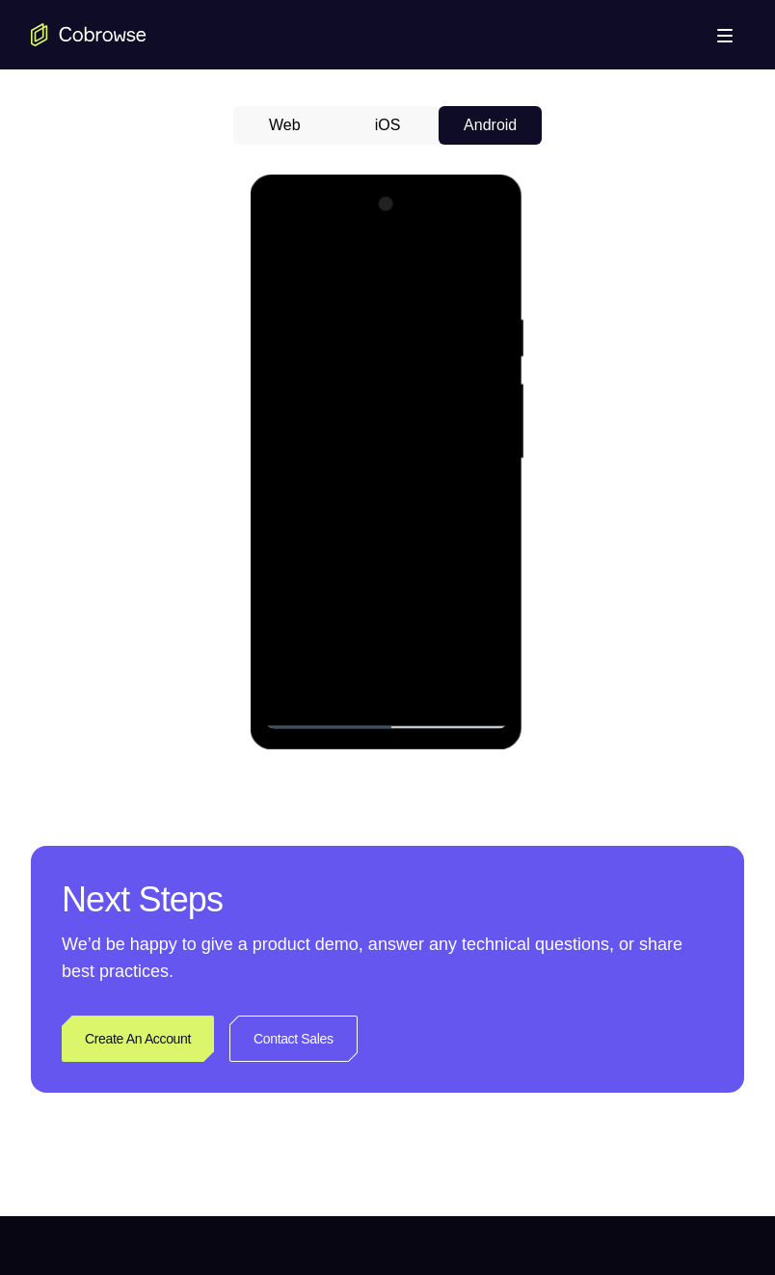
click at [313, 632] on div at bounding box center [385, 459] width 243 height 540
click at [399, 632] on div at bounding box center [385, 459] width 243 height 540
click at [338, 632] on div at bounding box center [385, 459] width 243 height 540
click at [390, 632] on div at bounding box center [385, 459] width 243 height 540
click at [437, 632] on div at bounding box center [385, 459] width 243 height 540
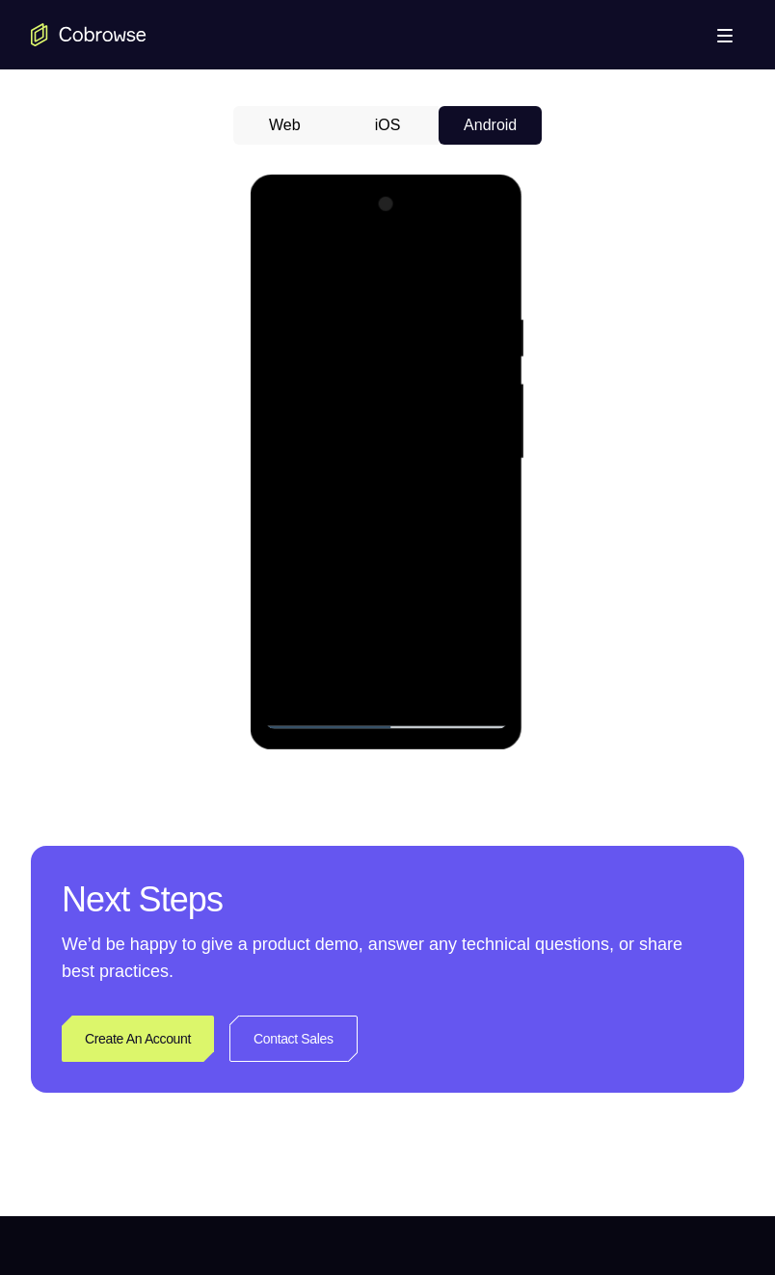
click at [381, 611] on div at bounding box center [385, 459] width 243 height 540
click at [330, 568] on div at bounding box center [385, 459] width 243 height 540
click at [432, 632] on div at bounding box center [385, 459] width 243 height 540
click at [451, 616] on div at bounding box center [385, 459] width 243 height 540
click at [466, 568] on div at bounding box center [385, 459] width 243 height 540
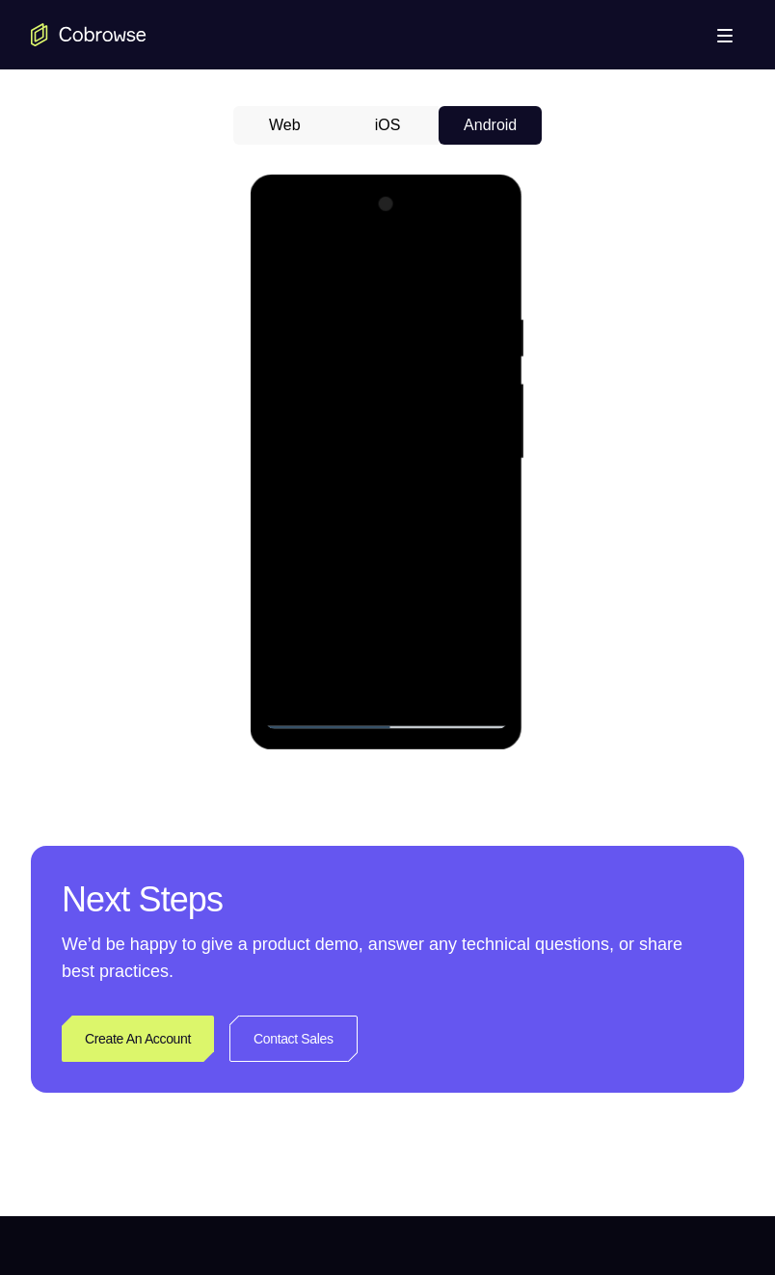
click at [423, 632] on div at bounding box center [385, 459] width 243 height 540
click at [438, 632] on div at bounding box center [385, 459] width 243 height 540
click at [284, 603] on div at bounding box center [385, 459] width 243 height 540
click at [373, 573] on div at bounding box center [385, 459] width 243 height 540
click at [283, 603] on div at bounding box center [385, 459] width 243 height 540
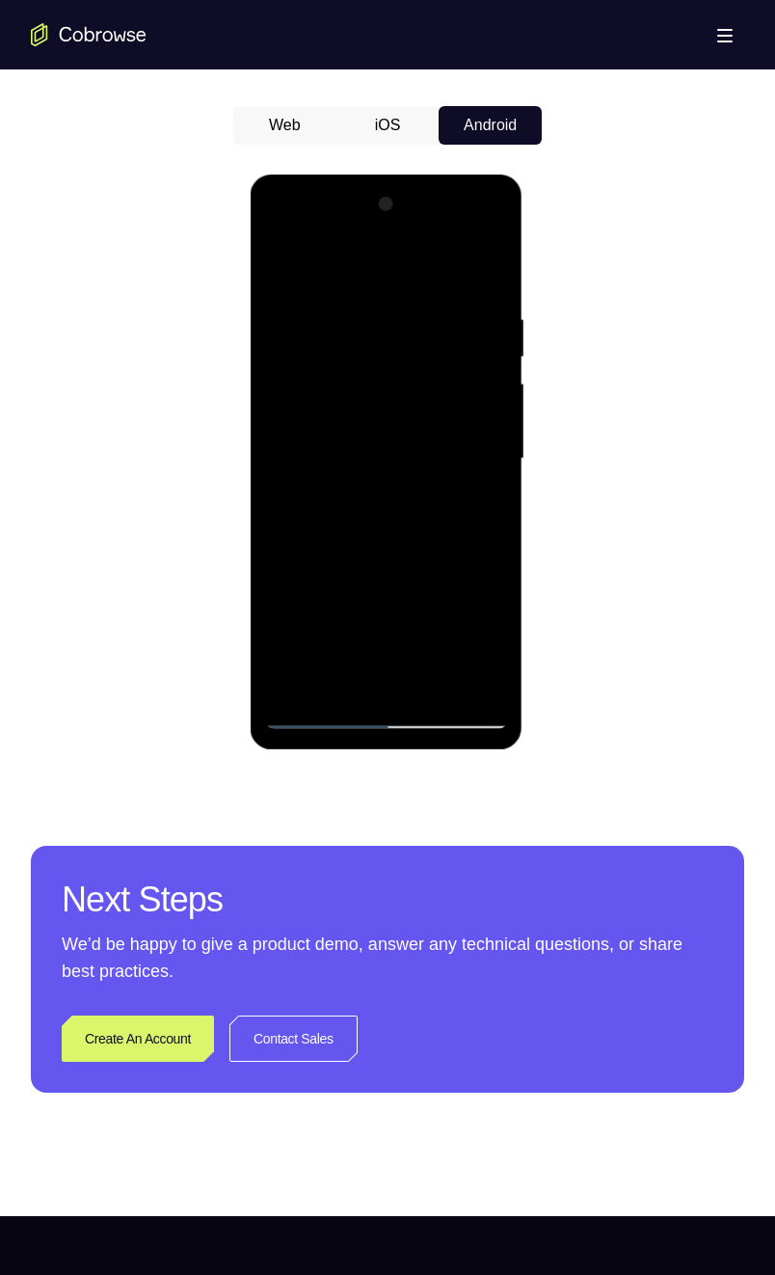
click at [316, 608] on div at bounding box center [385, 459] width 243 height 540
click at [404, 607] on div at bounding box center [385, 459] width 243 height 540
click at [389, 577] on div at bounding box center [385, 459] width 243 height 540
click at [404, 632] on div at bounding box center [385, 459] width 243 height 540
click at [408, 632] on div at bounding box center [385, 459] width 243 height 540
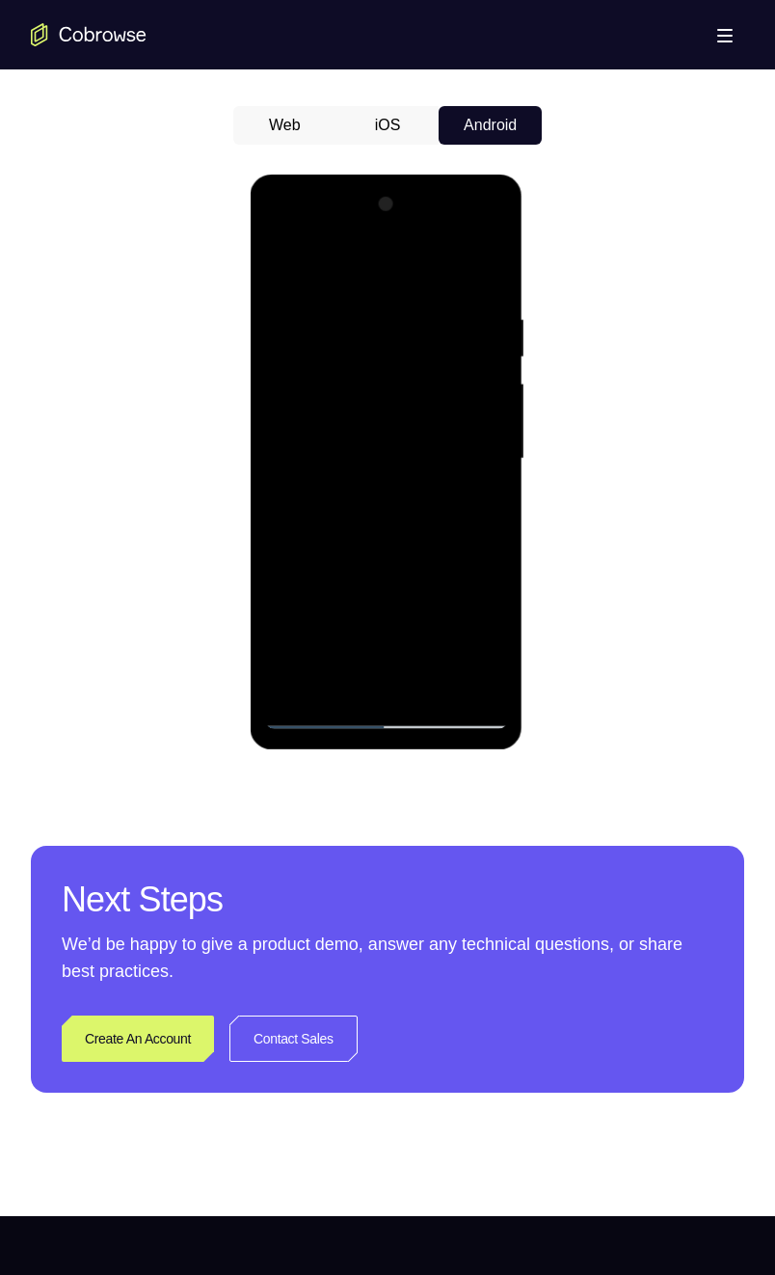
click at [286, 604] on div at bounding box center [385, 459] width 243 height 540
click at [318, 632] on div at bounding box center [385, 459] width 243 height 540
click at [283, 609] on div at bounding box center [385, 459] width 243 height 540
click at [419, 632] on div at bounding box center [385, 459] width 243 height 540
click at [454, 614] on div at bounding box center [385, 459] width 243 height 540
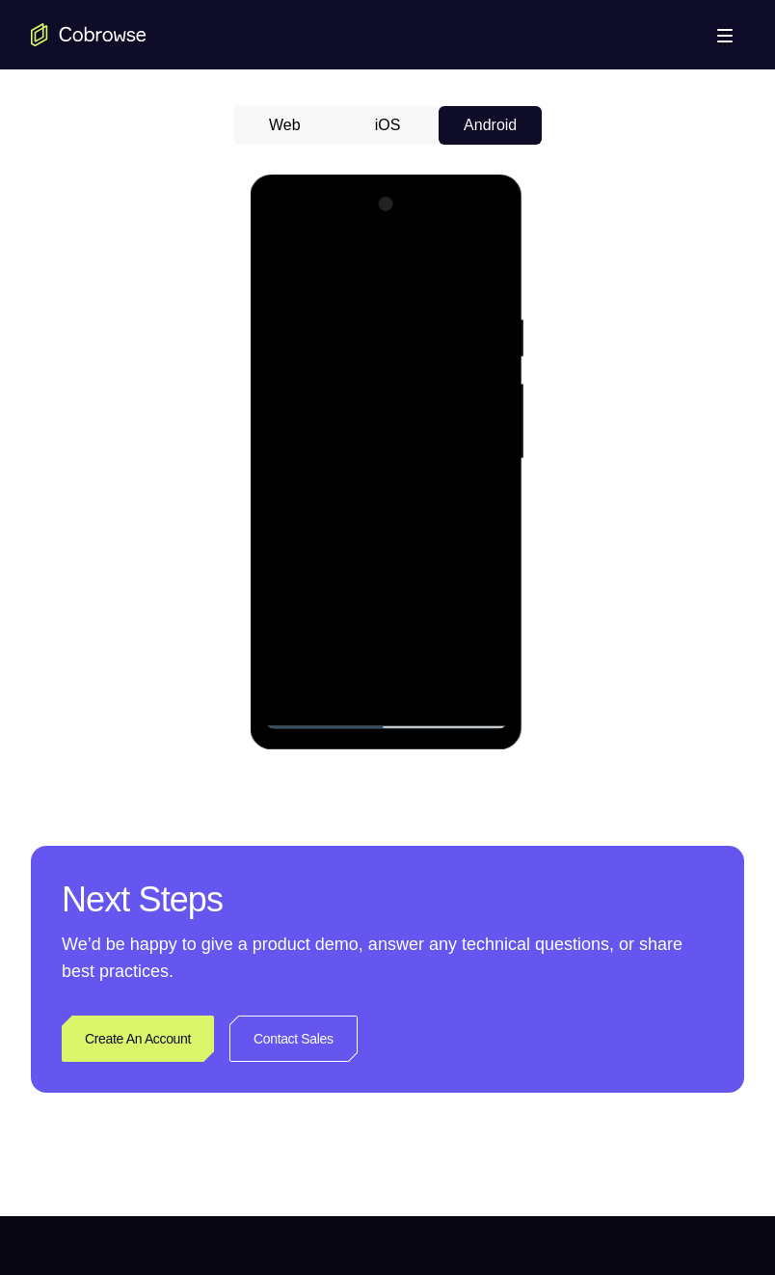
click at [447, 576] on div at bounding box center [385, 459] width 243 height 540
click at [355, 577] on div at bounding box center [385, 459] width 243 height 540
click at [329, 575] on div at bounding box center [385, 459] width 243 height 540
click at [319, 632] on div at bounding box center [385, 459] width 243 height 540
click at [437, 584] on div at bounding box center [385, 459] width 243 height 540
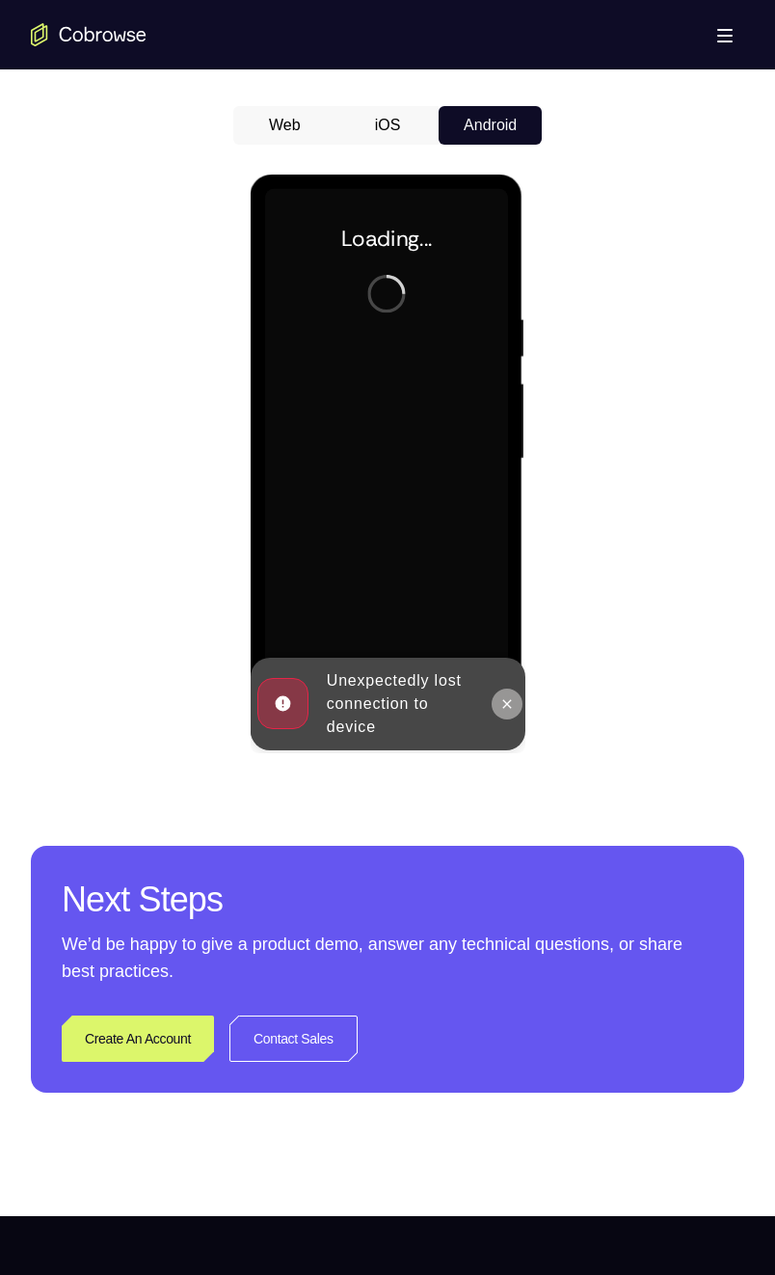
click at [507, 632] on icon at bounding box center [506, 703] width 9 height 9
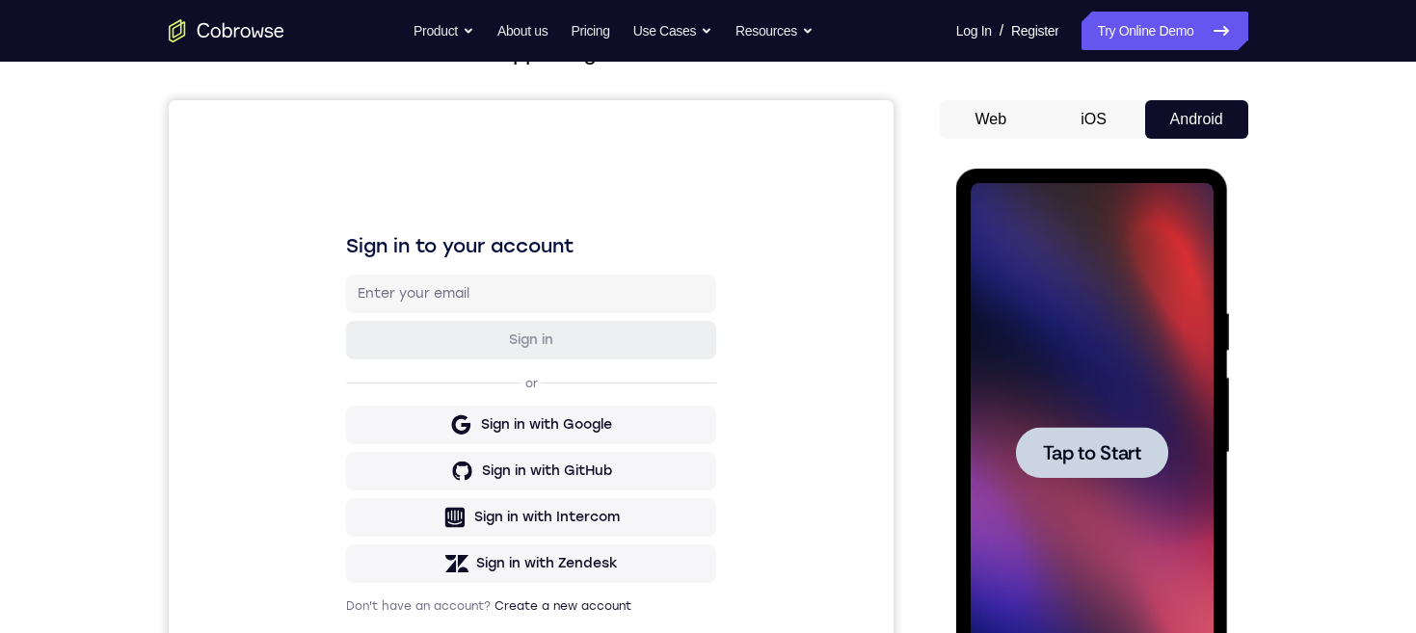
scroll to position [253, 0]
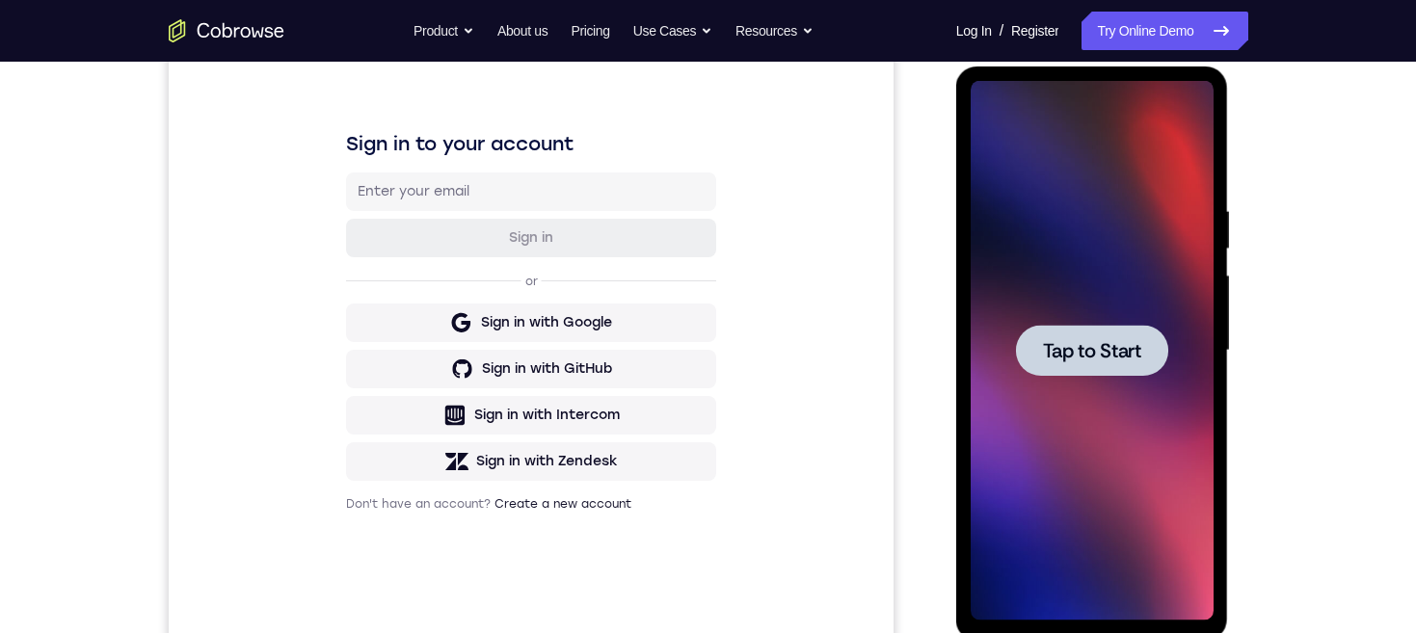
click at [1114, 342] on span "Tap to Start" at bounding box center [1092, 350] width 98 height 19
click at [1121, 355] on span "Tap to Start" at bounding box center [1092, 350] width 98 height 19
click at [1093, 361] on span "Tap to Start" at bounding box center [1092, 350] width 98 height 19
click at [1093, 352] on span "Tap to Start" at bounding box center [1092, 350] width 98 height 19
click at [1101, 344] on span "Tap to Start" at bounding box center [1092, 350] width 98 height 19
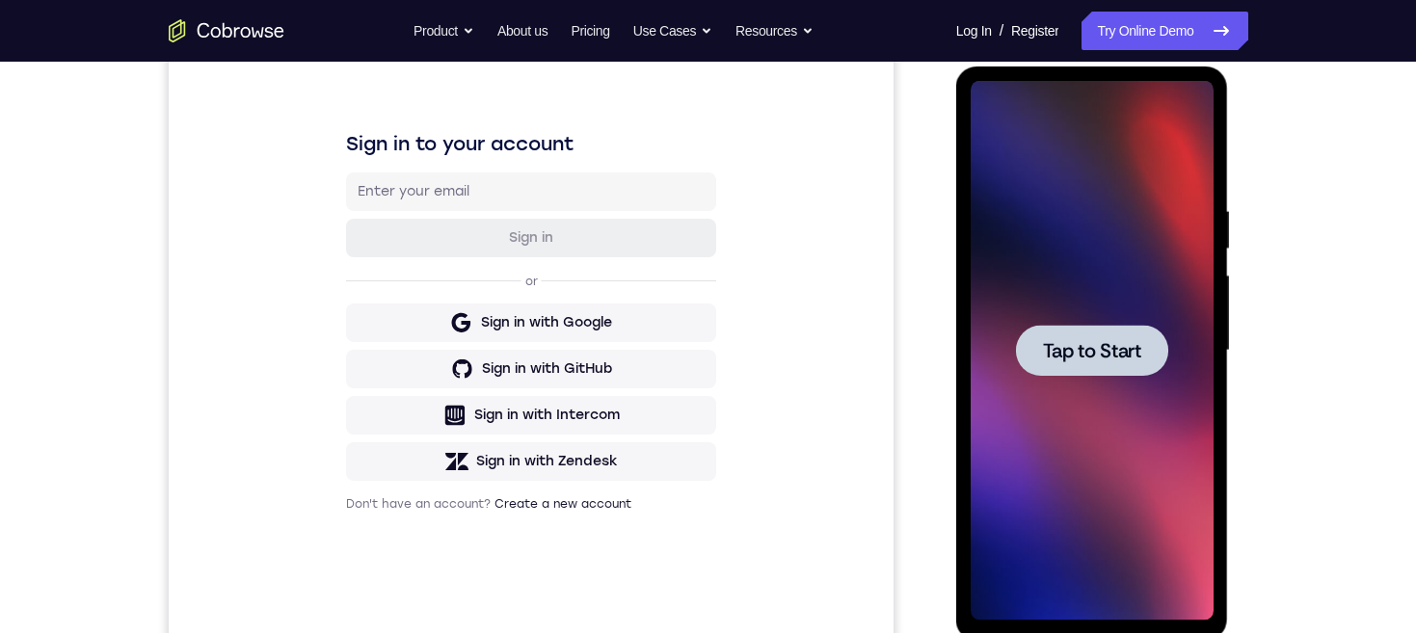
click at [1104, 372] on div at bounding box center [1092, 350] width 152 height 51
